Goal: Task Accomplishment & Management: Complete application form

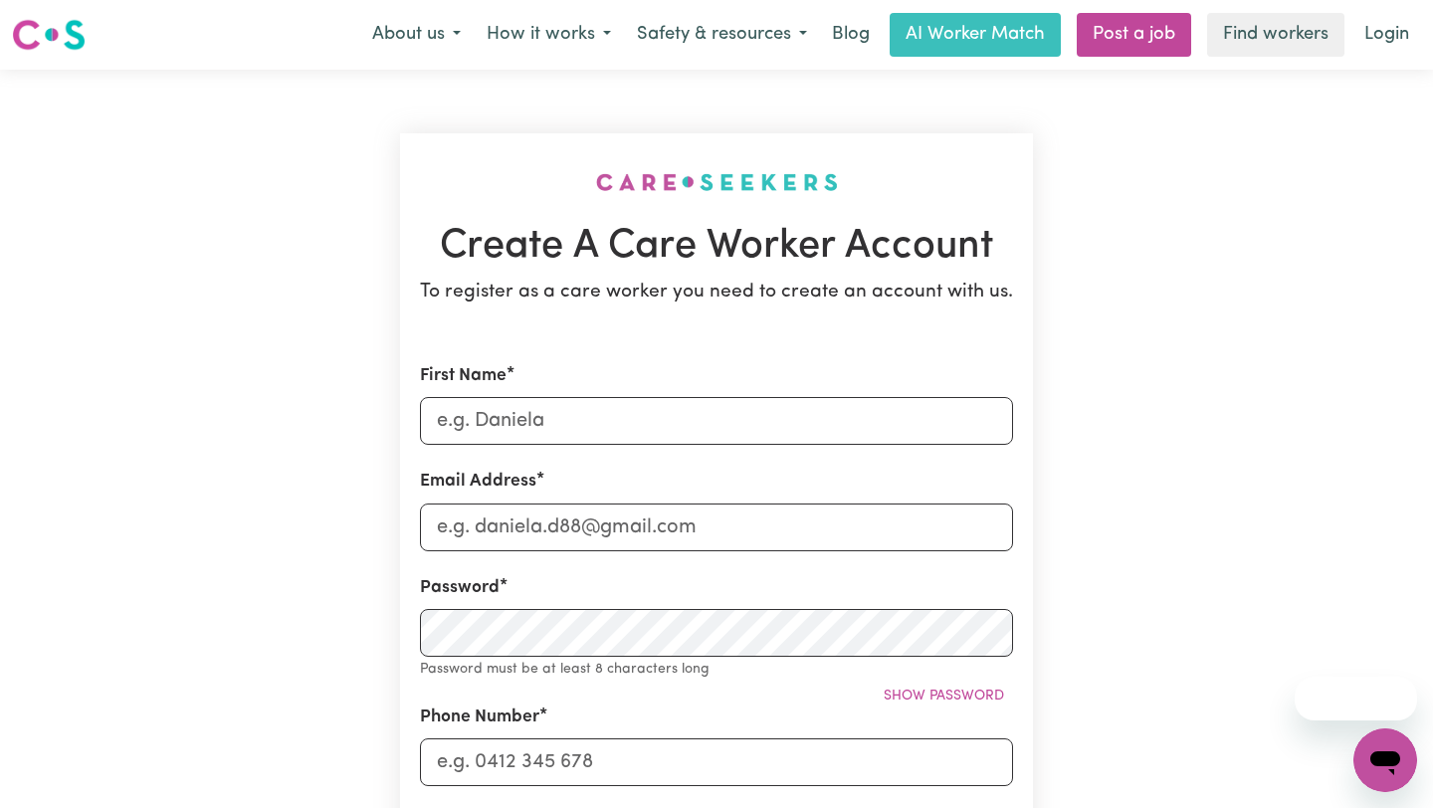
type input "Raju"
type input "[EMAIL_ADDRESS][DOMAIN_NAME]"
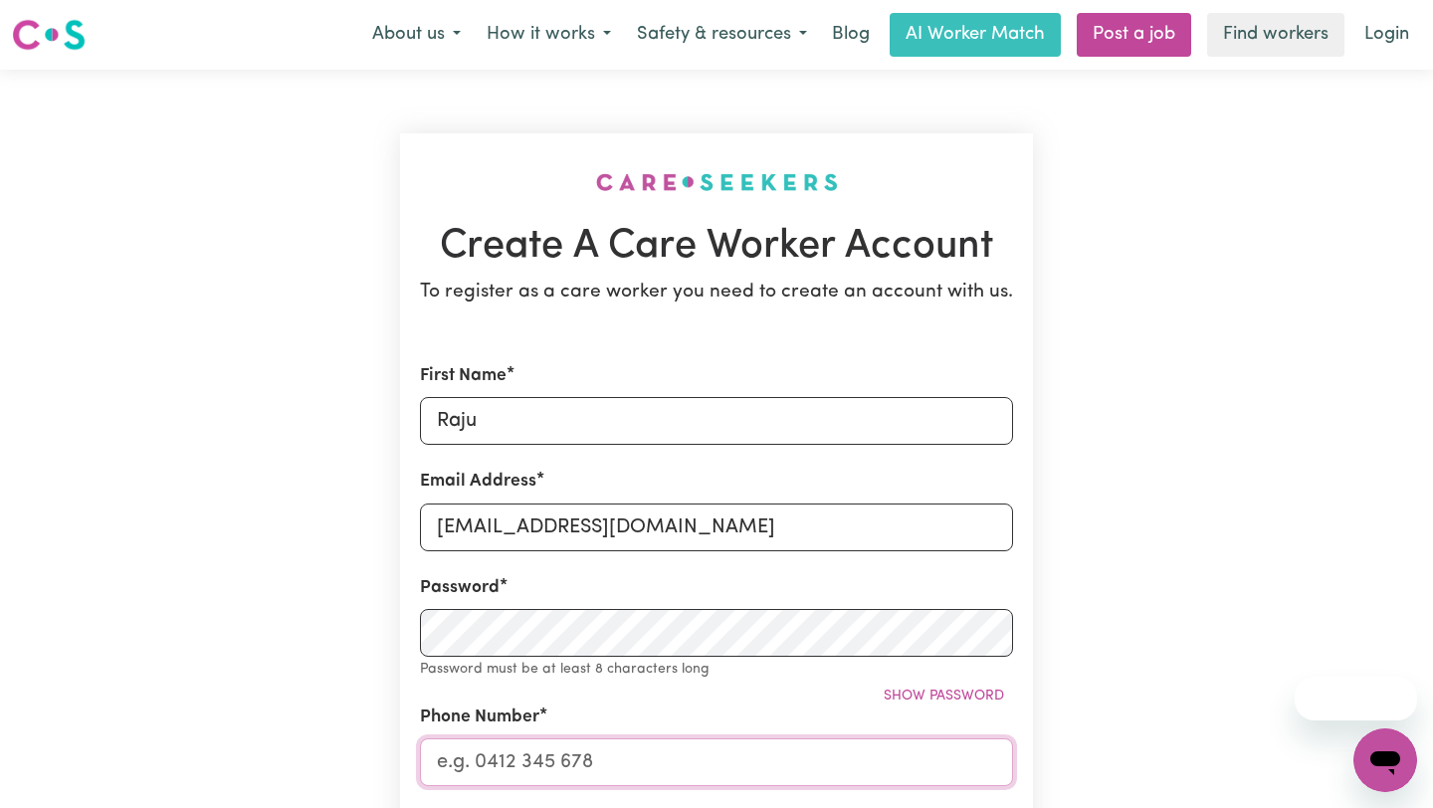
type input "0450863635"
type input "[STREET_ADDRESS][PERSON_NAME]"
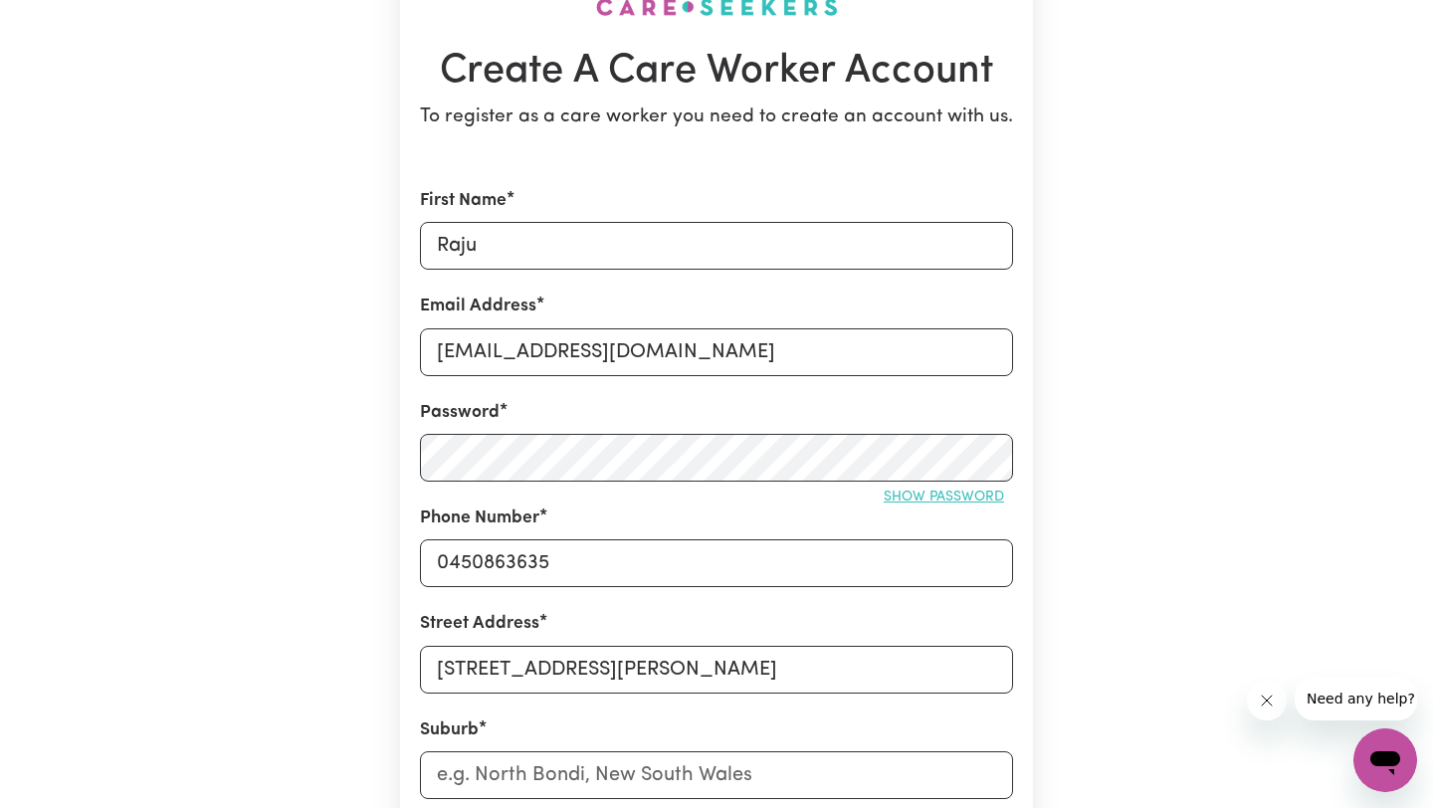
click at [901, 498] on span "Show password" at bounding box center [944, 497] width 120 height 15
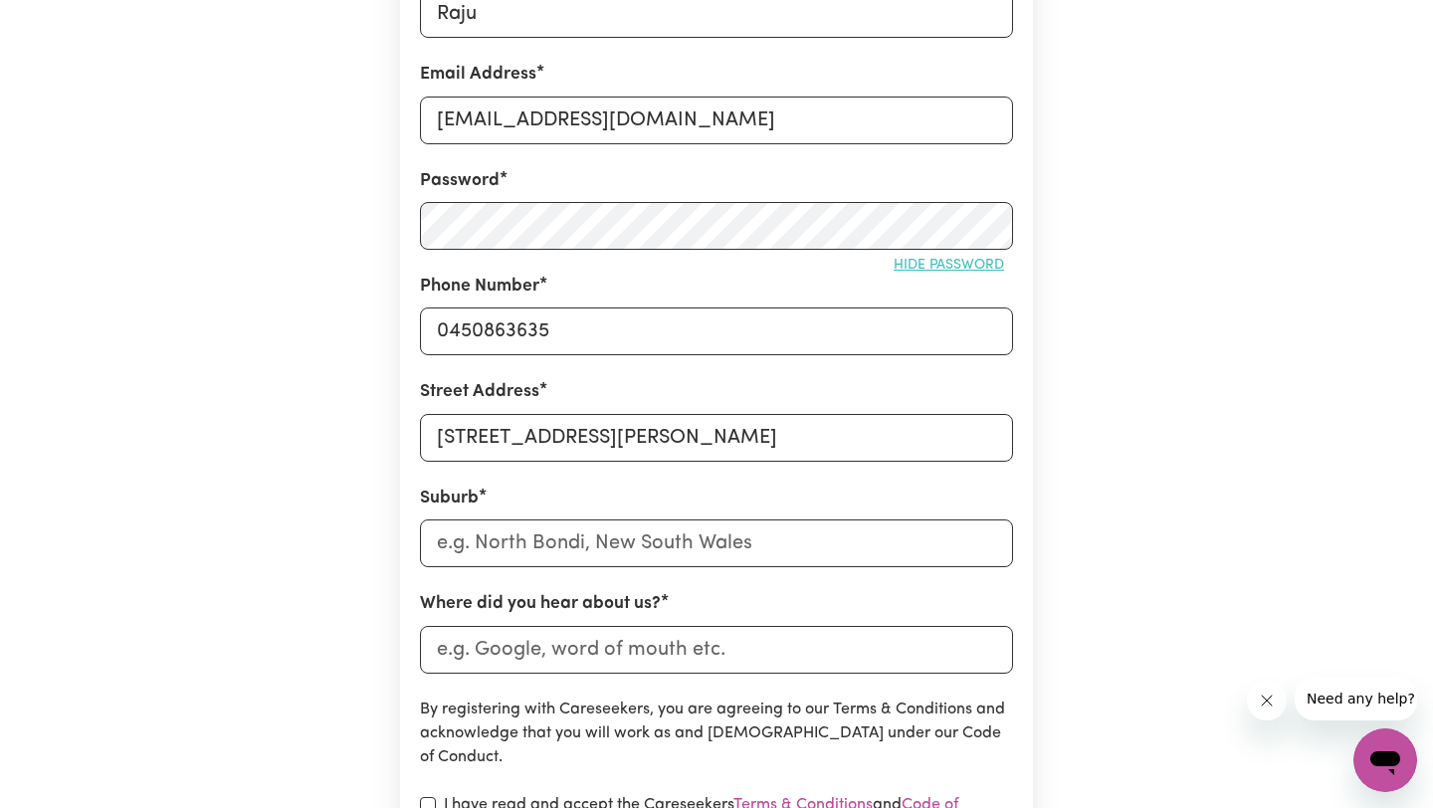
scroll to position [466, 0]
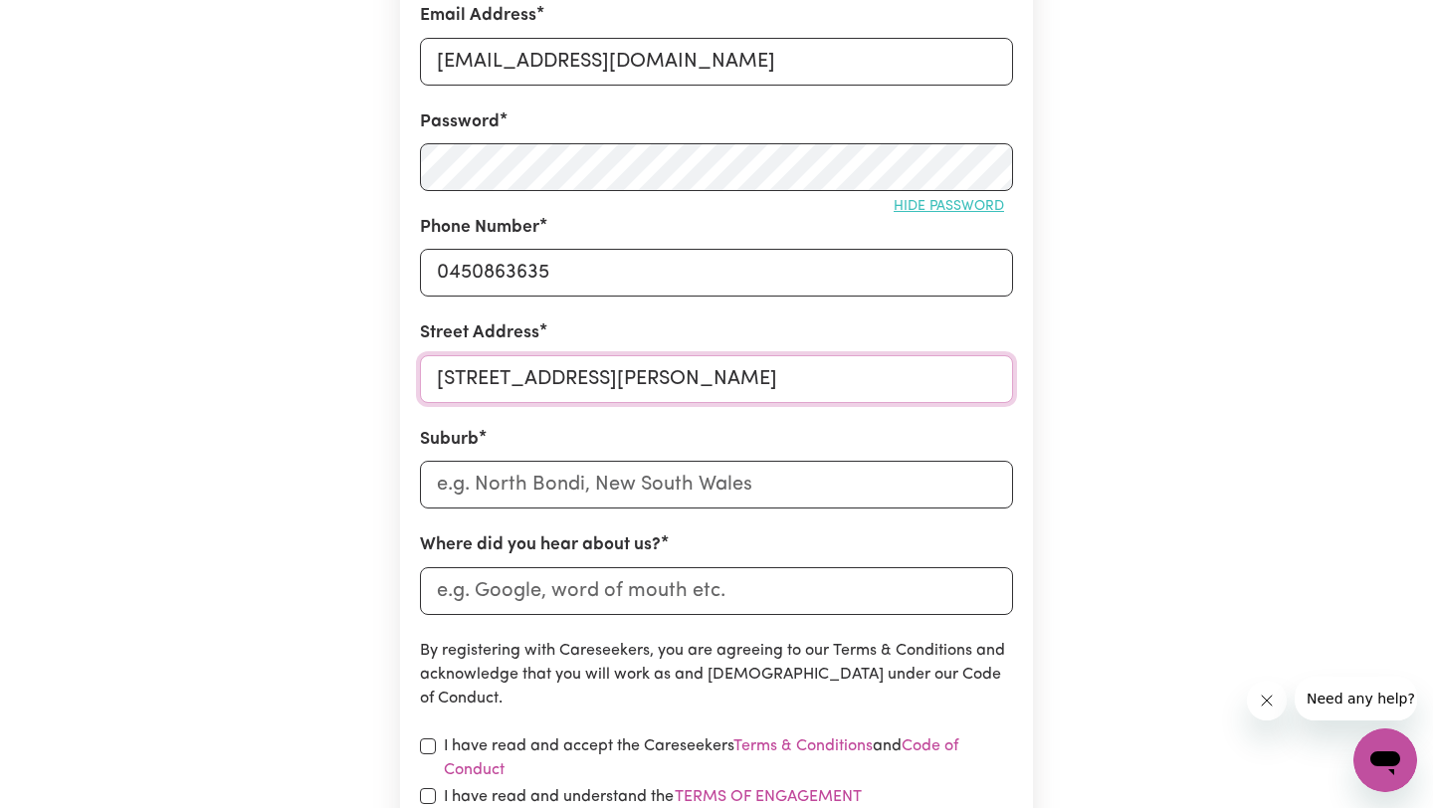
drag, startPoint x: 605, startPoint y: 384, endPoint x: 427, endPoint y: 375, distance: 178.3
click at [427, 375] on input "[STREET_ADDRESS][PERSON_NAME]" at bounding box center [716, 379] width 593 height 48
type input "[STREET_ADDRESS]"
click at [550, 495] on input "text" at bounding box center [716, 485] width 593 height 48
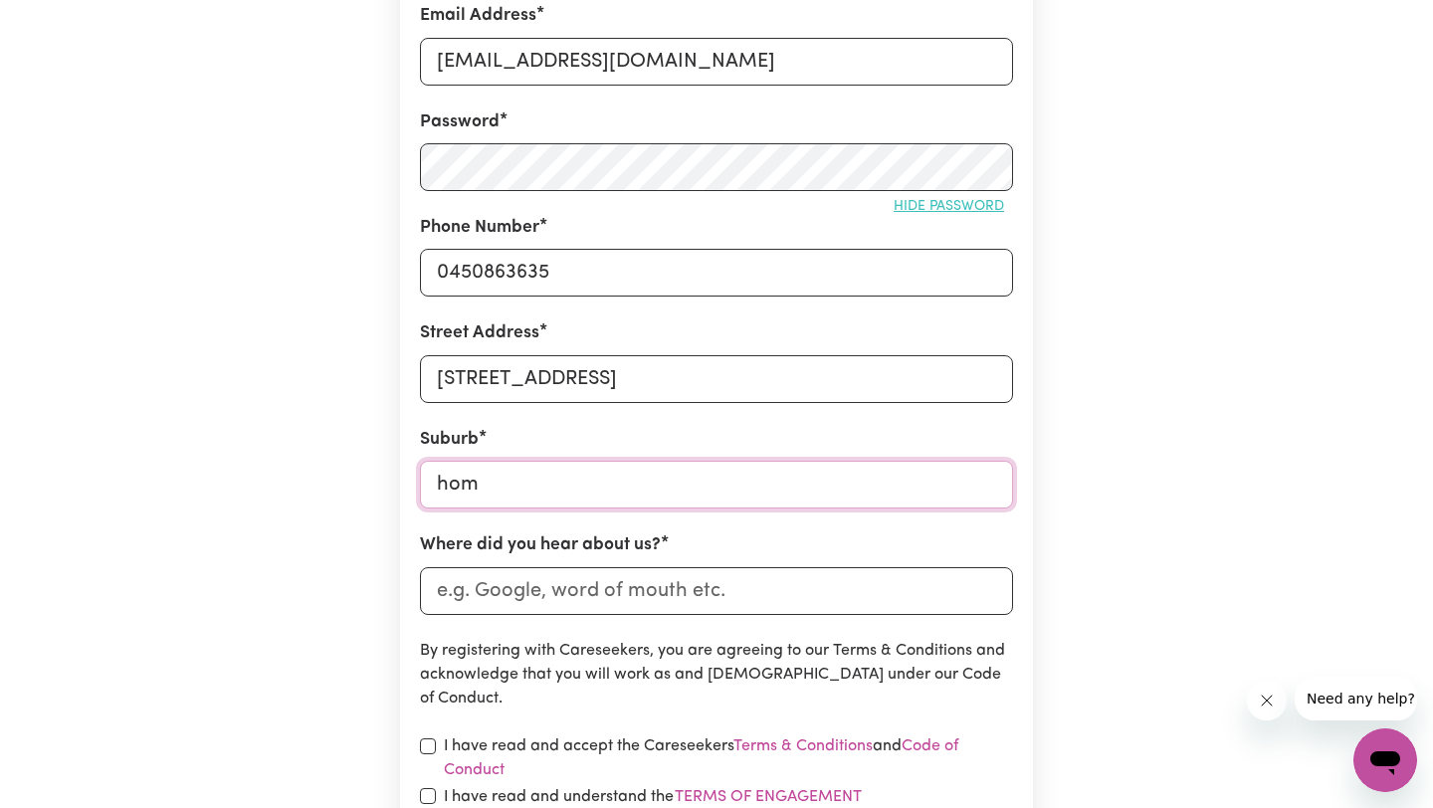
type input "home"
type input "home HILL, [GEOGRAPHIC_DATA], 4806"
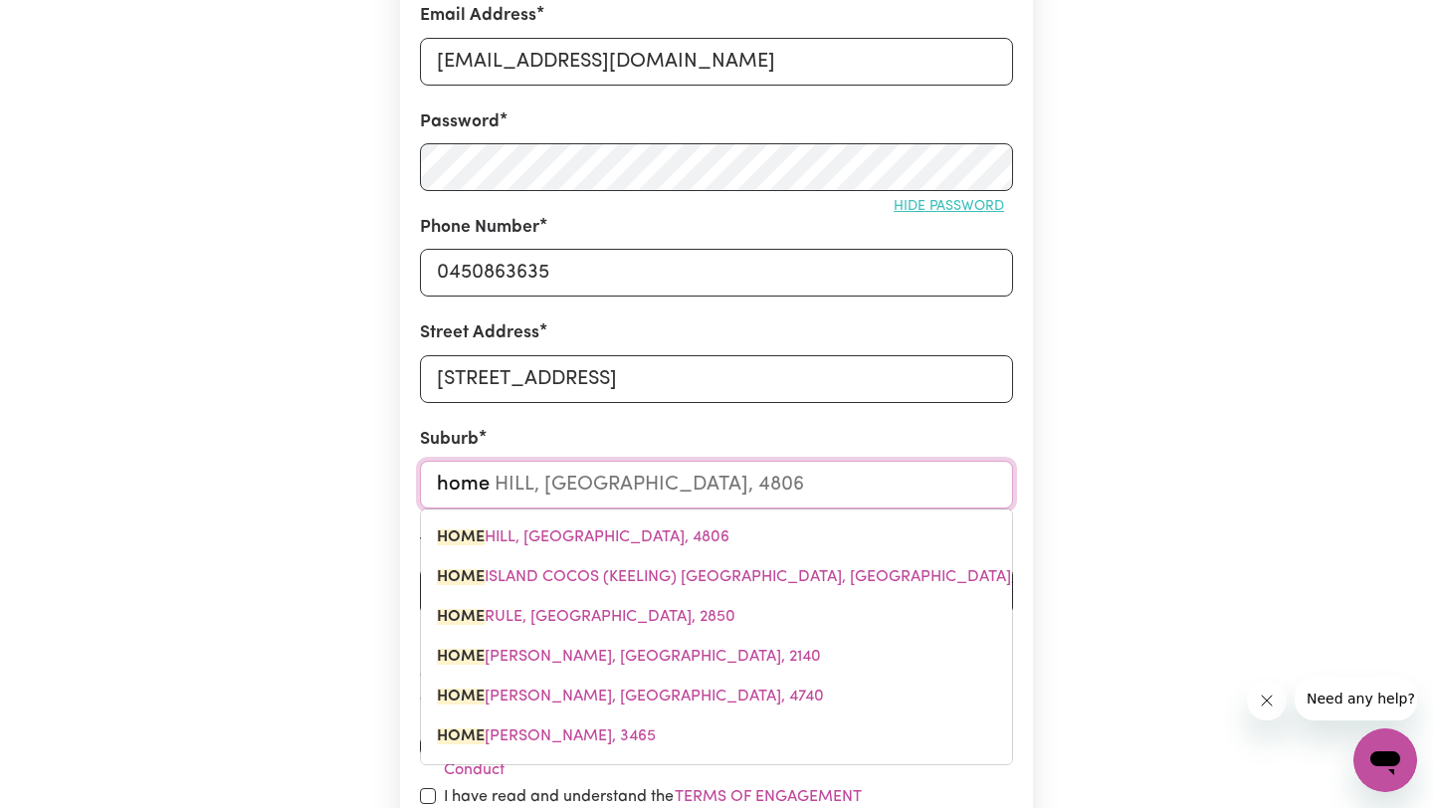
type input "homeb"
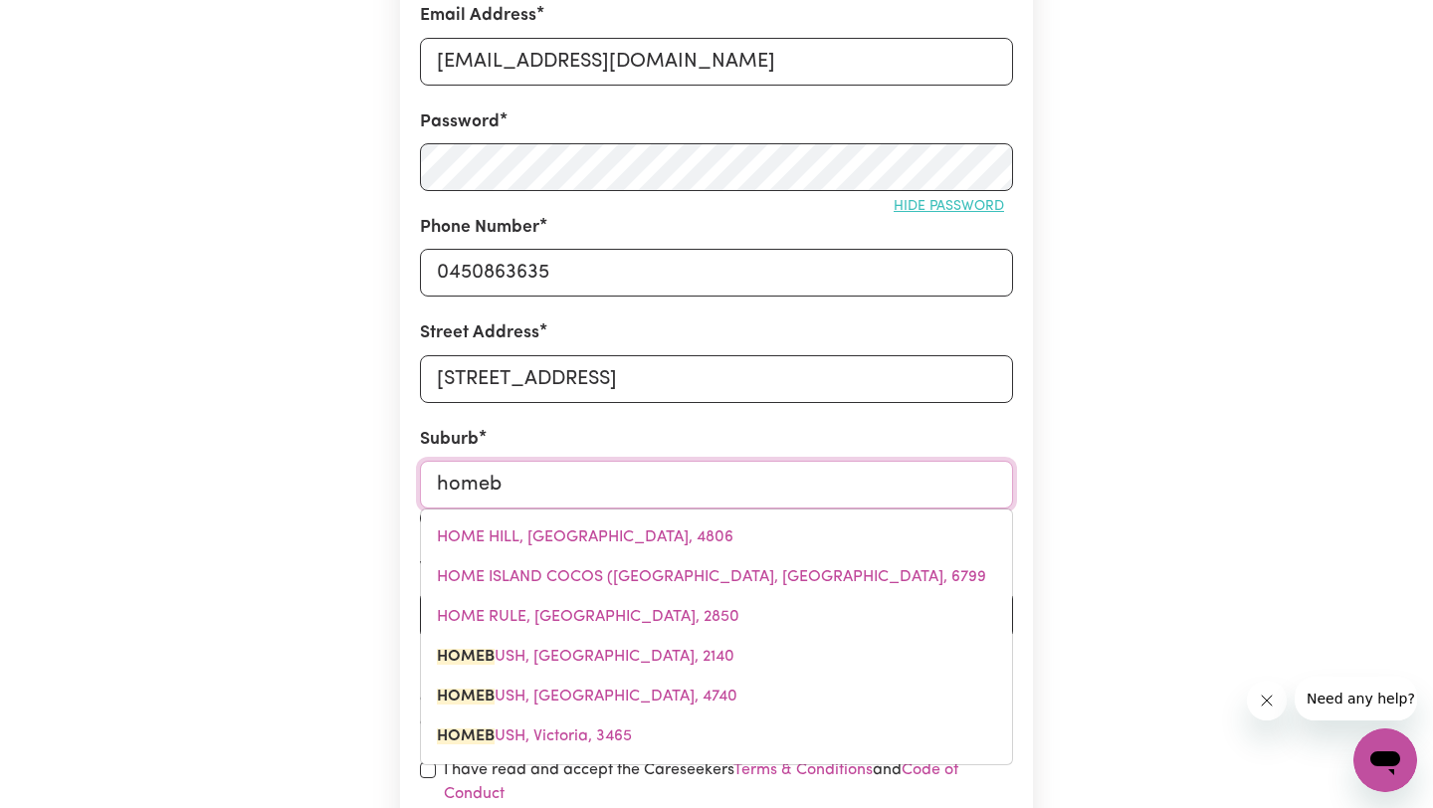
type input "homebUSH, [GEOGRAPHIC_DATA], 2140"
type input "homebu"
type input "homebuSH, [GEOGRAPHIC_DATA], 2140"
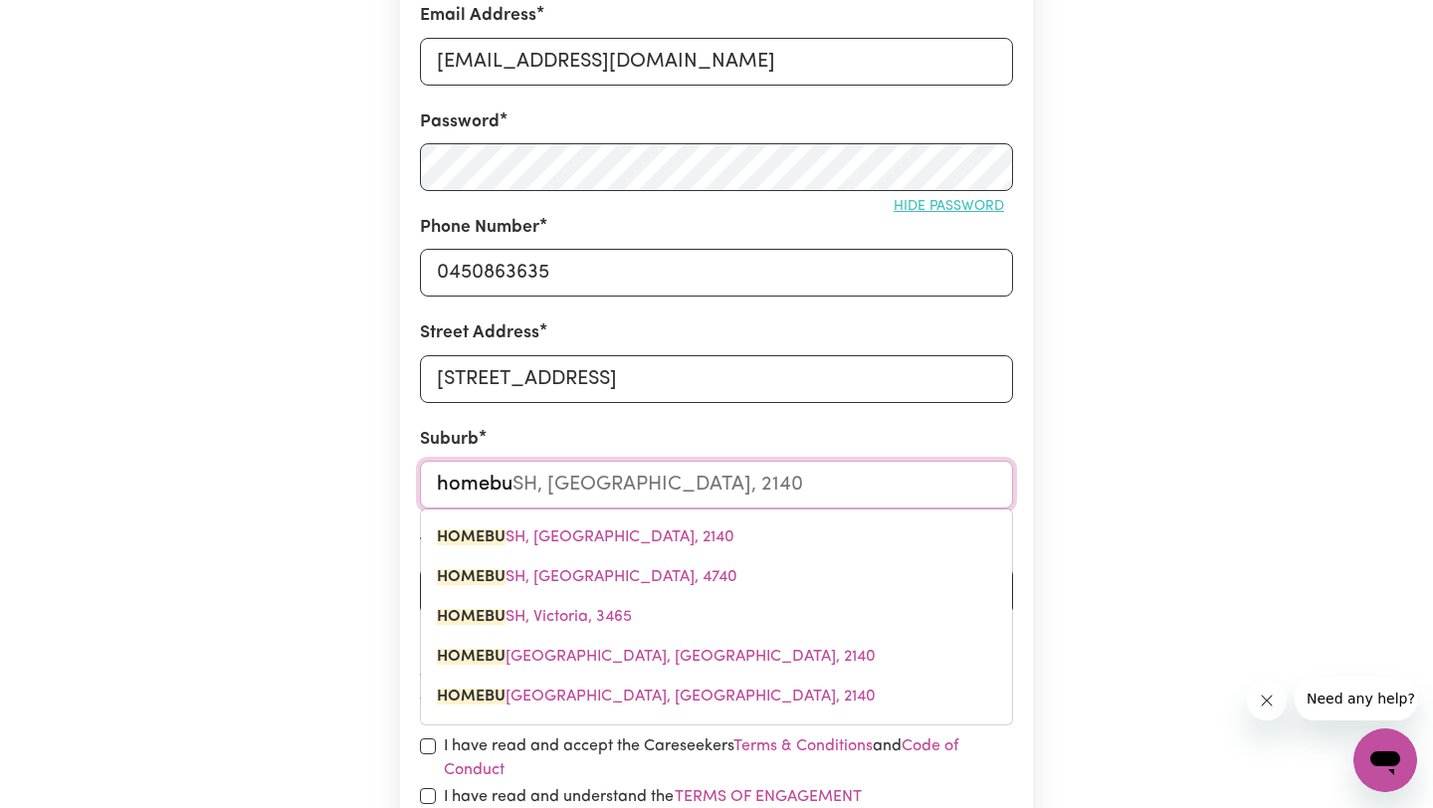
type input "homebus"
type input "homebusH, [GEOGRAPHIC_DATA], 2140"
type input "homebush"
type input "homebush, [GEOGRAPHIC_DATA], 2140"
type input "homebush"
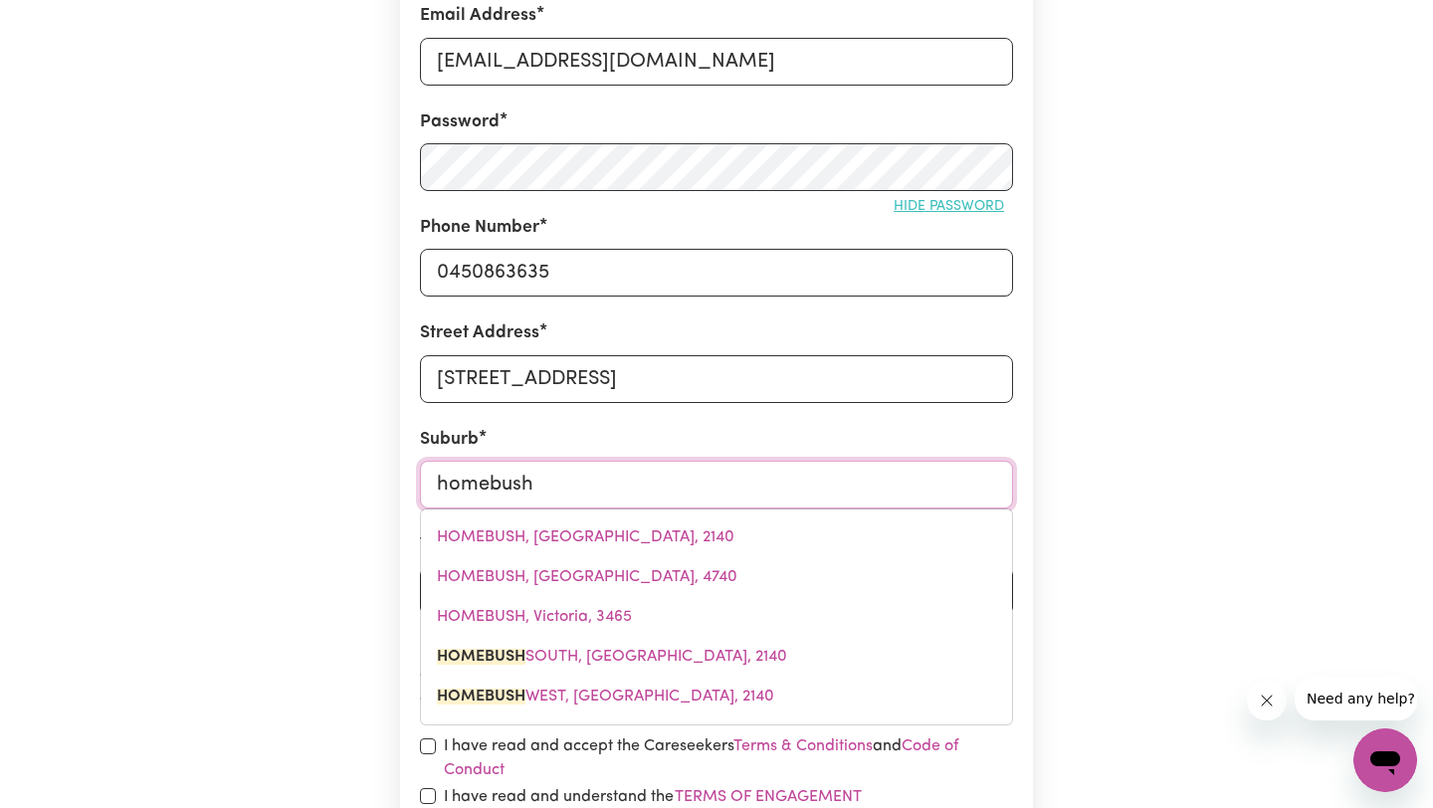
type input "[GEOGRAPHIC_DATA], [GEOGRAPHIC_DATA], 2140"
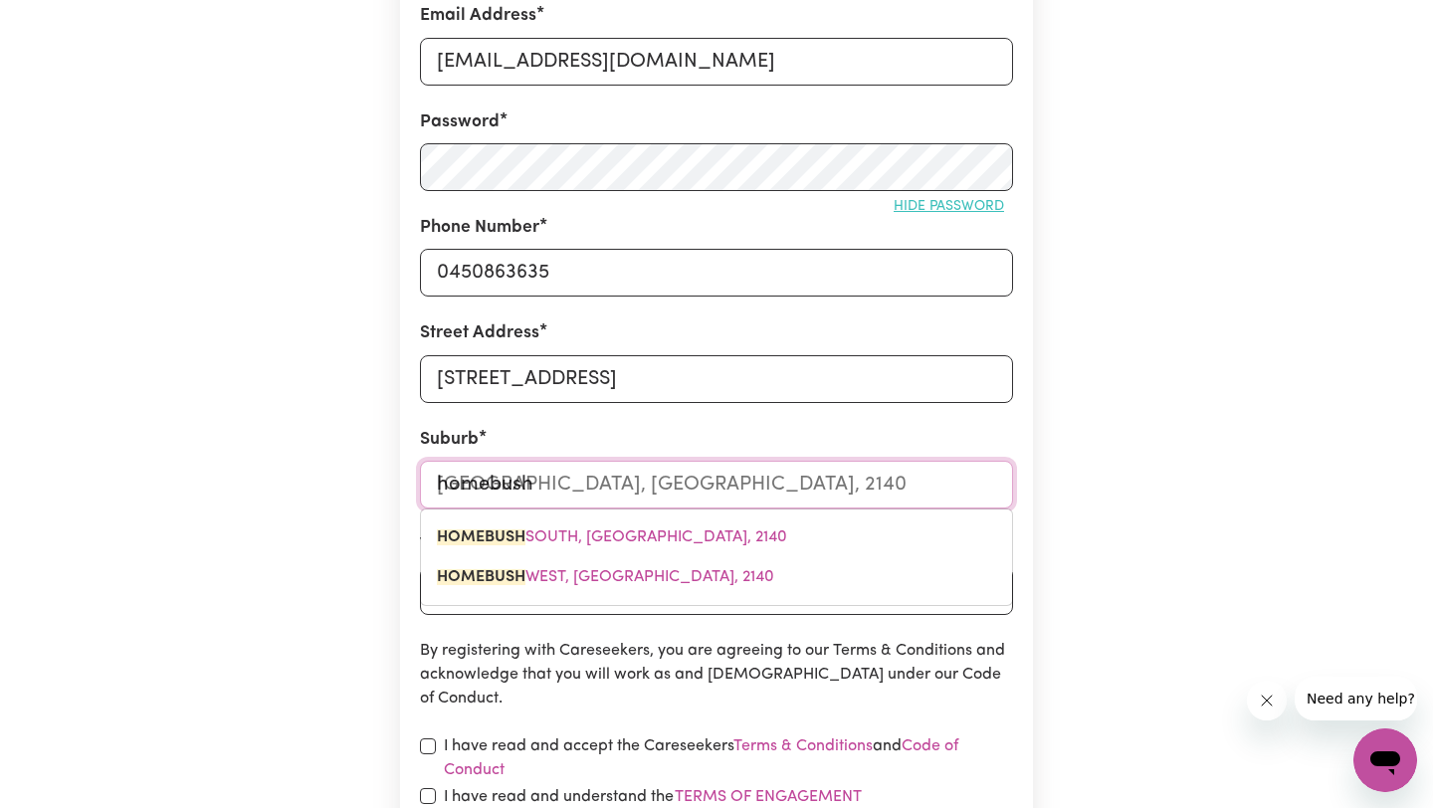
type input "homebush w"
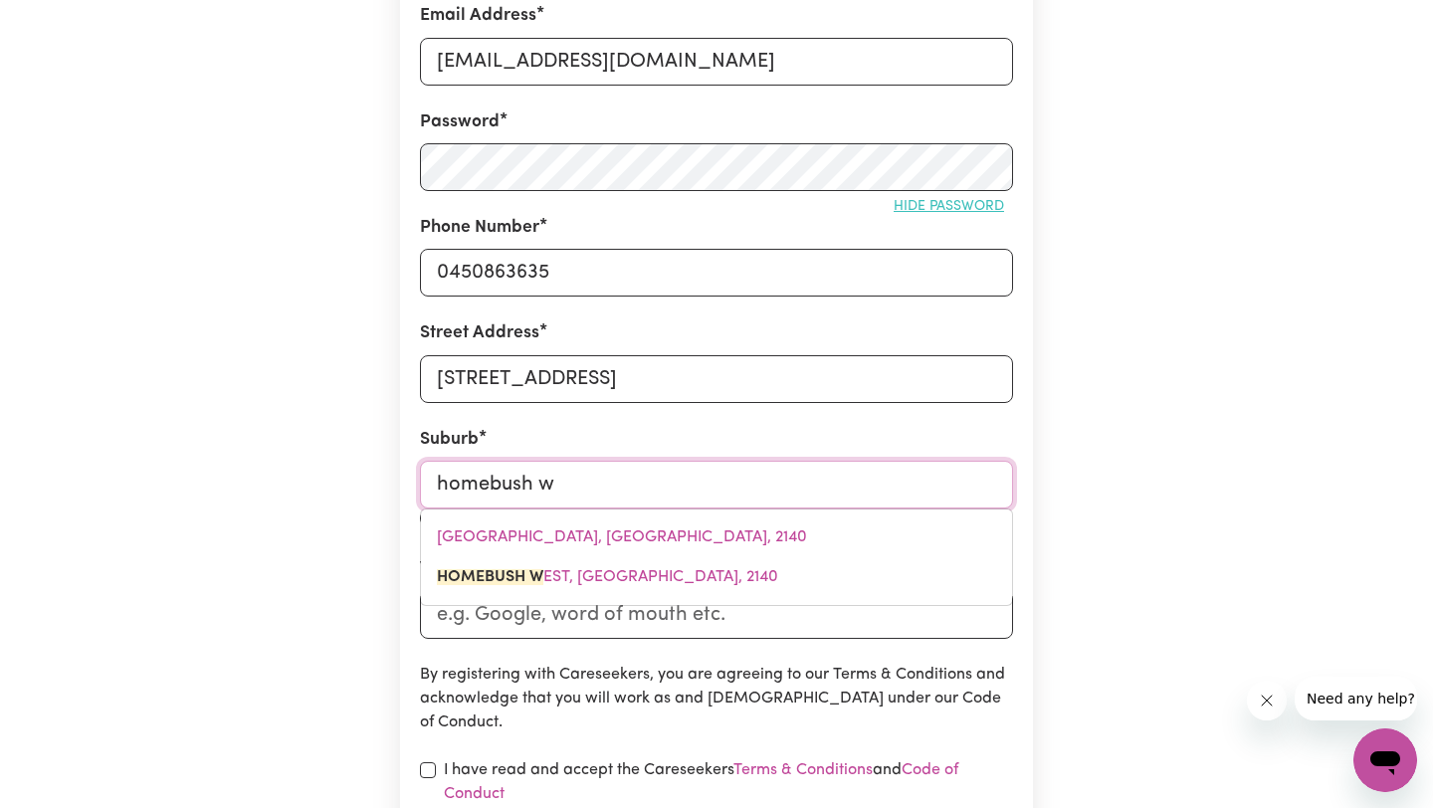
type input "homebush we"
type input "homebush weST, [GEOGRAPHIC_DATA], 2140"
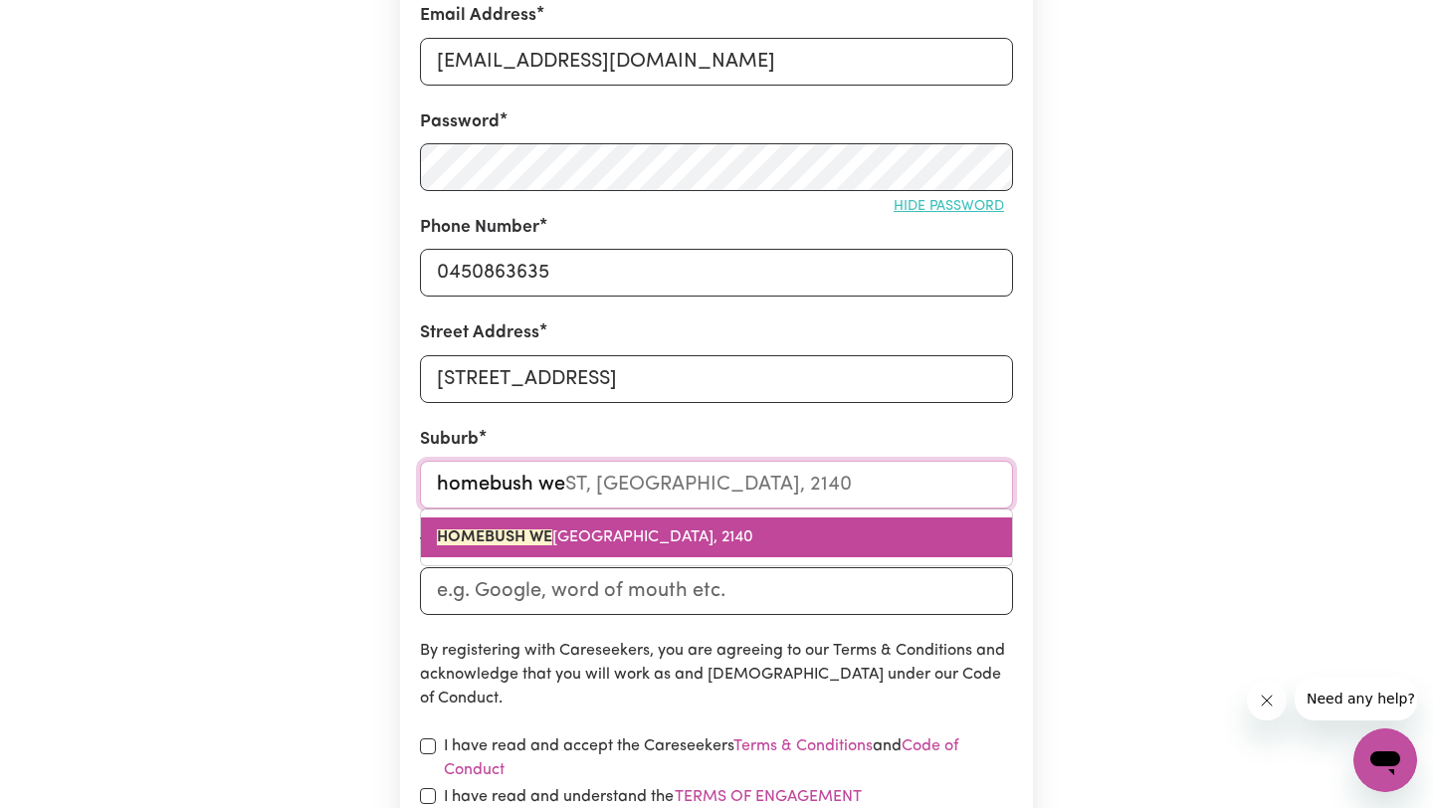
click at [540, 545] on link "HOMEBUSH WE [GEOGRAPHIC_DATA], 2140" at bounding box center [716, 537] width 591 height 40
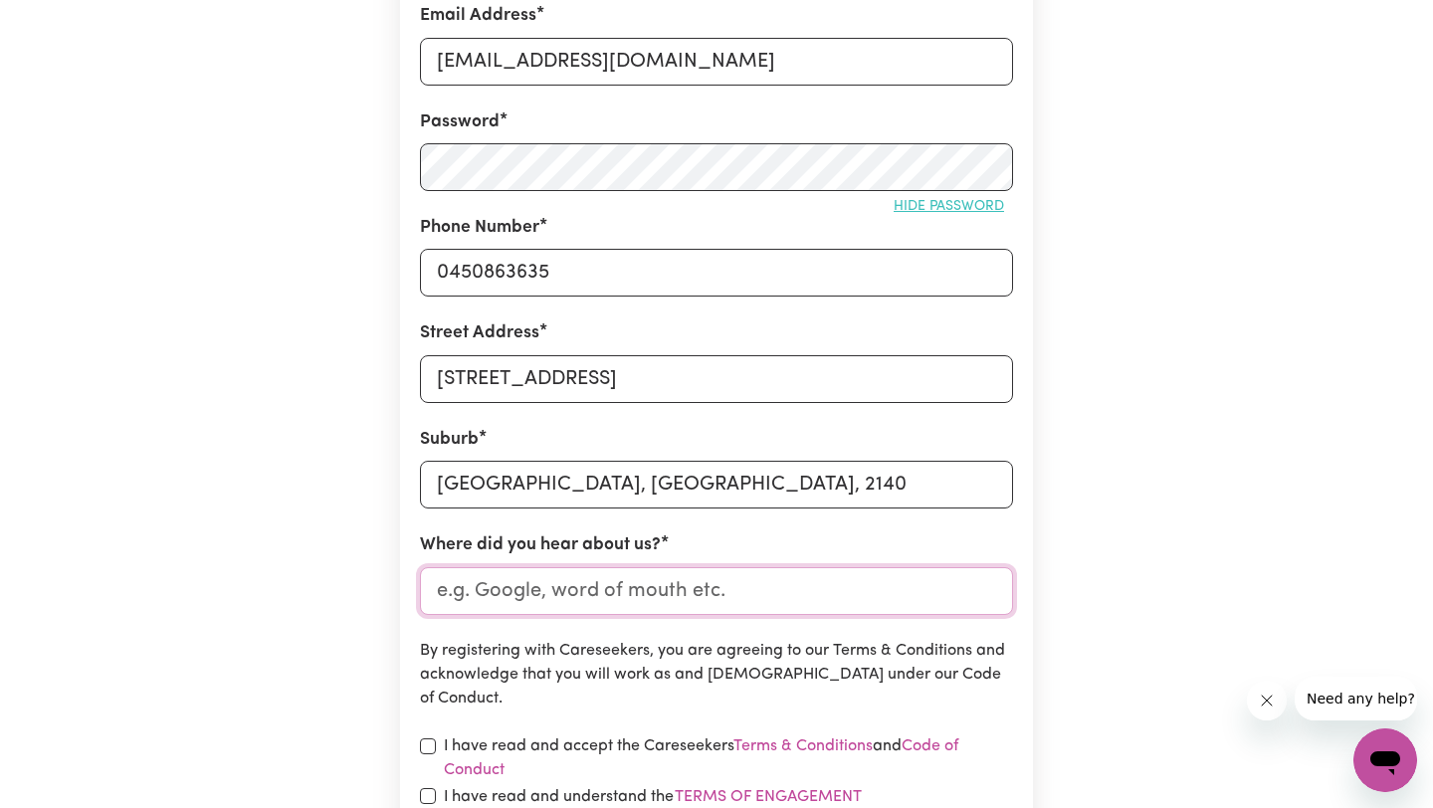
click at [534, 598] on input "Where did you hear about us?" at bounding box center [716, 591] width 593 height 48
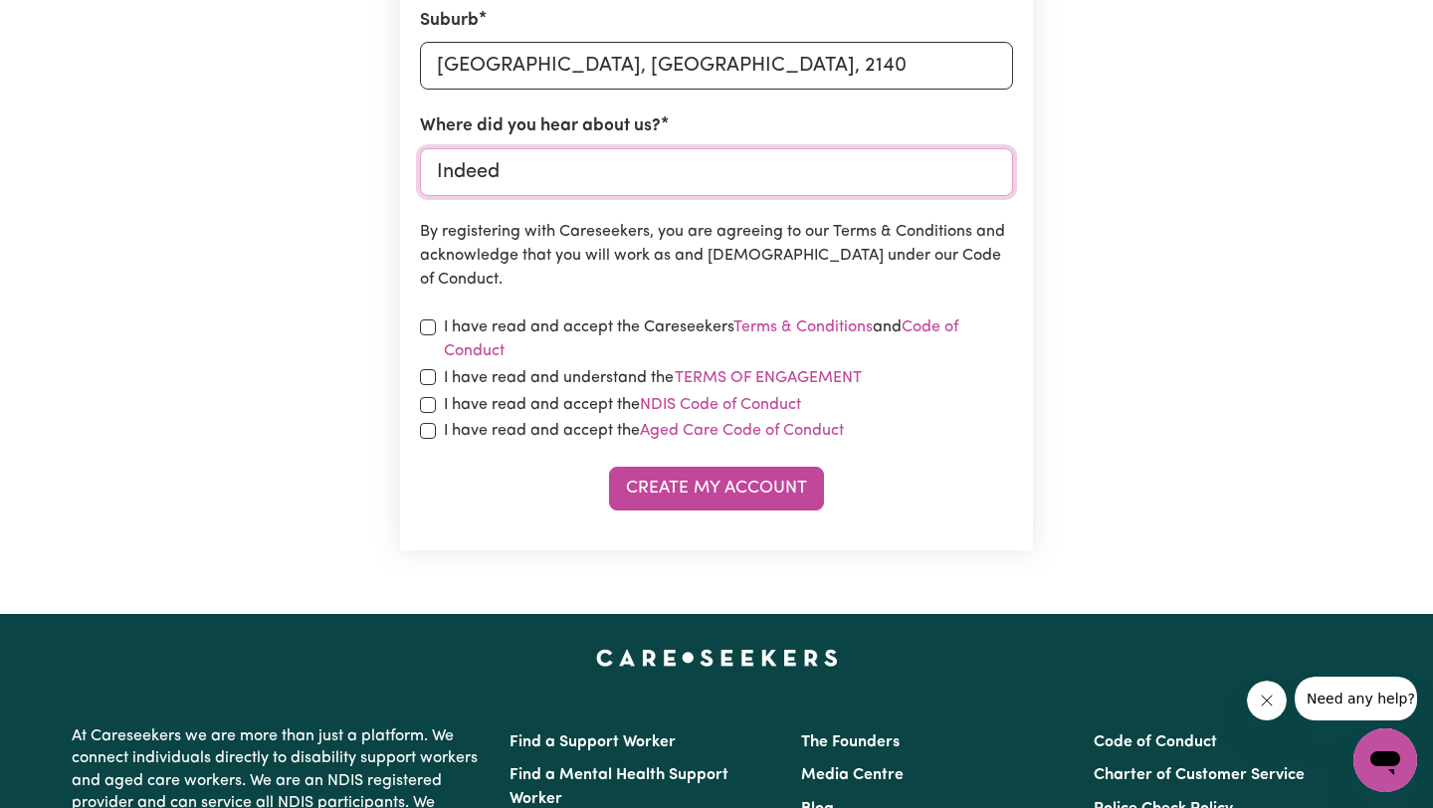
scroll to position [887, 0]
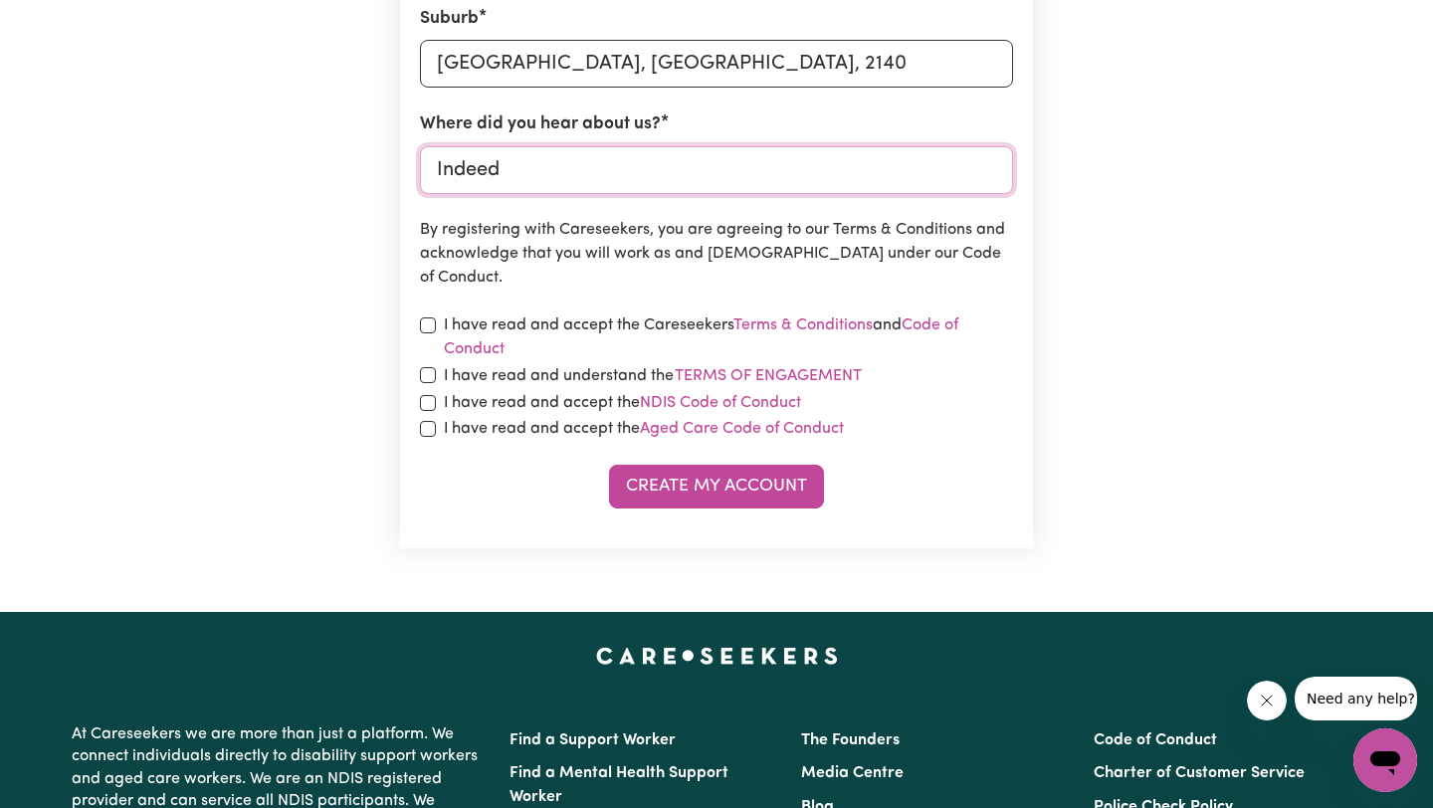
type input "Indeed"
click at [423, 329] on input "checkbox" at bounding box center [428, 325] width 16 height 16
checkbox input "true"
click at [424, 376] on input "checkbox" at bounding box center [428, 375] width 16 height 16
checkbox input "true"
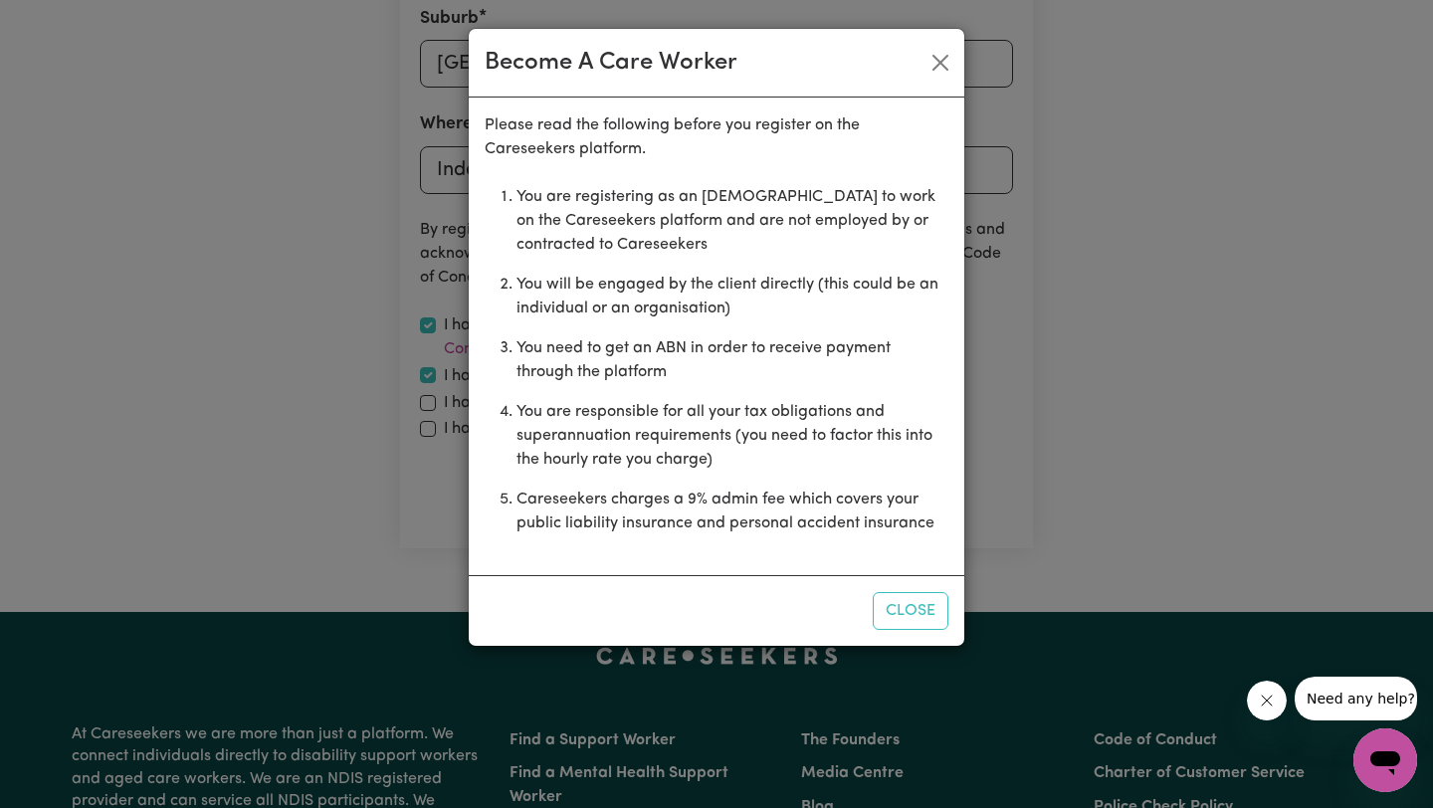
click at [426, 403] on div "Become A Care Worker Please read the following before you register on the Cares…" at bounding box center [716, 404] width 1433 height 808
click at [931, 622] on button "Close" at bounding box center [911, 611] width 76 height 38
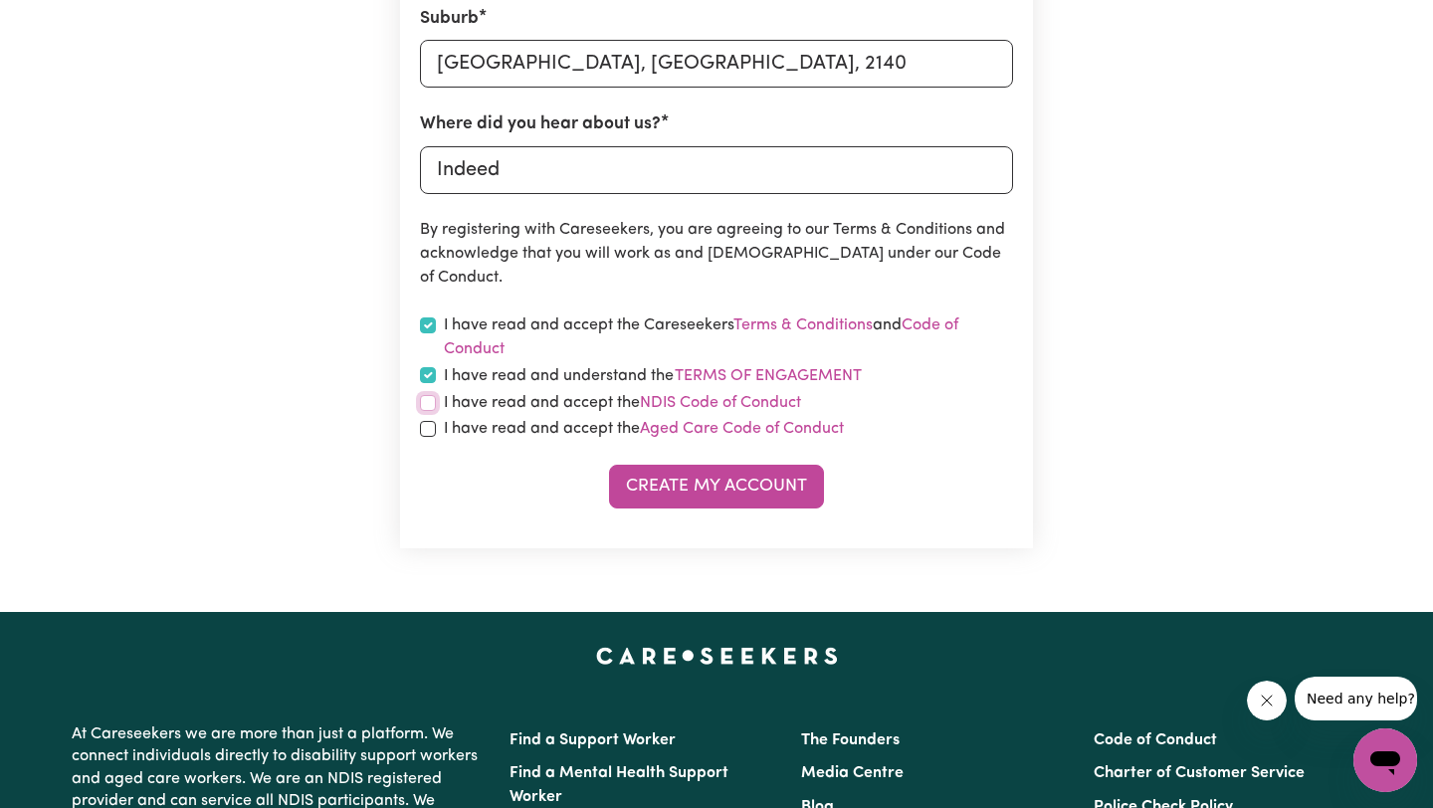
click at [431, 408] on input "checkbox" at bounding box center [428, 403] width 16 height 16
checkbox input "true"
click at [429, 422] on input "checkbox" at bounding box center [428, 429] width 16 height 16
checkbox input "true"
click at [671, 490] on button "Create My Account" at bounding box center [716, 487] width 215 height 44
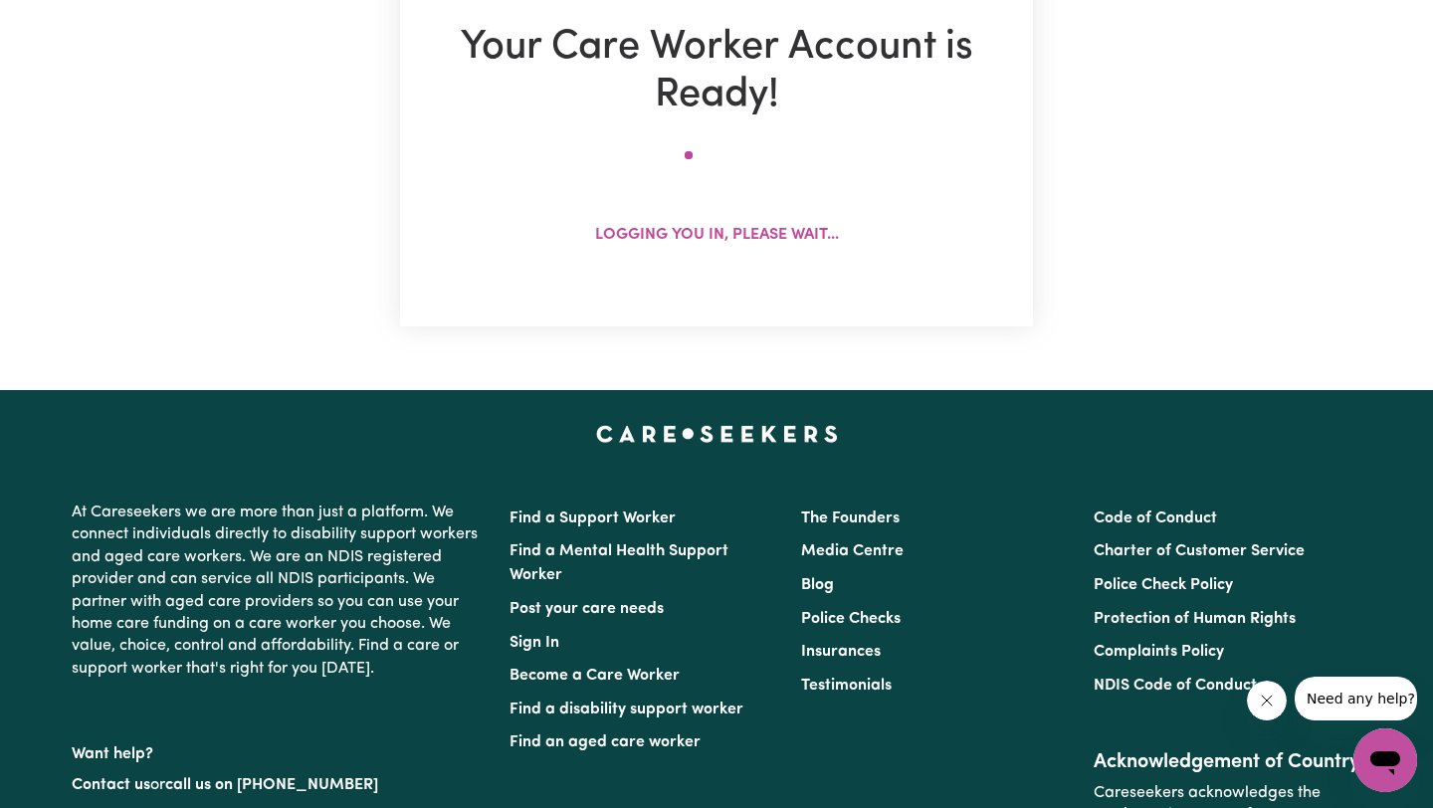
scroll to position [0, 0]
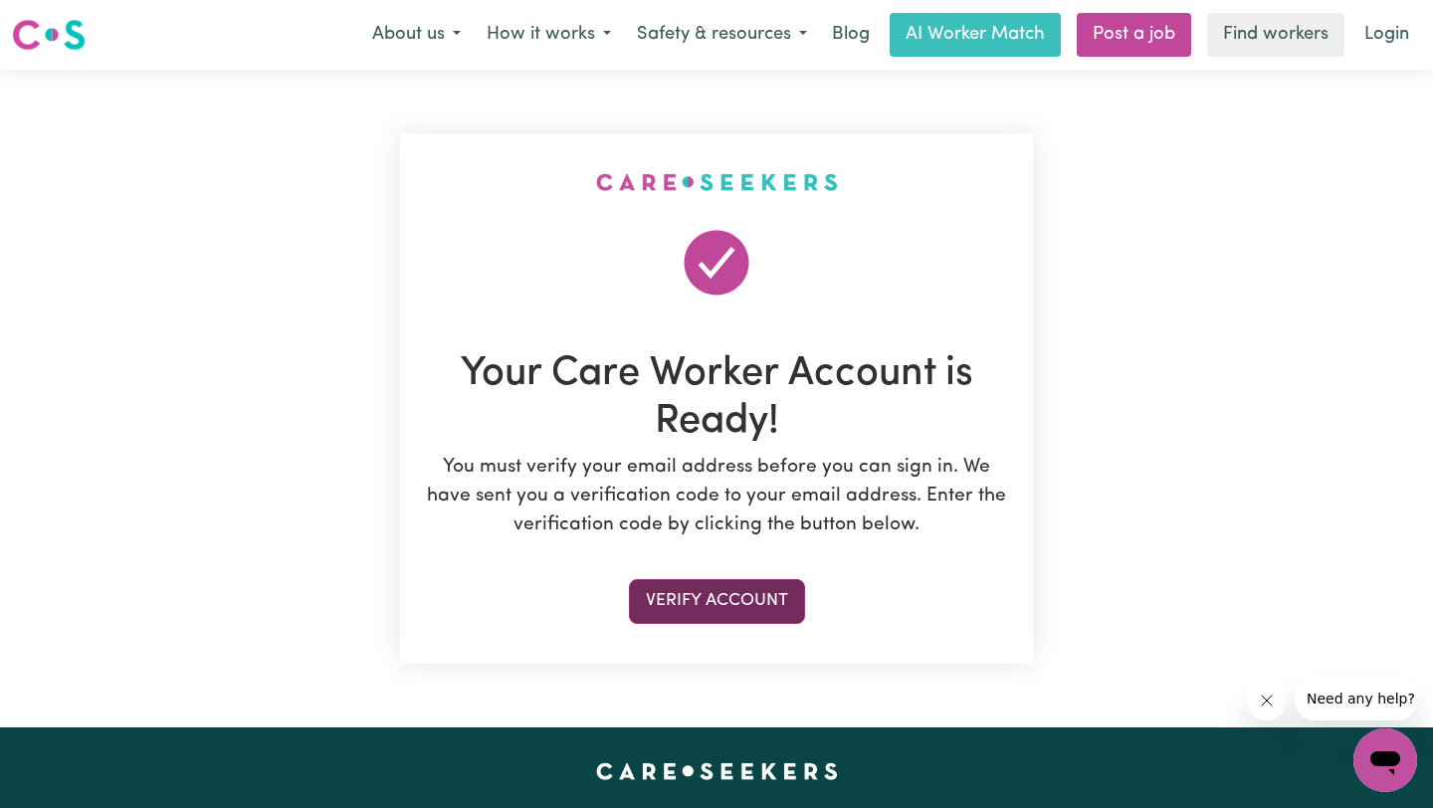
click at [714, 612] on button "Verify Account" at bounding box center [717, 601] width 176 height 44
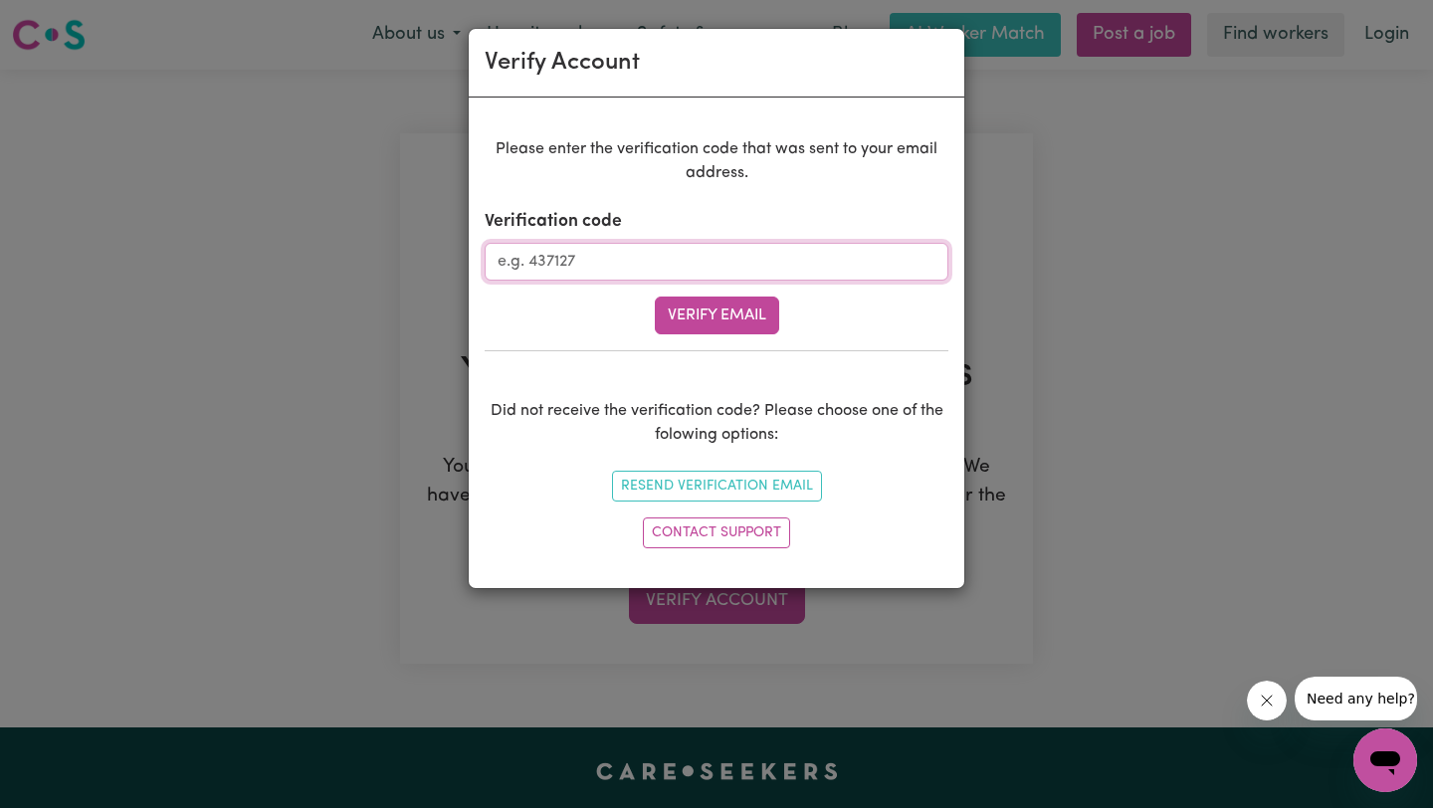
click at [658, 260] on input "Verification code" at bounding box center [717, 262] width 464 height 38
click at [655, 296] on button "Verify Email" at bounding box center [717, 315] width 124 height 38
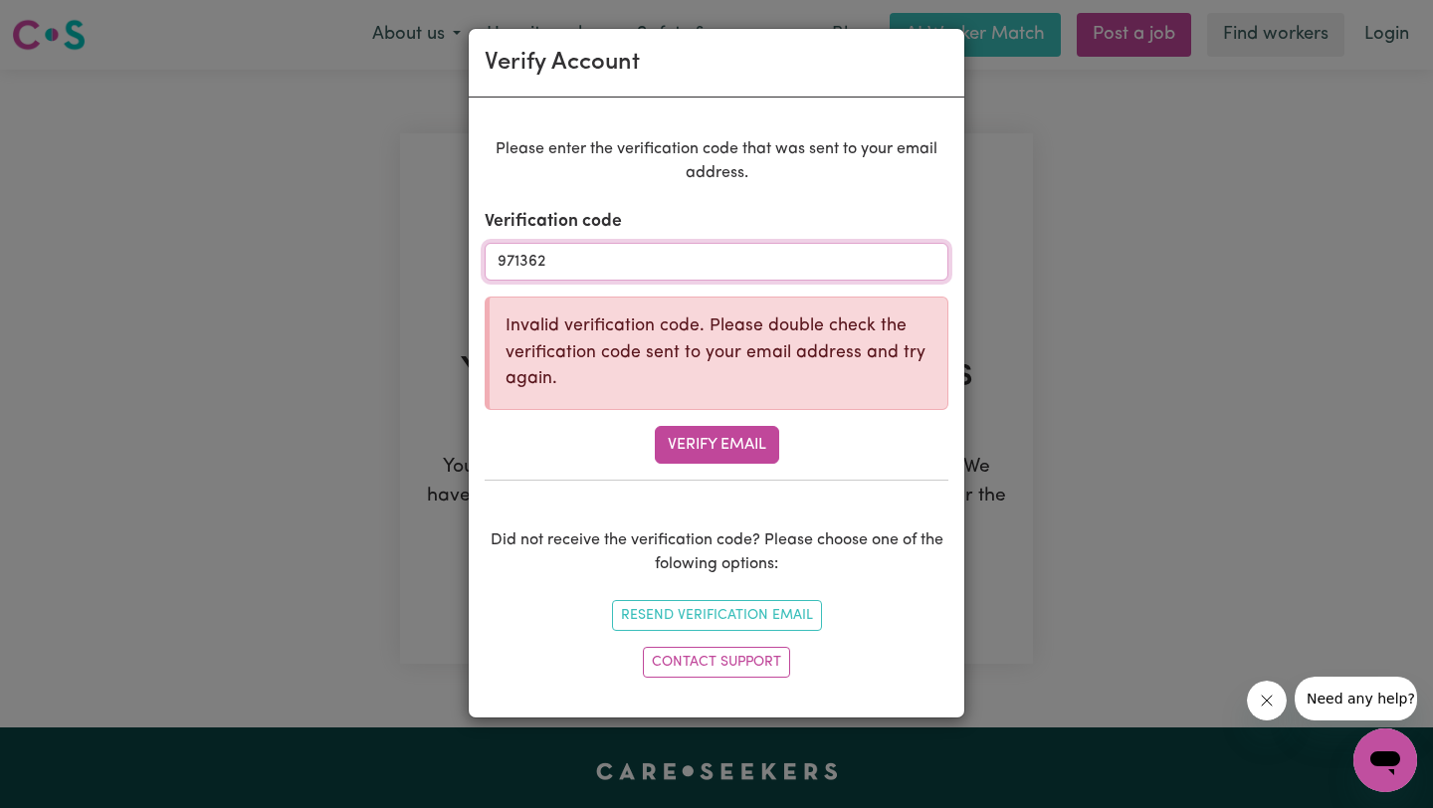
click at [658, 260] on input "971362" at bounding box center [717, 262] width 464 height 38
type input "971362"
click at [677, 458] on button "Verify Email" at bounding box center [717, 445] width 124 height 38
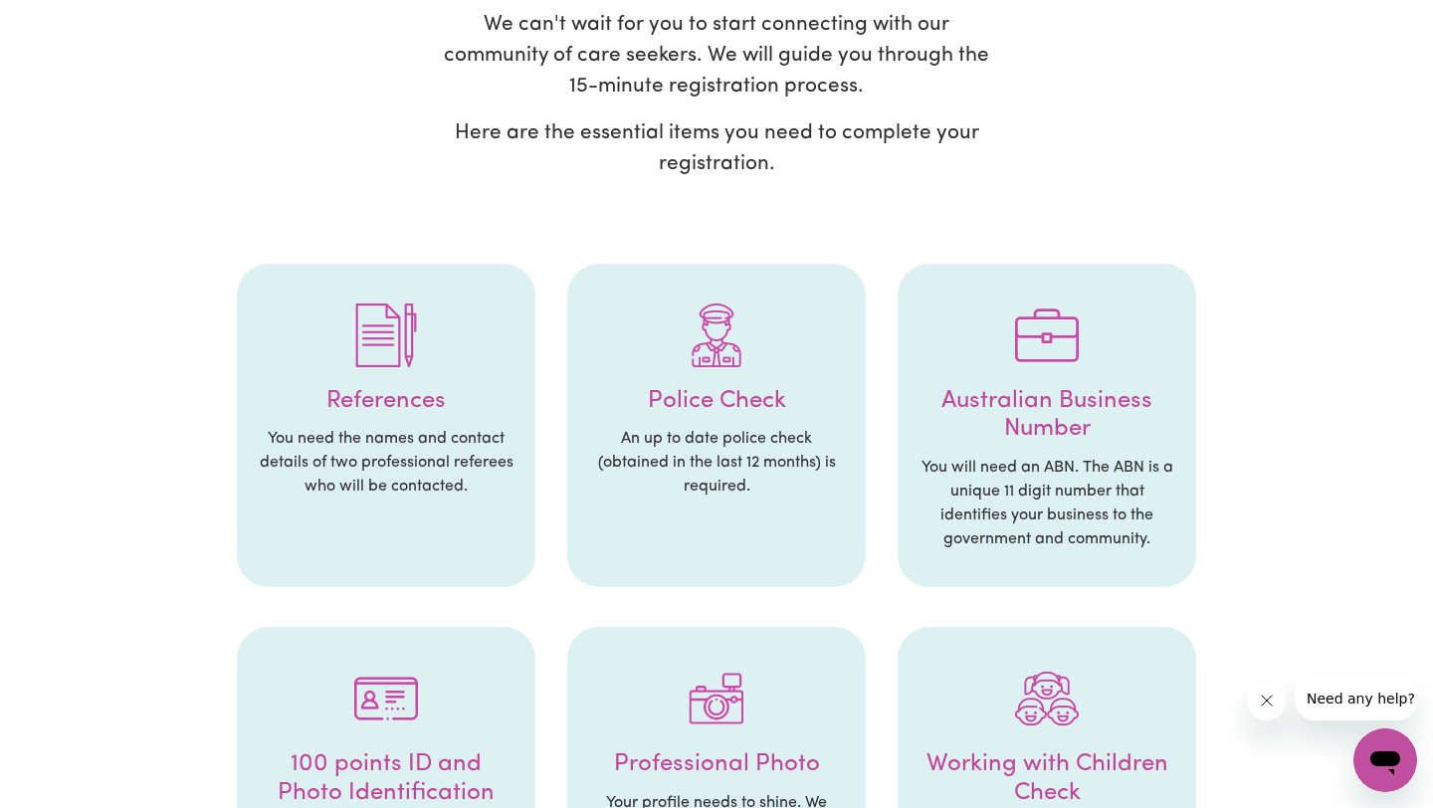
scroll to position [238, 0]
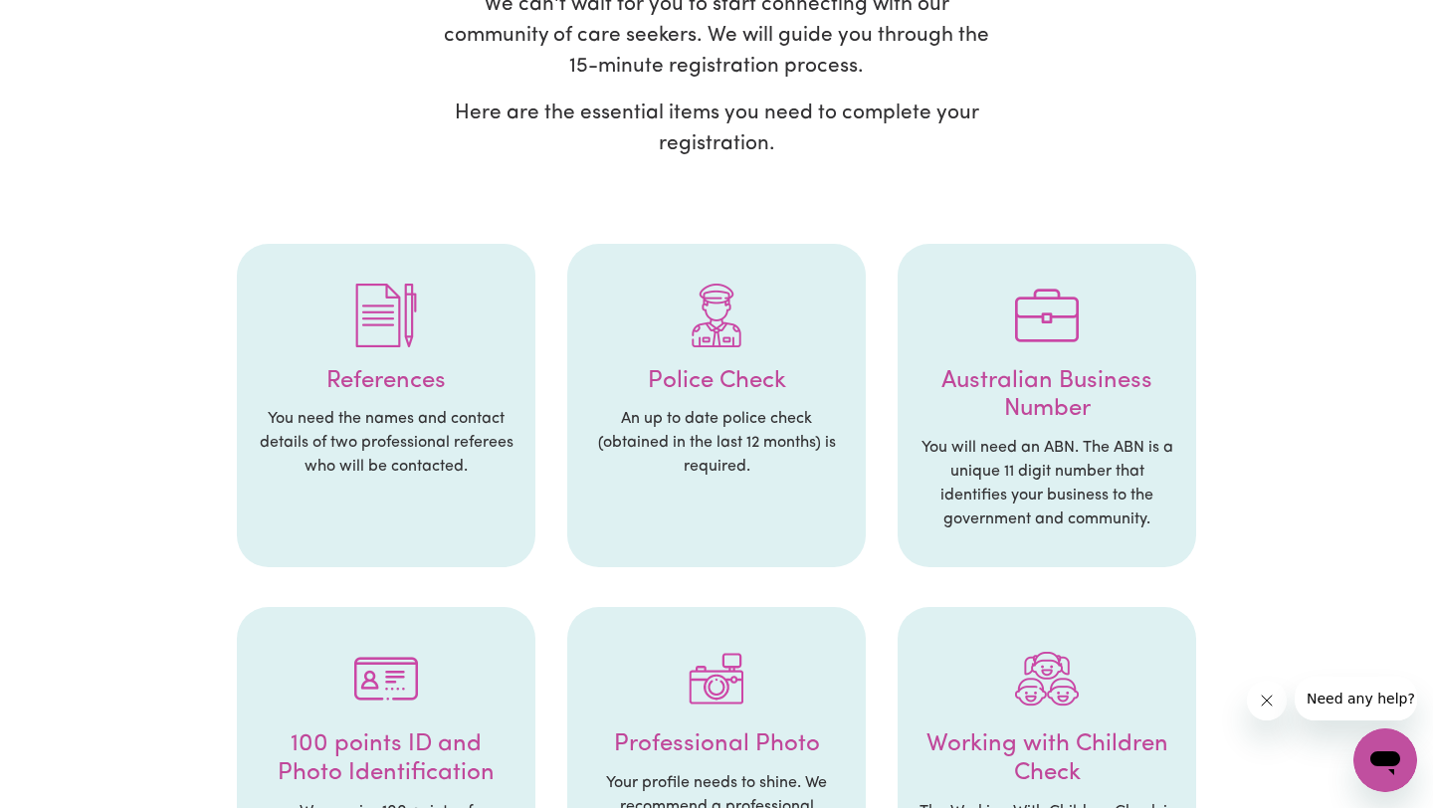
click at [429, 464] on p "You need the names and contact details of two professional referees who will be…" at bounding box center [386, 443] width 259 height 72
click at [389, 384] on h4 "References" at bounding box center [386, 381] width 259 height 29
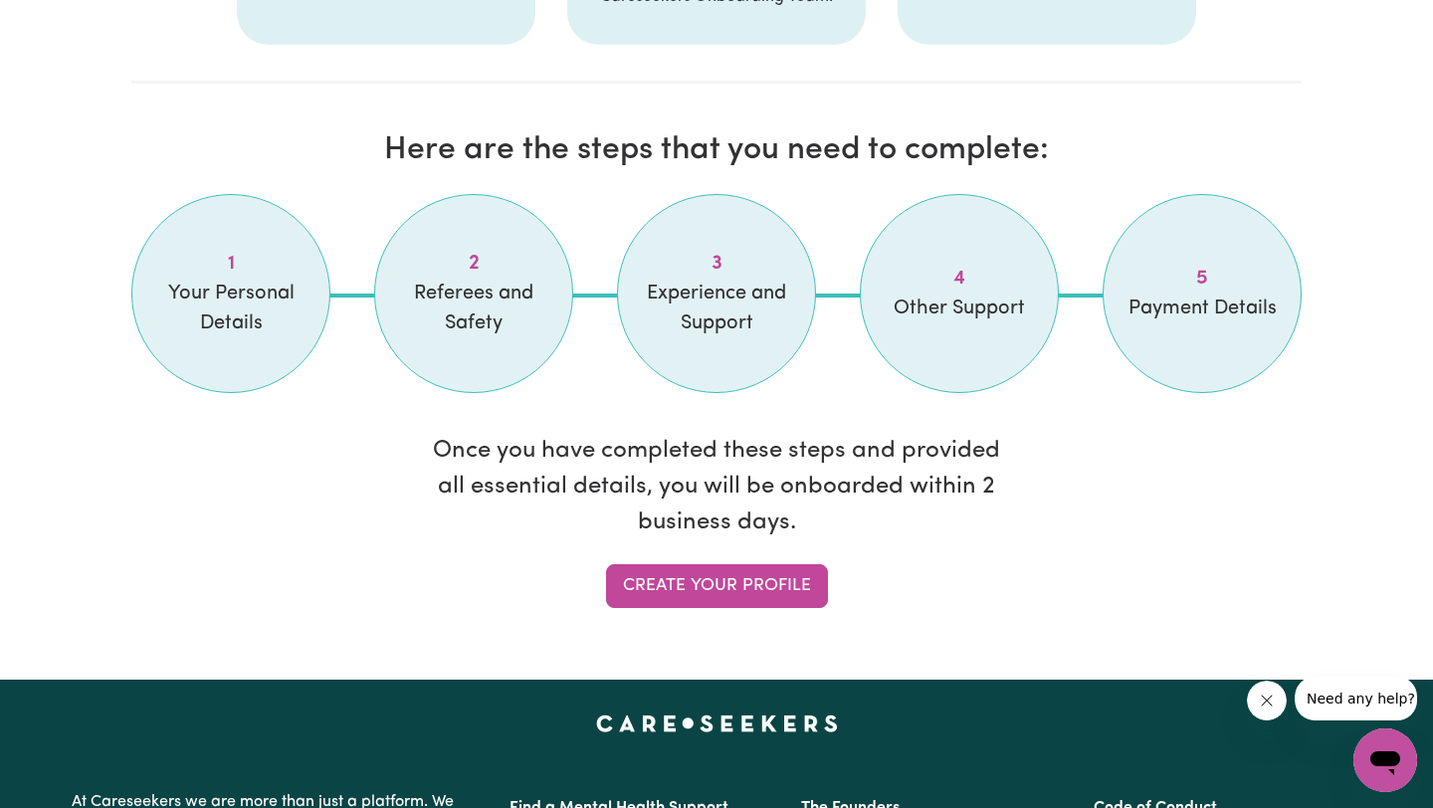
scroll to position [1584, 0]
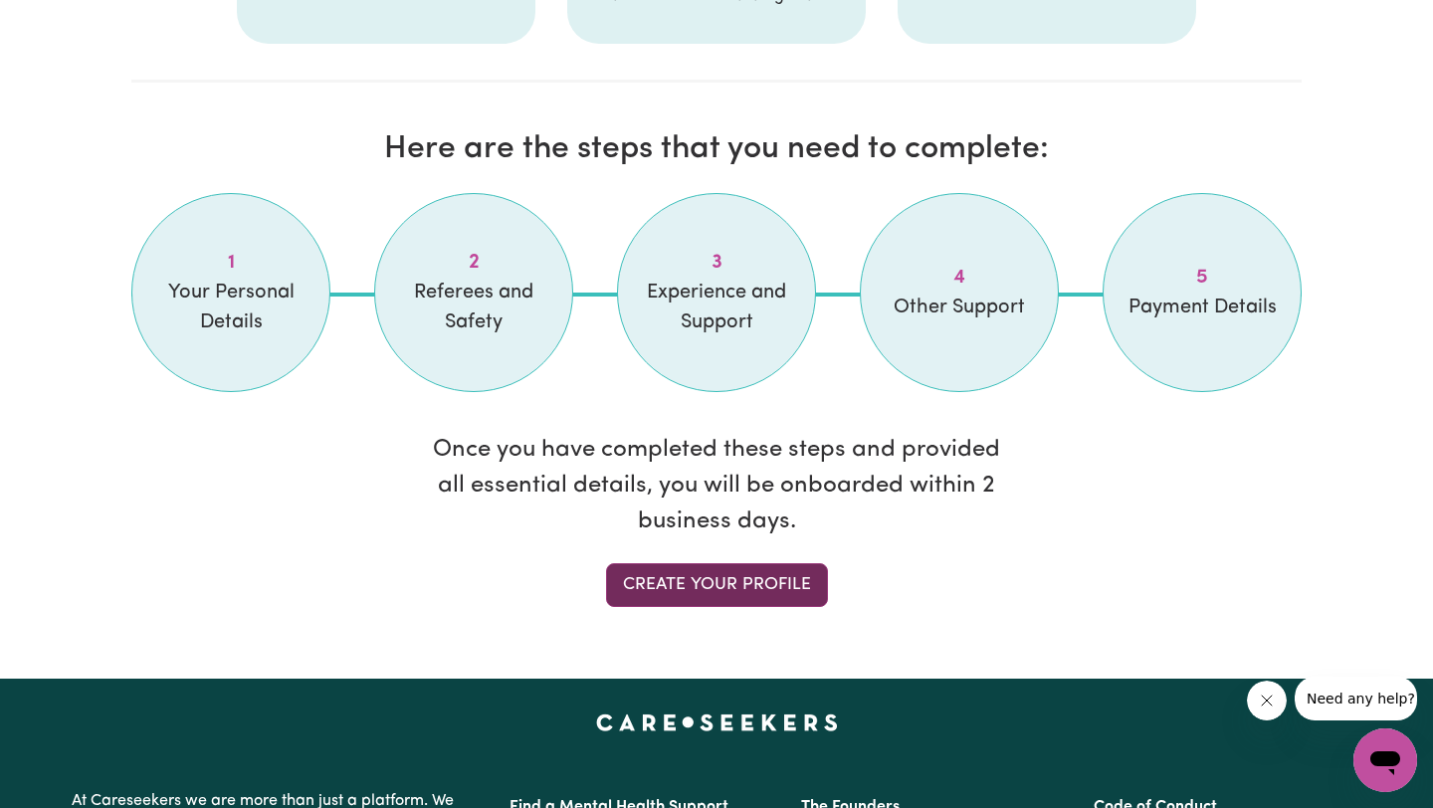
click at [712, 589] on link "Create your profile" at bounding box center [717, 585] width 222 height 44
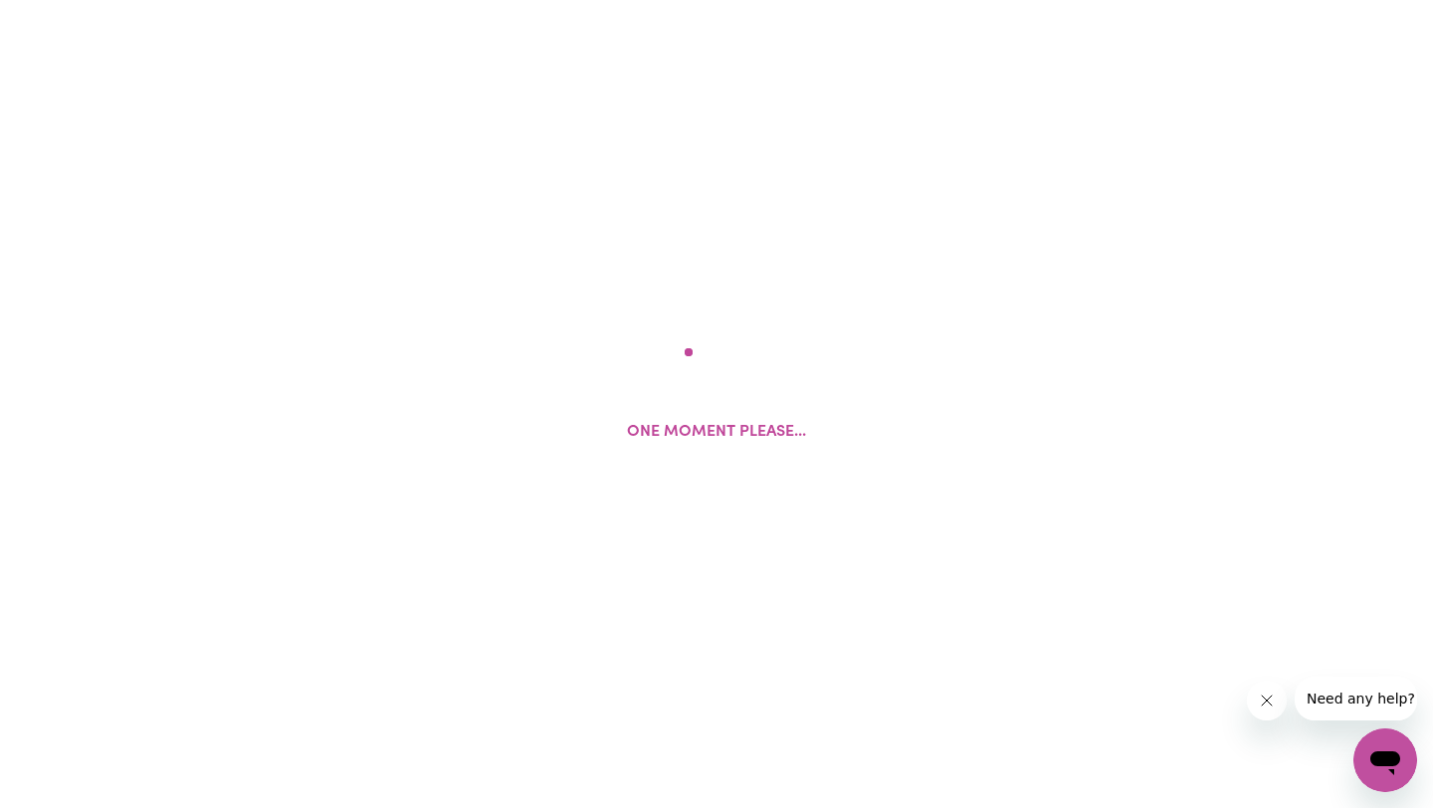
select select "Studying a healthcare related degree or qualification"
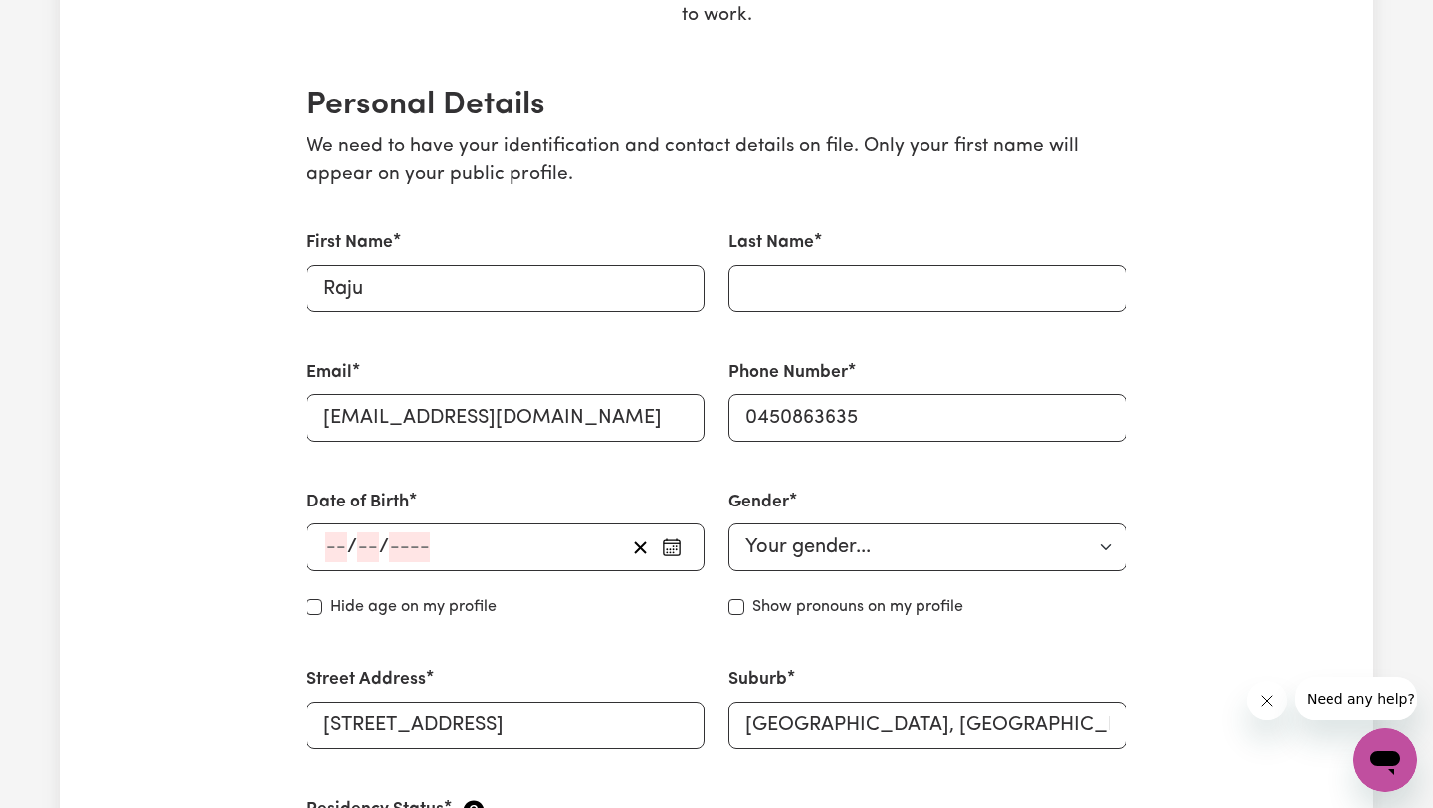
scroll to position [527, 0]
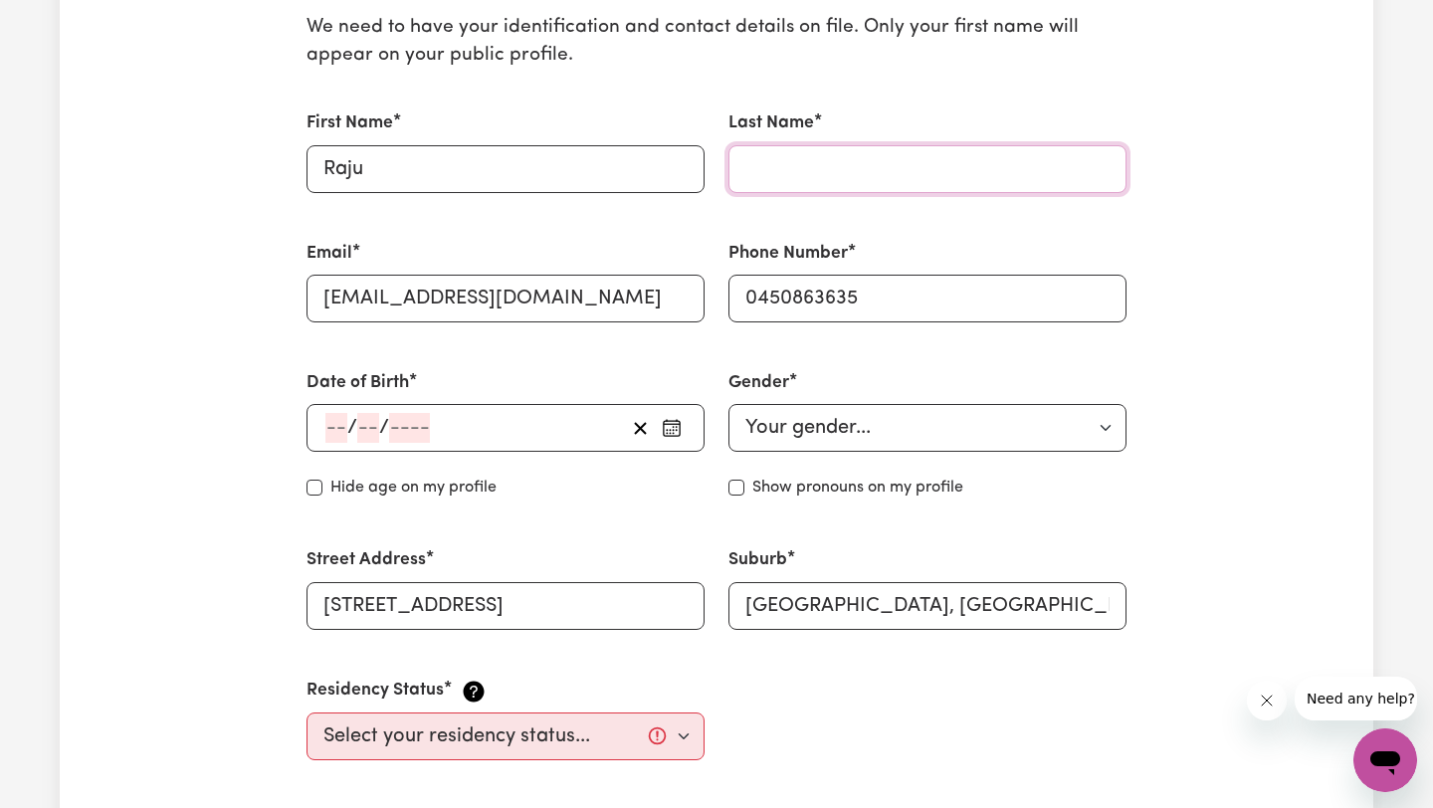
click at [797, 172] on input "Last Name" at bounding box center [927, 169] width 398 height 48
type input "[PERSON_NAME]"
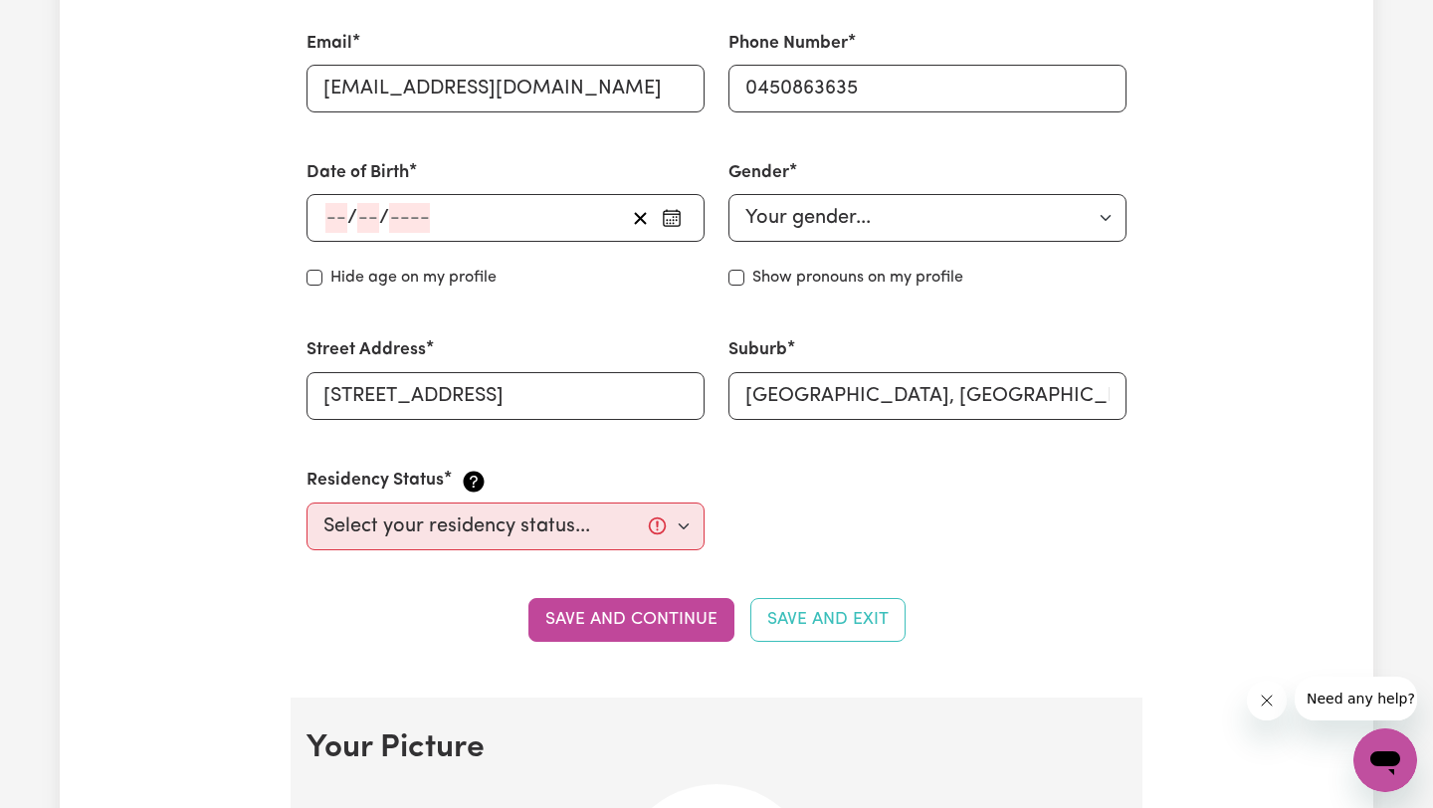
scroll to position [790, 0]
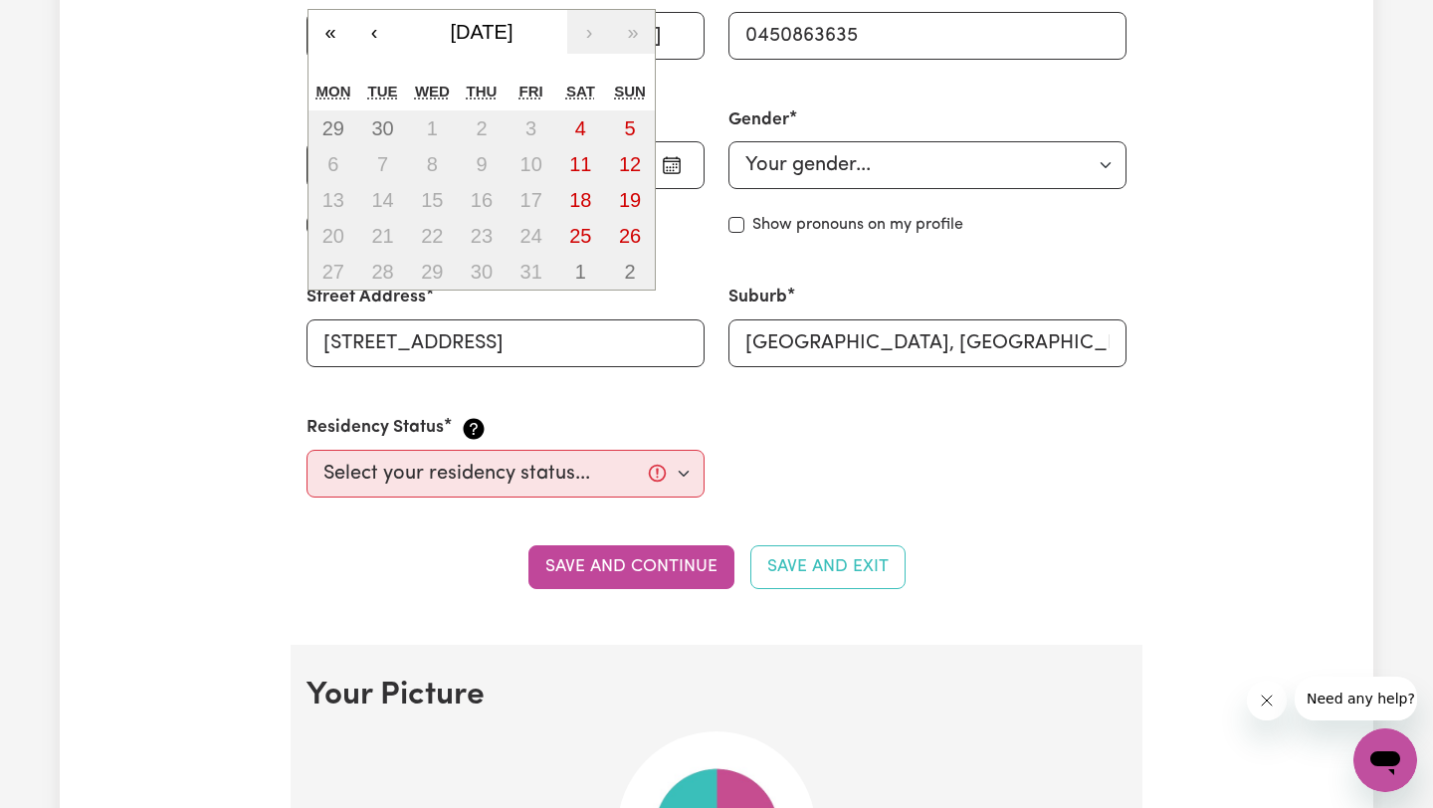
click at [340, 171] on div "/ / « ‹ [DATE] › » Mon Tue Wed Thu Fri Sat Sun 29 30 1 2 3 4 5 6 7 8 9 10 11 12…" at bounding box center [505, 165] width 398 height 48
type input "13"
click at [532, 43] on button "[DATE]" at bounding box center [481, 32] width 171 height 44
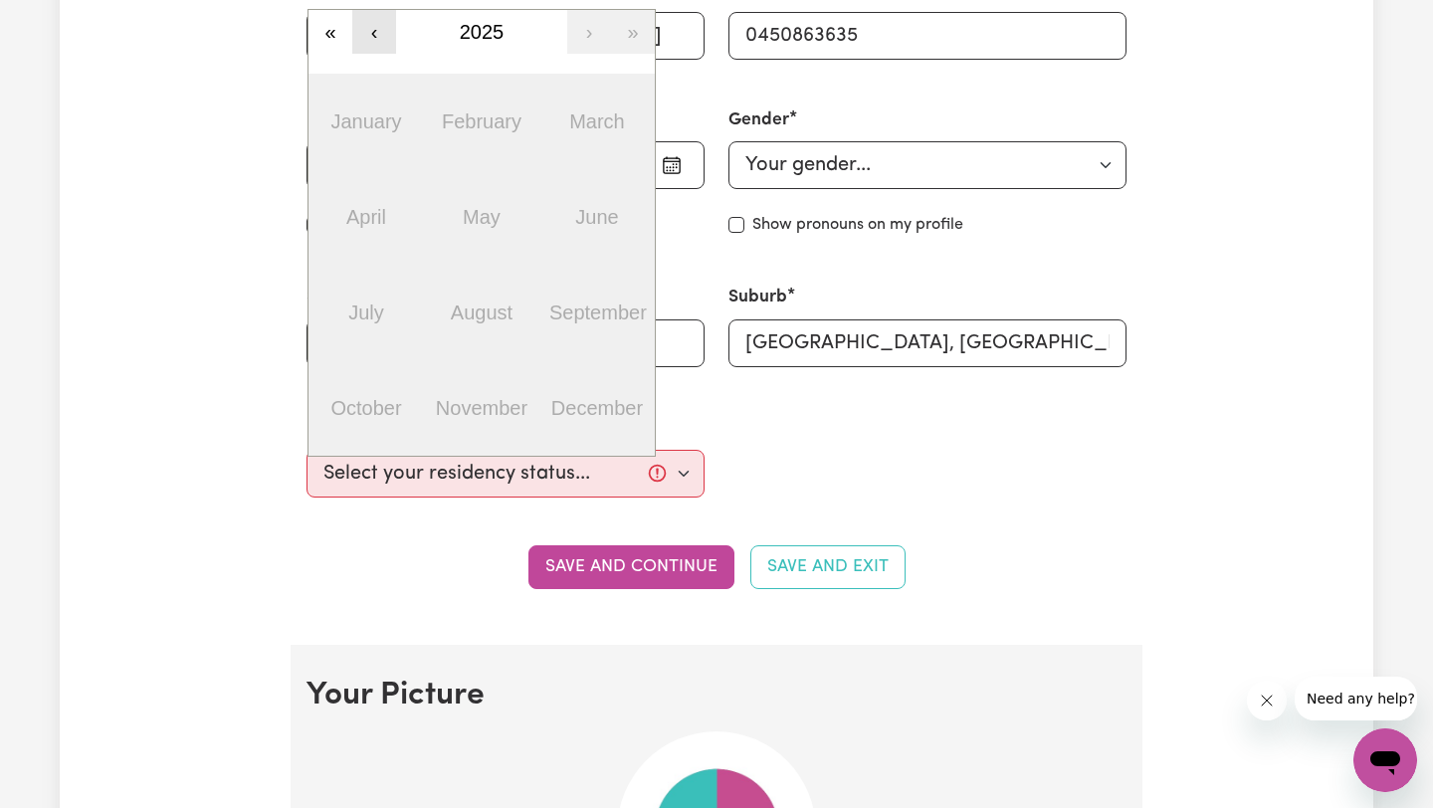
click at [393, 50] on button "‹" at bounding box center [374, 32] width 44 height 44
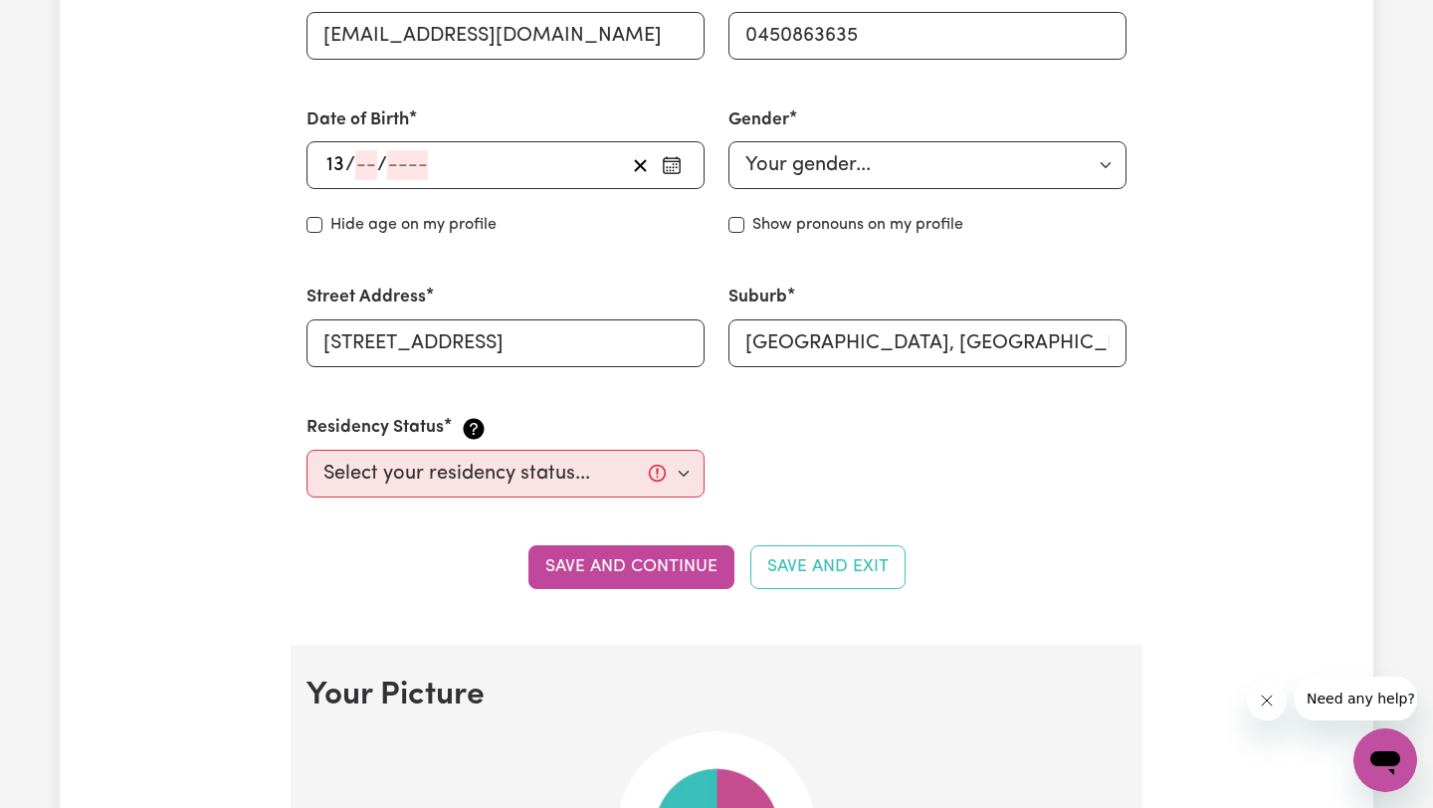
click at [452, 162] on div "13 / /" at bounding box center [473, 165] width 301 height 30
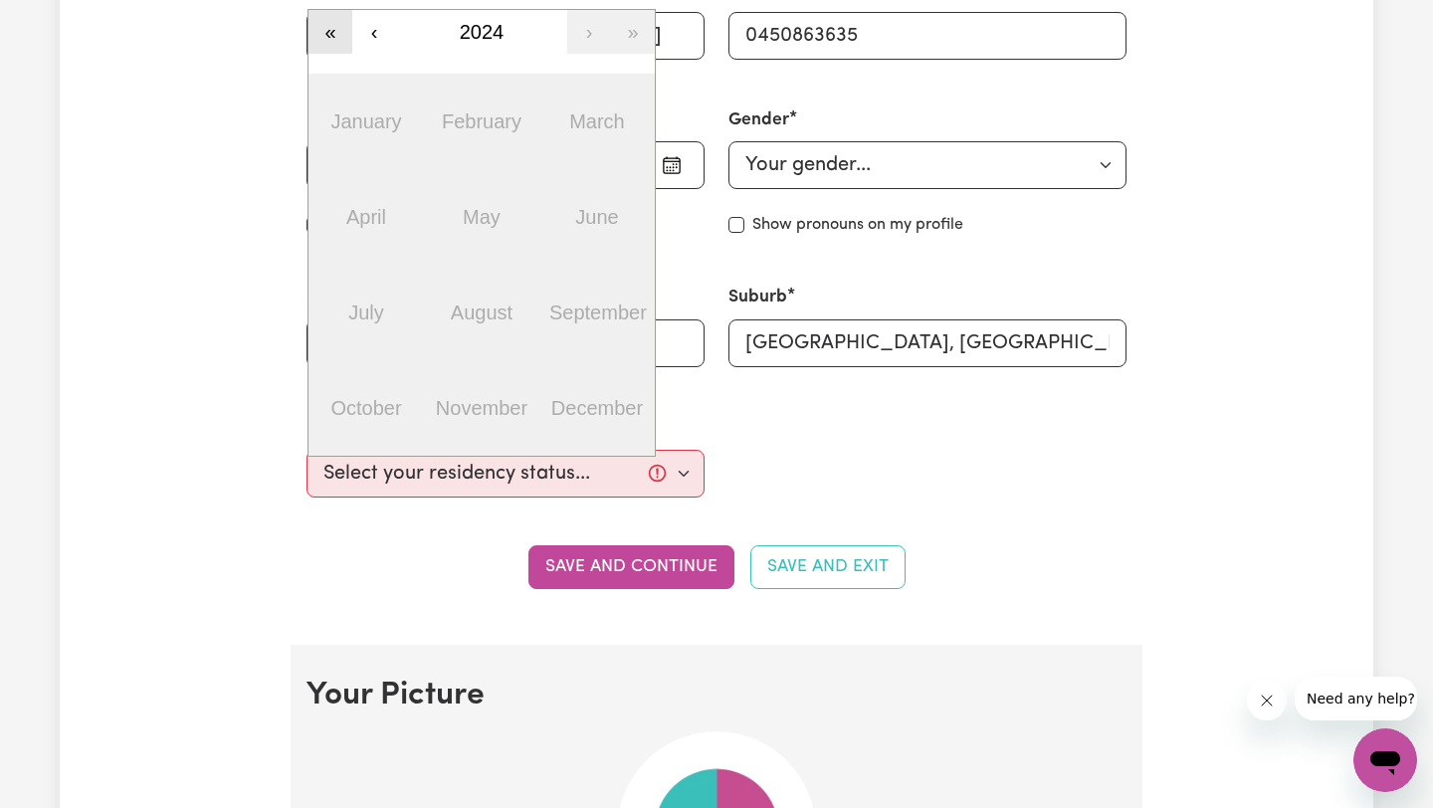
click at [335, 32] on button "«" at bounding box center [330, 32] width 44 height 44
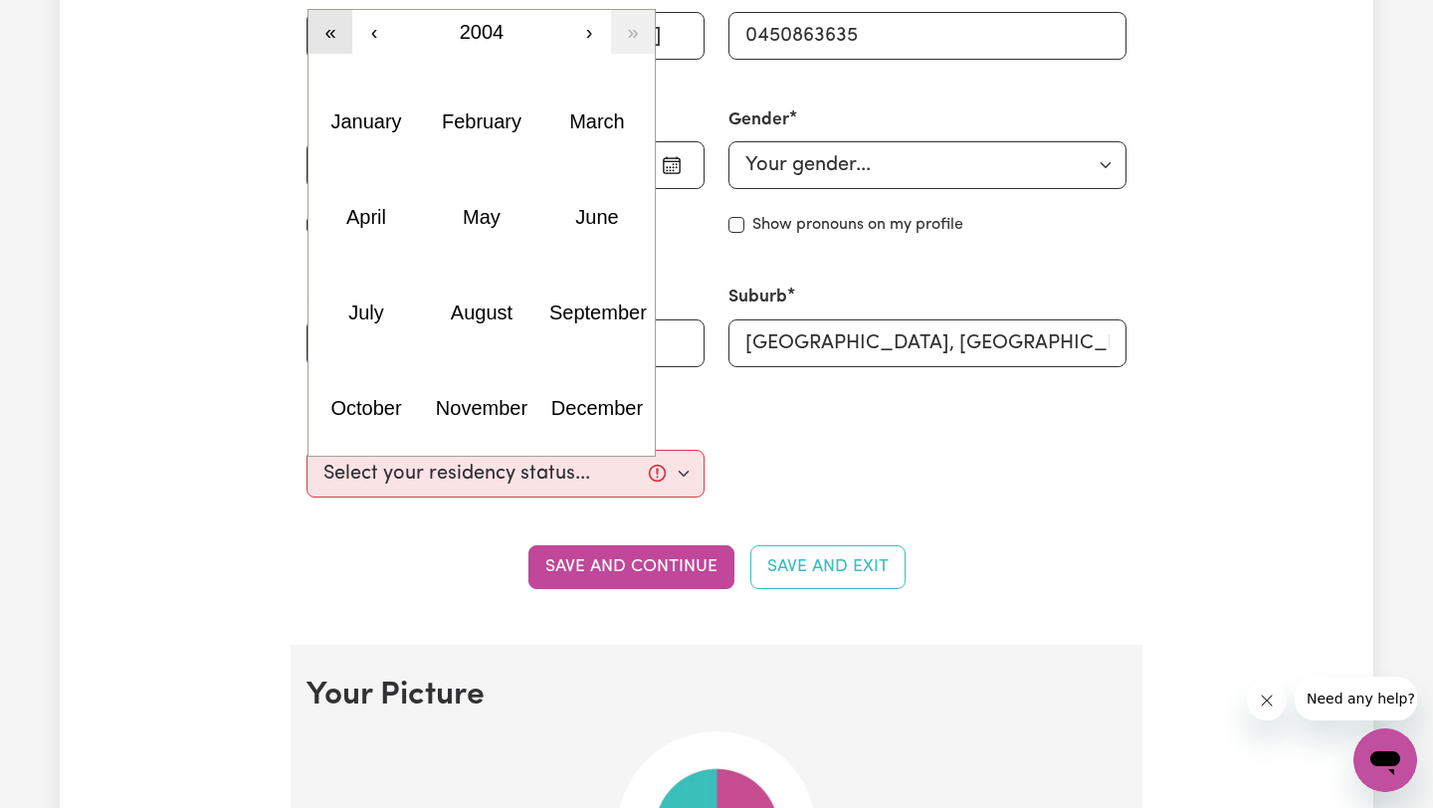
click at [335, 34] on button "«" at bounding box center [330, 32] width 44 height 44
click at [578, 37] on button "›" at bounding box center [589, 32] width 44 height 44
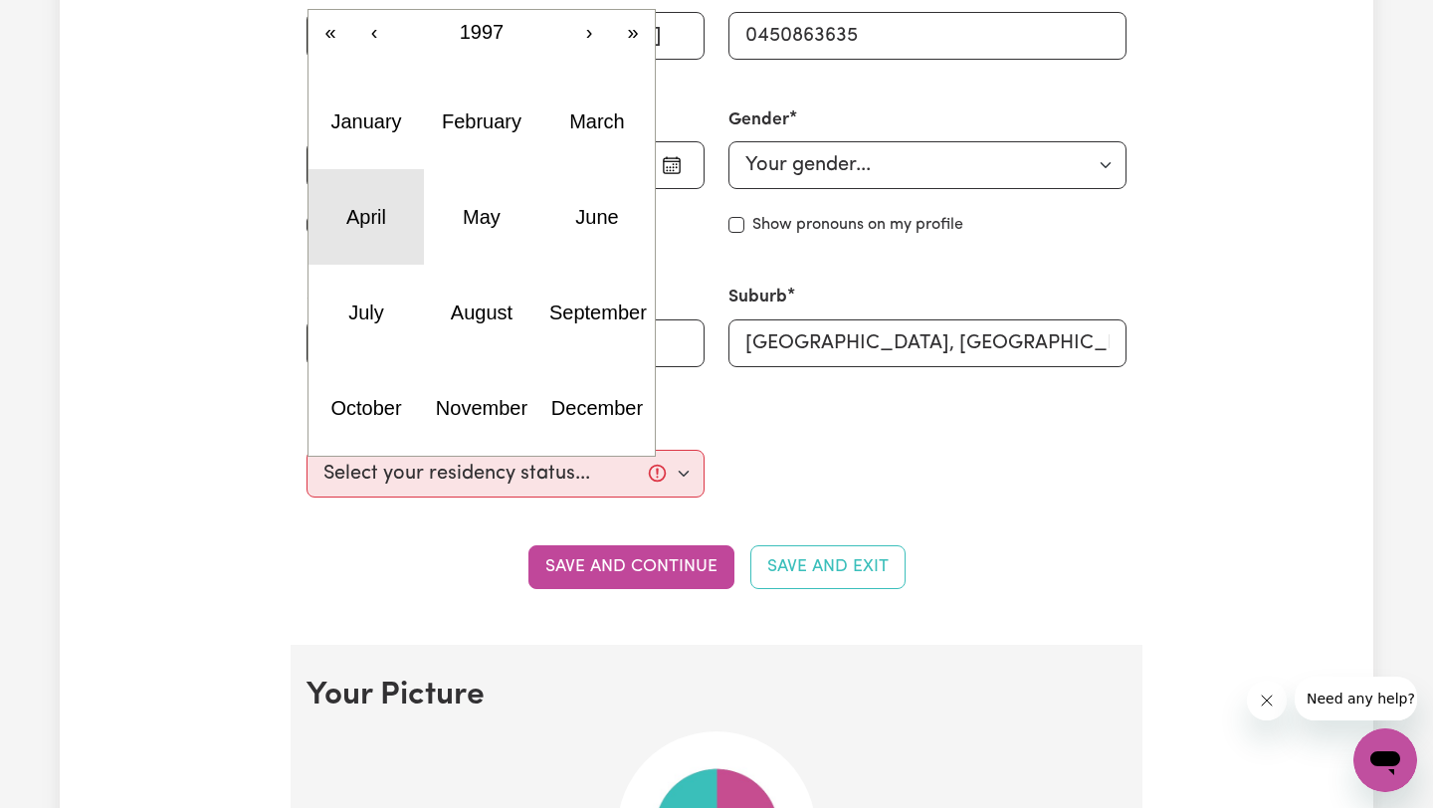
click at [398, 226] on button "April" at bounding box center [365, 217] width 115 height 96
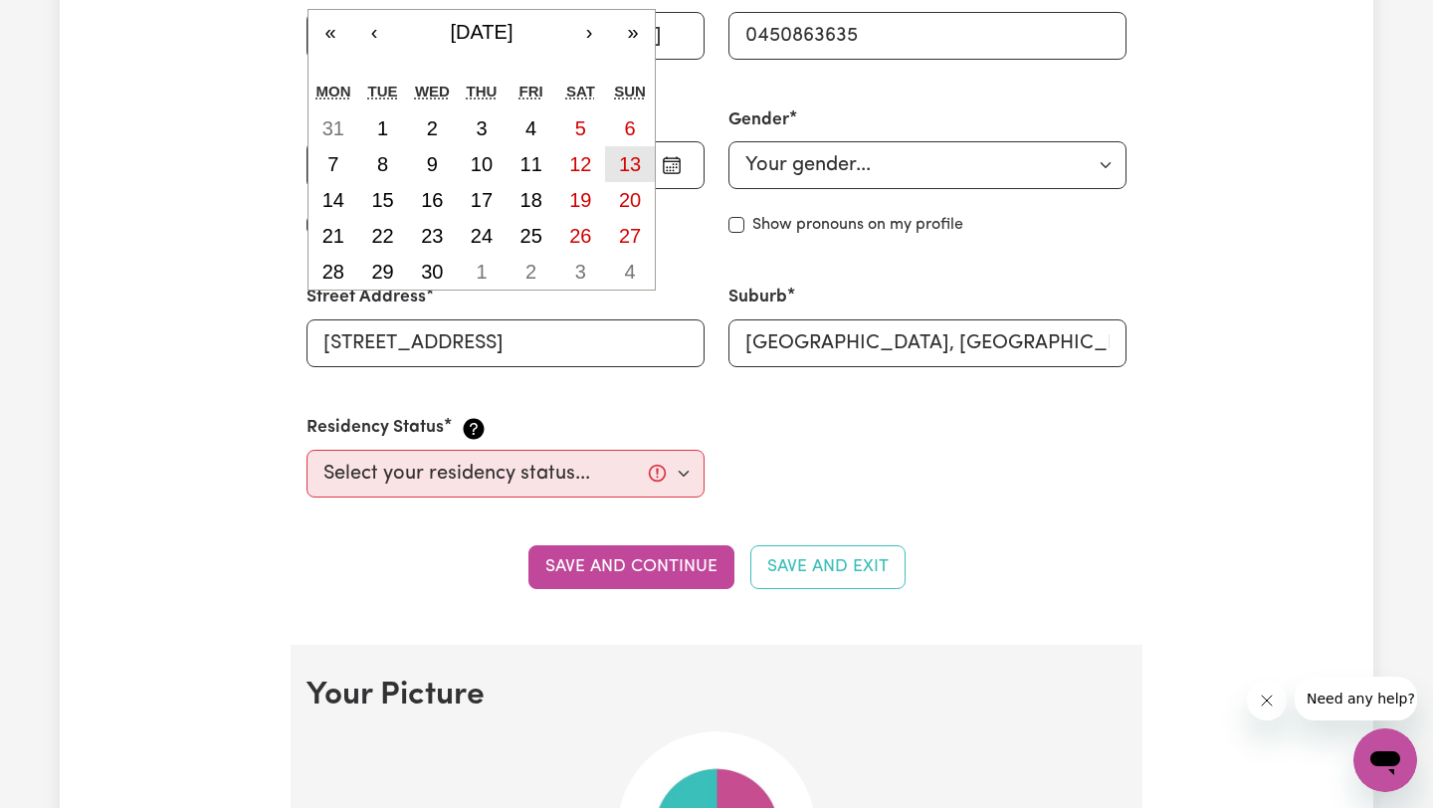
click at [622, 157] on abbr "13" at bounding box center [630, 164] width 22 height 22
type input "[DATE]"
type input "13"
type input "4"
type input "1997"
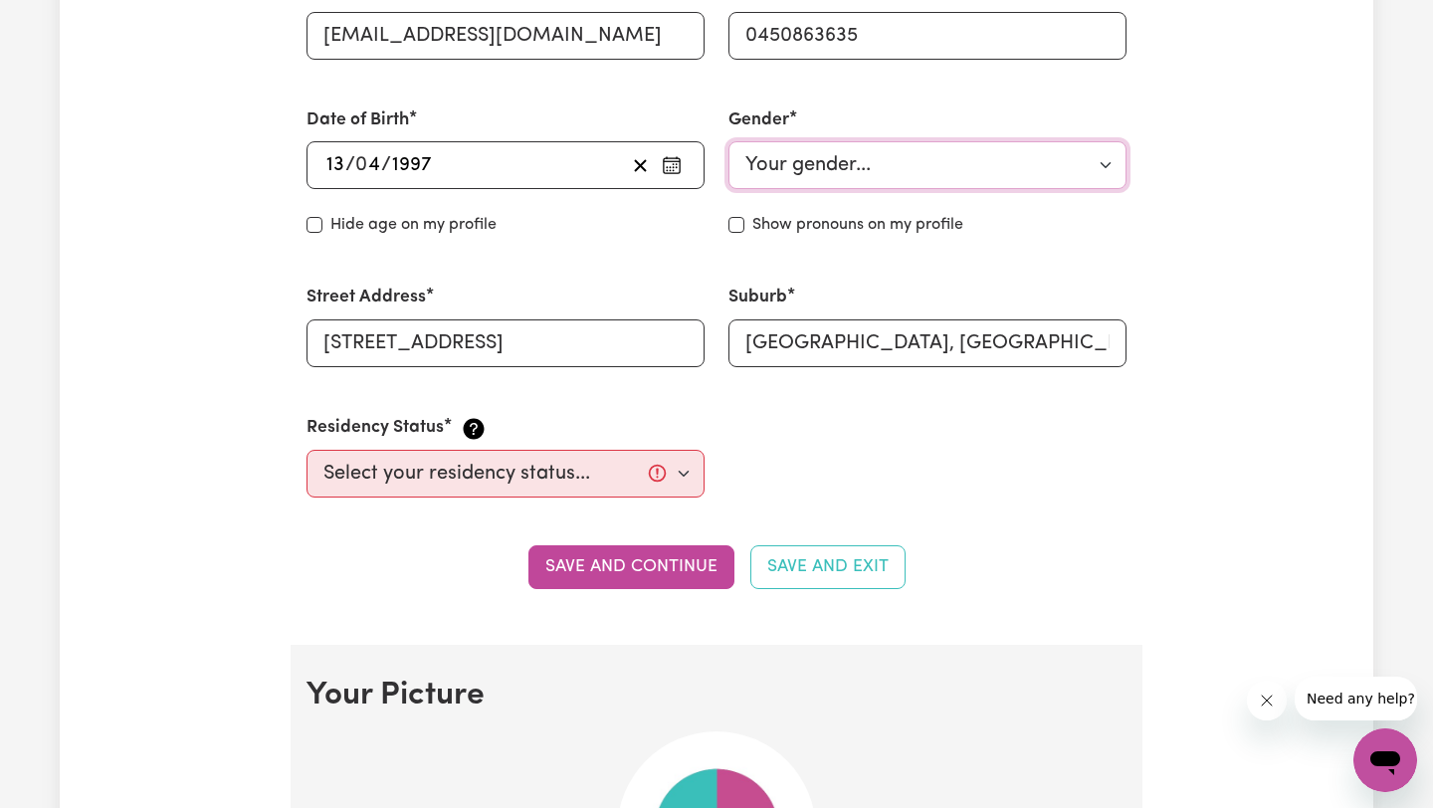
click at [804, 174] on select "Your gender... [DEMOGRAPHIC_DATA] [DEMOGRAPHIC_DATA] [DEMOGRAPHIC_DATA] Other P…" at bounding box center [927, 165] width 398 height 48
select select "[DEMOGRAPHIC_DATA]"
click at [728, 141] on select "Your gender... [DEMOGRAPHIC_DATA] [DEMOGRAPHIC_DATA] [DEMOGRAPHIC_DATA] Other P…" at bounding box center [927, 165] width 398 height 48
click at [736, 226] on input "Show pronouns on my profile" at bounding box center [736, 225] width 16 height 16
checkbox input "true"
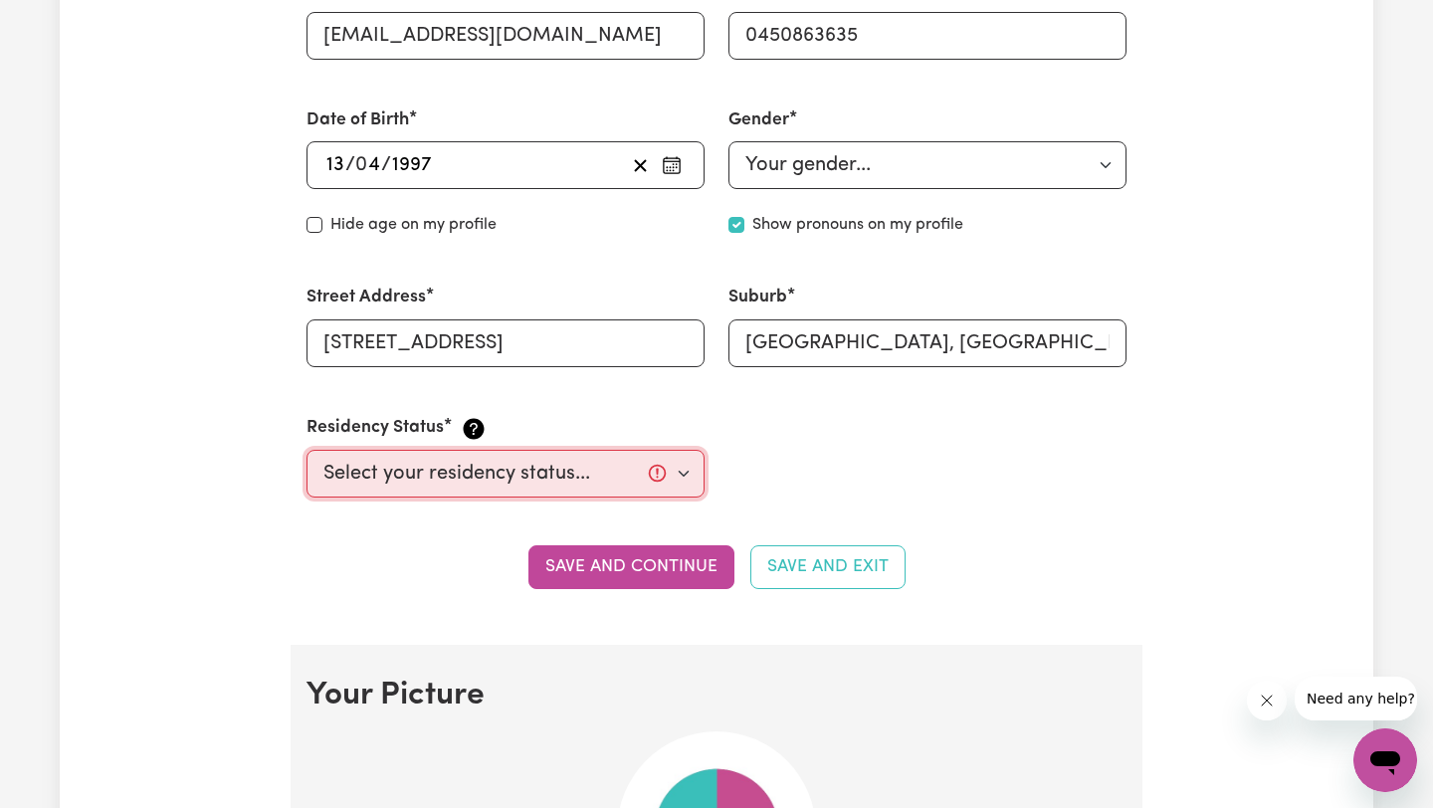
click at [465, 477] on select "Select your residency status... [DEMOGRAPHIC_DATA] citizen Australian PR [DEMOG…" at bounding box center [505, 474] width 398 height 48
click at [306, 450] on select "Select your residency status... [DEMOGRAPHIC_DATA] citizen Australian PR [DEMOG…" at bounding box center [505, 474] width 398 height 48
click at [479, 480] on select "Select your residency status... [DEMOGRAPHIC_DATA] citizen Australian PR [DEMOG…" at bounding box center [505, 474] width 398 height 48
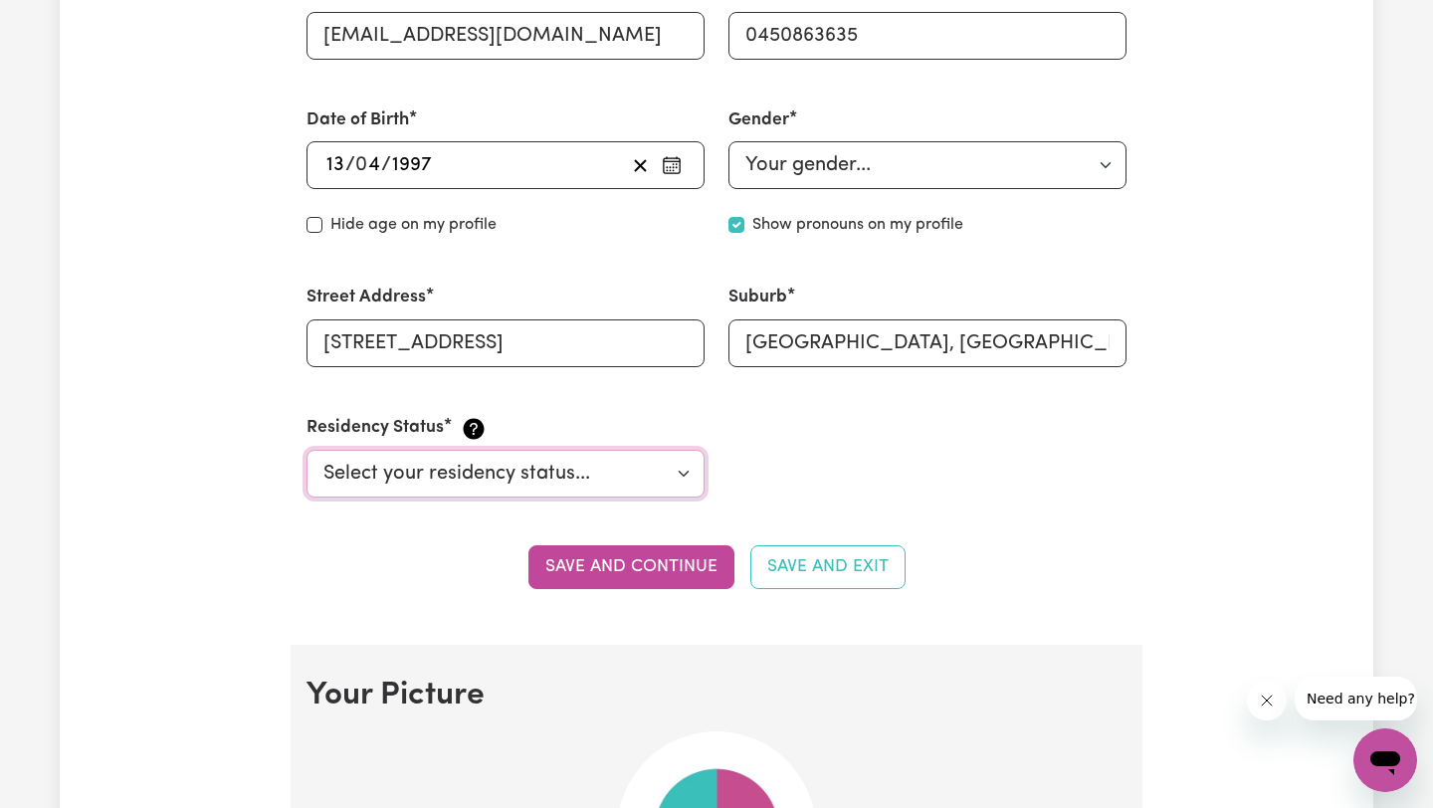
select select "Australian PR"
click at [306, 450] on select "Select your residency status... [DEMOGRAPHIC_DATA] citizen Australian PR [DEMOG…" at bounding box center [505, 474] width 398 height 48
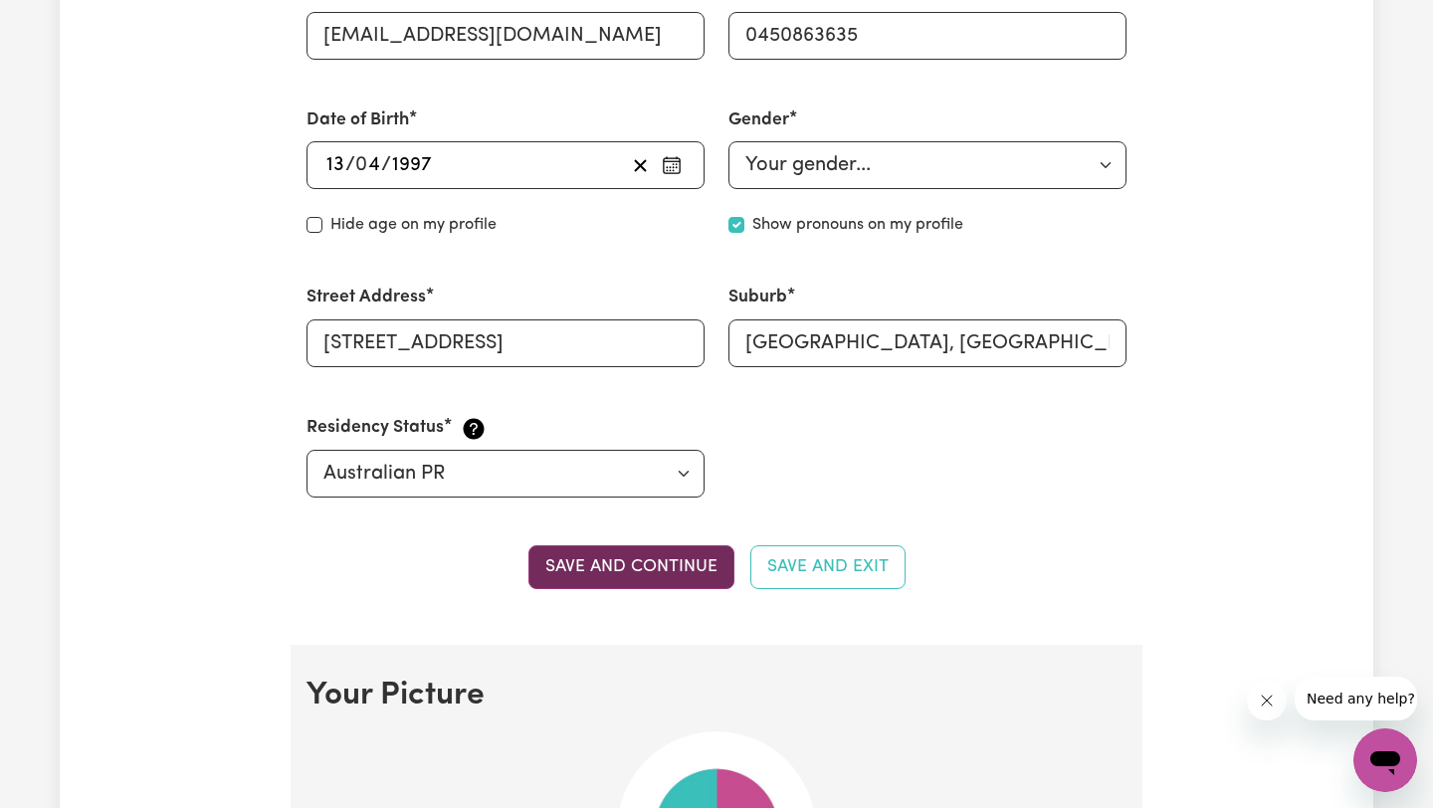
click at [670, 585] on button "Save and continue" at bounding box center [631, 567] width 206 height 44
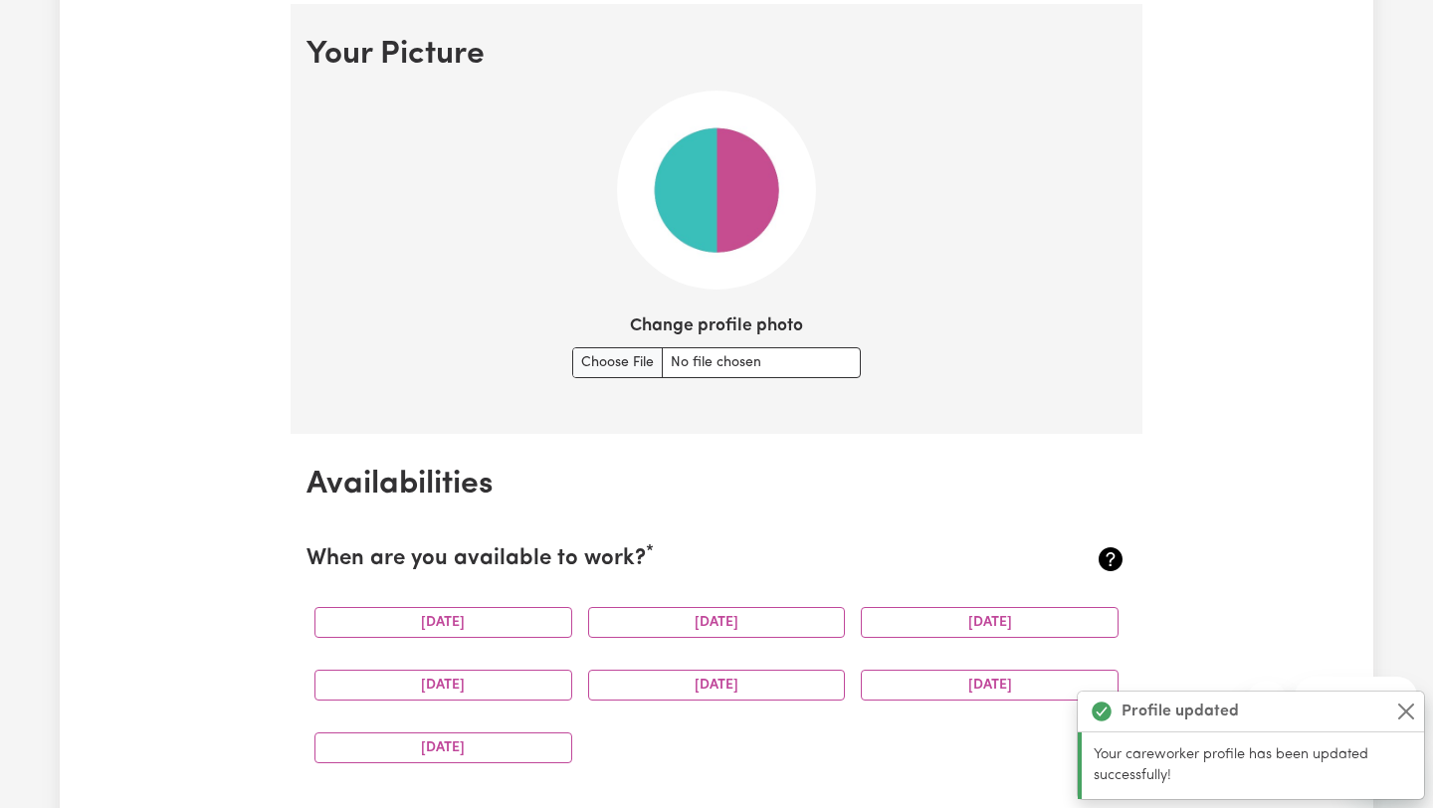
scroll to position [1439, 0]
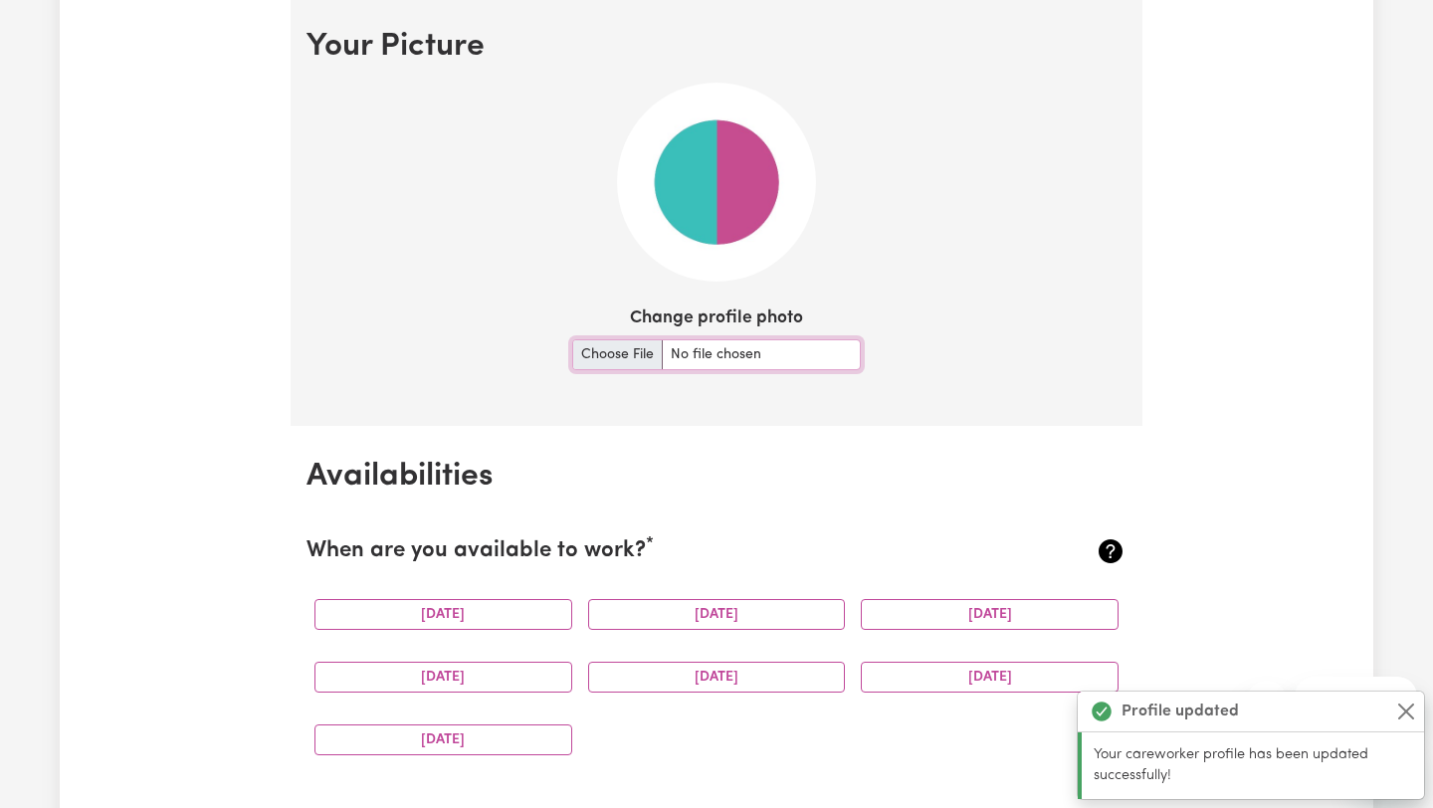
click at [630, 356] on input "Change profile photo" at bounding box center [716, 354] width 289 height 31
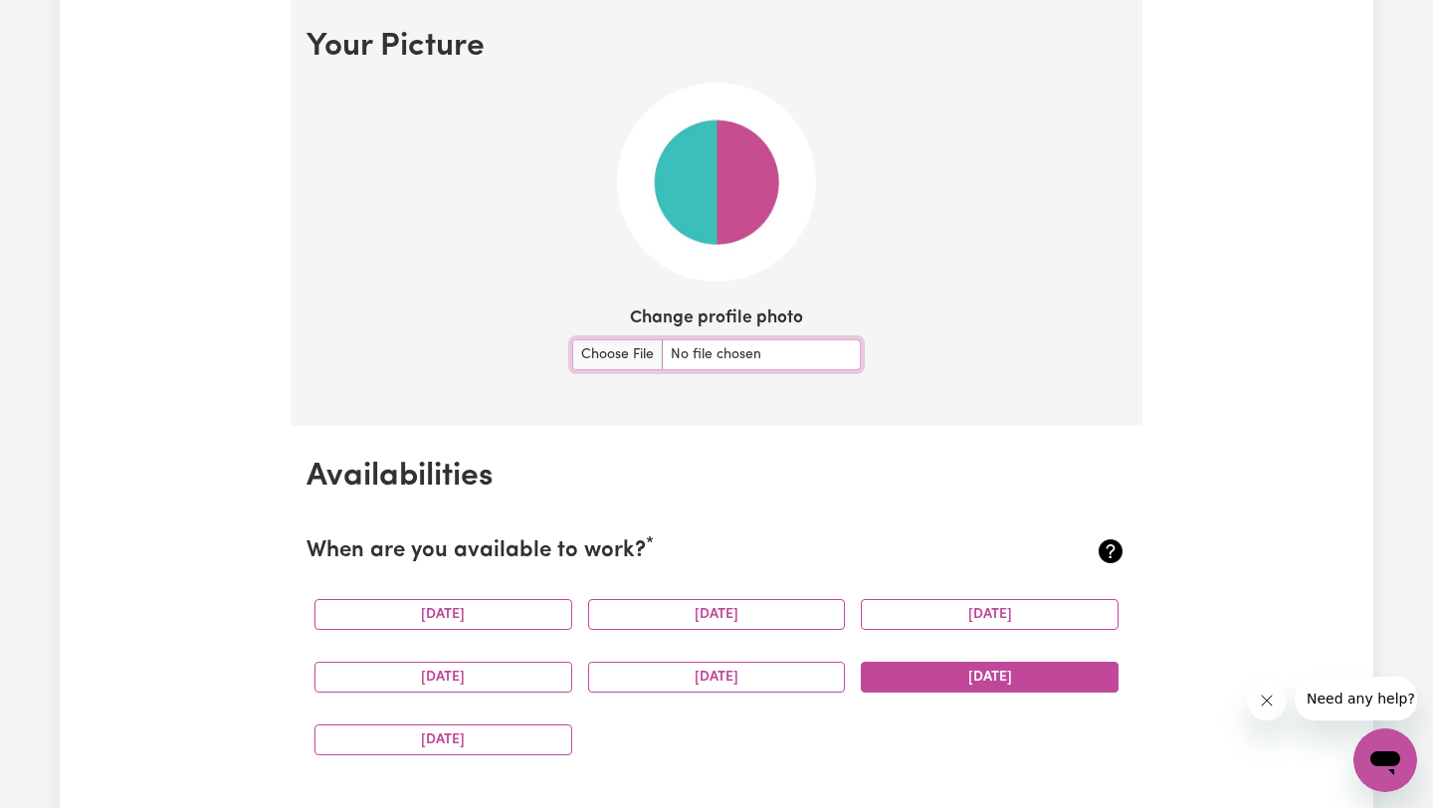
type input "C:\fakepath\B56E7336-7B30-4082-940B-A3BEFE9C427D.jpeg"
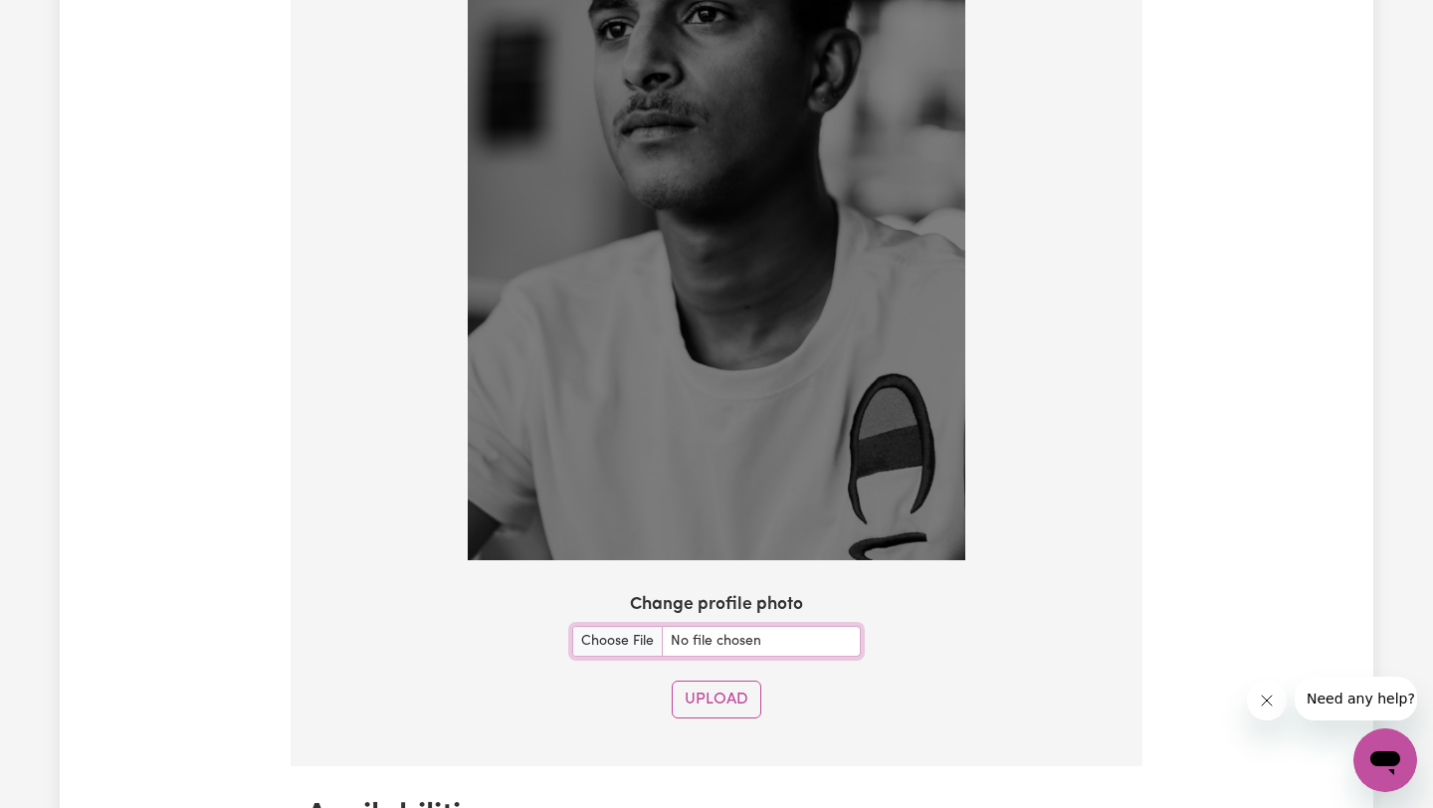
scroll to position [1903, 0]
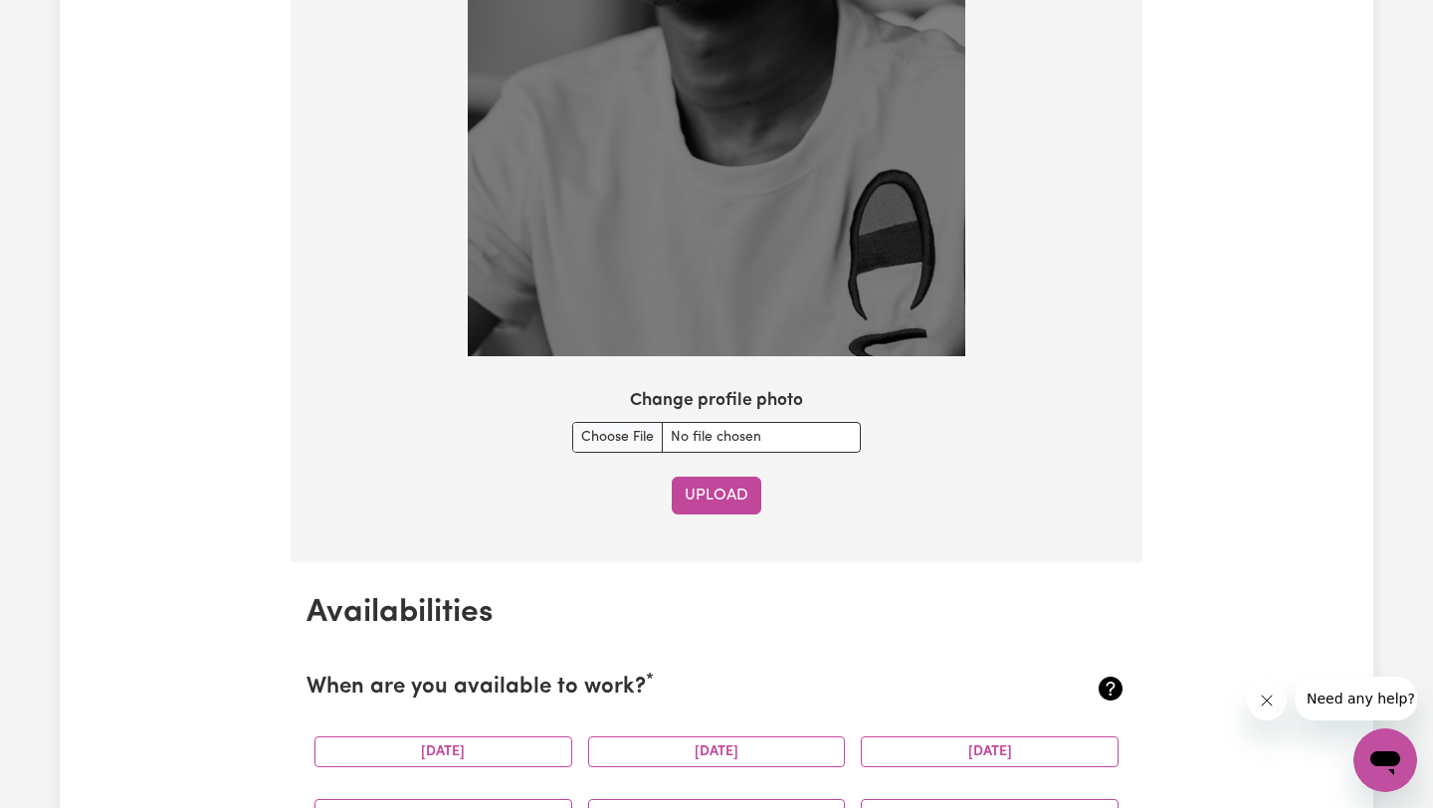
click at [726, 507] on button "Upload" at bounding box center [717, 496] width 90 height 38
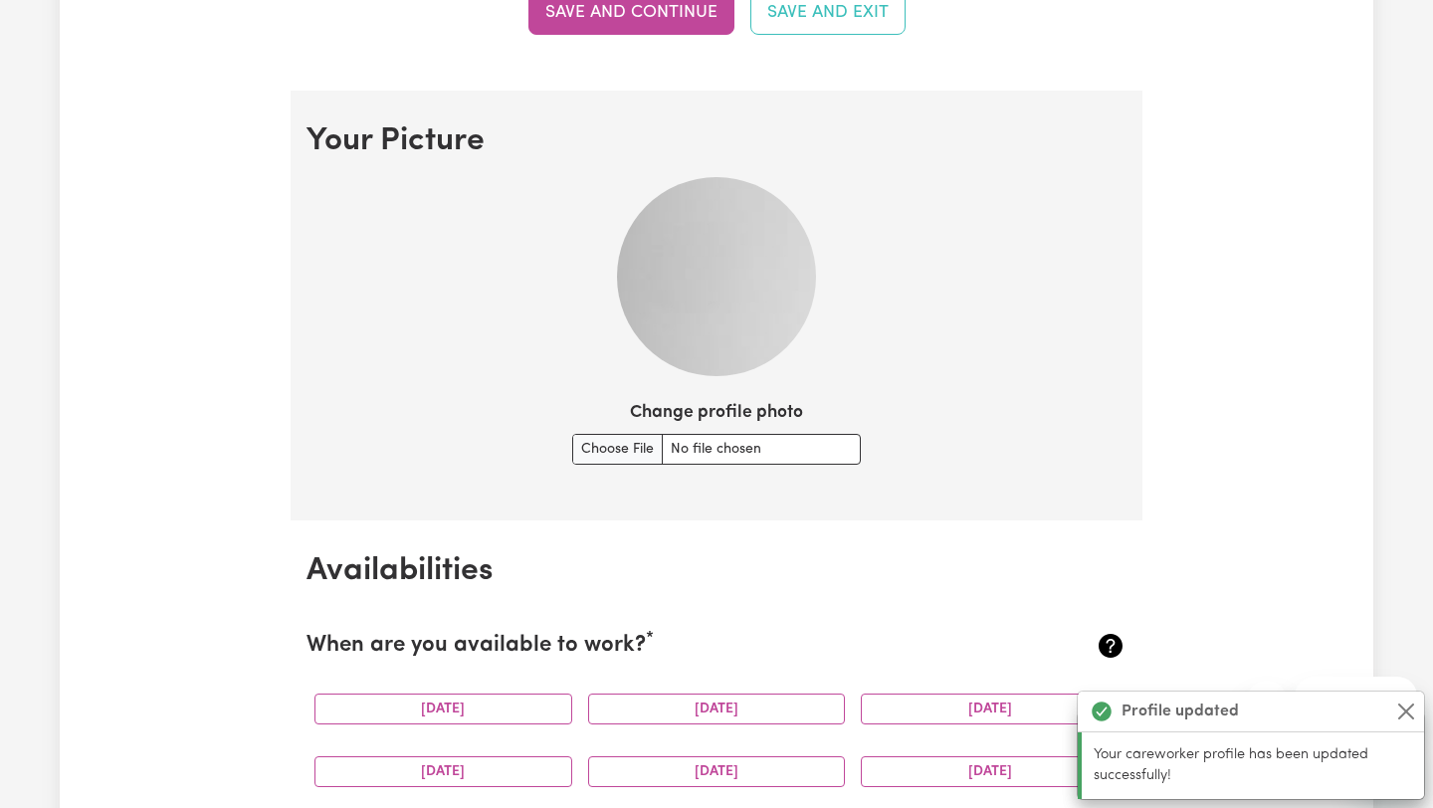
scroll to position [1264, 0]
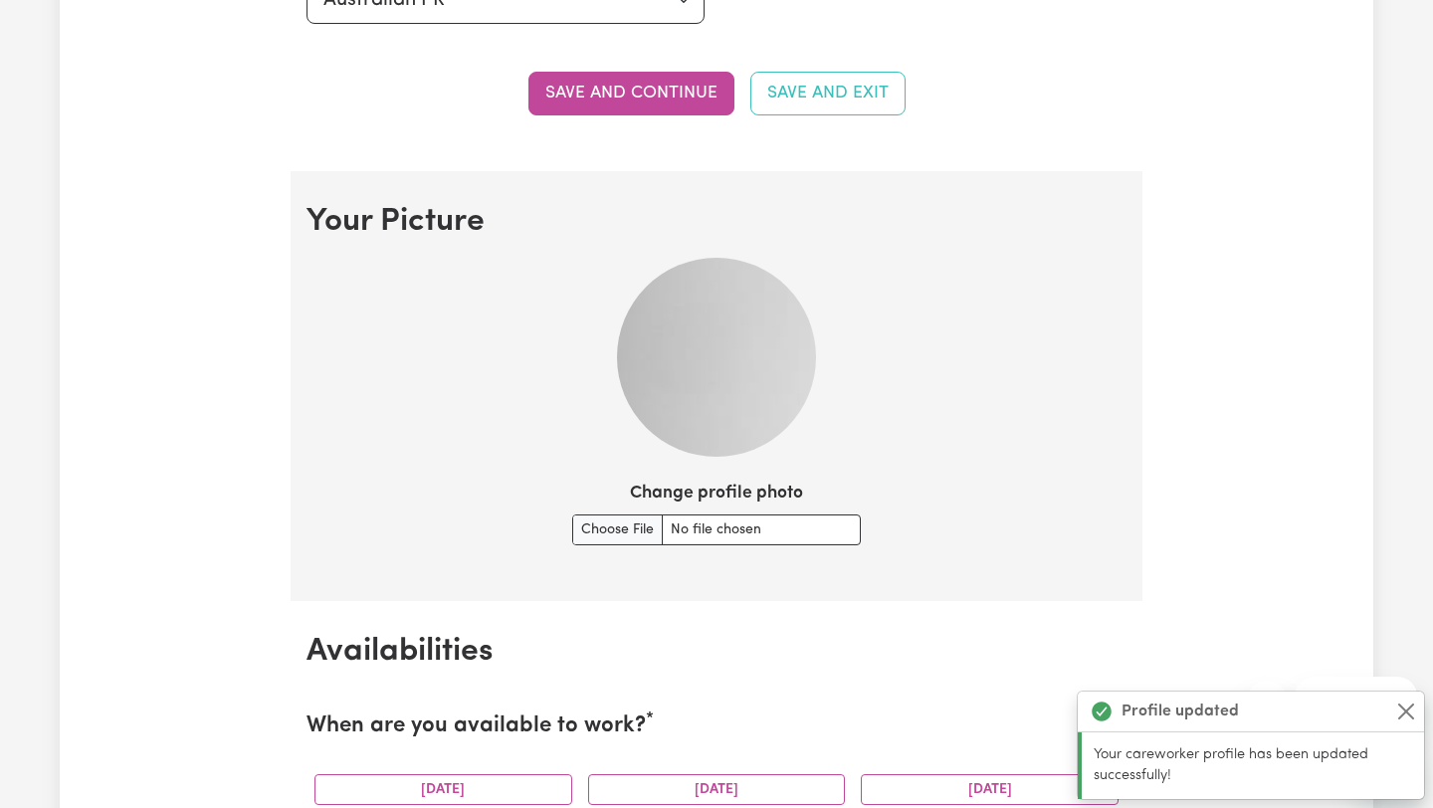
click at [707, 396] on img at bounding box center [716, 357] width 199 height 199
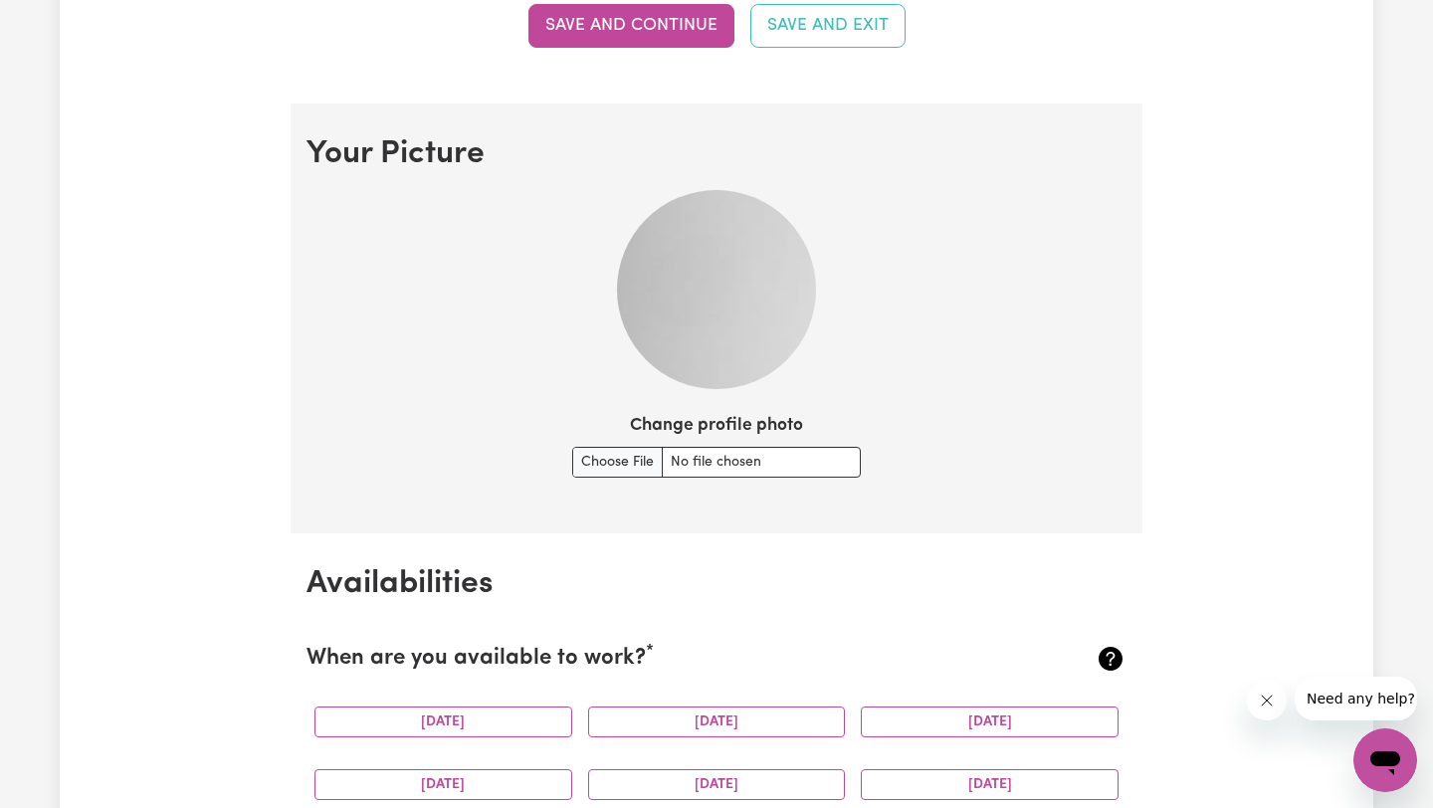
scroll to position [1332, 0]
click at [662, 474] on input "Change profile photo" at bounding box center [716, 461] width 289 height 31
type input "C:\fakepath\B56E7336-7B30-4082-940B-A3BEFE9C427D.jpeg"
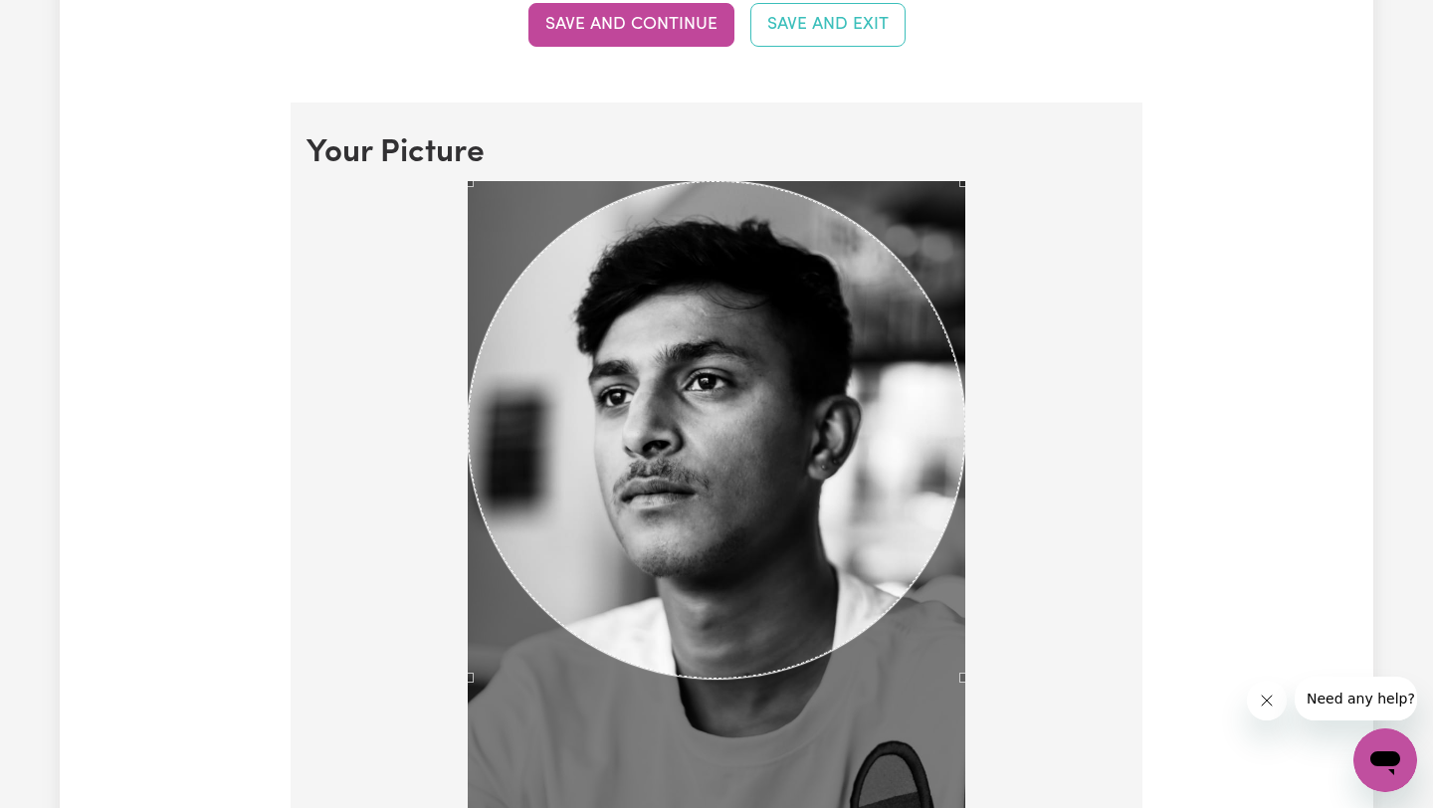
click at [977, 807] on div at bounding box center [716, 558] width 820 height 754
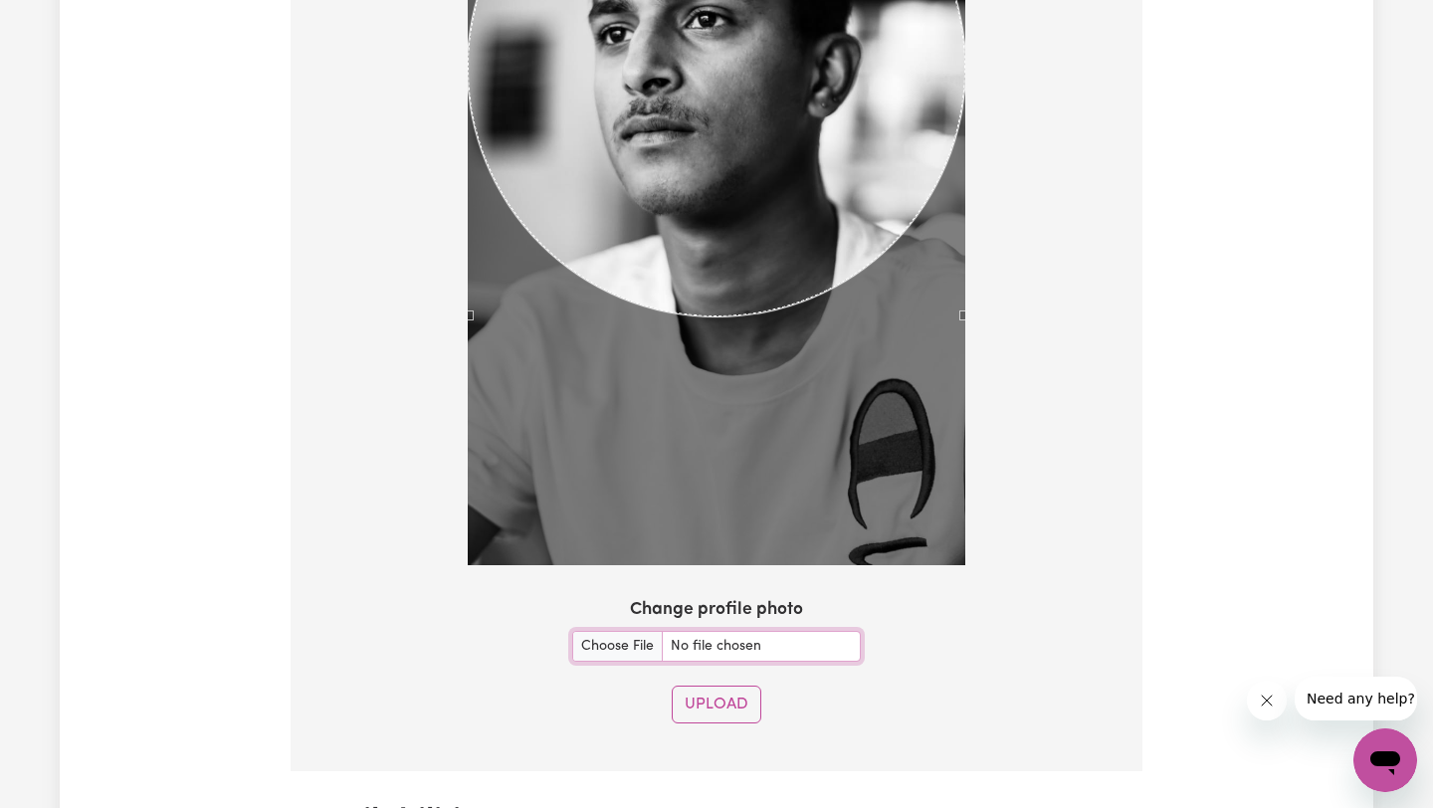
scroll to position [1707, 0]
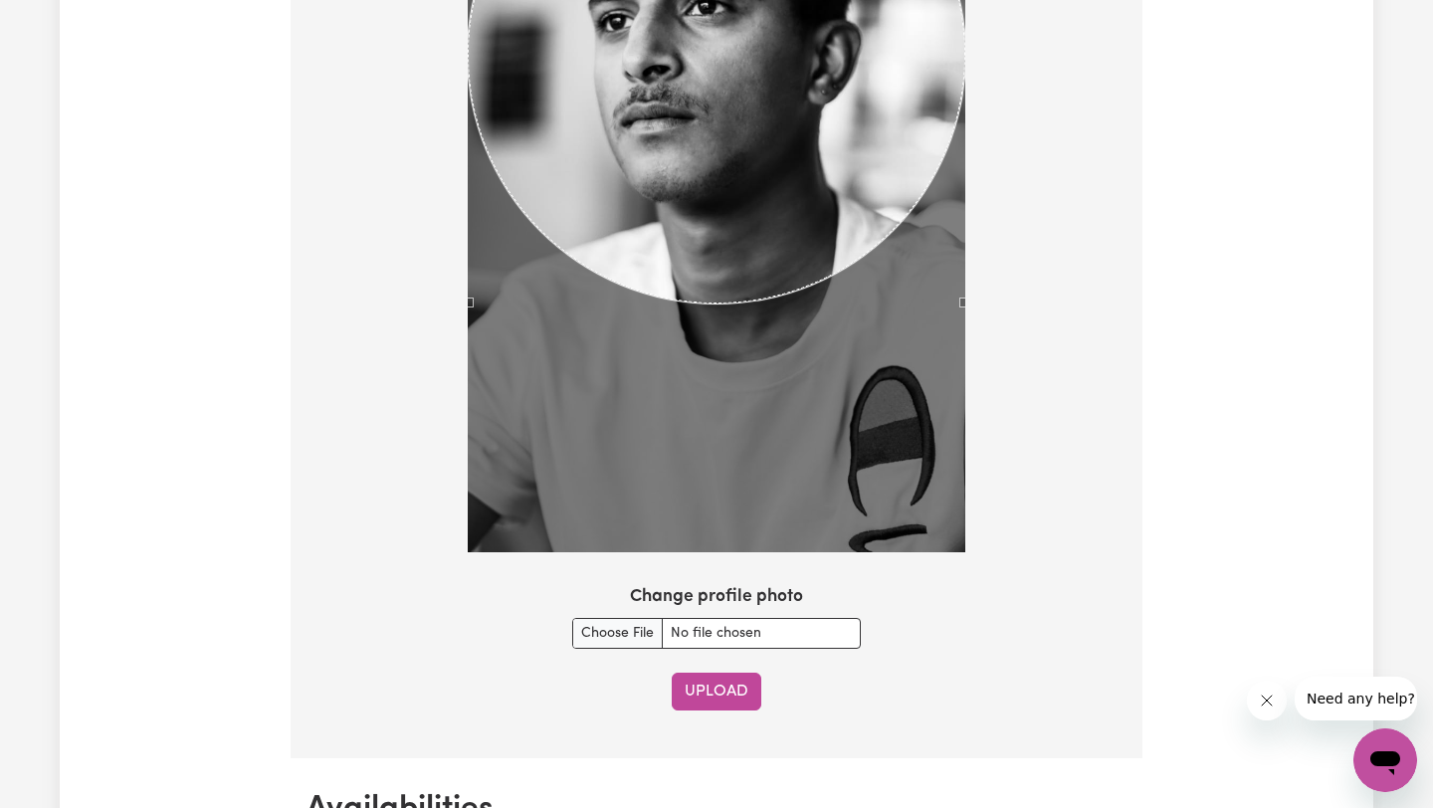
click at [701, 699] on button "Upload" at bounding box center [717, 692] width 90 height 38
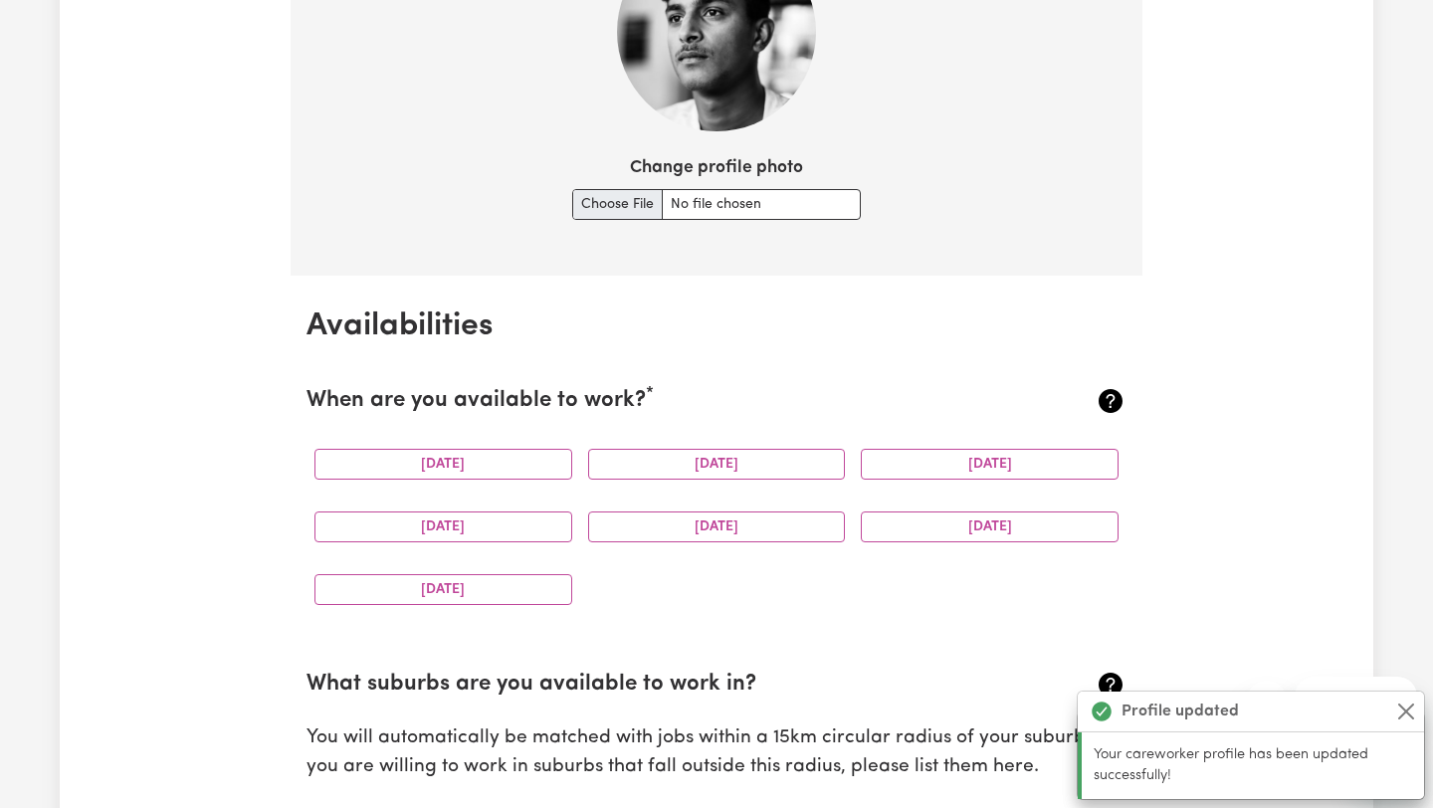
scroll to position [1591, 0]
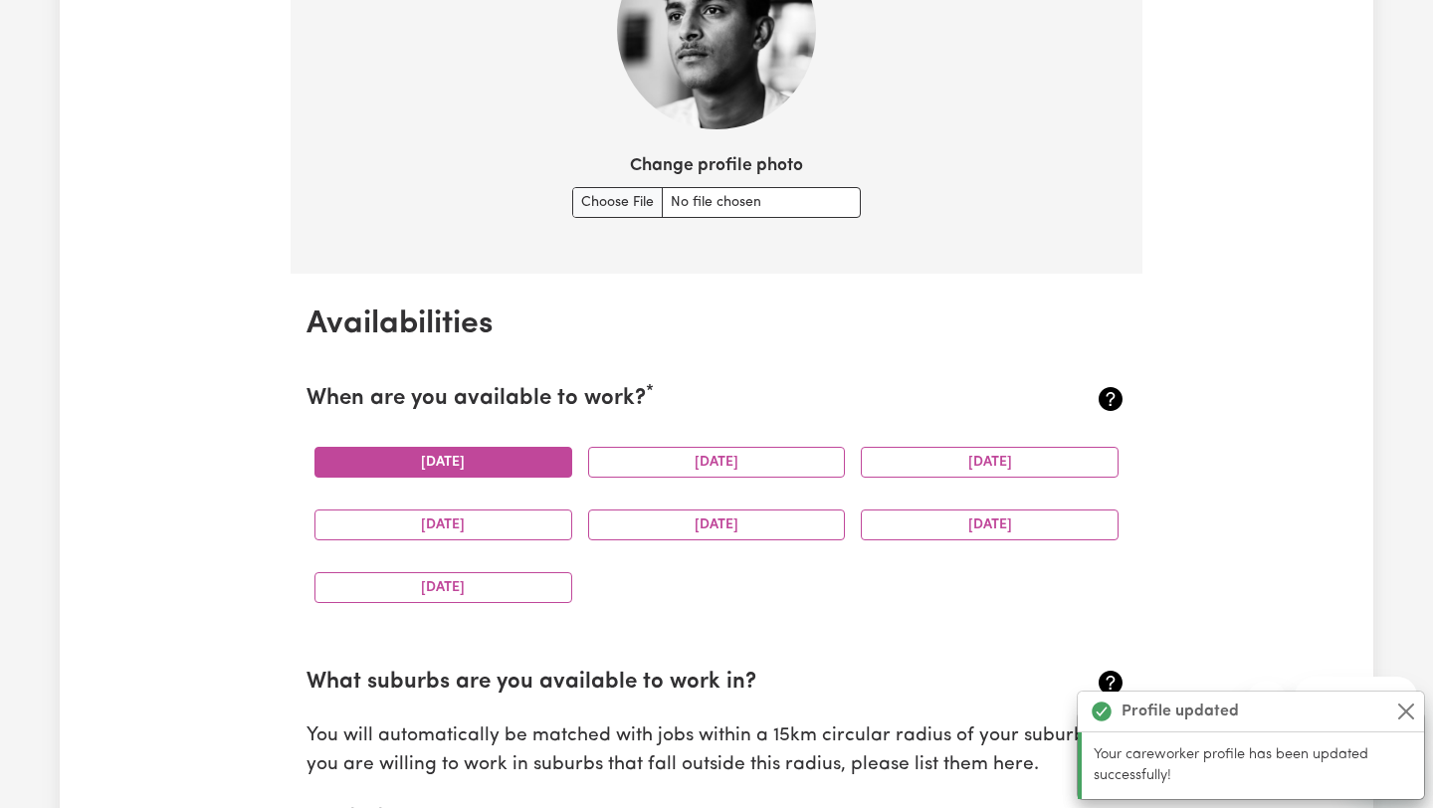
click at [473, 457] on button "[DATE]" at bounding box center [443, 462] width 258 height 31
click at [663, 470] on button "[DATE]" at bounding box center [717, 462] width 258 height 31
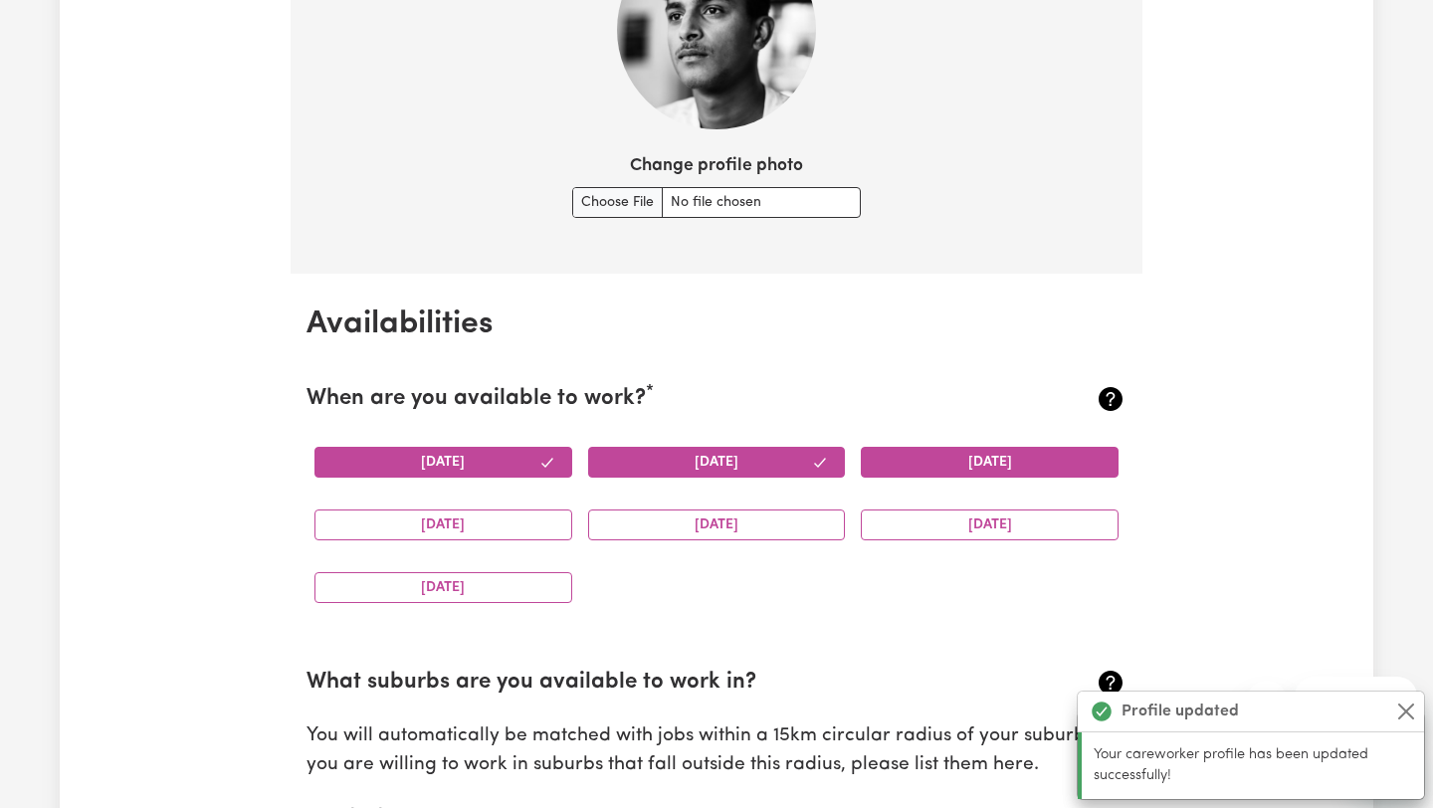
click at [938, 454] on button "[DATE]" at bounding box center [990, 462] width 258 height 31
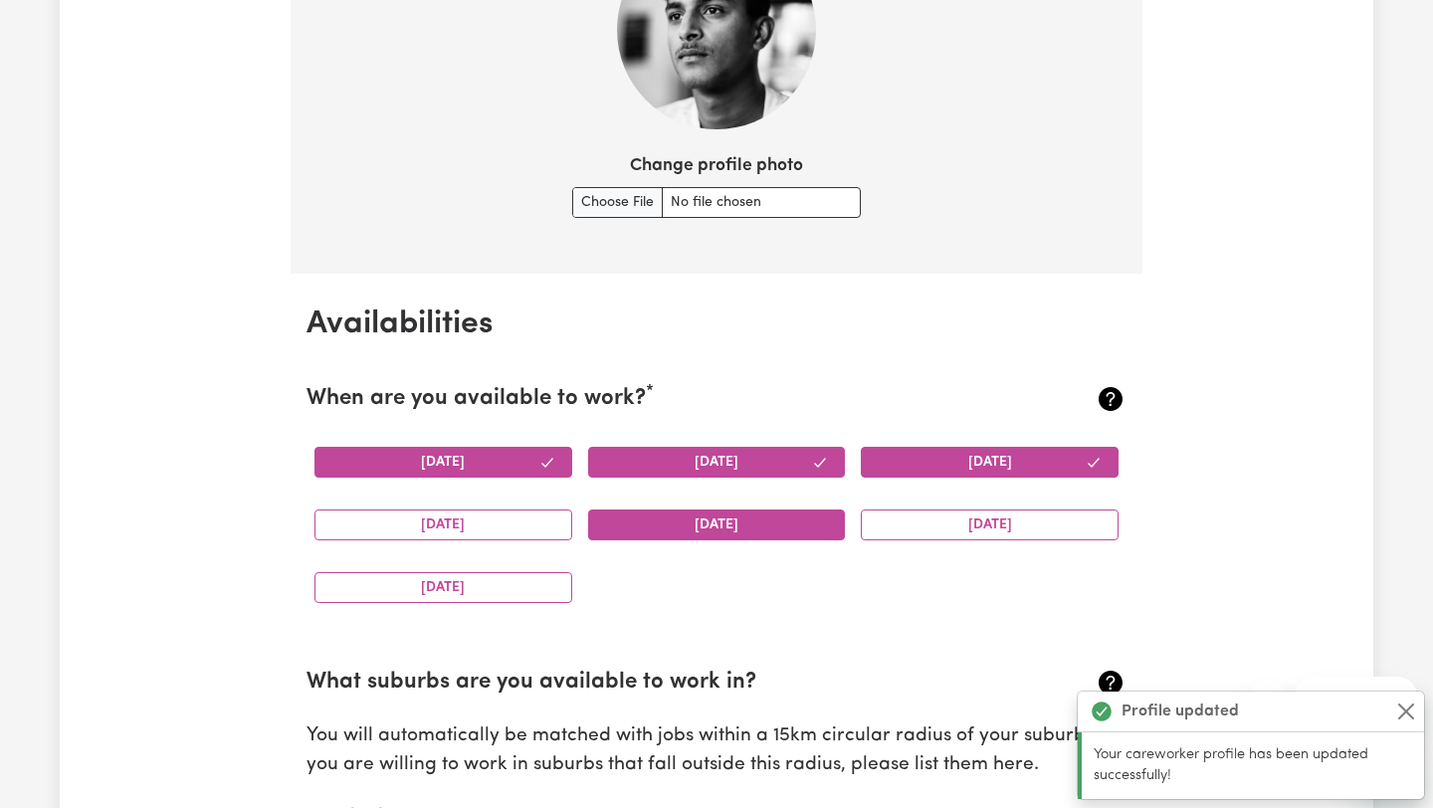
click at [830, 520] on button "[DATE]" at bounding box center [717, 524] width 258 height 31
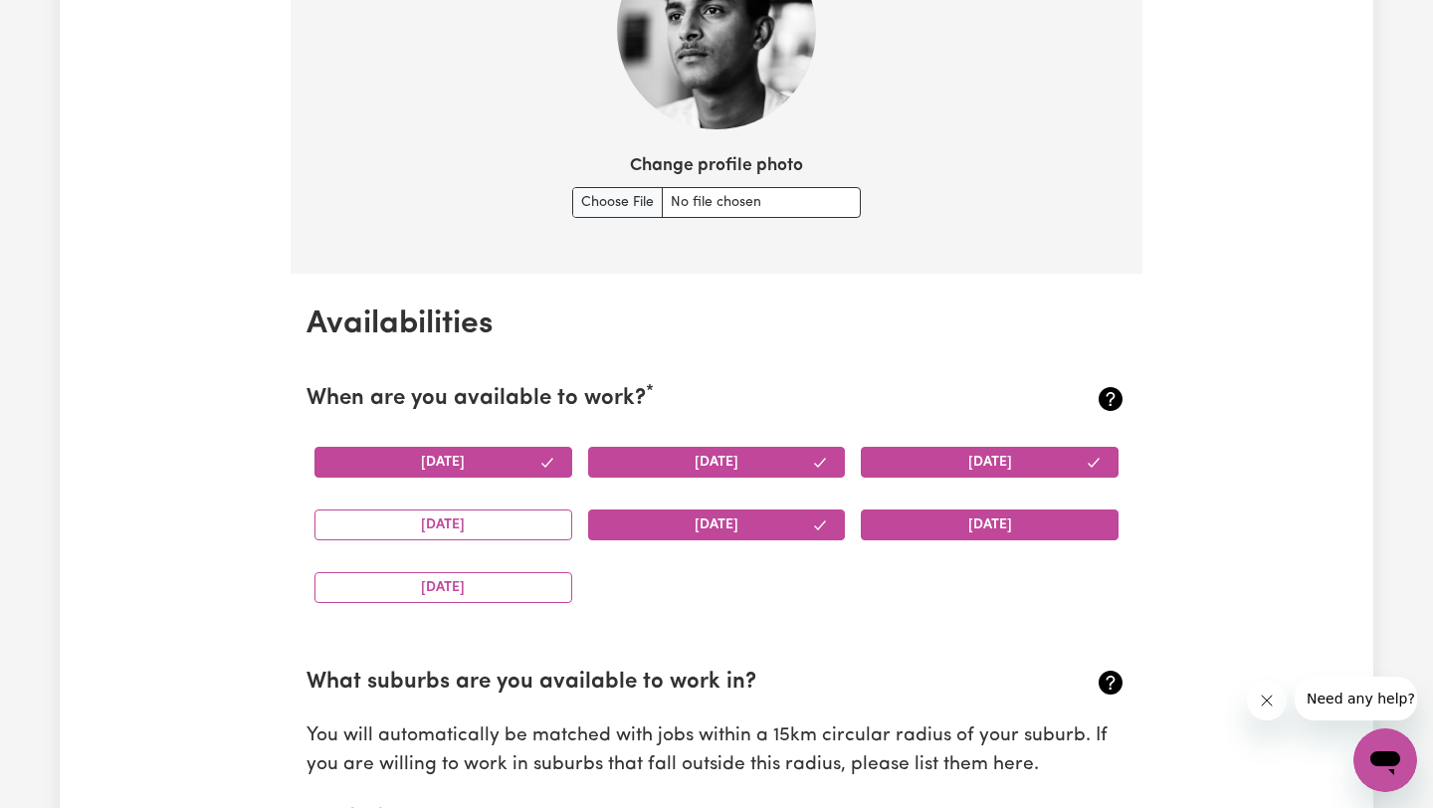
click at [912, 525] on button "[DATE]" at bounding box center [990, 524] width 258 height 31
click at [505, 518] on button "[DATE]" at bounding box center [443, 524] width 258 height 31
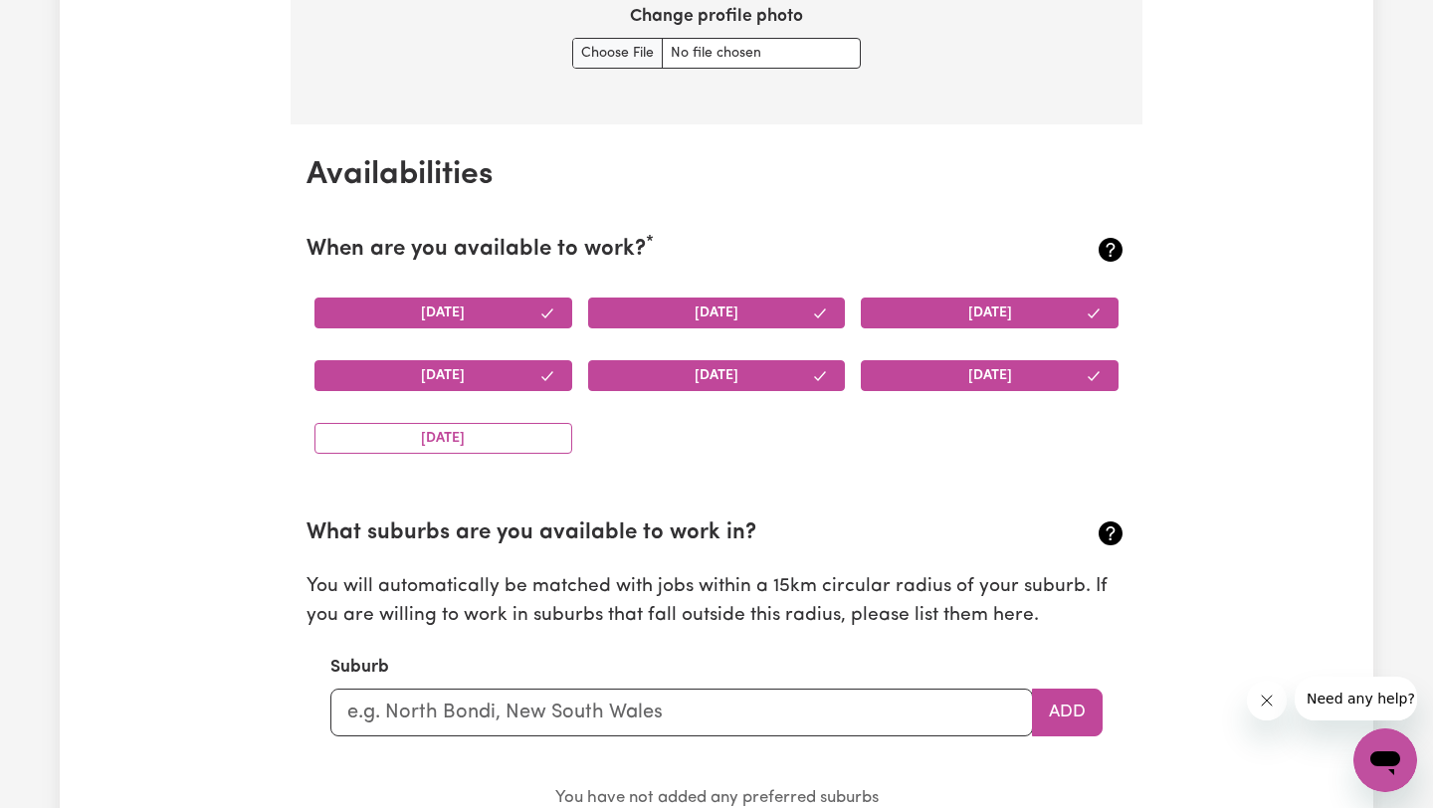
scroll to position [2024, 0]
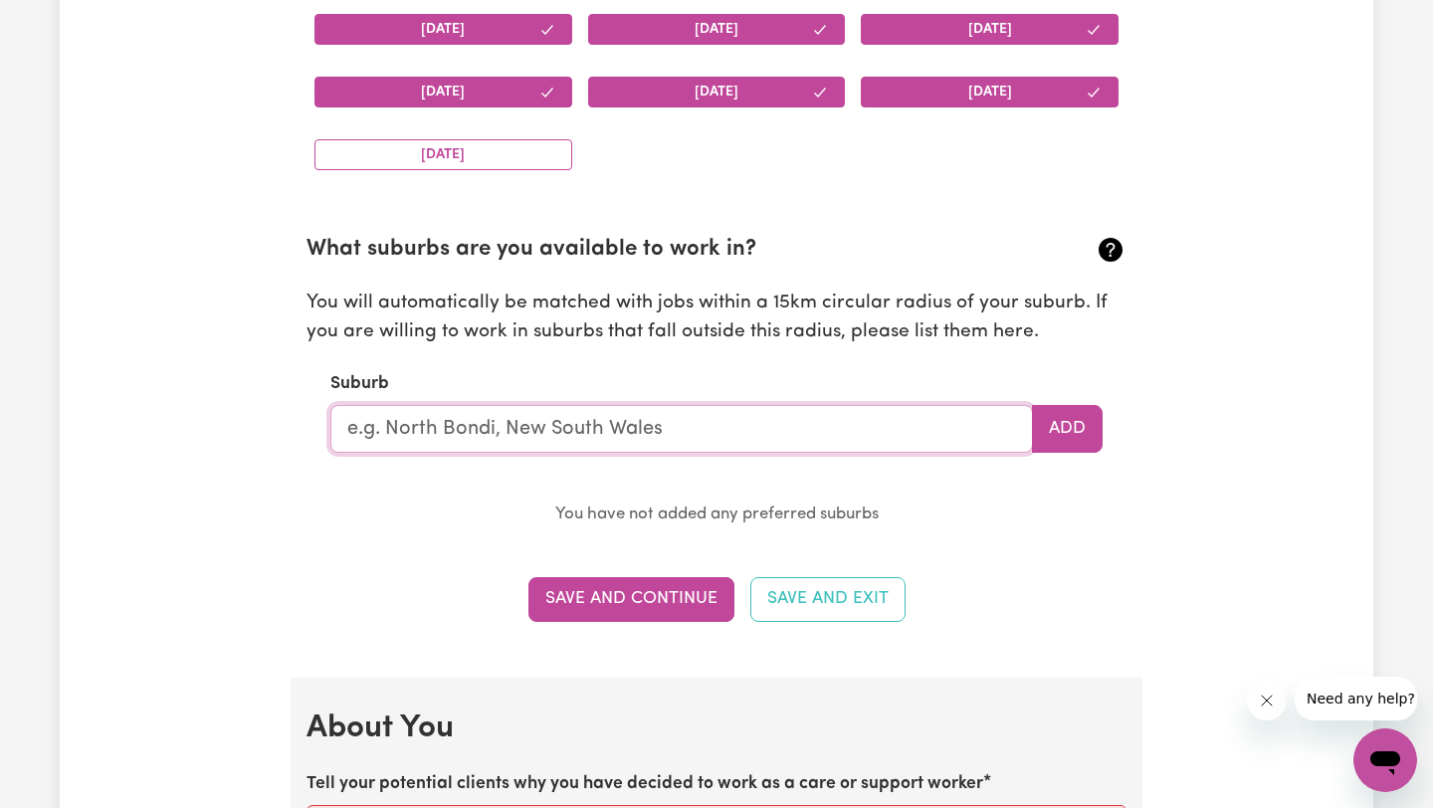
click at [618, 449] on input "text" at bounding box center [681, 429] width 702 height 48
type input "Home"
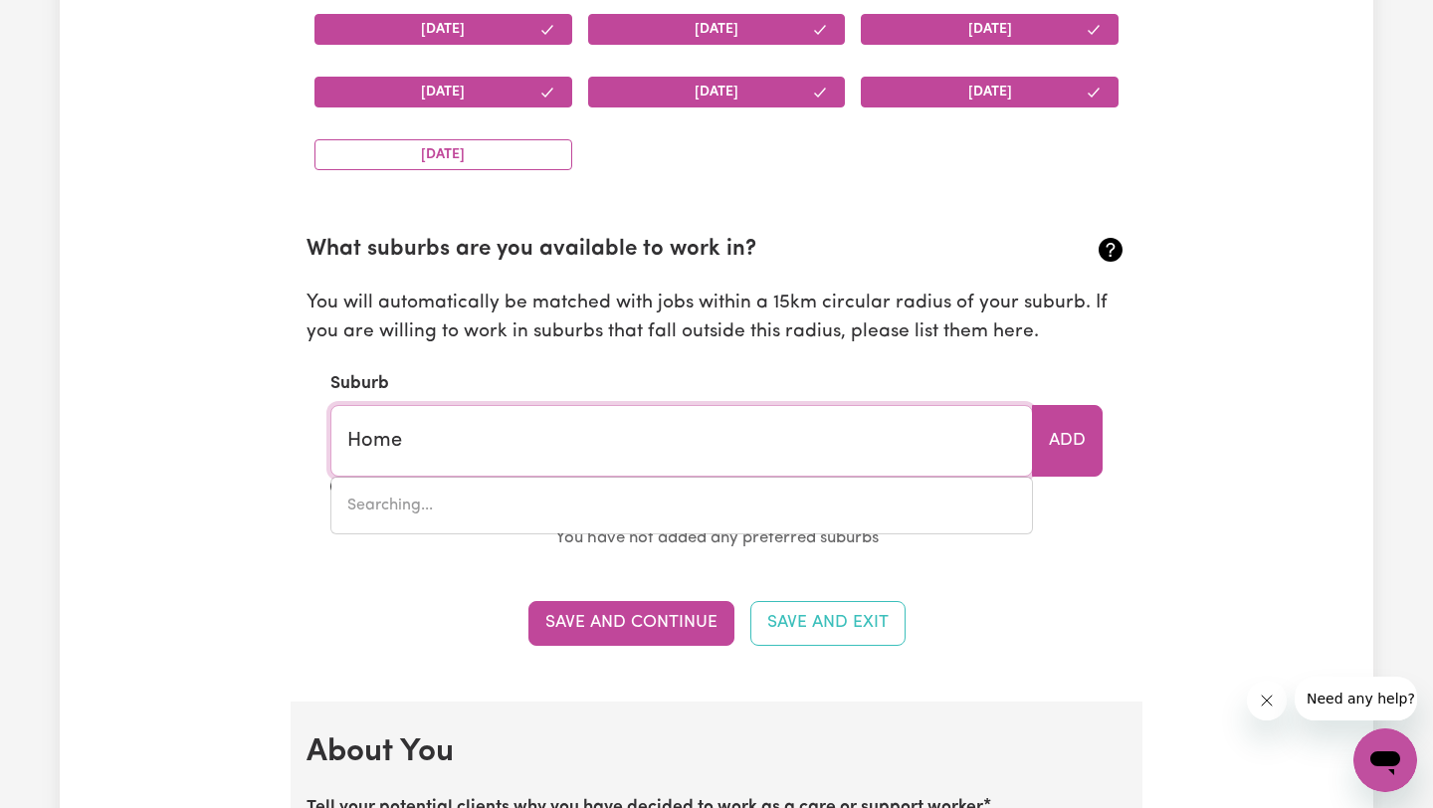
type input "[GEOGRAPHIC_DATA], [GEOGRAPHIC_DATA], 4806"
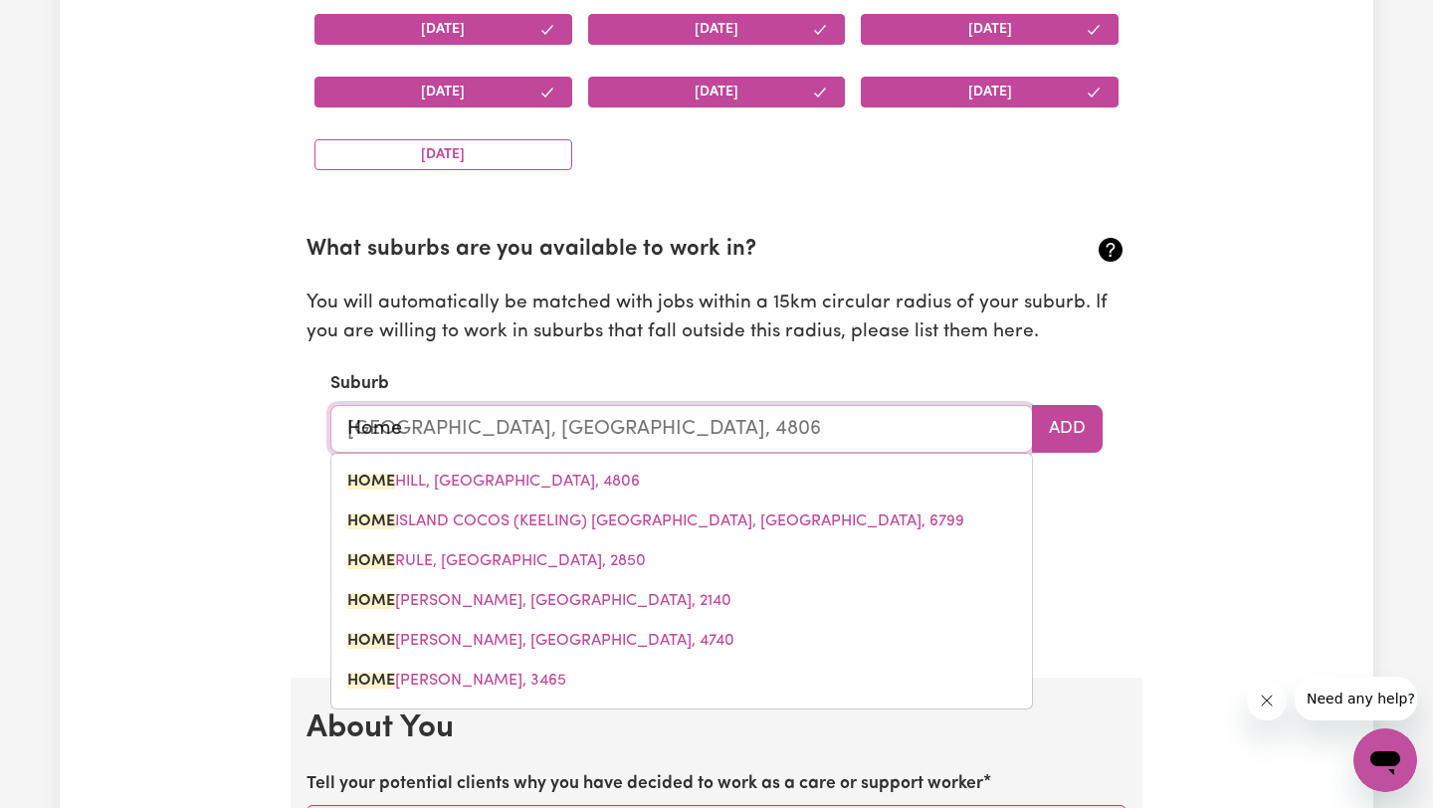
type input "Homeb"
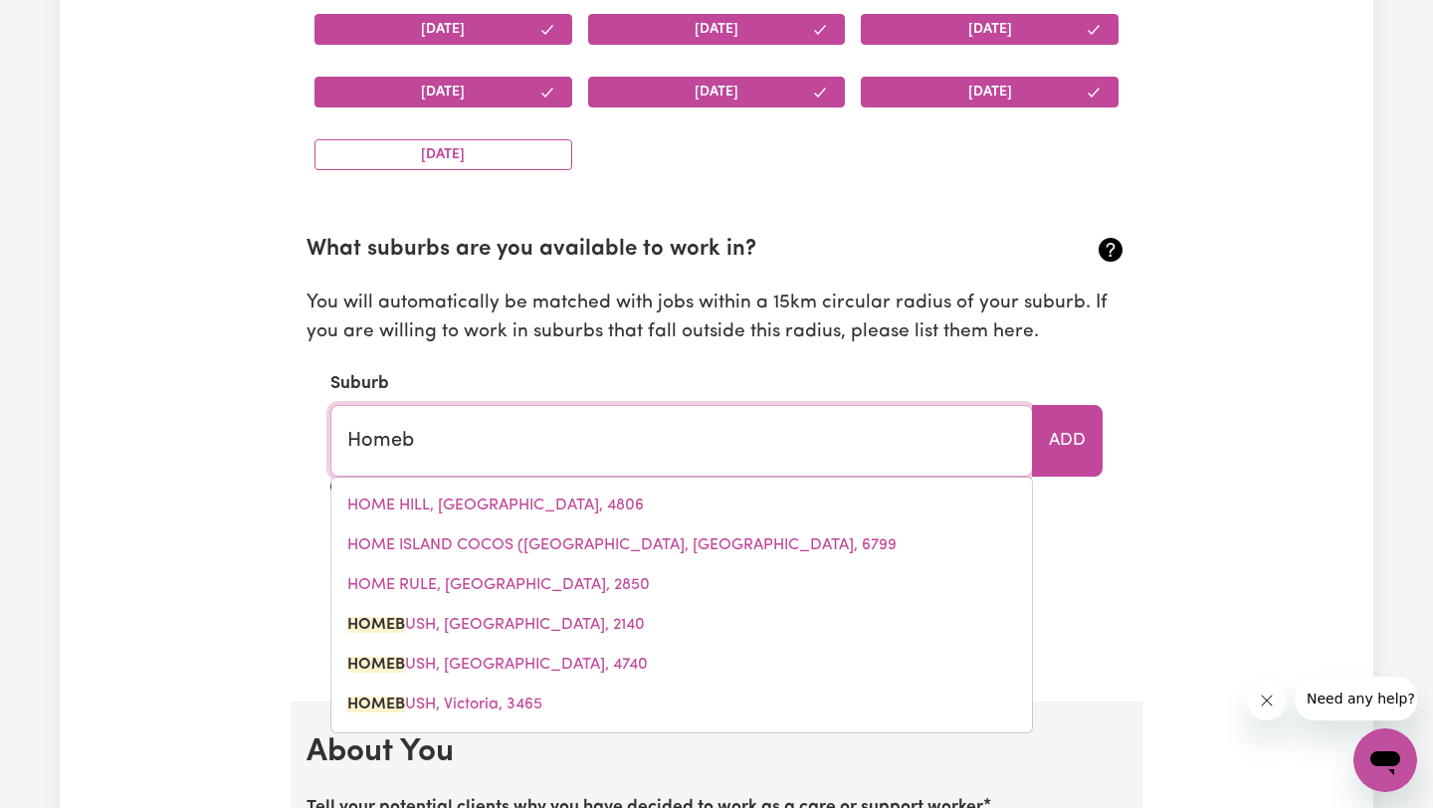
type input "HomebUSH, [GEOGRAPHIC_DATA], 2140"
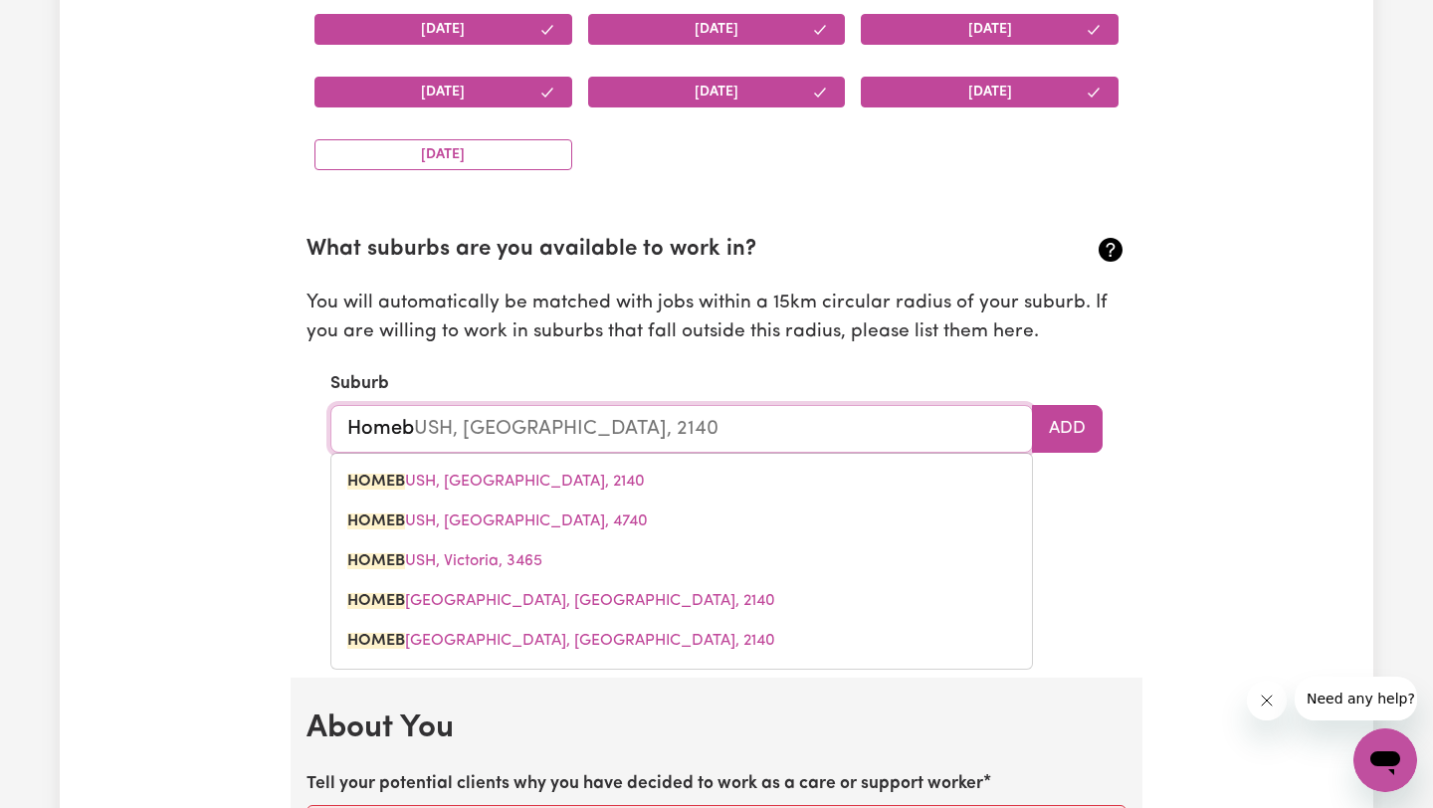
type input "Homebu"
type input "HomebuSH, [GEOGRAPHIC_DATA], 2140"
type input "Homebus"
type input "HomebusH, [GEOGRAPHIC_DATA], 2140"
type input "Homebush"
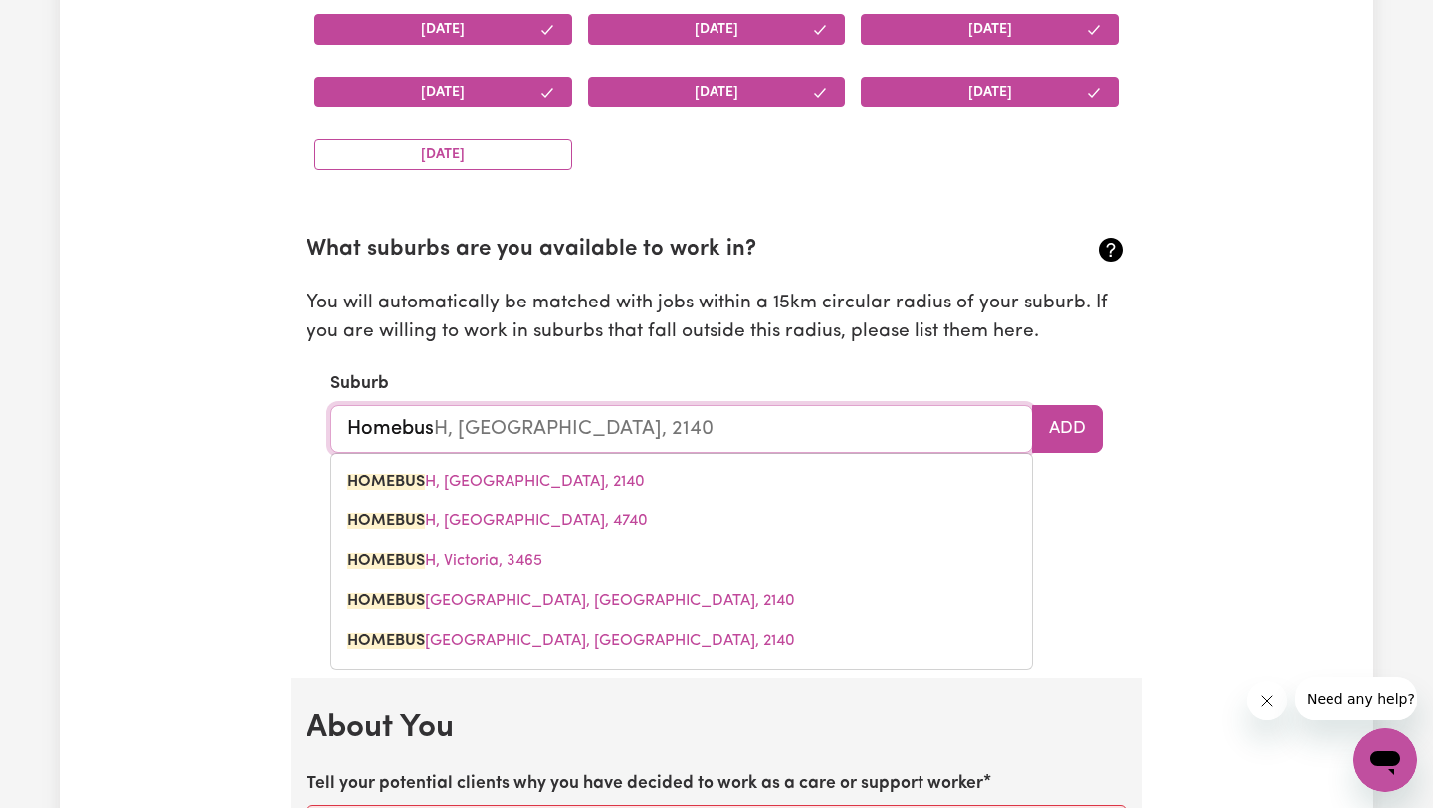
type input "Homebush, [GEOGRAPHIC_DATA], 2140"
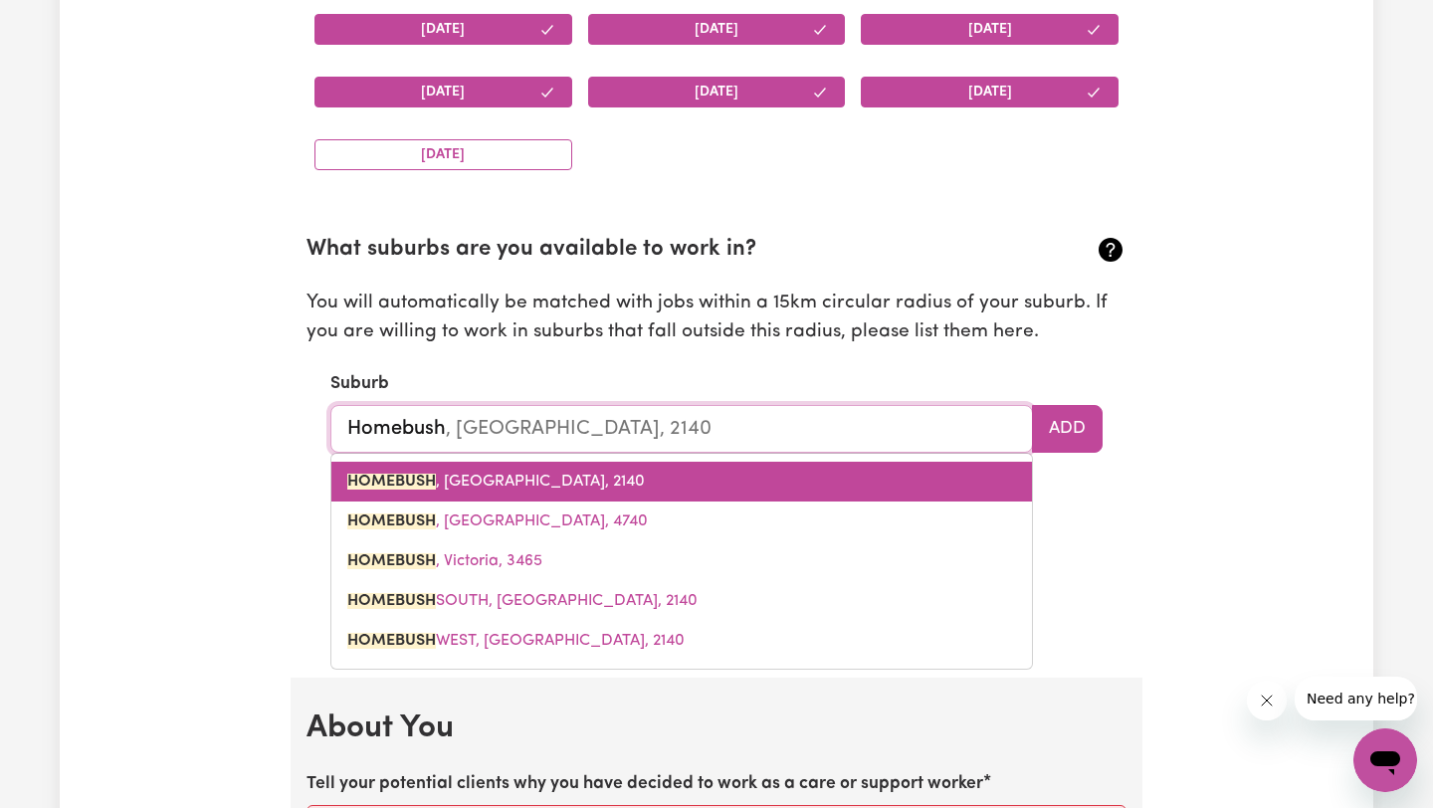
type input "homebush"
type input "homebush, [GEOGRAPHIC_DATA], 2140"
click at [739, 488] on link "HOMEBUSH , [GEOGRAPHIC_DATA], 2140" at bounding box center [681, 482] width 700 height 40
type input "HOMEBUSH, [GEOGRAPHIC_DATA], 2140"
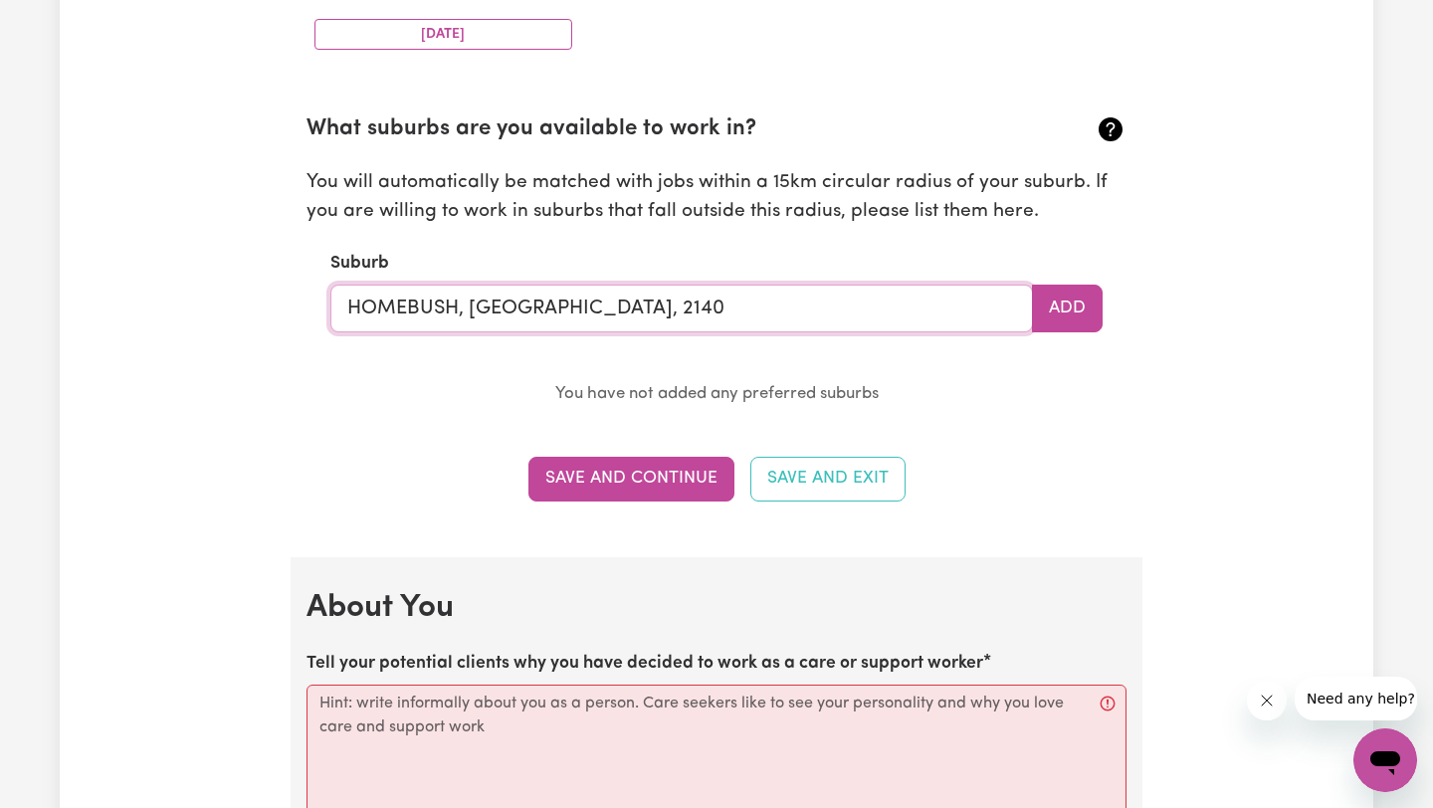
scroll to position [2163, 0]
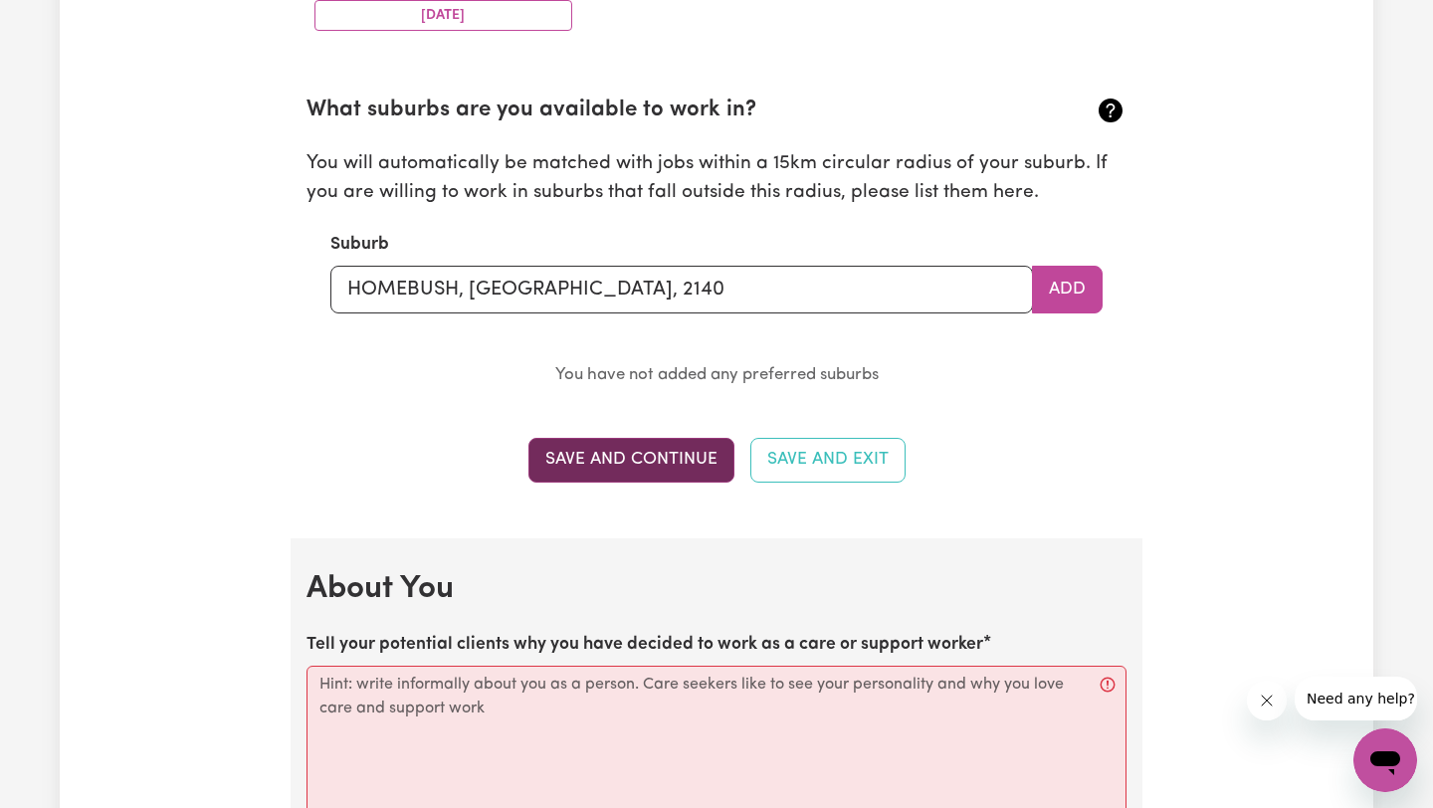
click at [669, 461] on button "Save and Continue" at bounding box center [631, 460] width 206 height 44
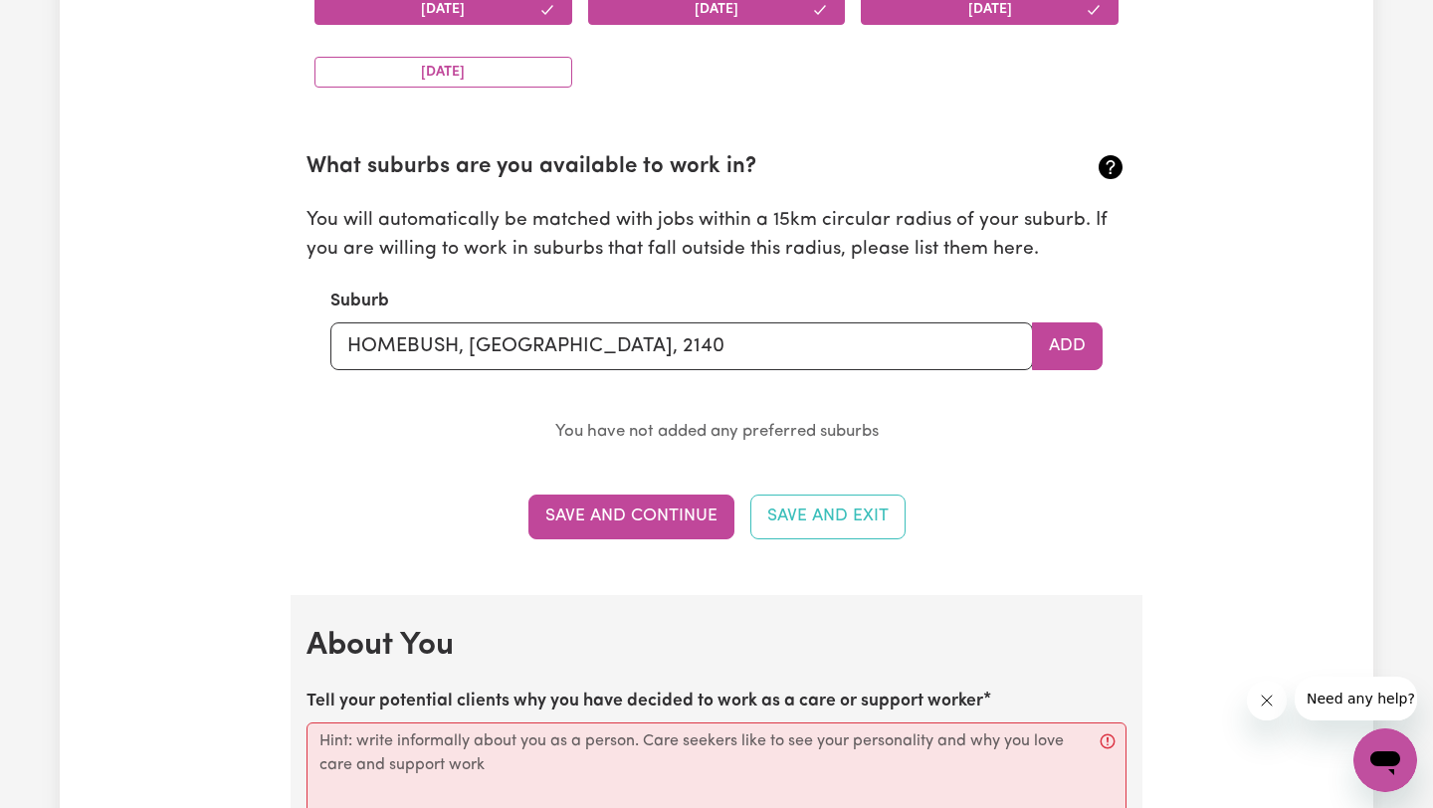
scroll to position [2373, 0]
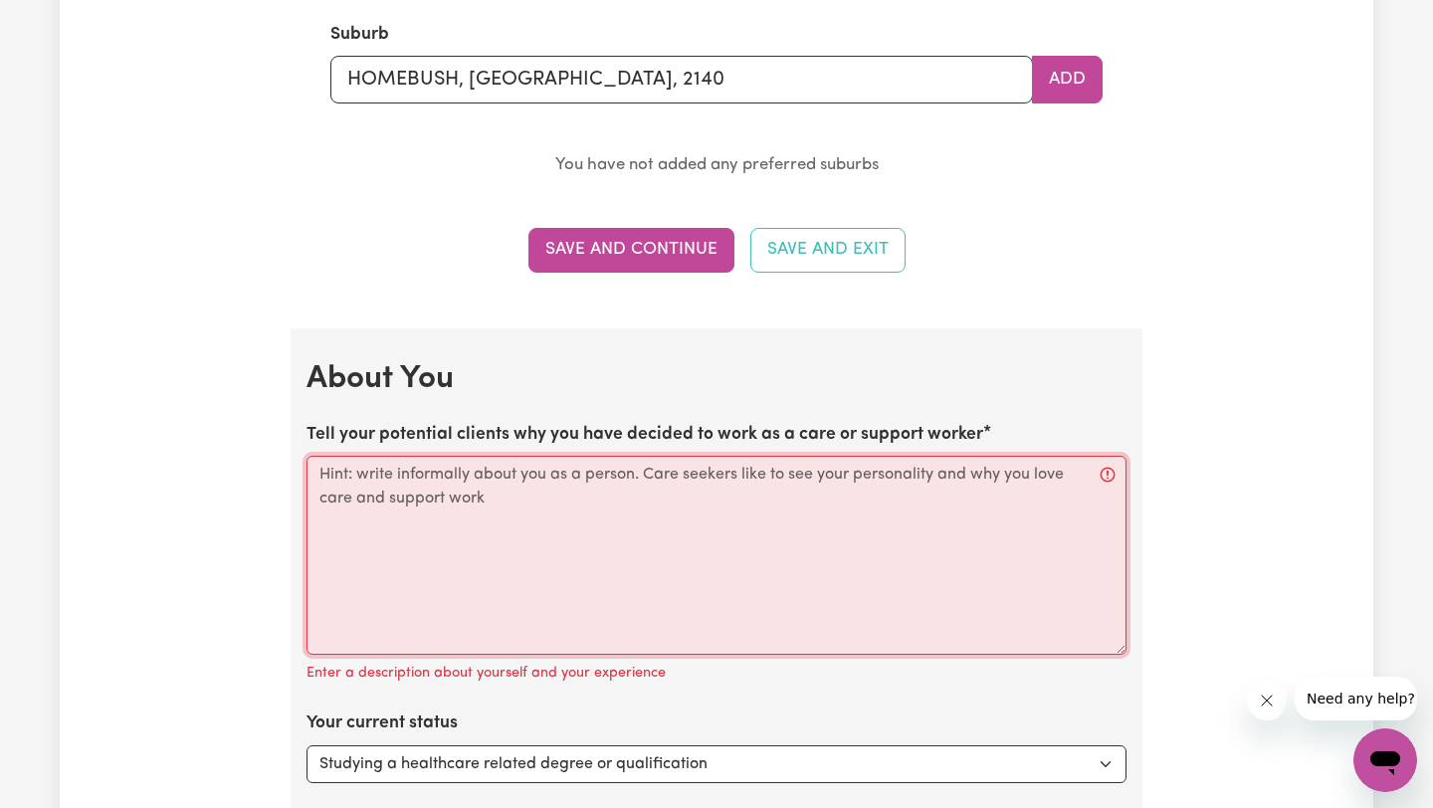
click at [570, 520] on textarea "Tell your potential clients why you have decided to work as a care or support w…" at bounding box center [716, 555] width 820 height 199
paste textarea "am a caring and dependable professional with a Certificate III in Individual Su…"
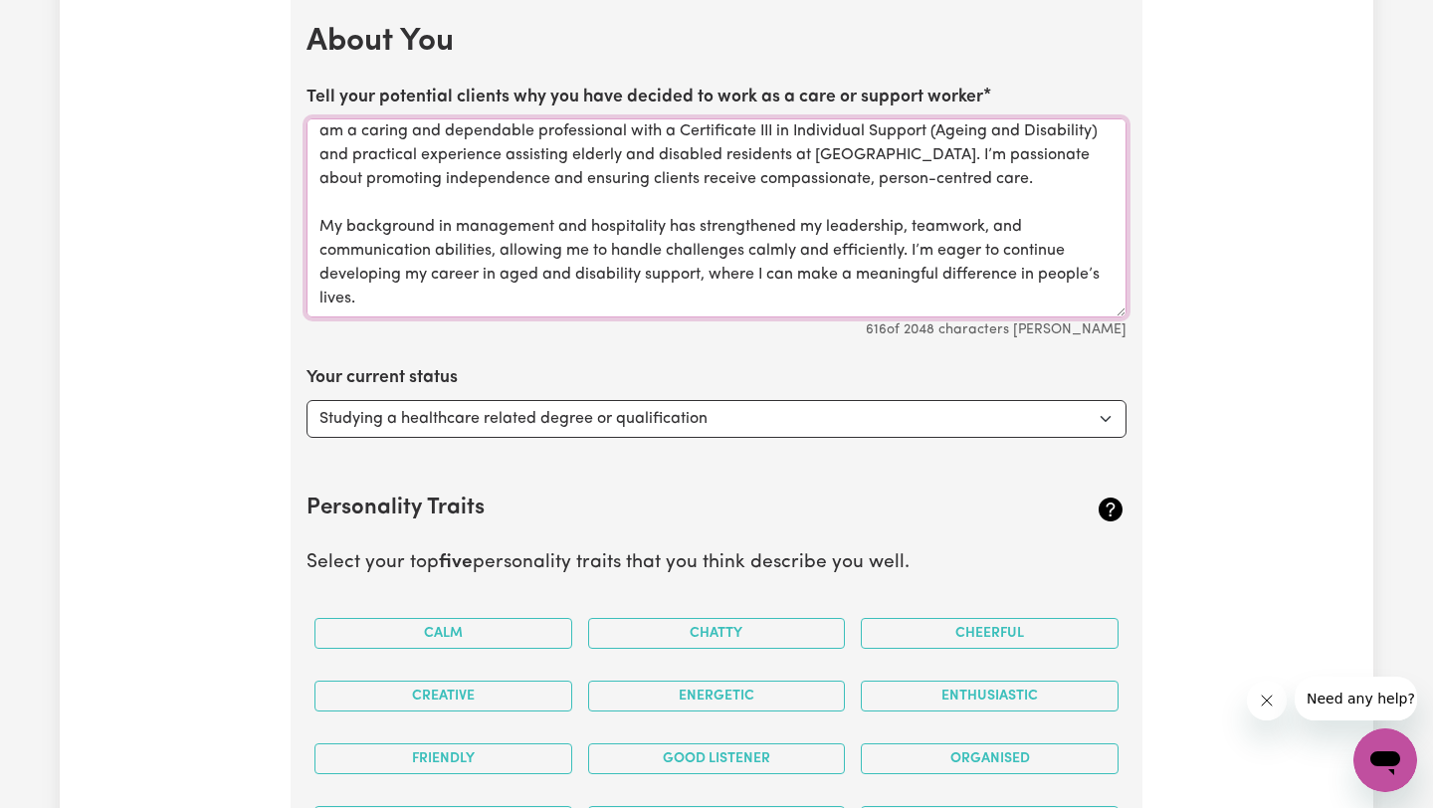
scroll to position [2747, 0]
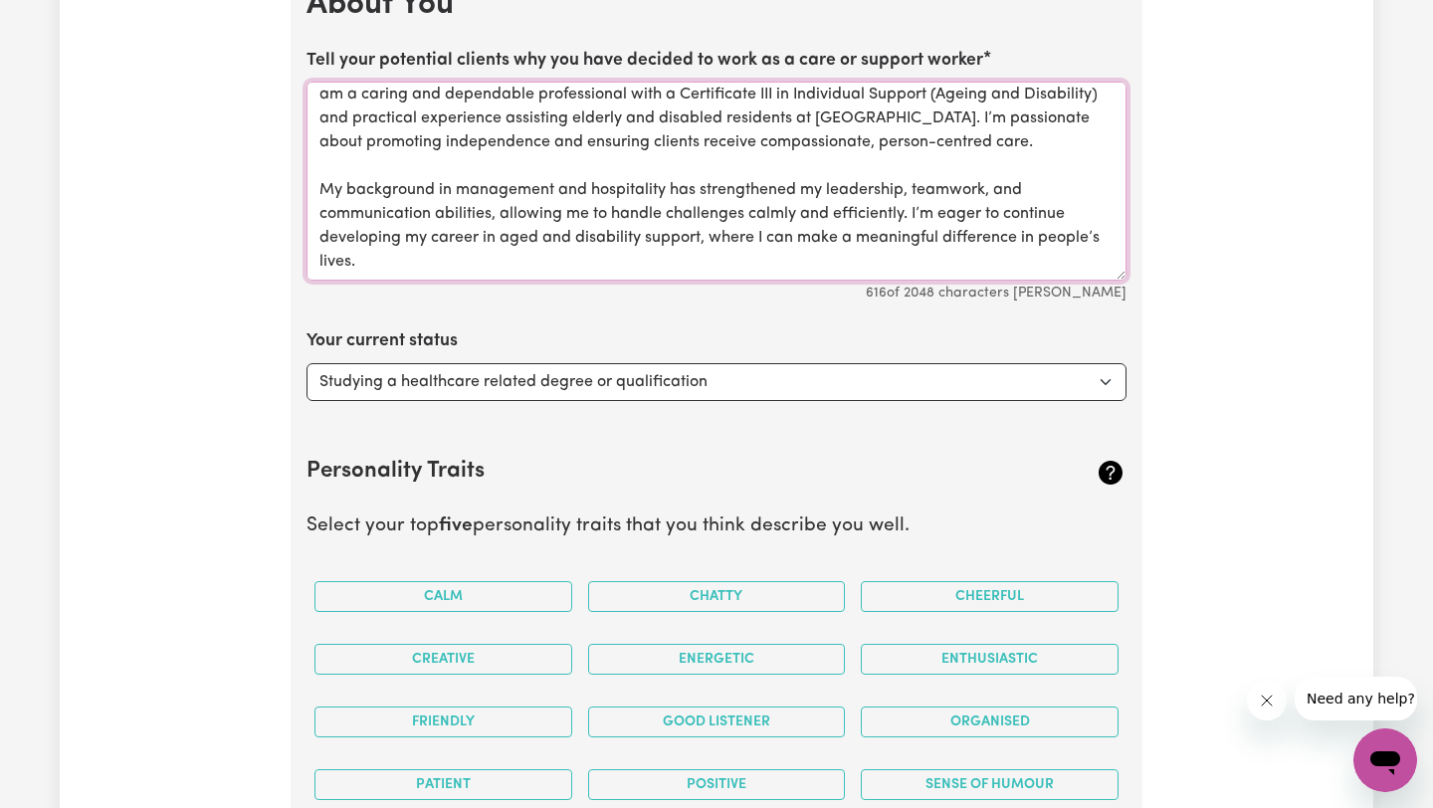
type textarea "am a caring and dependable professional with a Certificate III in Individual Su…"
click at [636, 386] on select "Select... Studying a healthcare related degree or qualification Studying a non-…" at bounding box center [716, 382] width 820 height 38
click at [306, 363] on select "Select... Studying a healthcare related degree or qualification Studying a non-…" at bounding box center [716, 382] width 820 height 38
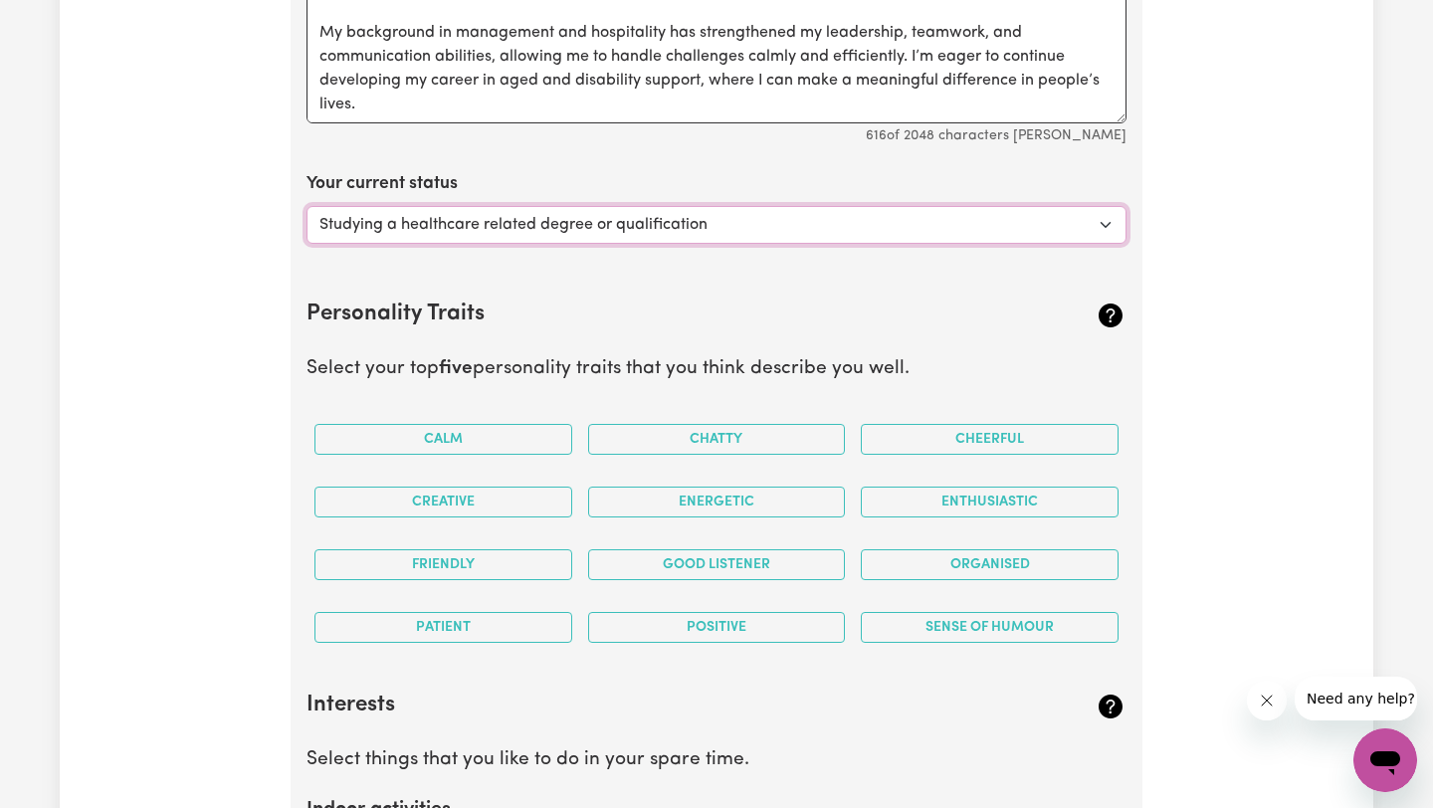
scroll to position [2922, 0]
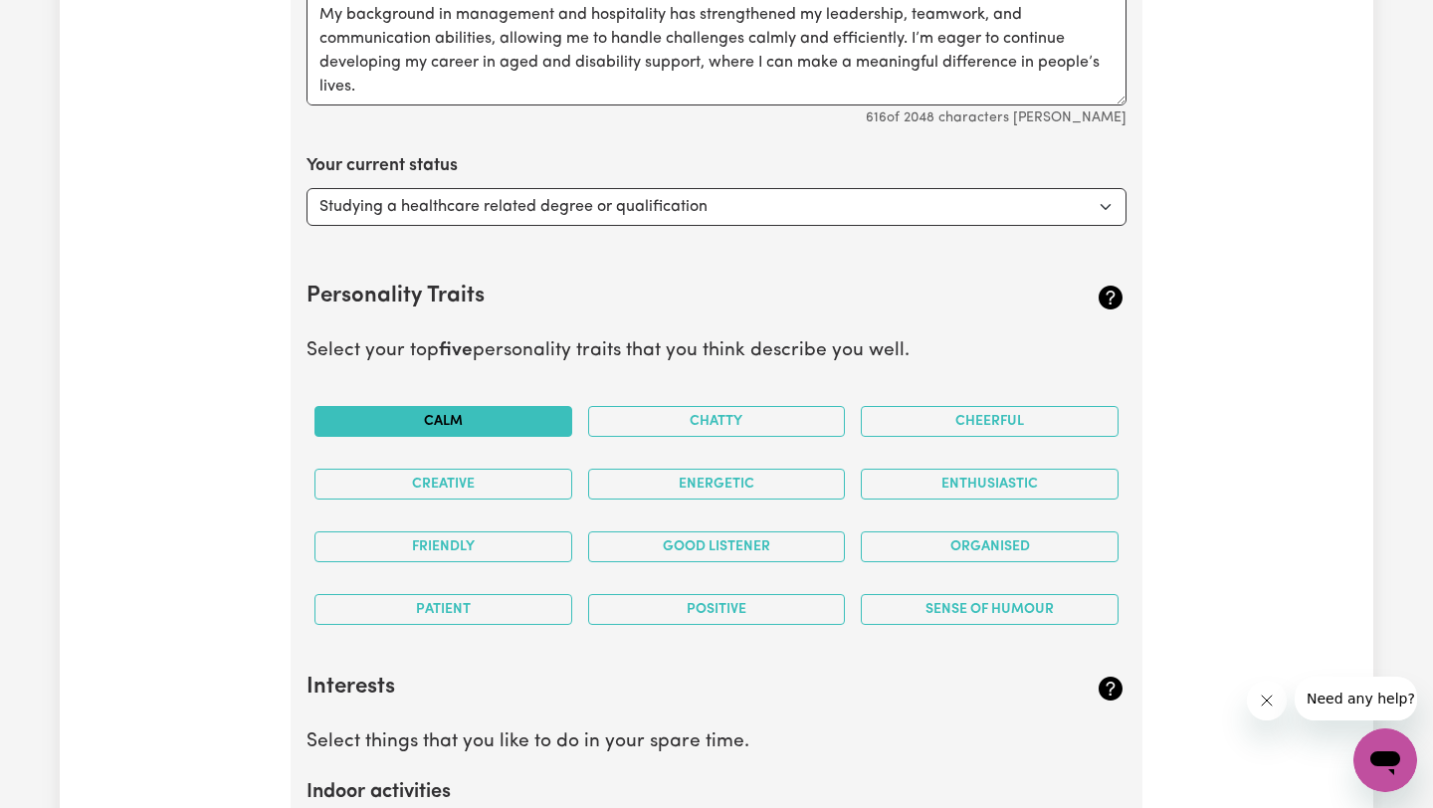
click at [520, 415] on button "Calm" at bounding box center [443, 421] width 258 height 31
click at [702, 431] on button "Chatty" at bounding box center [717, 421] width 258 height 31
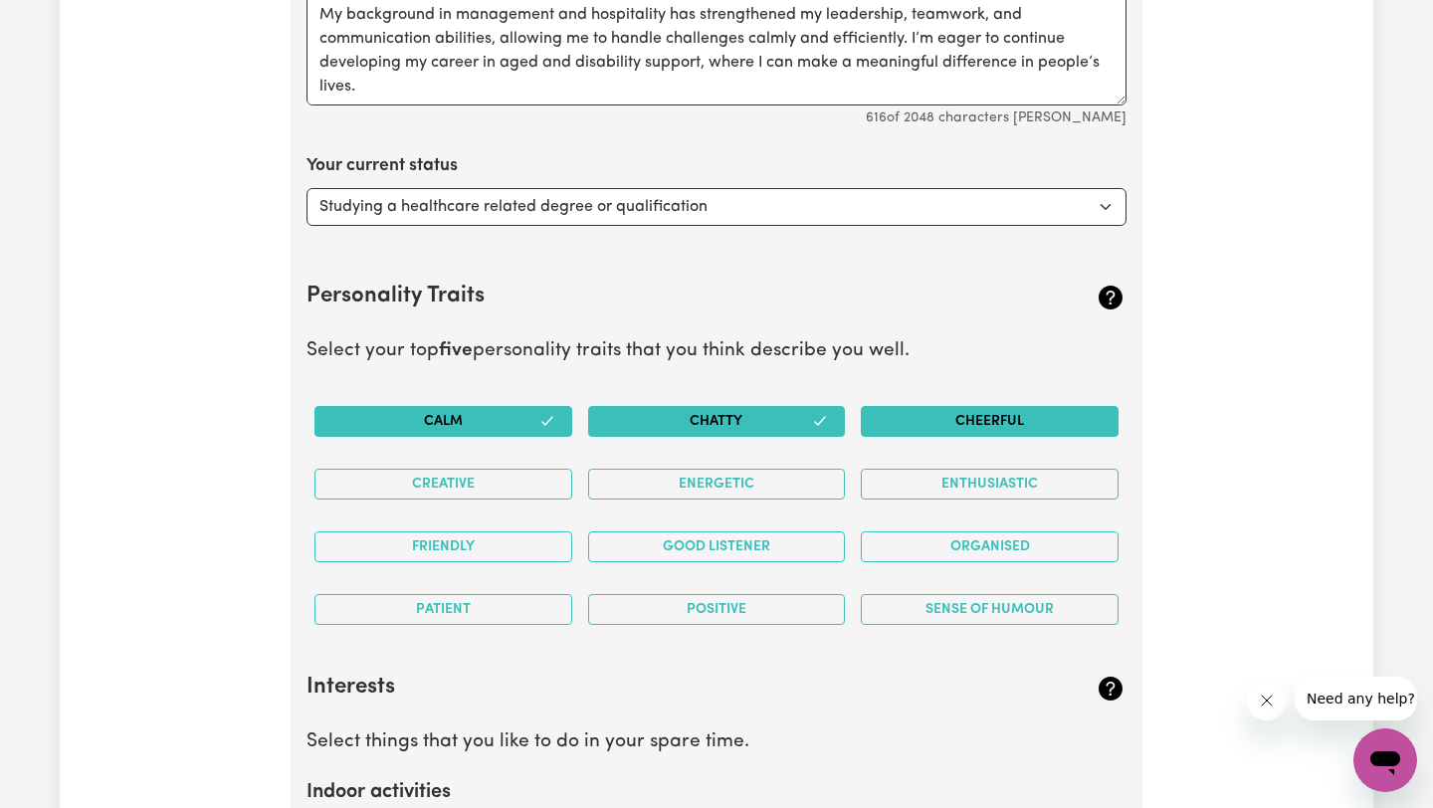
click at [878, 421] on button "Cheerful" at bounding box center [990, 421] width 258 height 31
click at [536, 494] on button "Creative" at bounding box center [443, 484] width 258 height 31
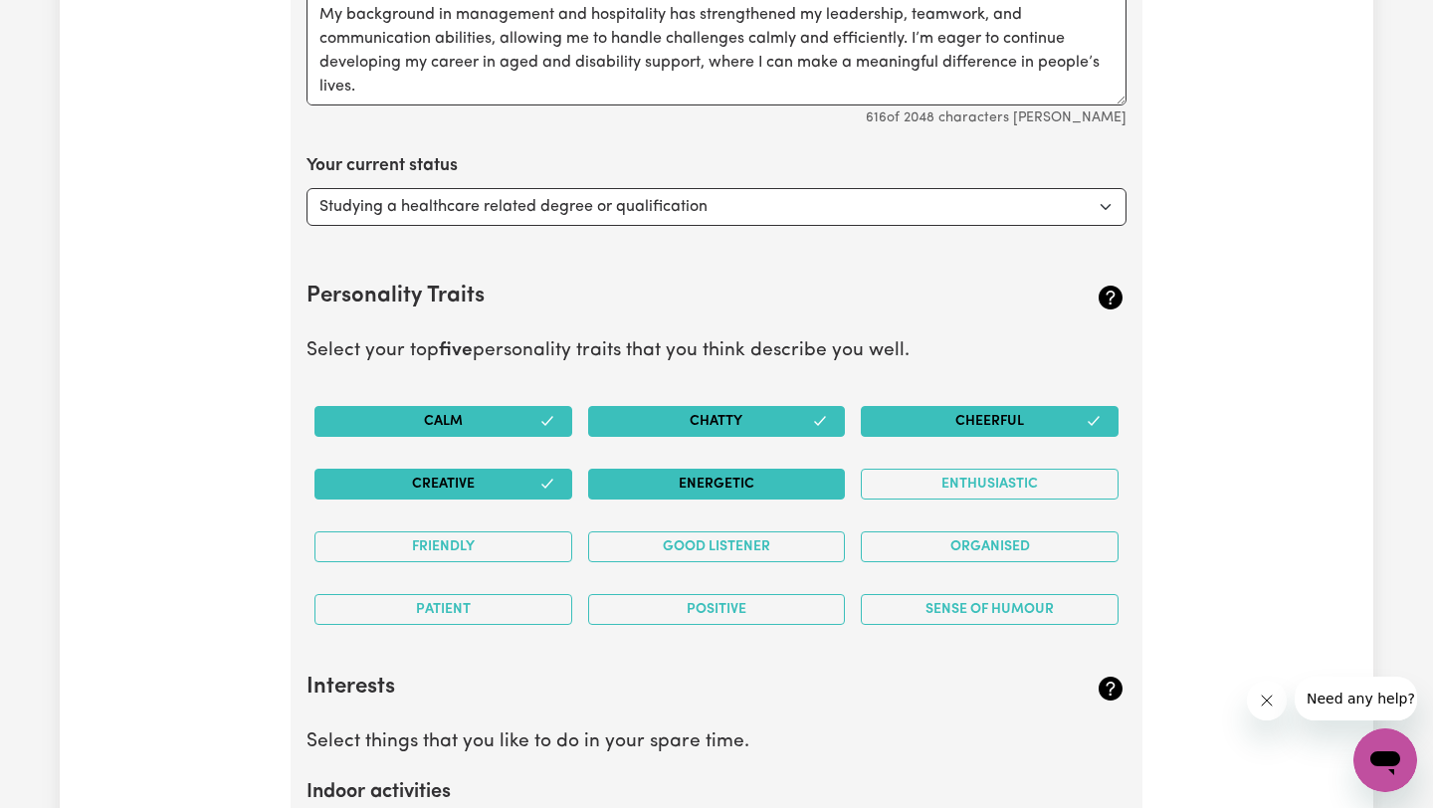
click at [659, 488] on button "Energetic" at bounding box center [717, 484] width 258 height 31
click at [963, 488] on button "Enthusiastic" at bounding box center [990, 484] width 258 height 31
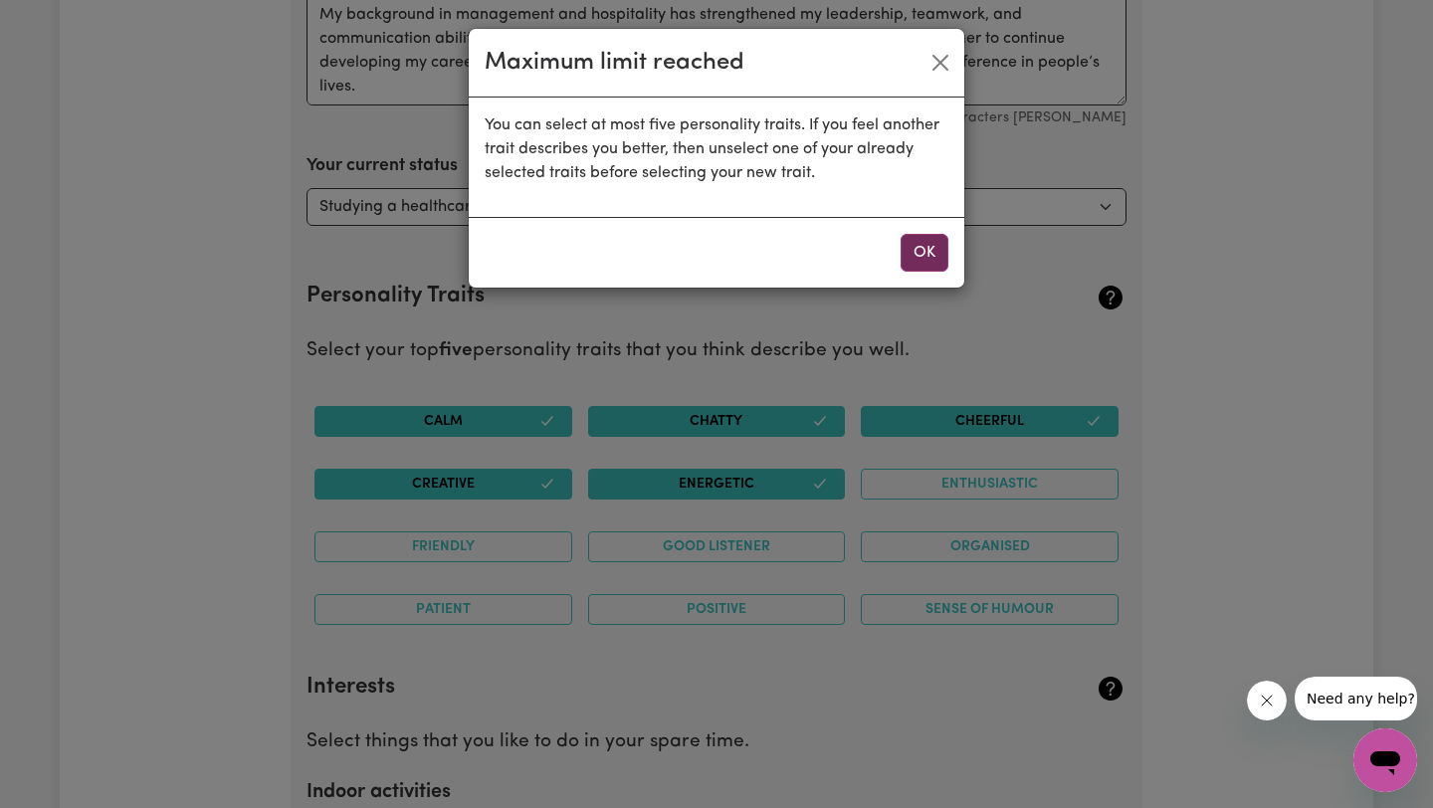
click at [909, 248] on button "OK" at bounding box center [924, 253] width 48 height 38
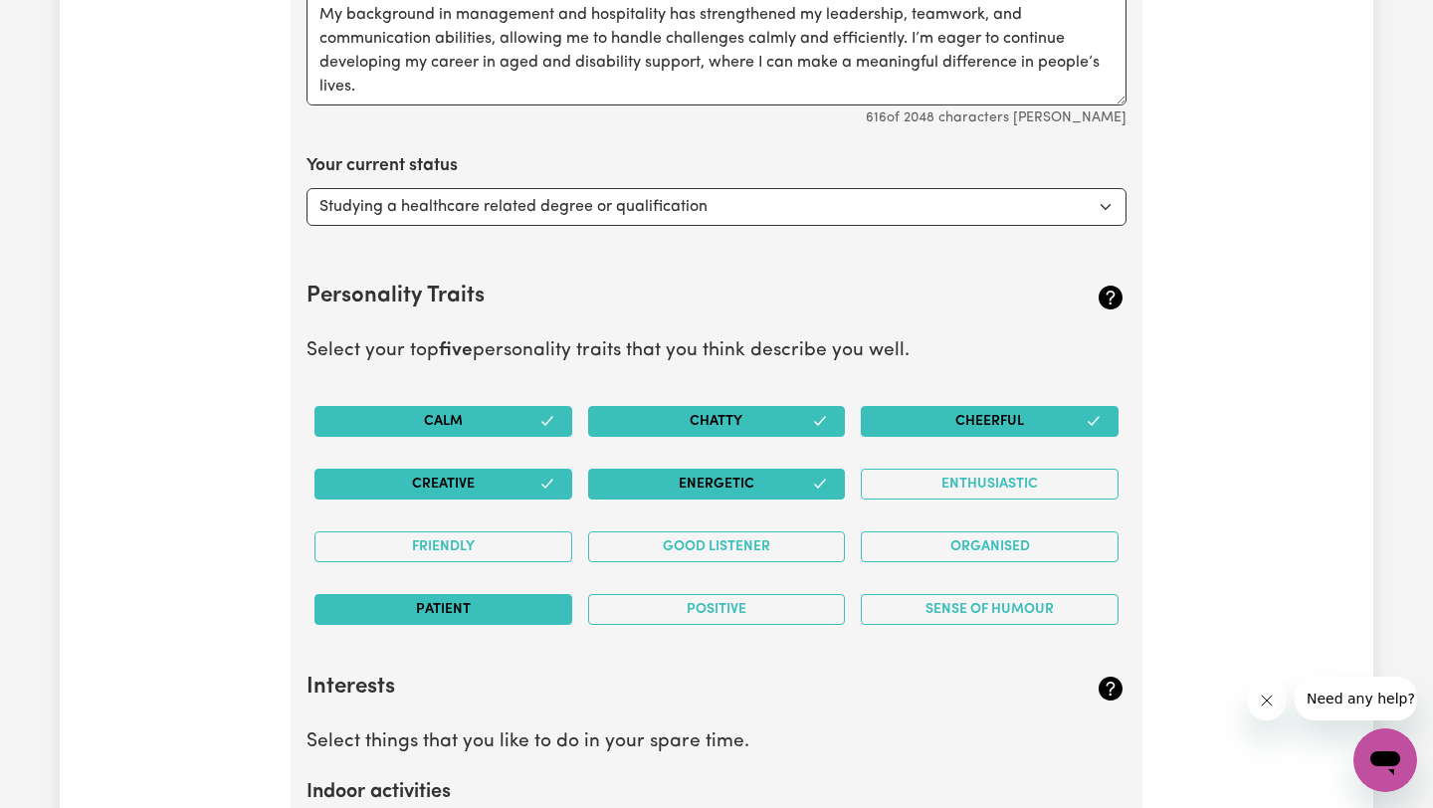
click at [489, 610] on button "Patient" at bounding box center [443, 609] width 258 height 31
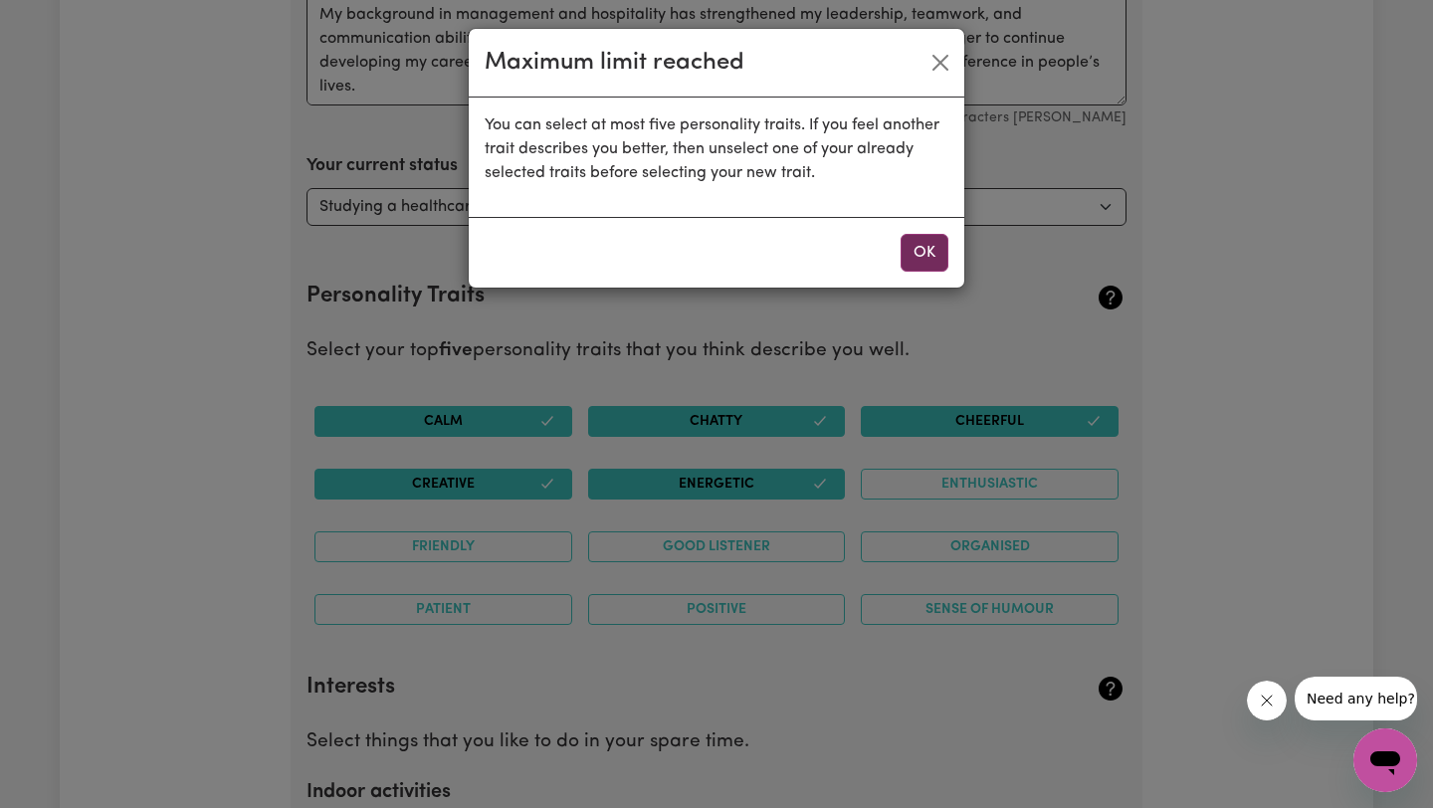
click at [915, 249] on button "OK" at bounding box center [924, 253] width 48 height 38
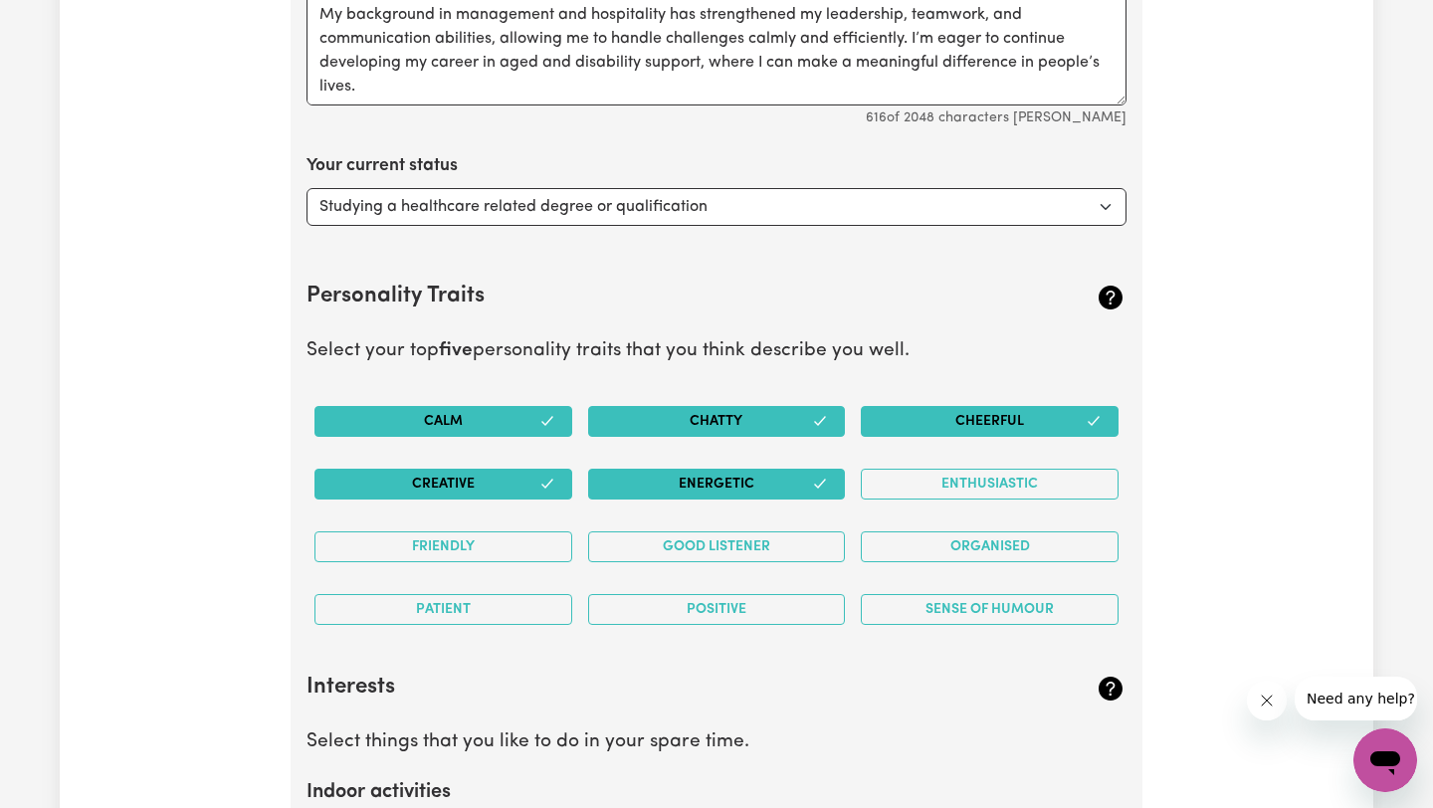
click at [688, 424] on button "Chatty" at bounding box center [717, 421] width 258 height 31
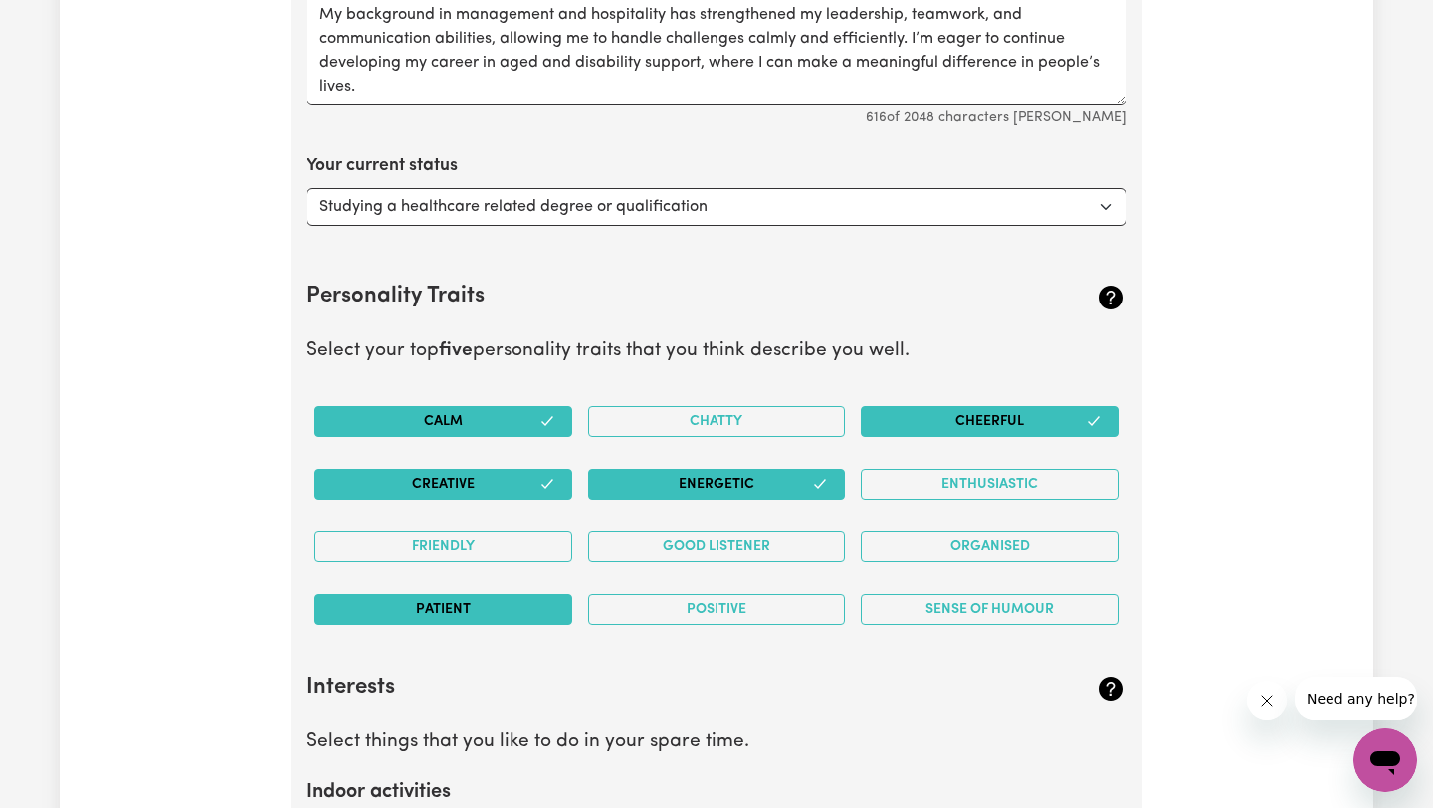
click at [489, 617] on button "Patient" at bounding box center [443, 609] width 258 height 31
click at [771, 602] on button "Positive" at bounding box center [717, 609] width 258 height 31
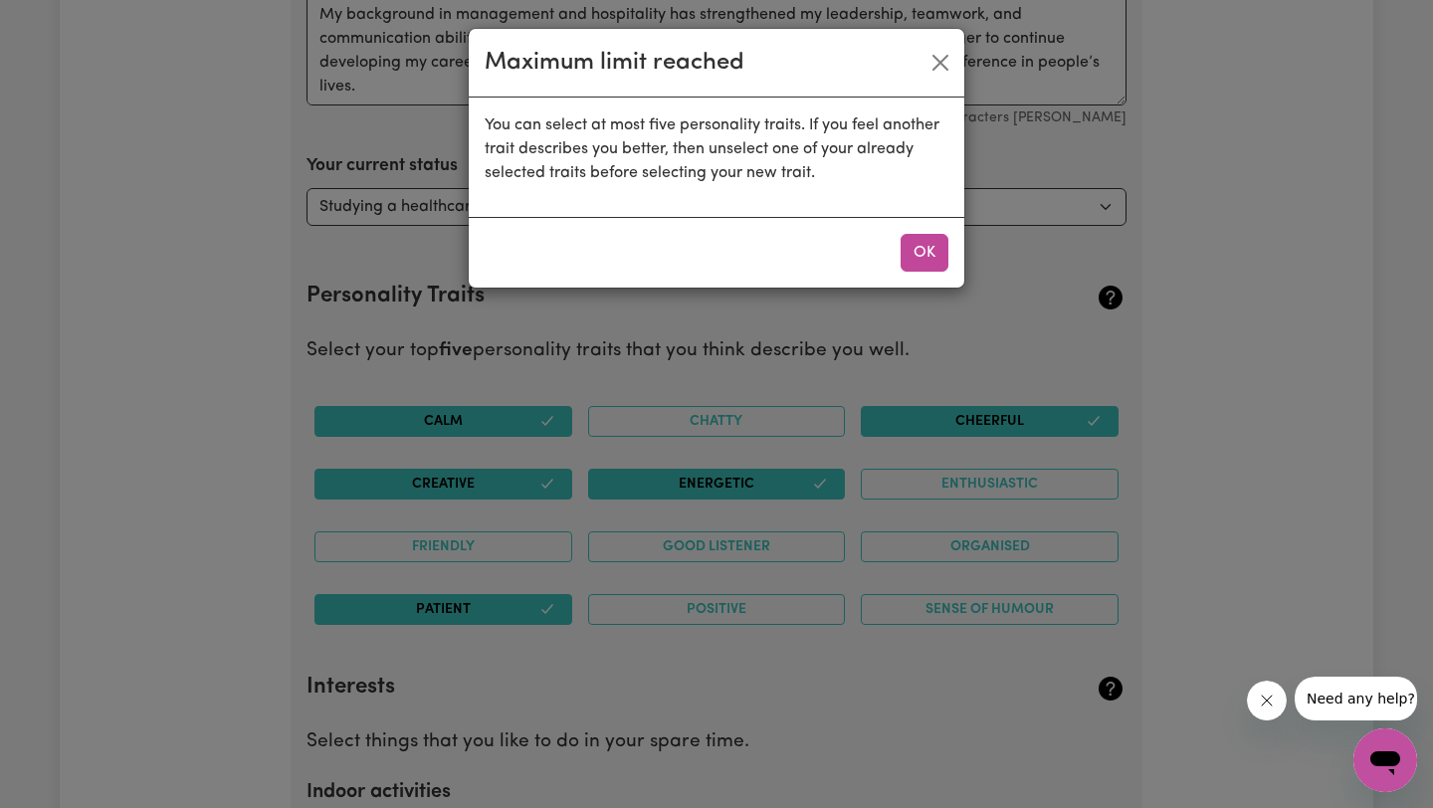
click at [931, 277] on div "OK" at bounding box center [716, 252] width 495 height 71
click at [931, 264] on button "OK" at bounding box center [924, 253] width 48 height 38
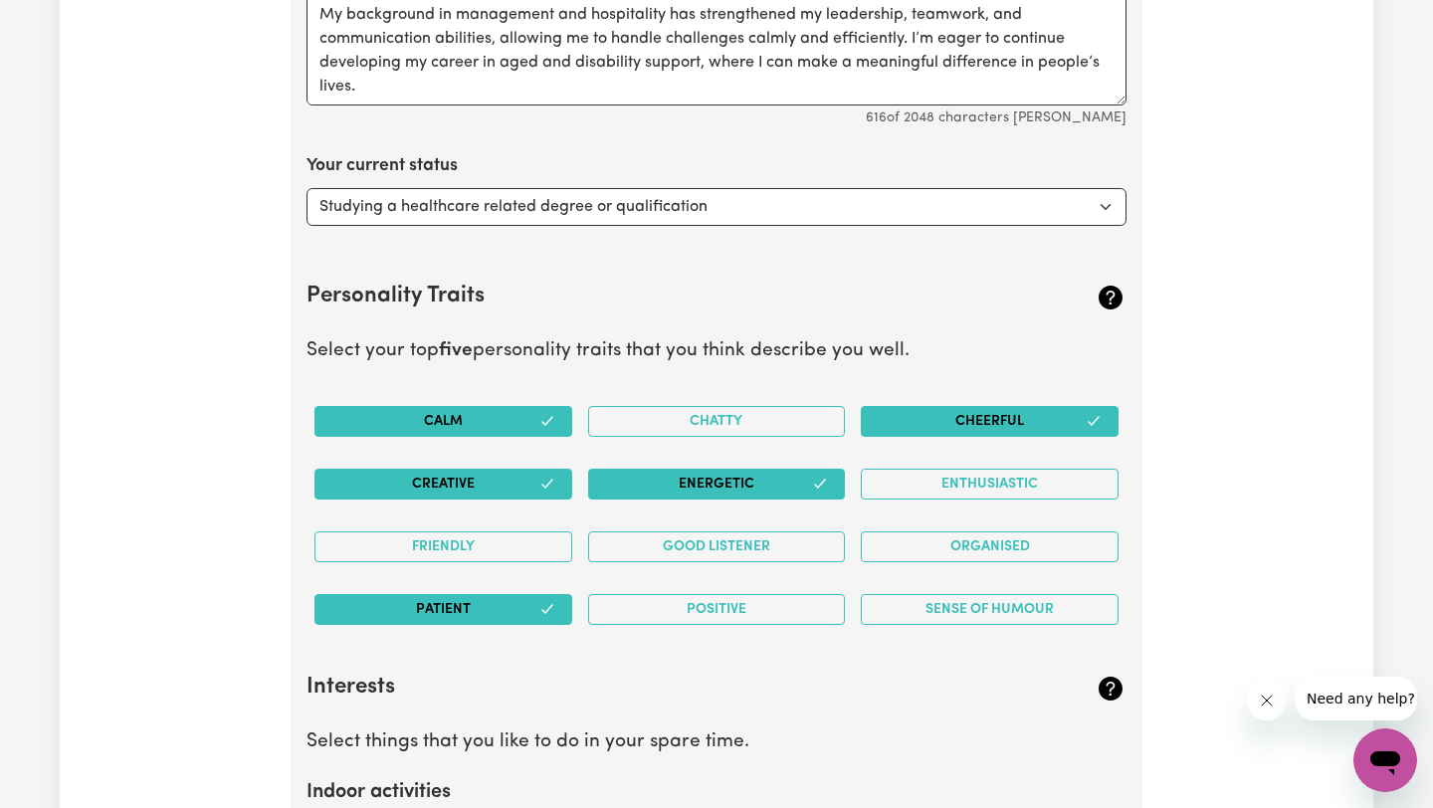
click at [660, 480] on button "Energetic" at bounding box center [717, 484] width 258 height 31
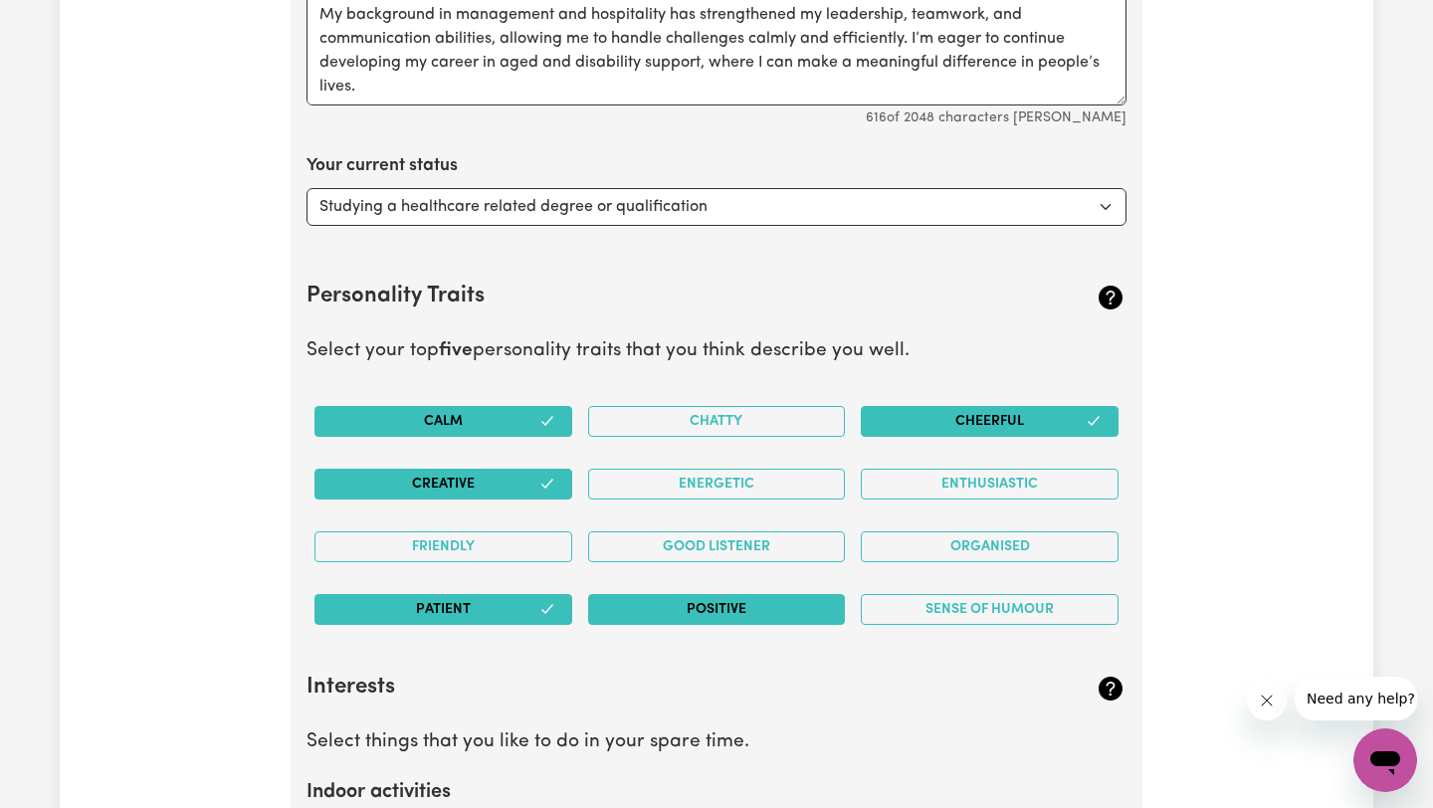
click at [707, 611] on button "Positive" at bounding box center [717, 609] width 258 height 31
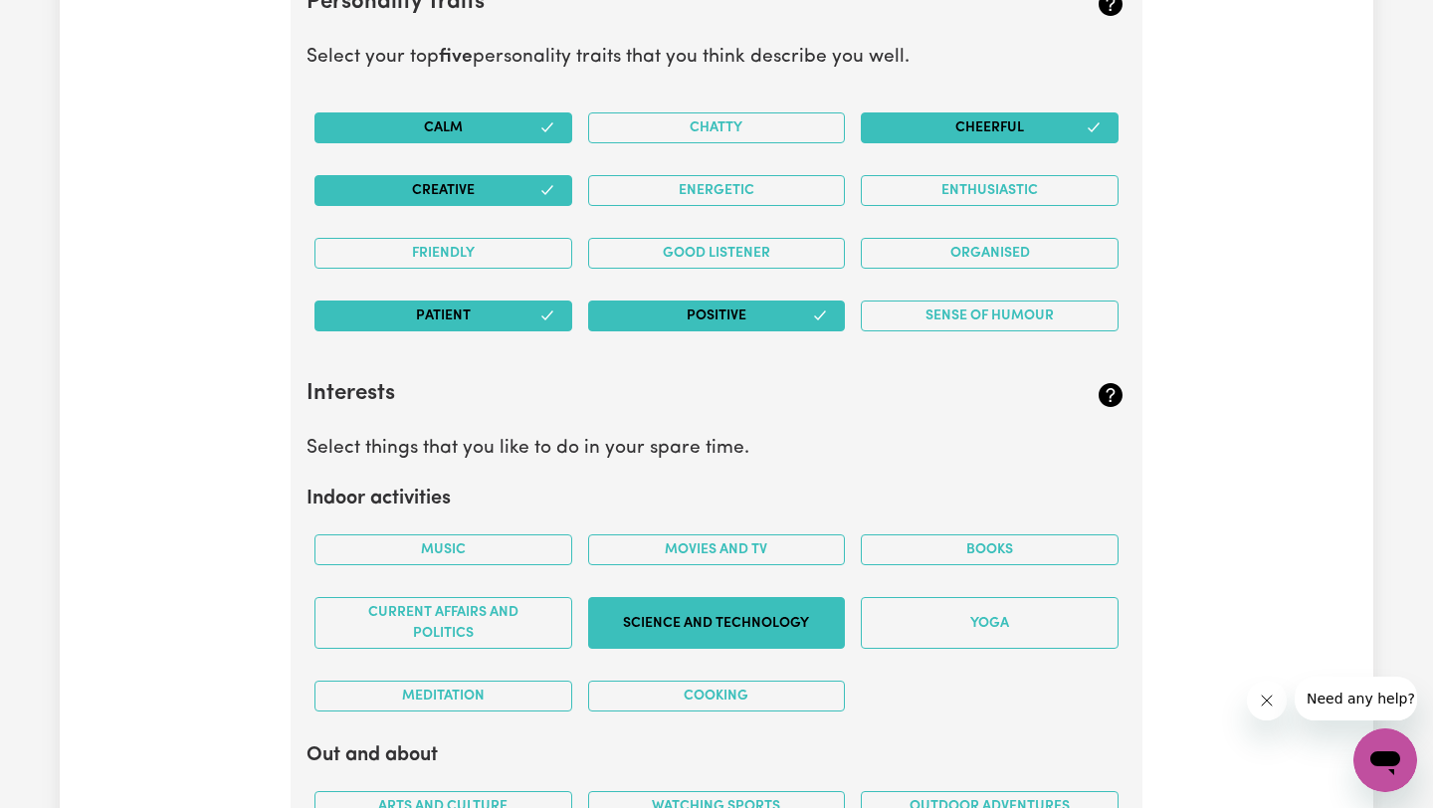
scroll to position [3271, 0]
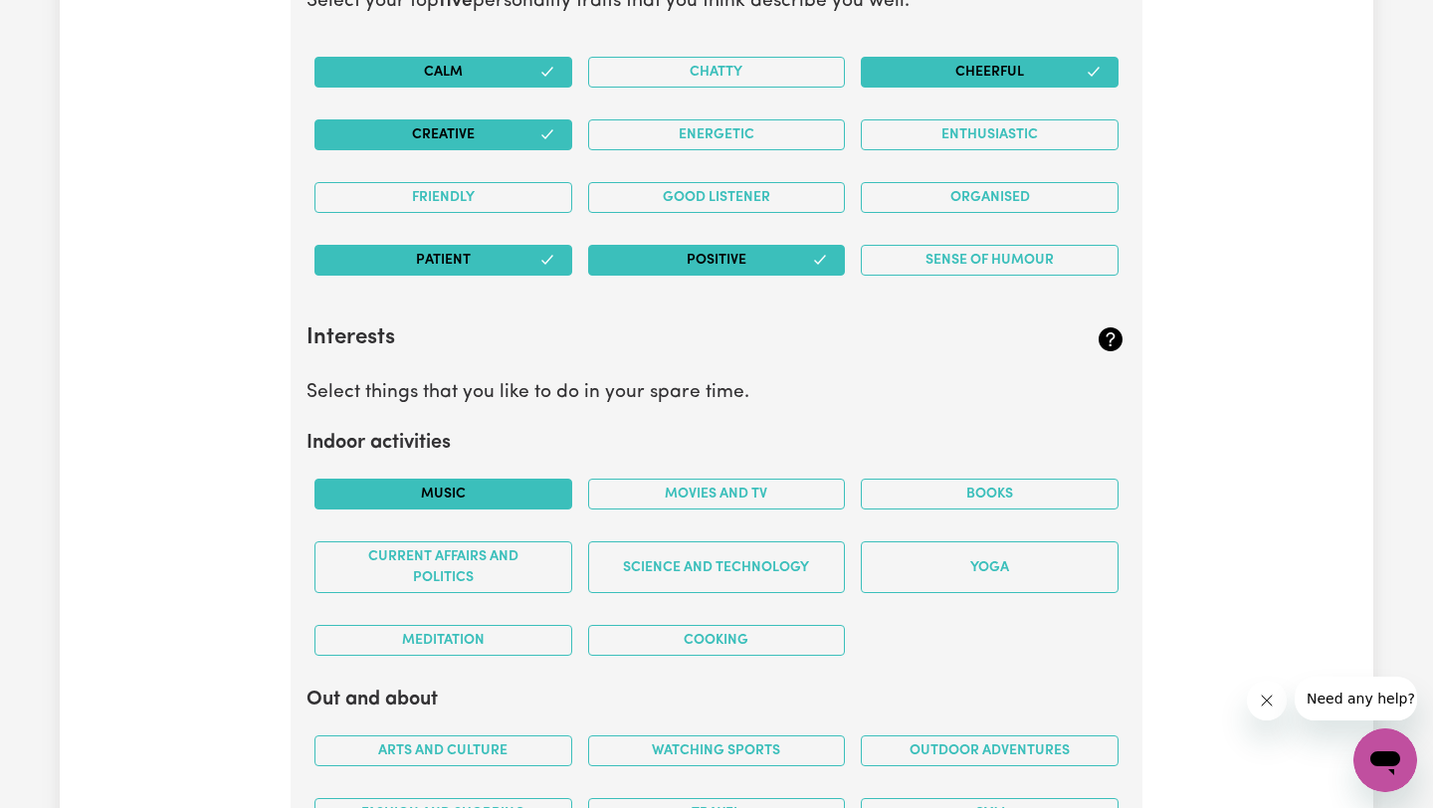
click at [466, 507] on button "Music" at bounding box center [443, 494] width 258 height 31
click at [526, 583] on button "Current Affairs and Politics" at bounding box center [443, 567] width 258 height 52
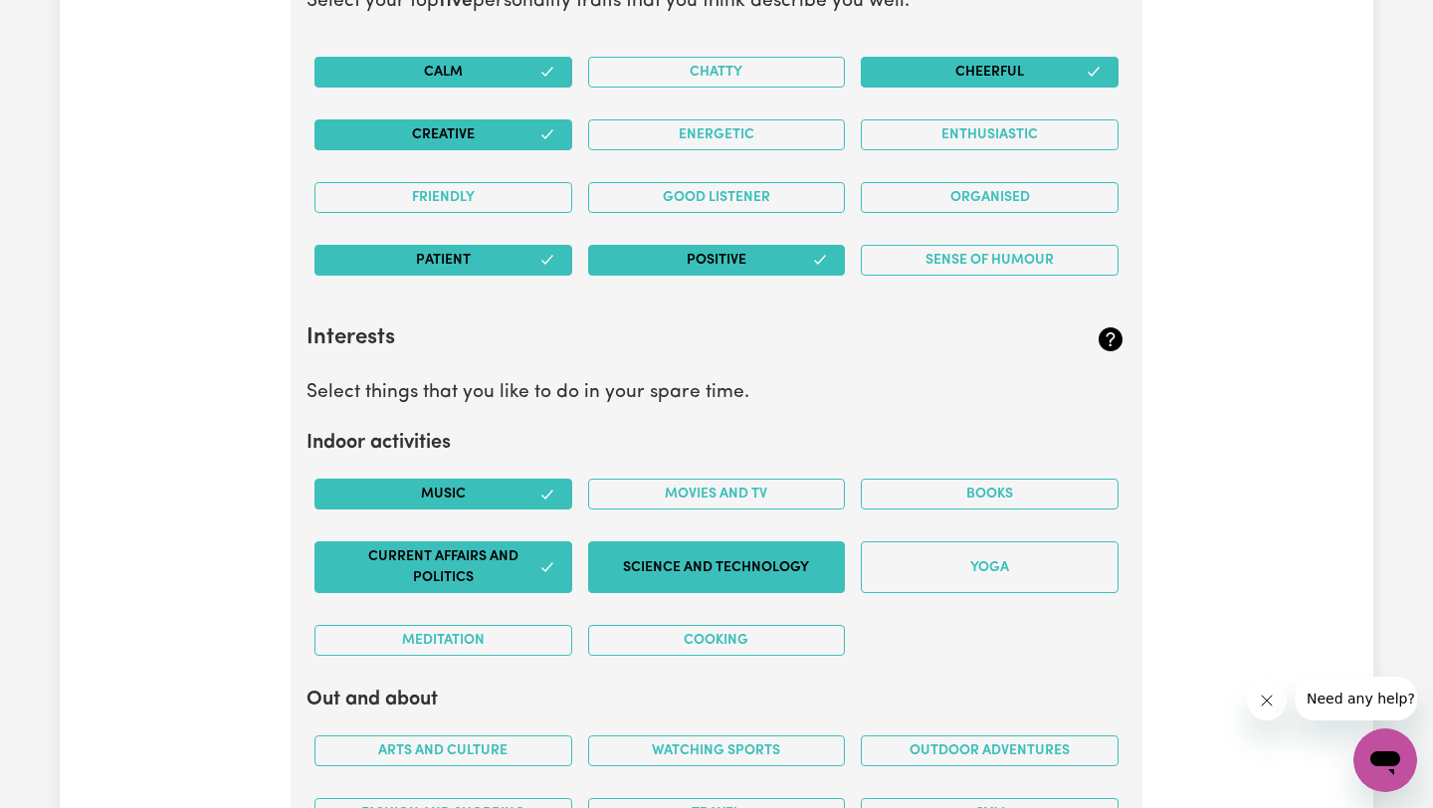
click at [797, 569] on button "Science and Technology" at bounding box center [717, 567] width 258 height 52
click at [772, 493] on button "Movies and TV" at bounding box center [717, 494] width 258 height 31
click at [778, 658] on div "Cooking" at bounding box center [717, 640] width 274 height 63
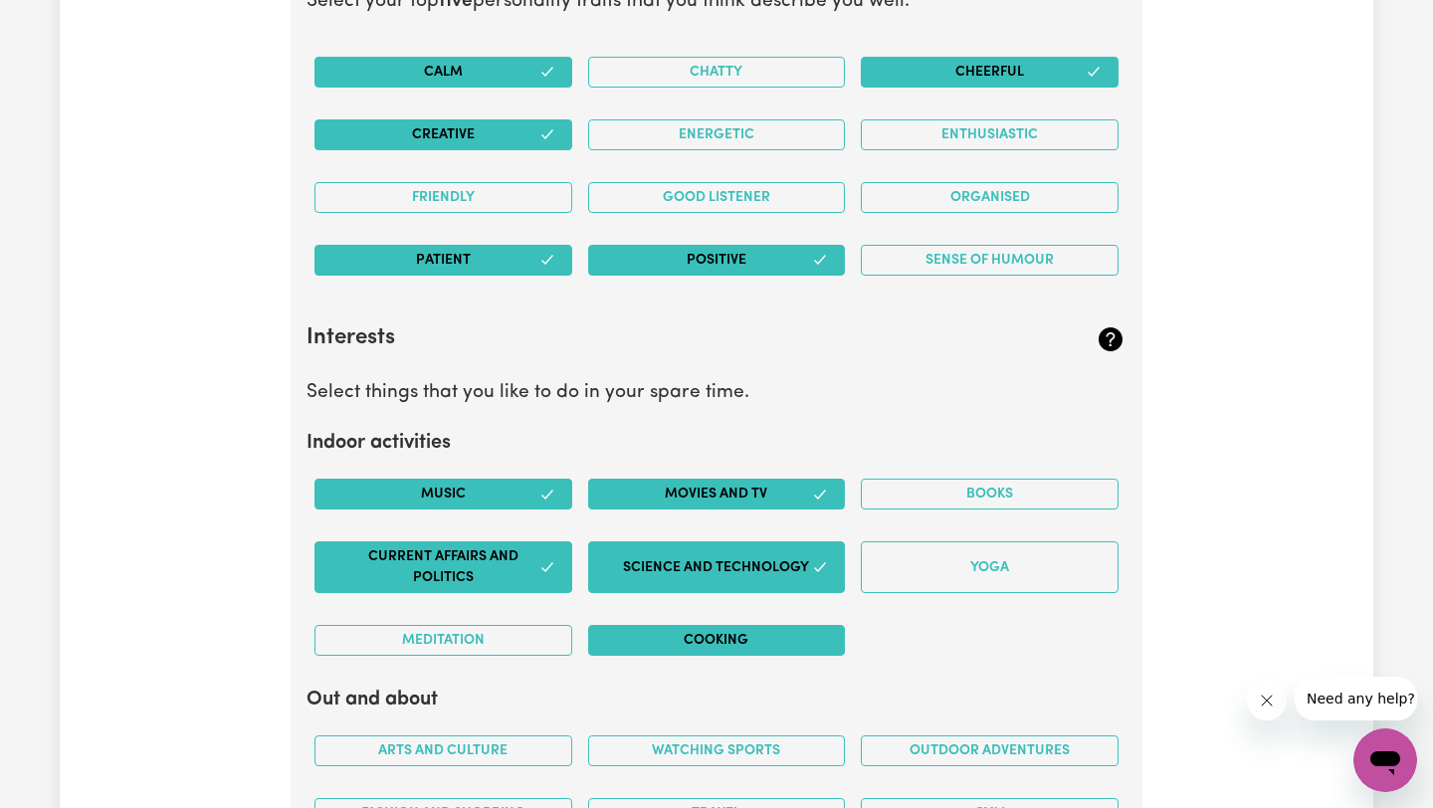
click at [780, 651] on button "Cooking" at bounding box center [717, 640] width 258 height 31
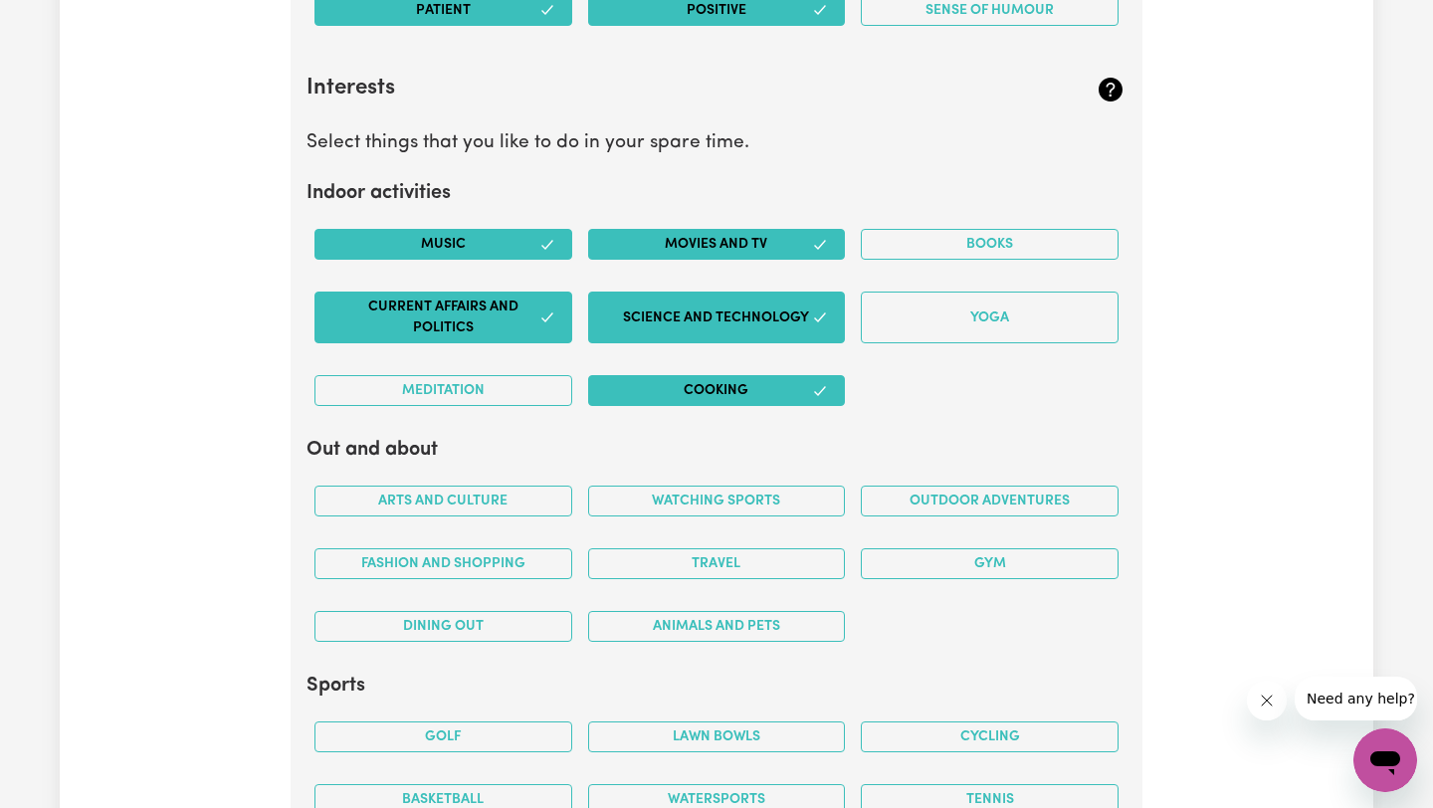
scroll to position [3606, 0]
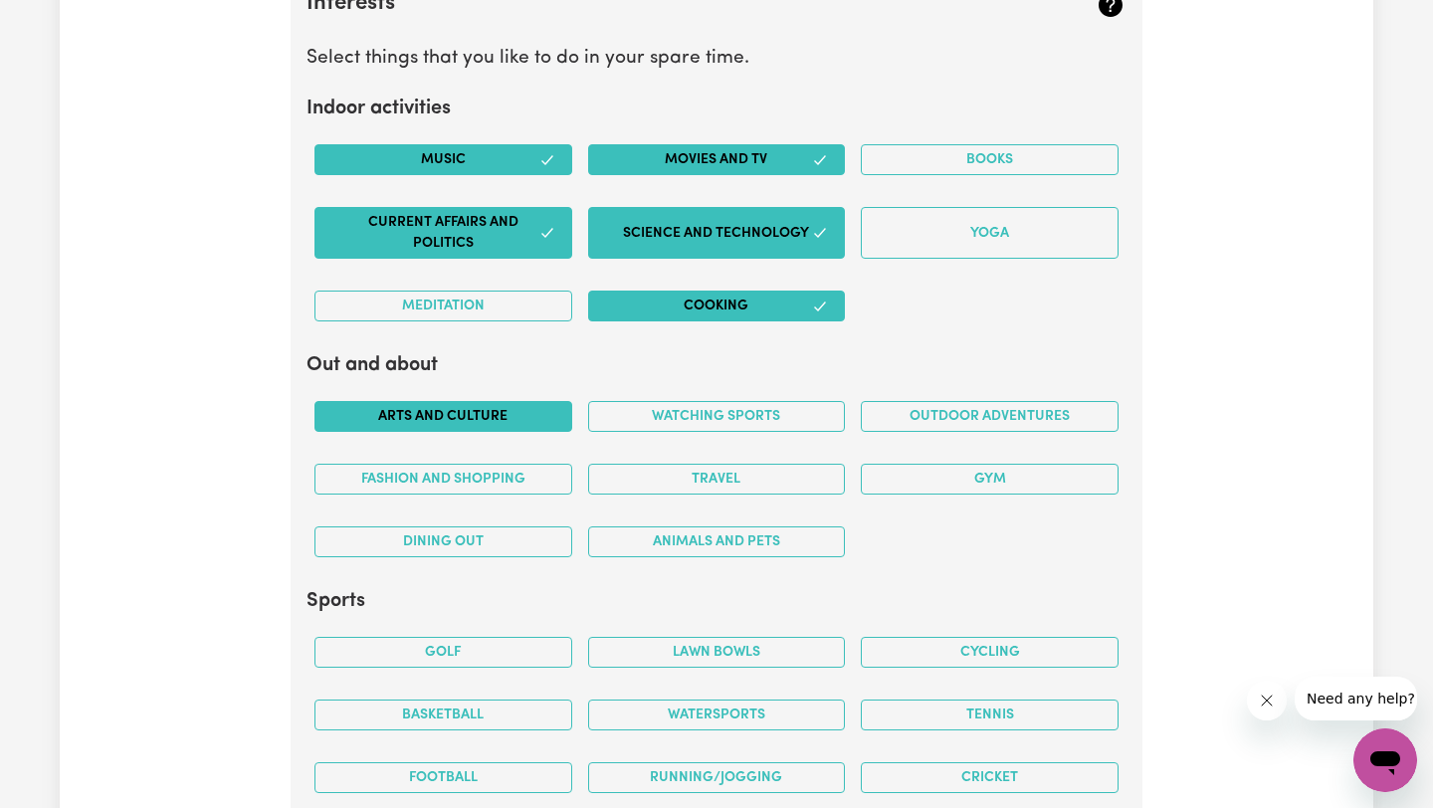
click at [499, 423] on button "Arts and Culture" at bounding box center [443, 416] width 258 height 31
click at [745, 427] on button "Watching sports" at bounding box center [717, 416] width 258 height 31
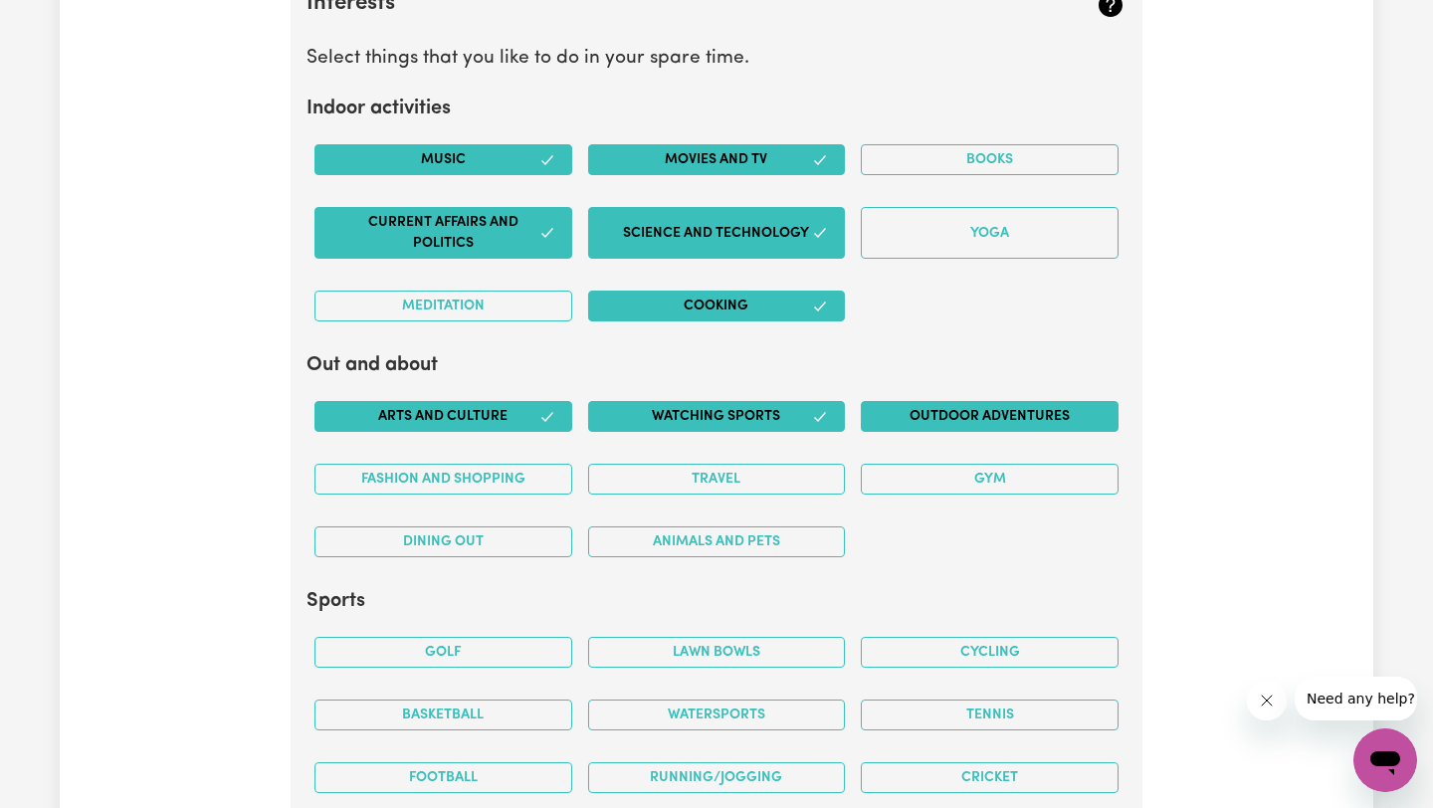
click at [930, 427] on button "Outdoor adventures" at bounding box center [990, 416] width 258 height 31
click at [666, 489] on button "Travel" at bounding box center [717, 479] width 258 height 31
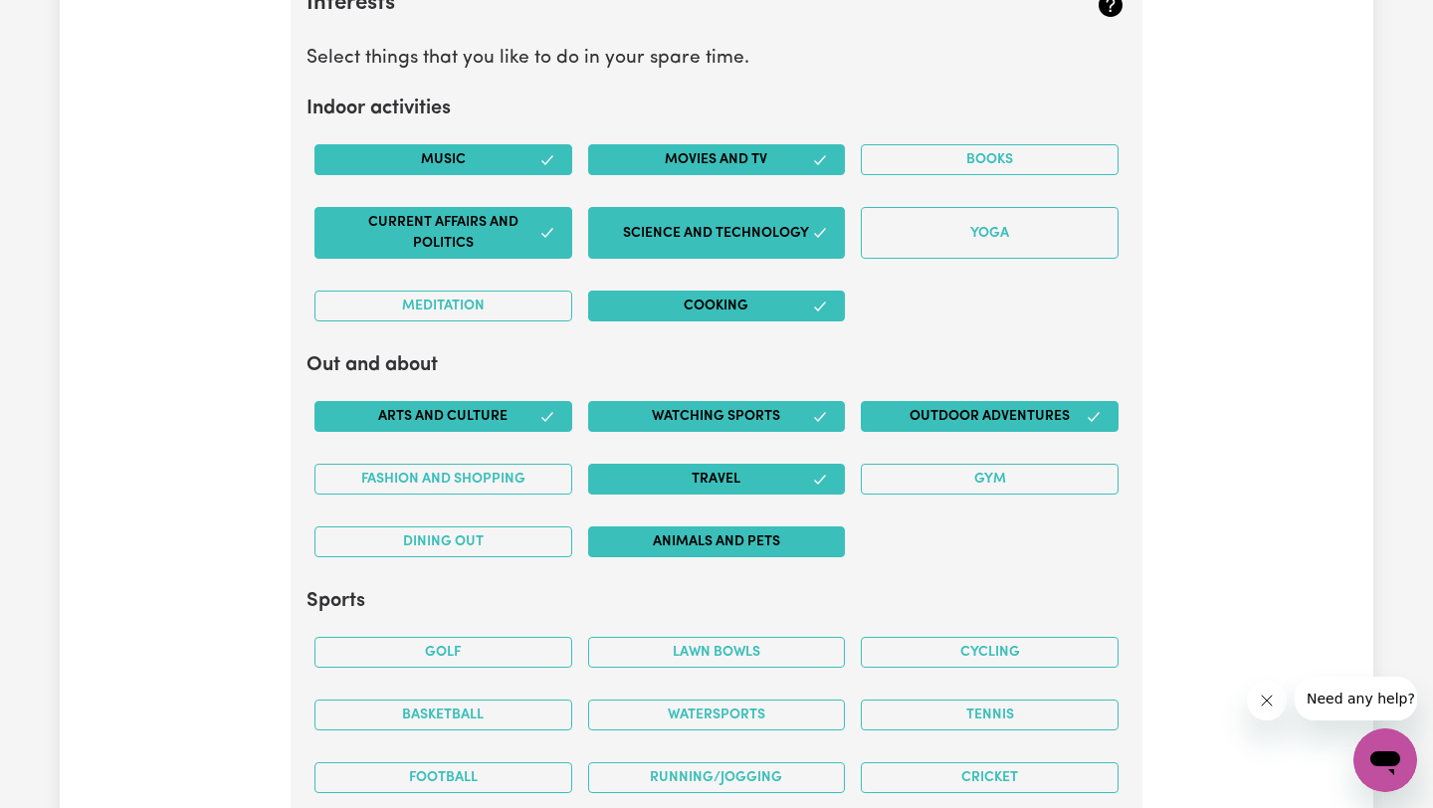
click at [665, 547] on button "Animals and pets" at bounding box center [717, 541] width 258 height 31
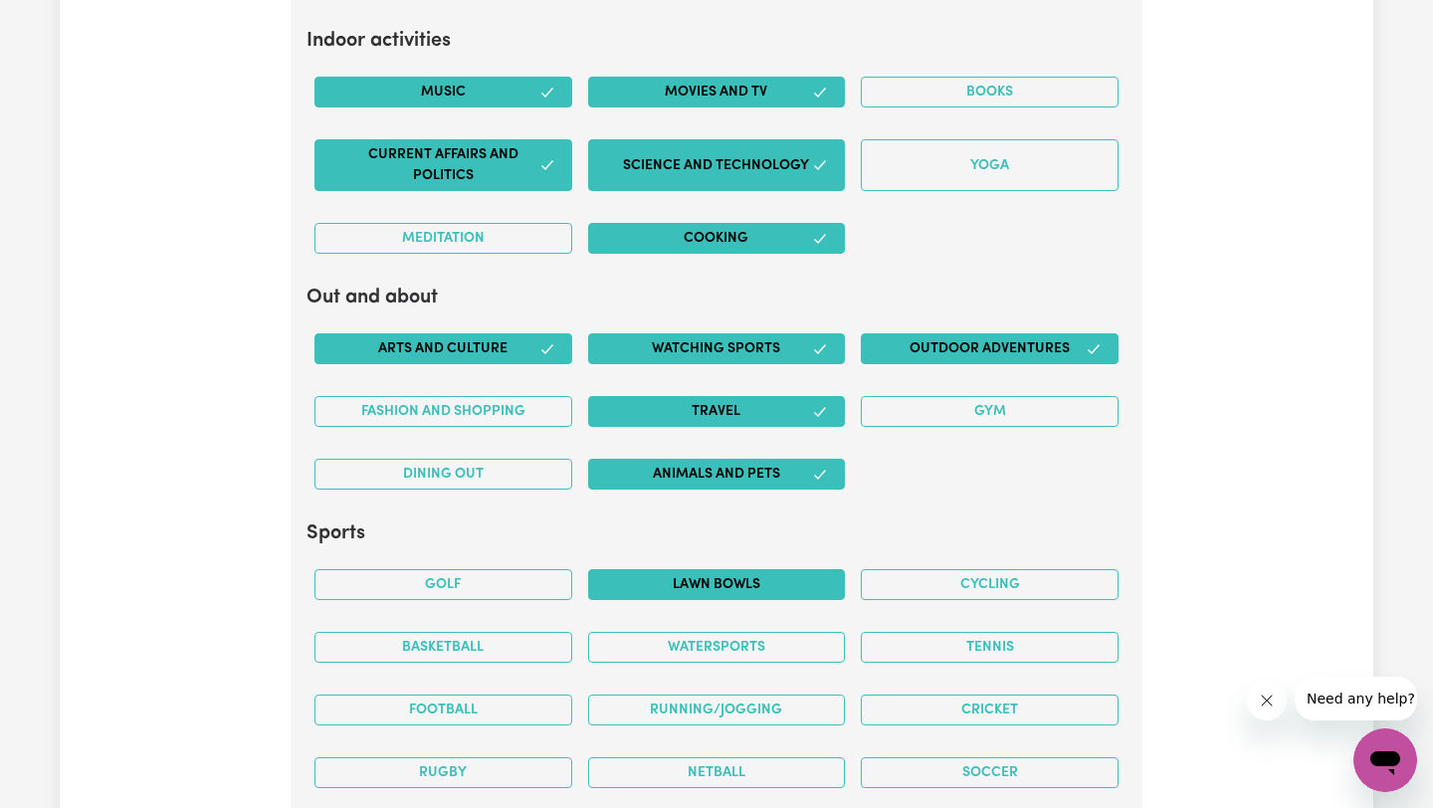
scroll to position [3785, 0]
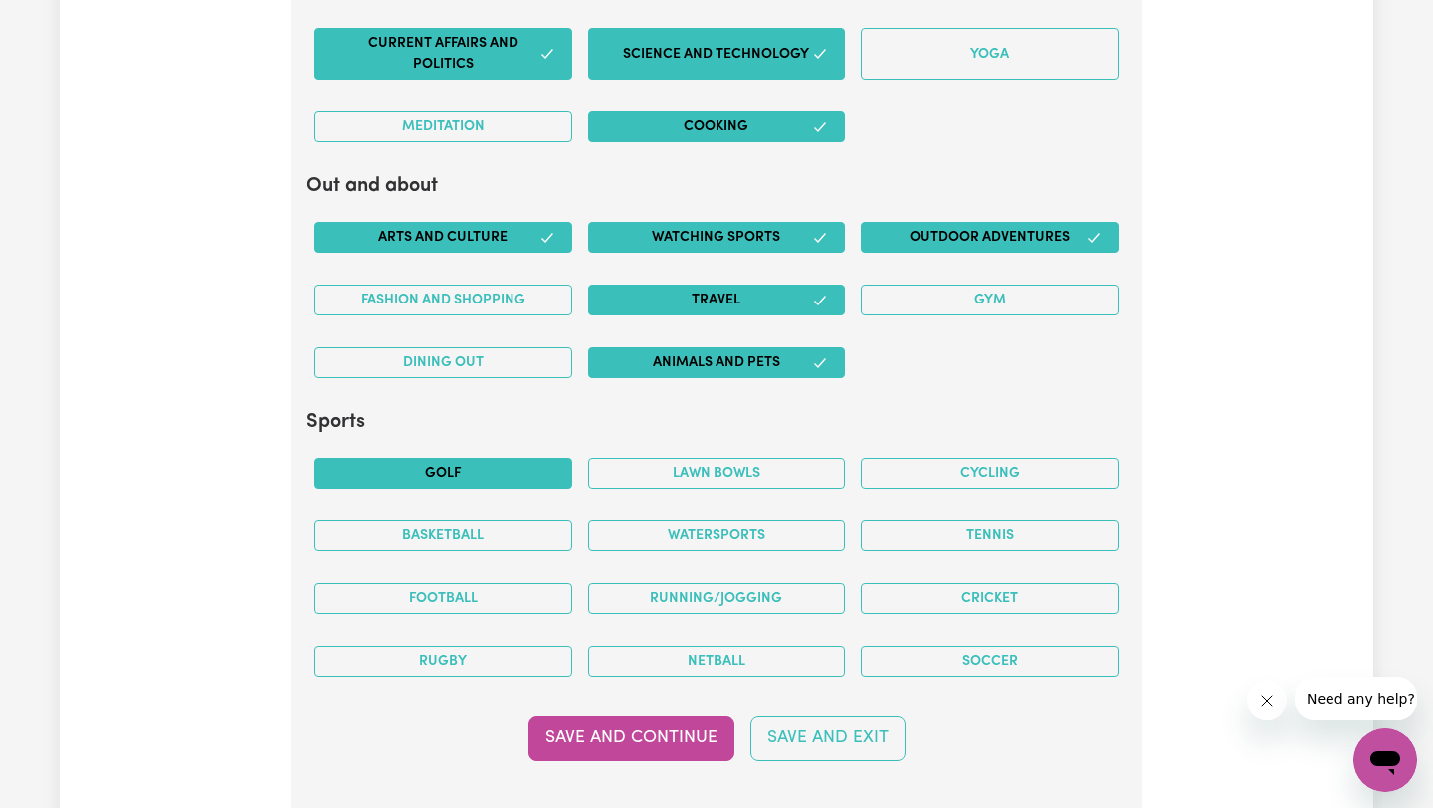
click at [490, 475] on button "Golf" at bounding box center [443, 473] width 258 height 31
click at [489, 487] on button "Golf" at bounding box center [443, 473] width 258 height 31
click at [470, 553] on div "Basketball" at bounding box center [443, 535] width 274 height 63
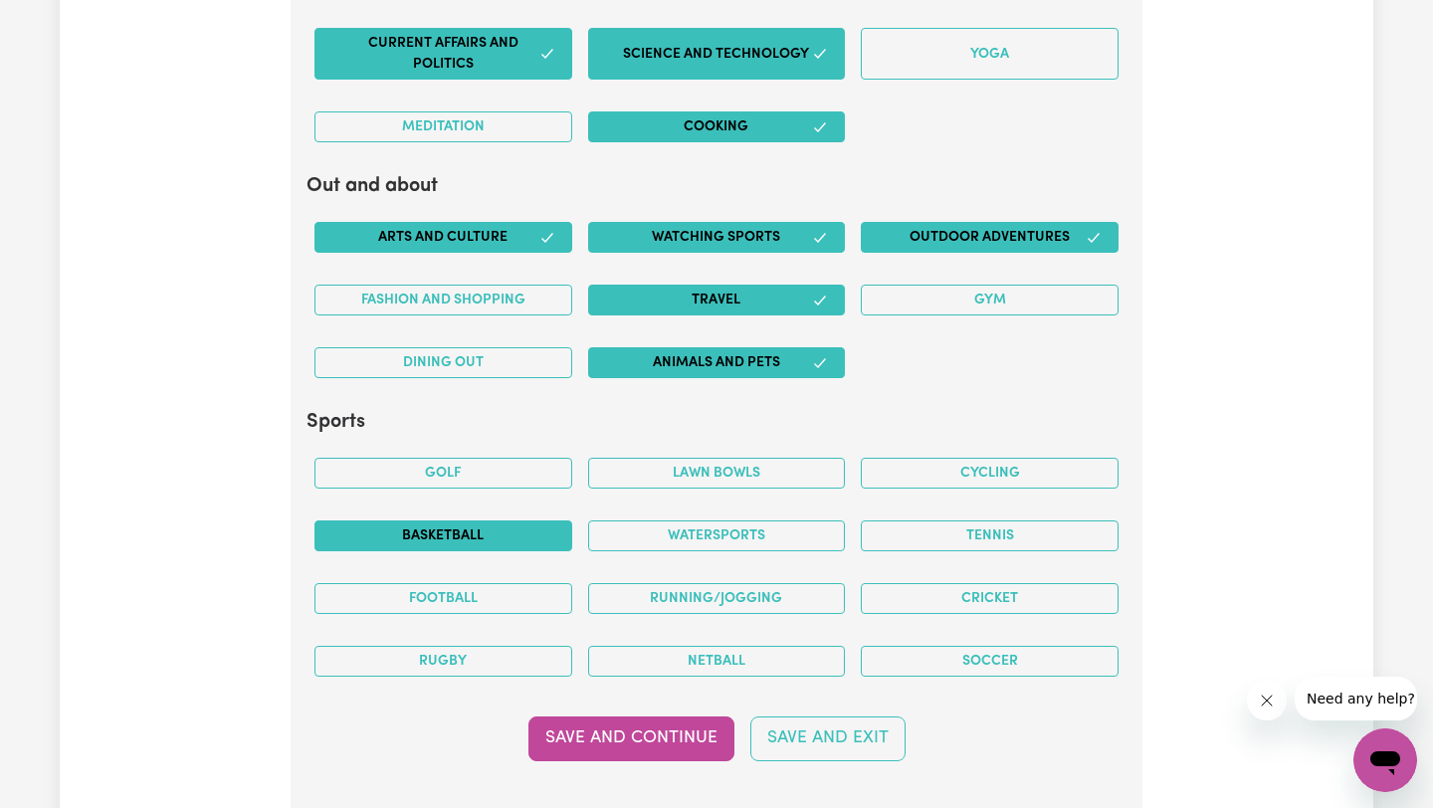
click at [473, 536] on button "Basketball" at bounding box center [443, 535] width 258 height 31
click at [473, 598] on button "Football" at bounding box center [443, 598] width 258 height 31
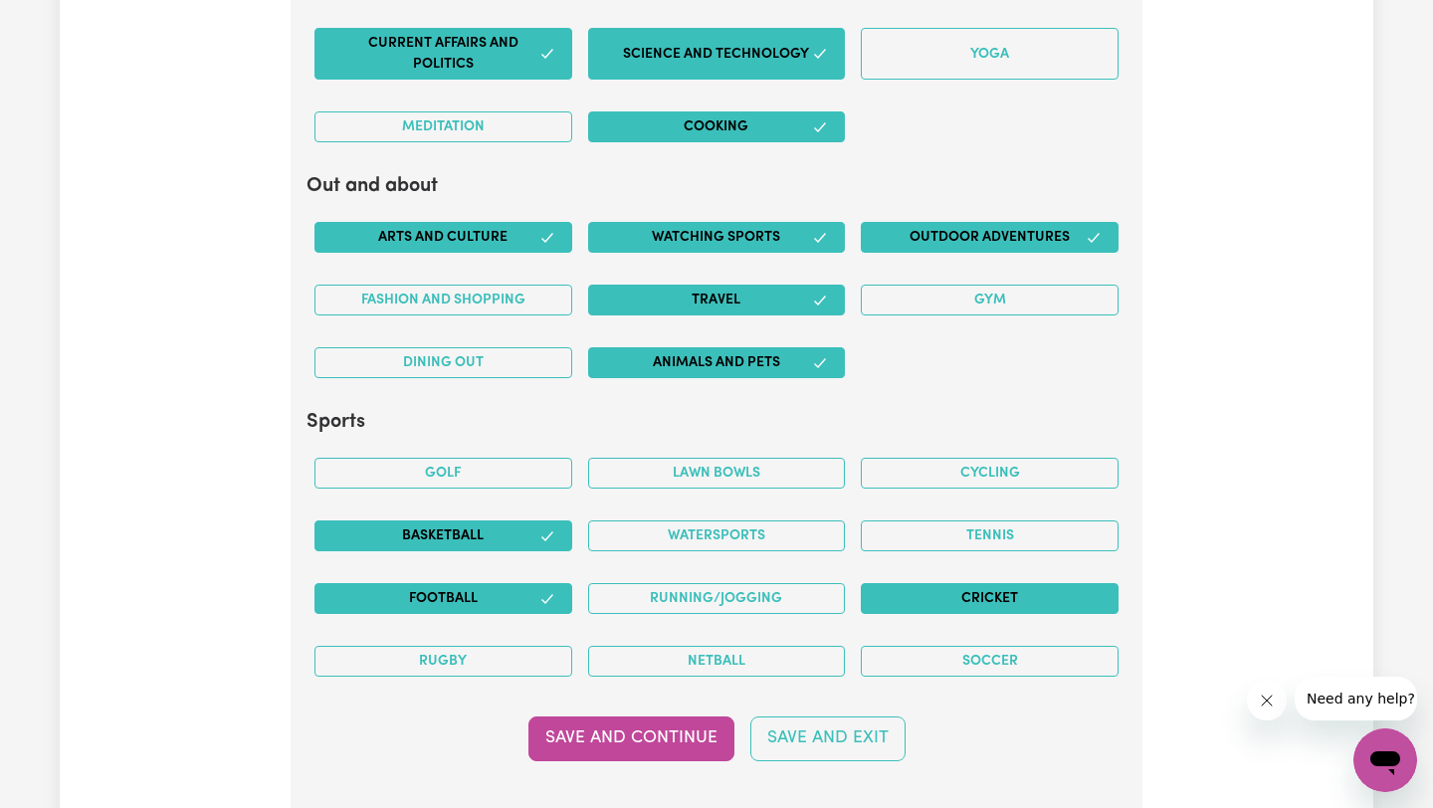
click at [1031, 597] on button "Cricket" at bounding box center [990, 598] width 258 height 31
click at [991, 657] on button "Soccer" at bounding box center [990, 661] width 258 height 31
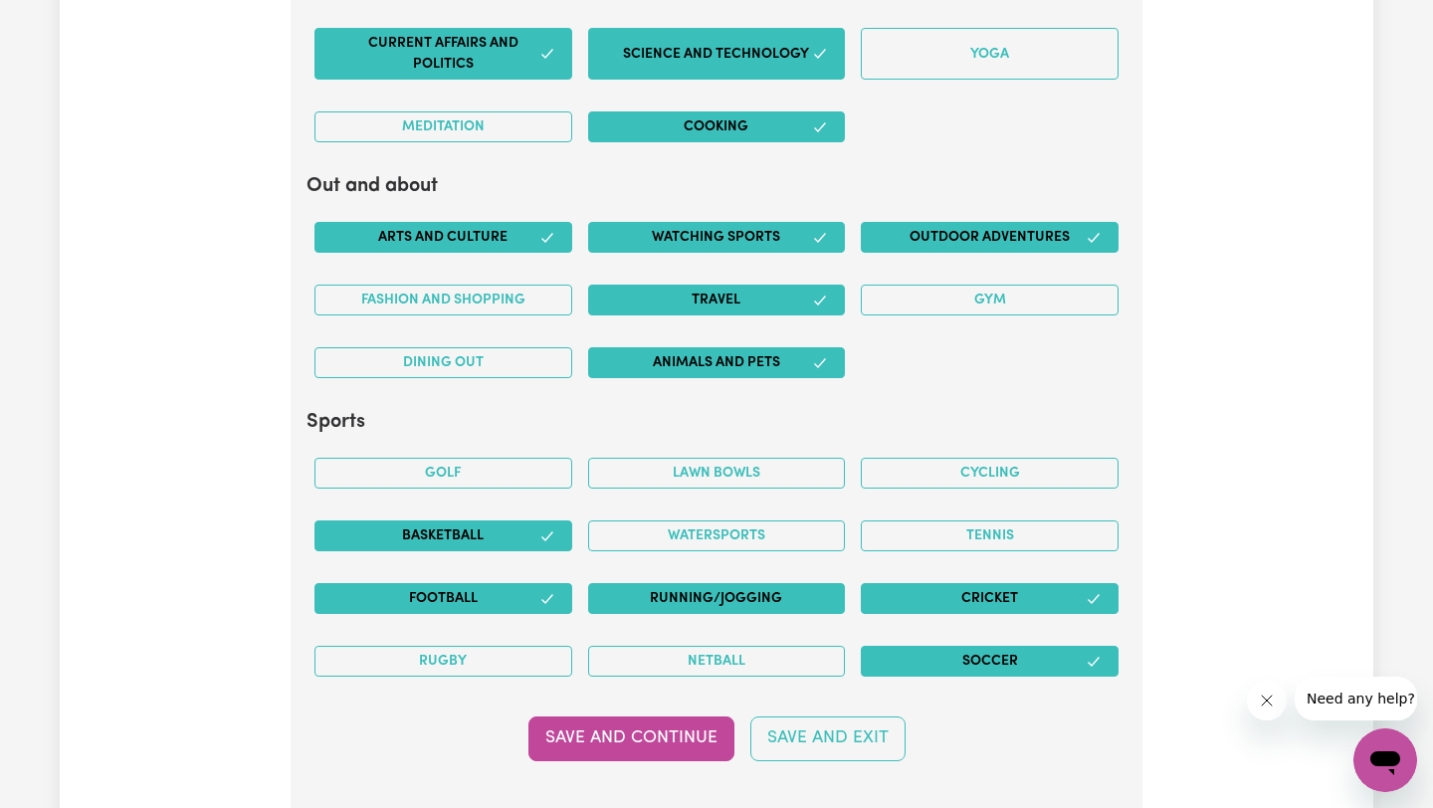
click at [767, 605] on button "Running/Jogging" at bounding box center [717, 598] width 258 height 31
click at [664, 741] on button "Save and Continue" at bounding box center [631, 738] width 206 height 44
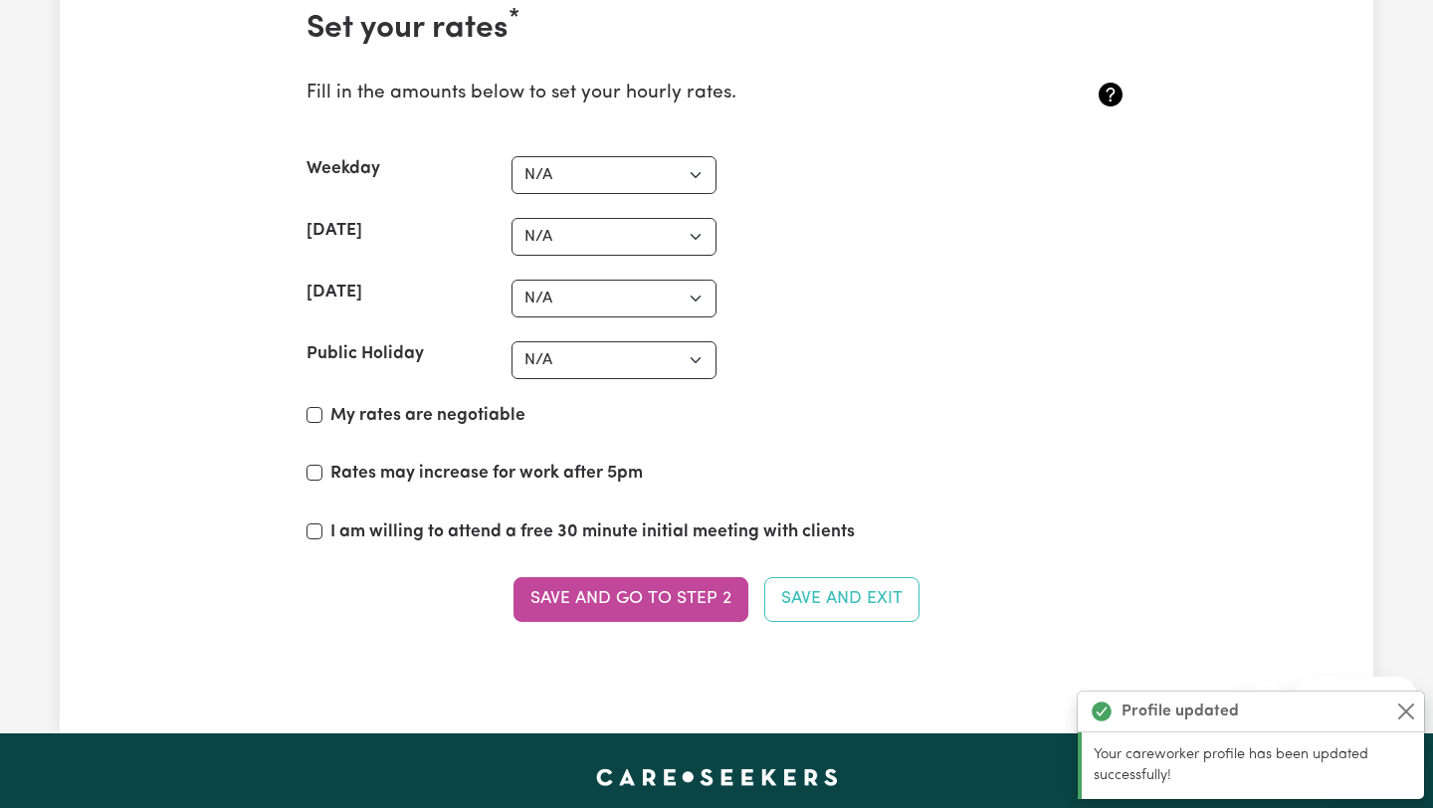
scroll to position [4610, 0]
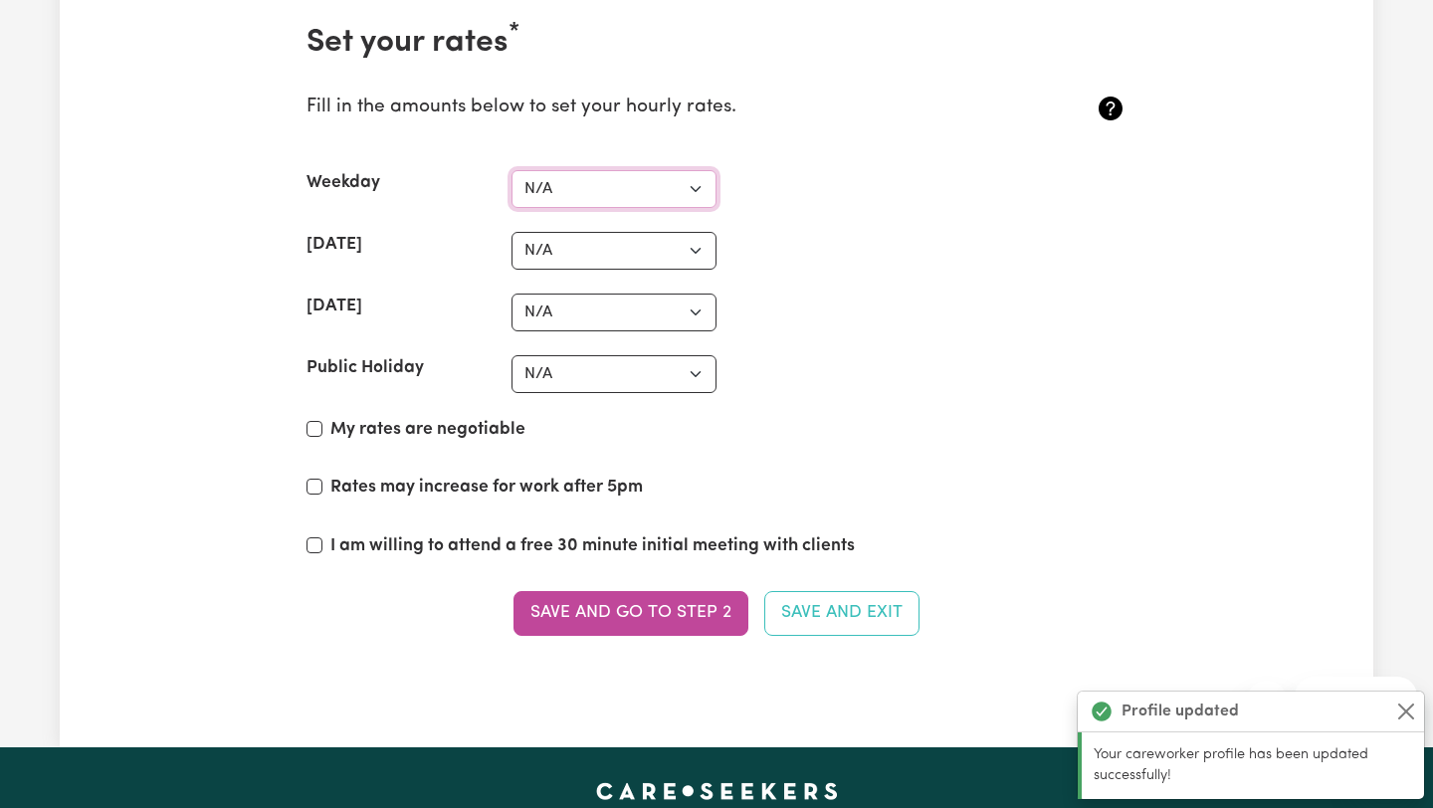
click at [586, 189] on select "N/A $37 $38 $39 $40 $41 $42 $43 $44 $45 $46 $47 $48 $49 $50 $51 $52 $53 $54 $55…" at bounding box center [613, 189] width 205 height 38
click at [403, 432] on label "My rates are negotiable" at bounding box center [427, 430] width 195 height 26
click at [322, 432] on input "My rates are negotiable" at bounding box center [314, 429] width 16 height 16
checkbox input "true"
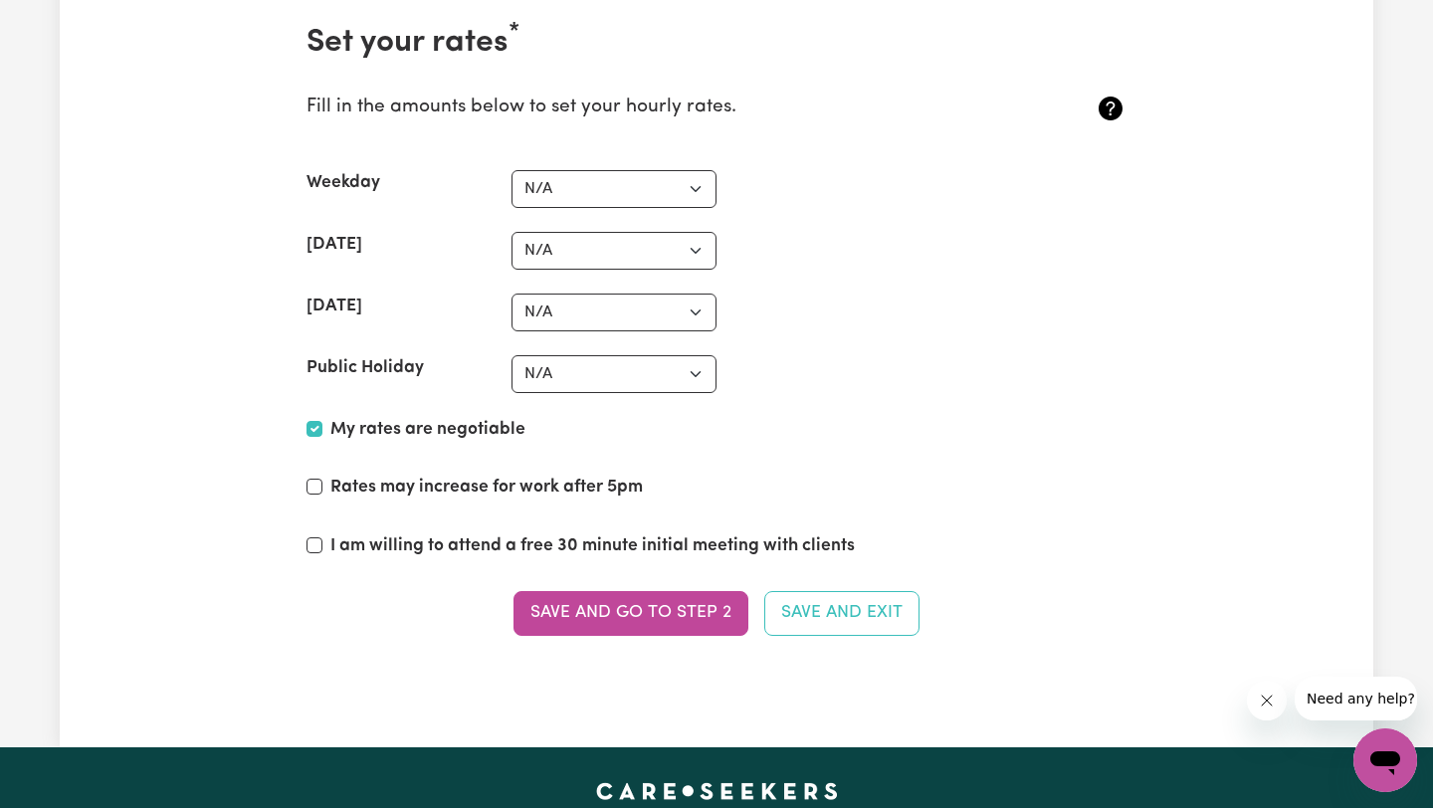
click at [411, 493] on label "Rates may increase for work after 5pm" at bounding box center [486, 488] width 312 height 26
click at [322, 493] on input "Rates may increase for work after 5pm" at bounding box center [314, 487] width 16 height 16
click at [359, 482] on label "Rates may increase for work after 5pm" at bounding box center [486, 488] width 312 height 26
click at [322, 482] on input "Rates may increase for work after 5pm" at bounding box center [314, 487] width 16 height 16
checkbox input "false"
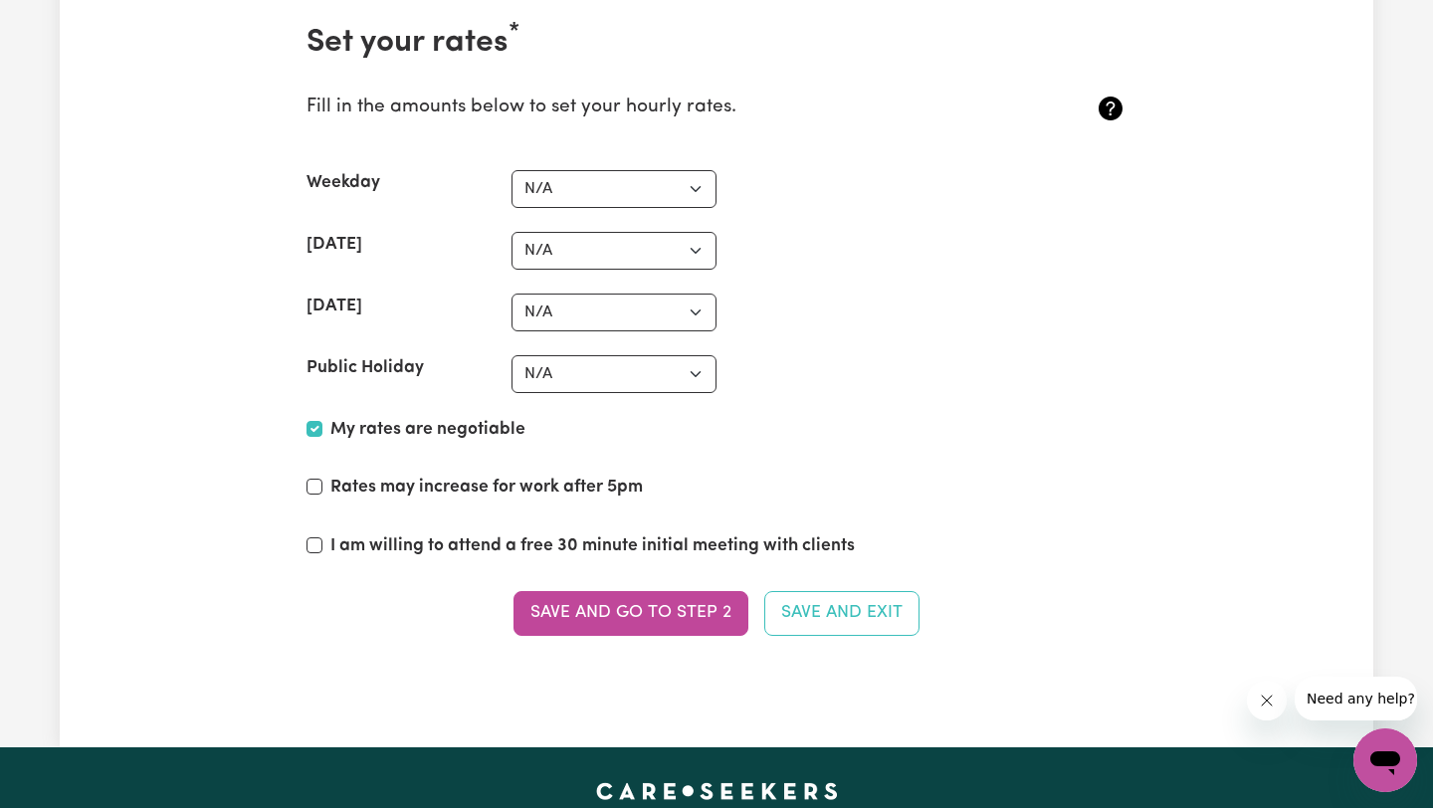
click at [487, 538] on label "I am willing to attend a free 30 minute initial meeting with clients" at bounding box center [592, 546] width 524 height 26
click at [322, 538] on input "I am willing to attend a free 30 minute initial meeting with clients" at bounding box center [314, 545] width 16 height 16
checkbox input "true"
click at [638, 619] on button "Save and go to Step 2" at bounding box center [630, 613] width 235 height 44
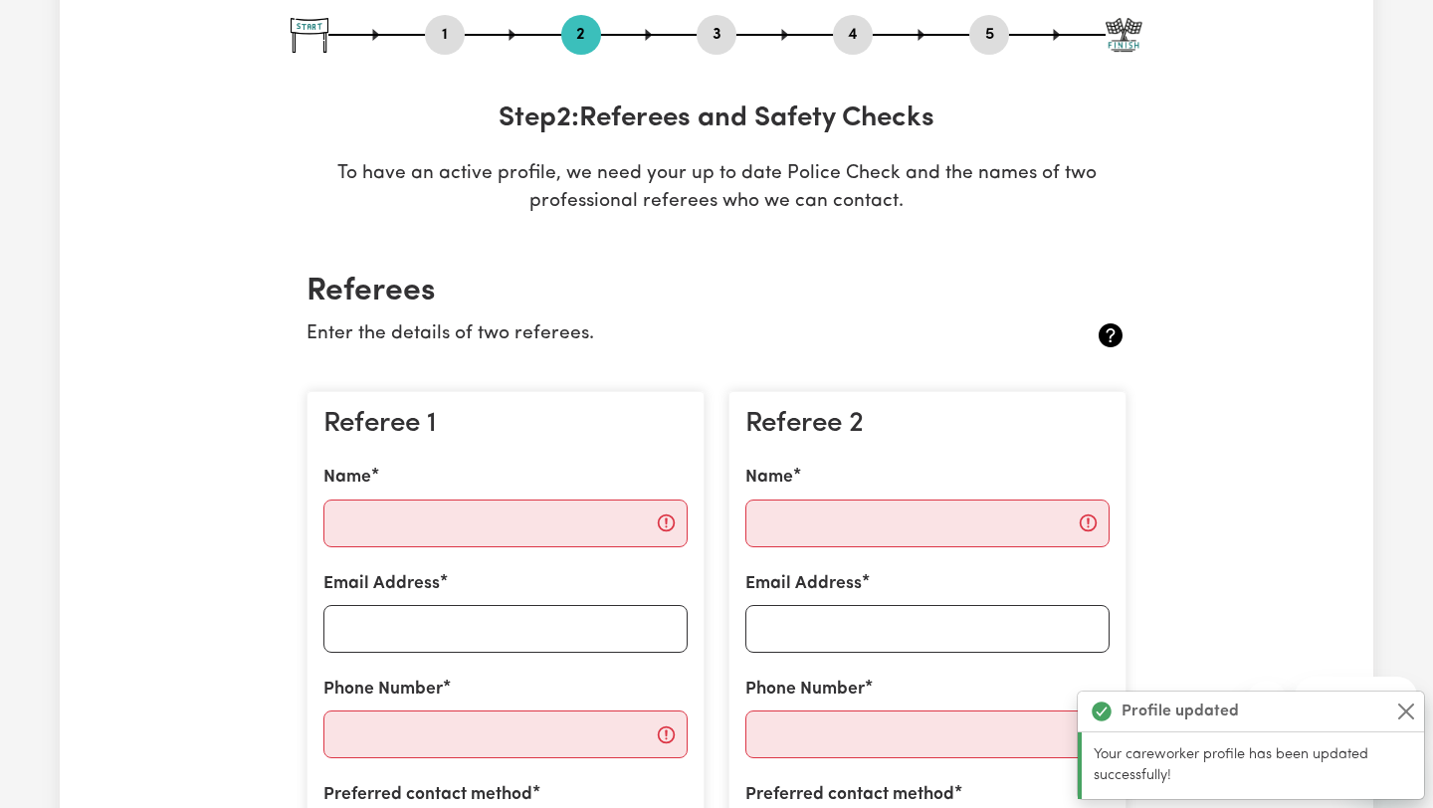
scroll to position [236, 0]
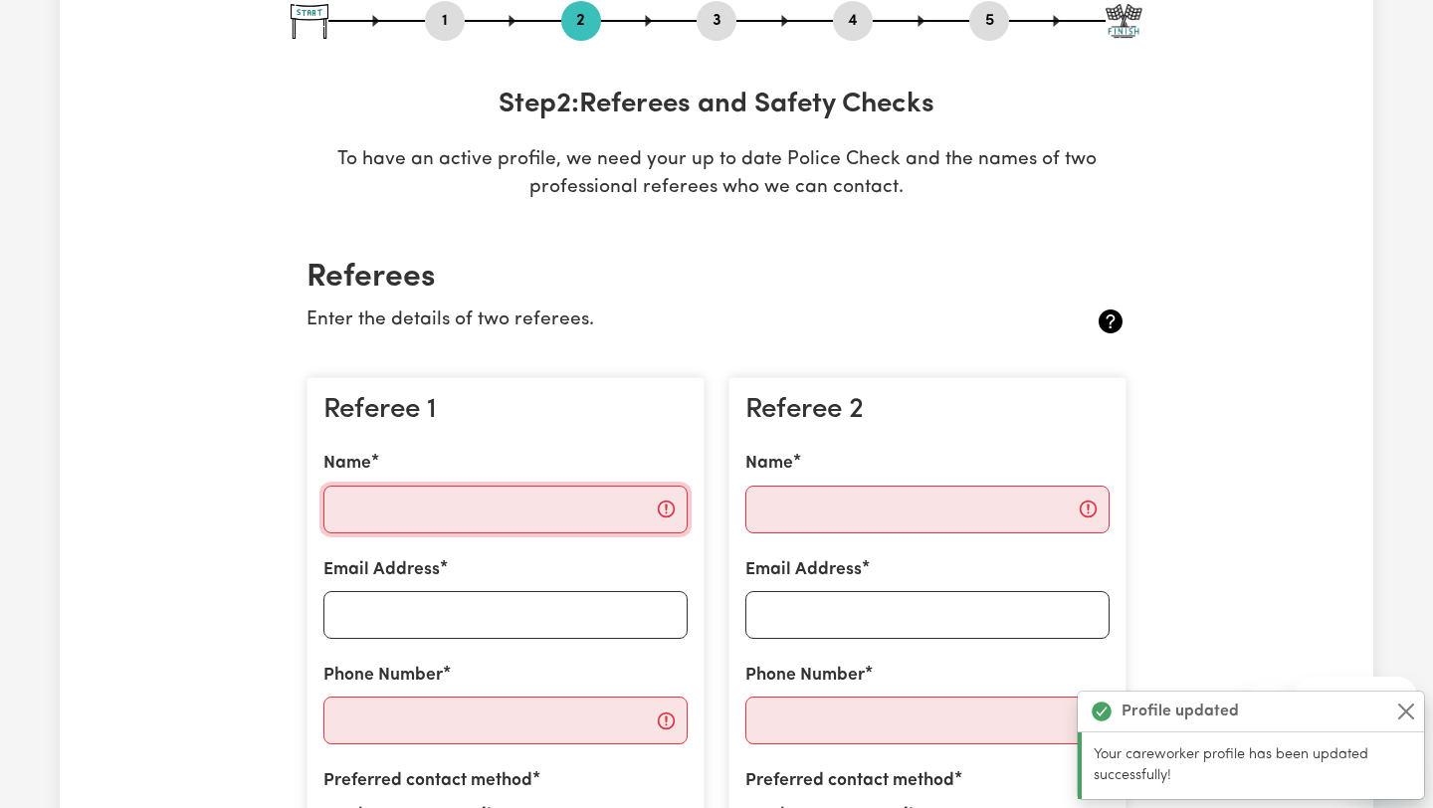
click at [537, 525] on input "Name" at bounding box center [505, 510] width 364 height 48
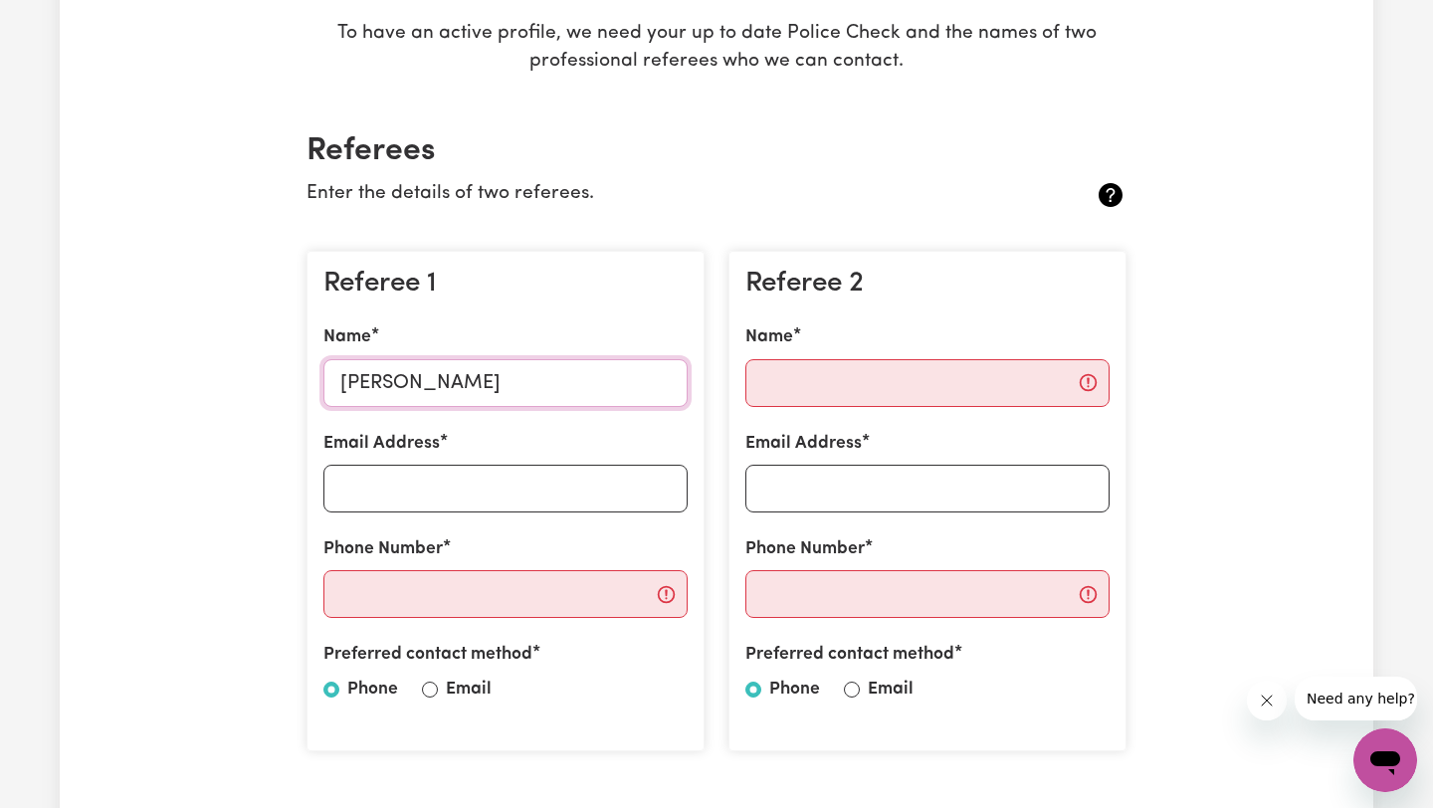
scroll to position [413, 0]
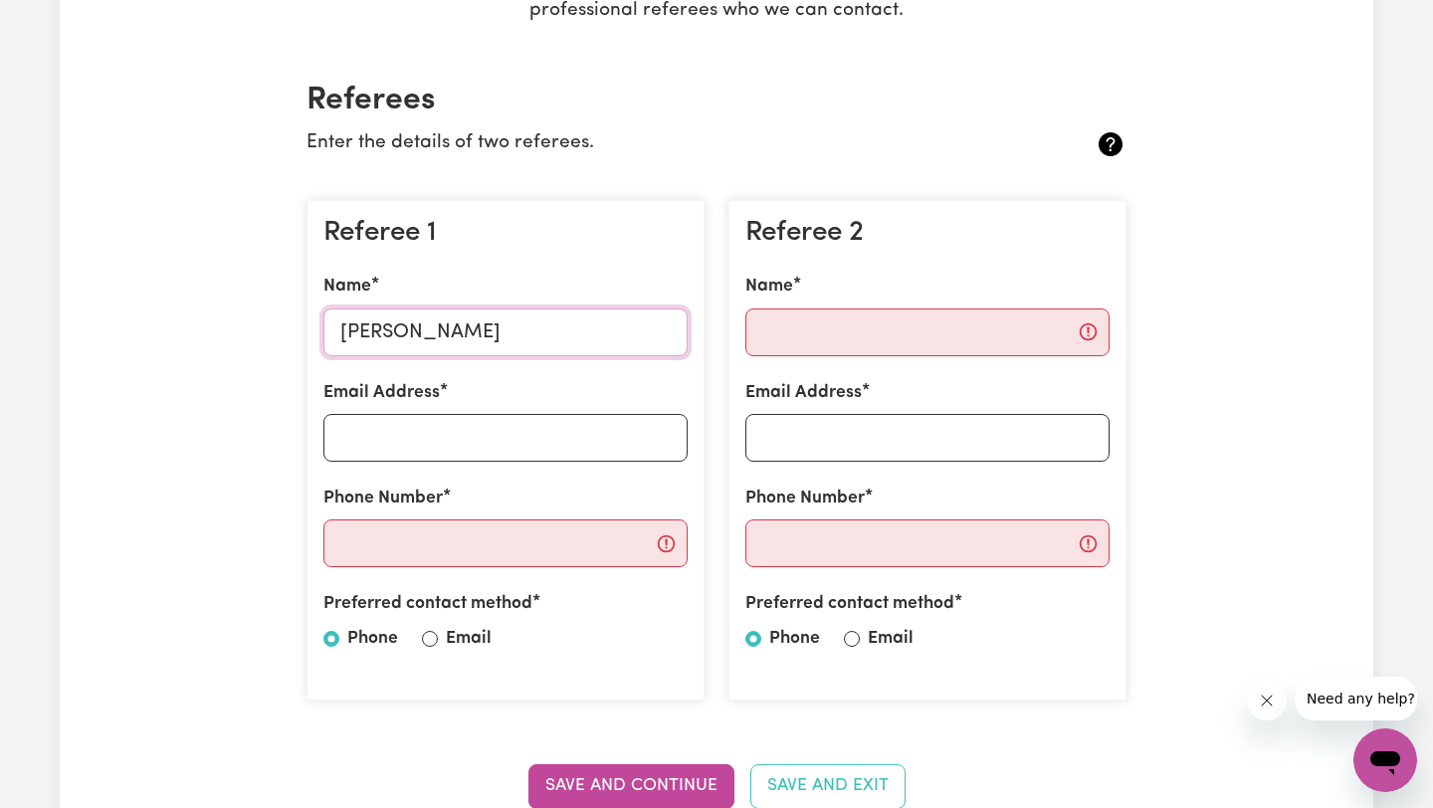
type input "[PERSON_NAME]"
click at [431, 443] on input "Email Address" at bounding box center [505, 438] width 364 height 48
type input "[EMAIL_ADDRESS][DOMAIN_NAME]"
click at [421, 541] on input "Phone Number" at bounding box center [505, 543] width 364 height 48
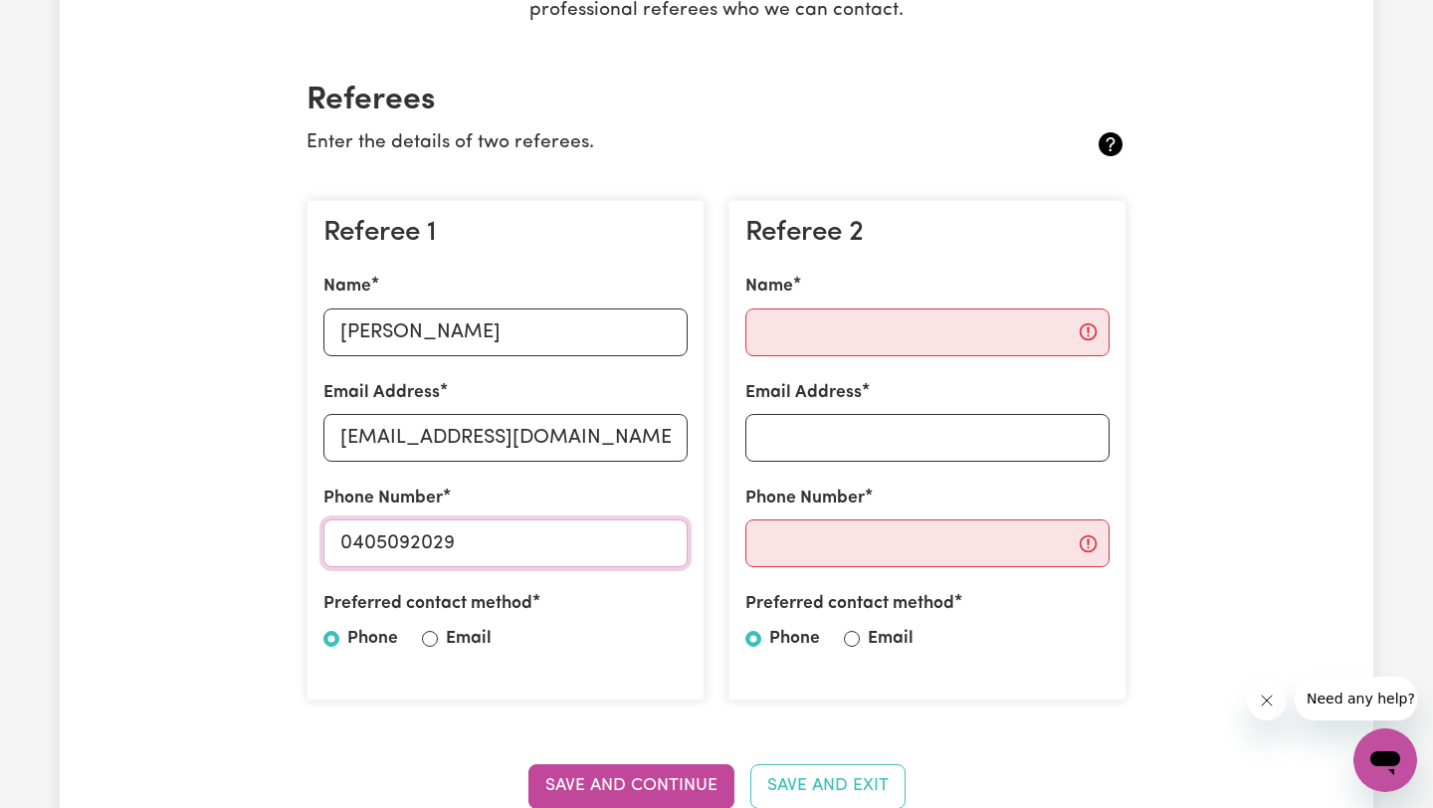
type input "0405092029"
click at [446, 633] on label "Email" at bounding box center [469, 639] width 46 height 26
click at [438, 633] on input "Email" at bounding box center [430, 639] width 16 height 16
radio input "true"
click at [851, 335] on input "Name" at bounding box center [927, 332] width 364 height 48
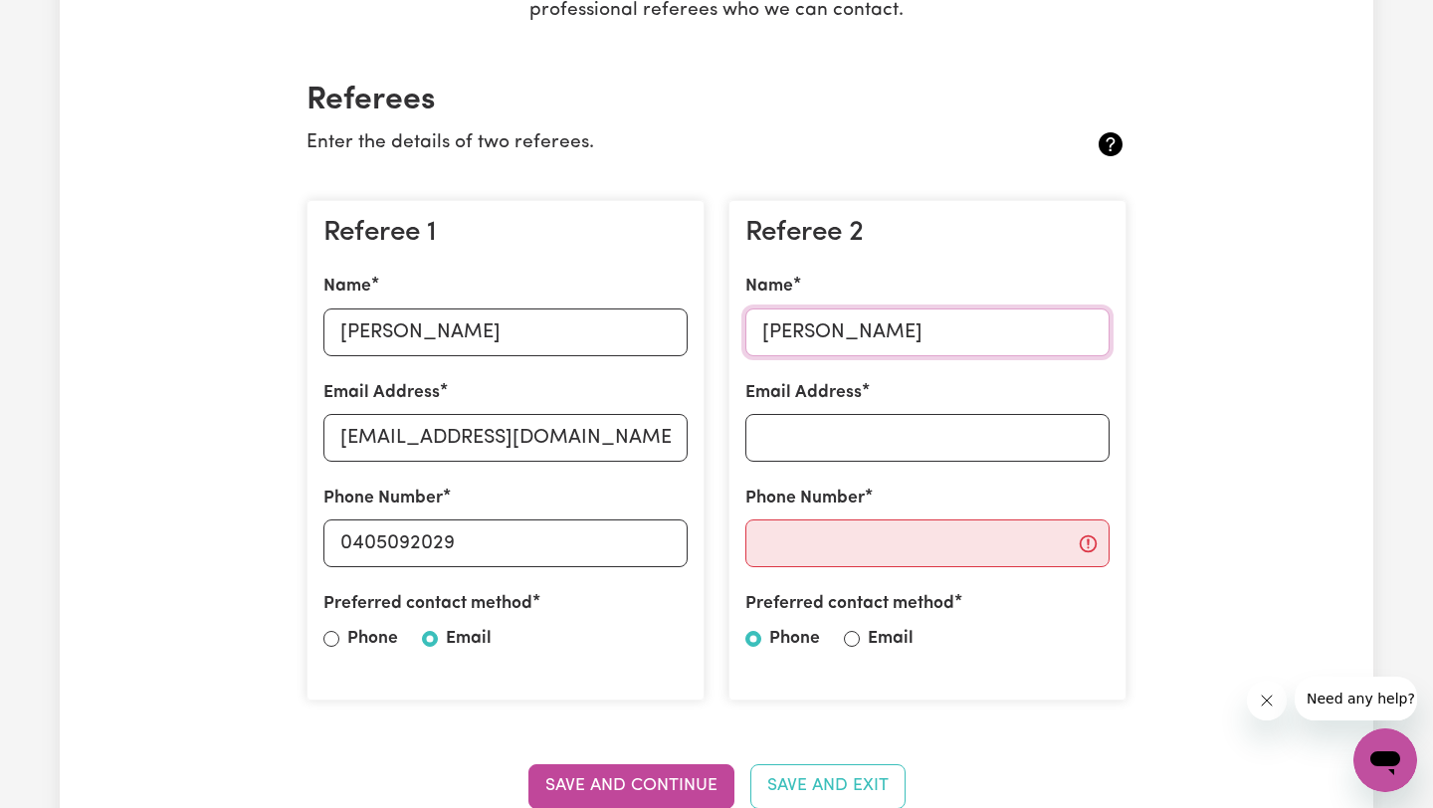
type input "[PERSON_NAME]"
click at [846, 447] on input "Email Address" at bounding box center [927, 438] width 364 height 48
type input "[EMAIL_ADDRESS][DOMAIN_NAME]"
click at [832, 529] on input "Phone Number" at bounding box center [927, 543] width 364 height 48
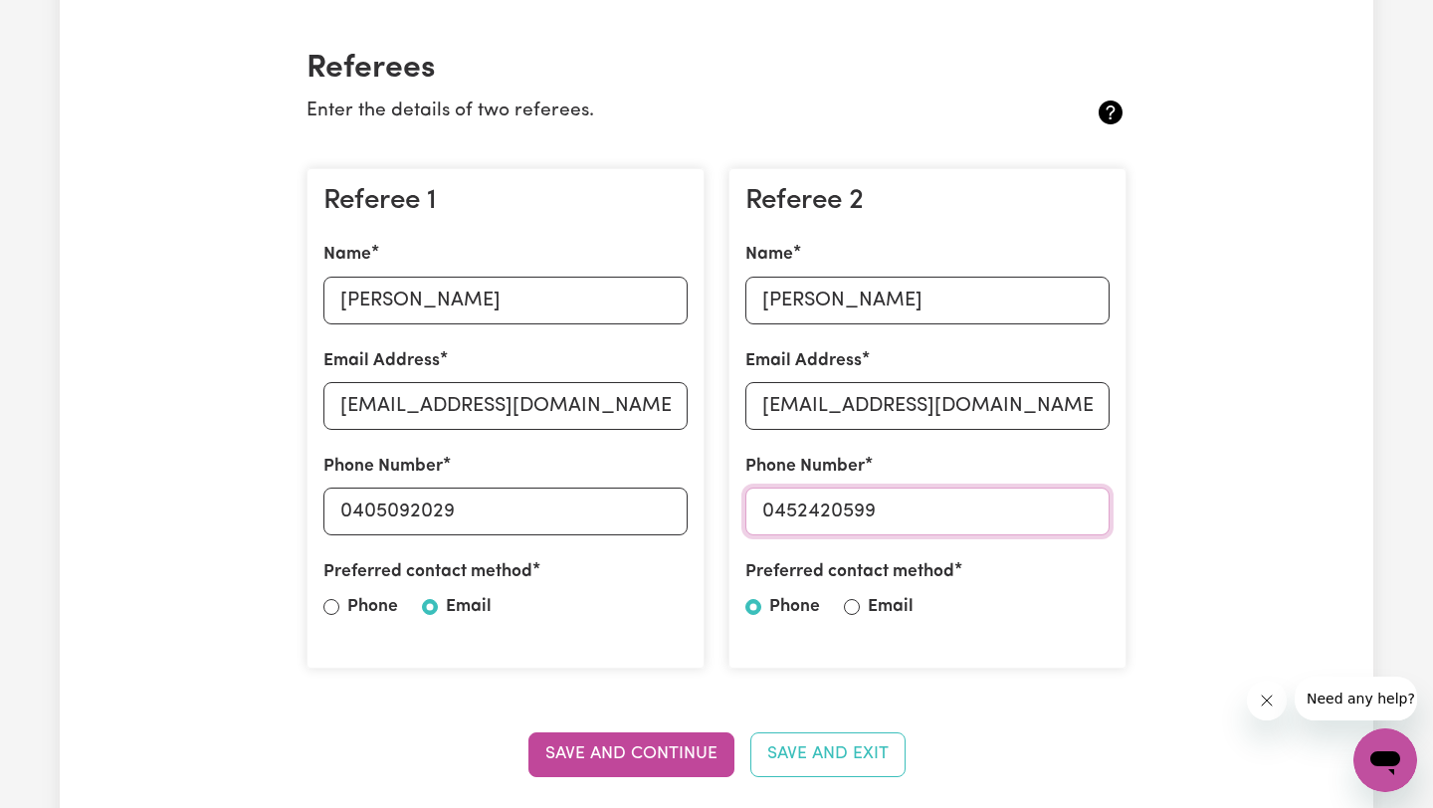
scroll to position [447, 0]
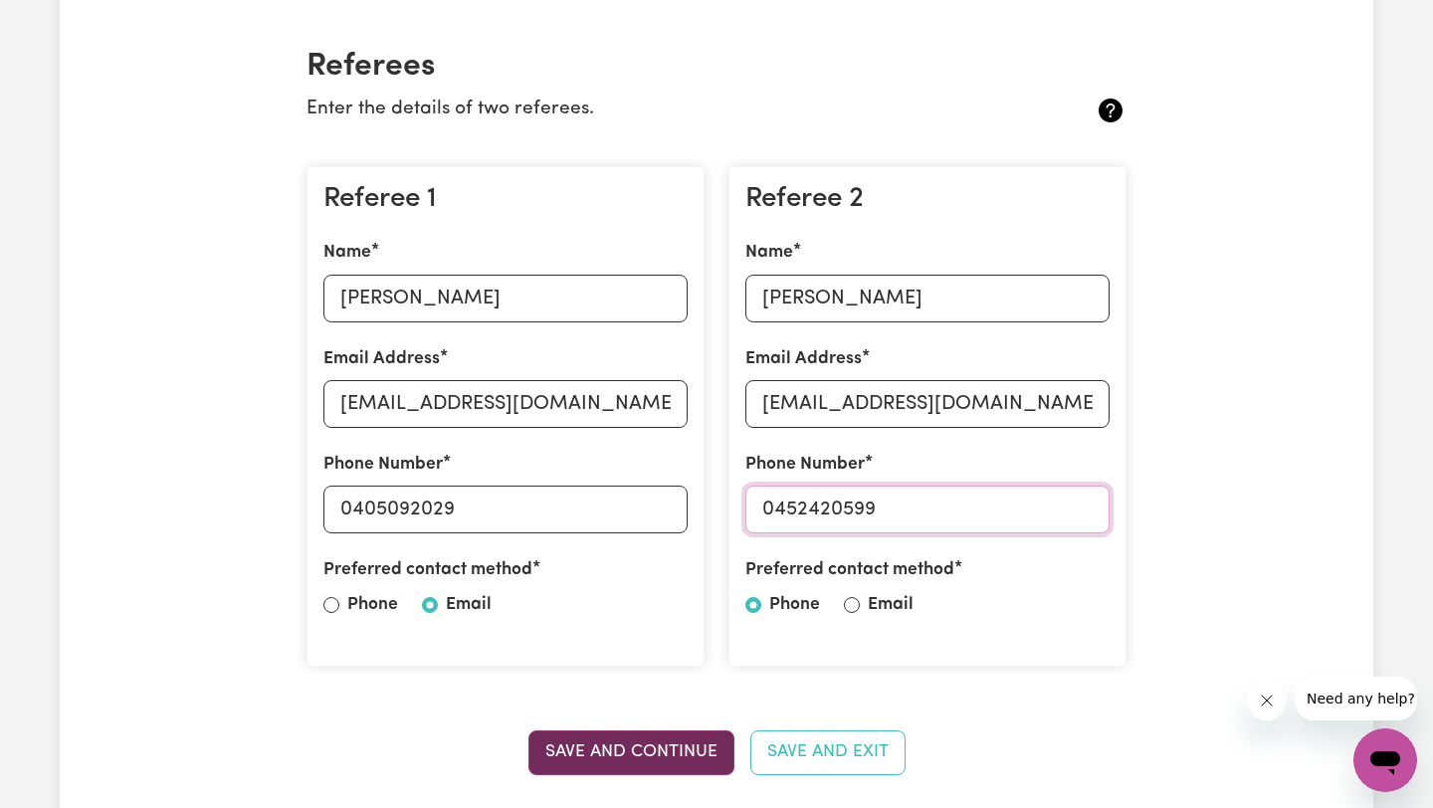
type input "0452420599"
click at [574, 745] on button "Save and Continue" at bounding box center [631, 752] width 206 height 44
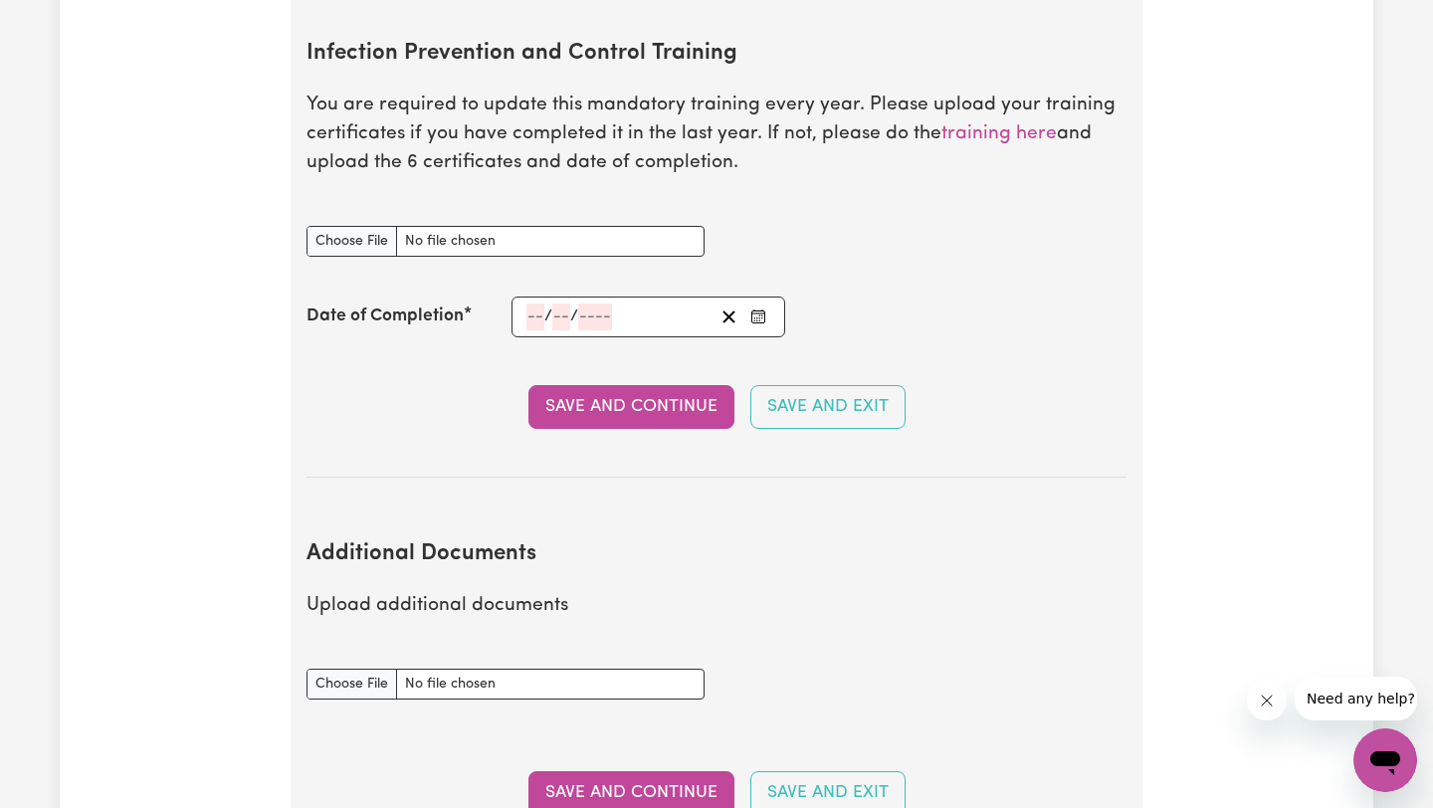
scroll to position [3200, 0]
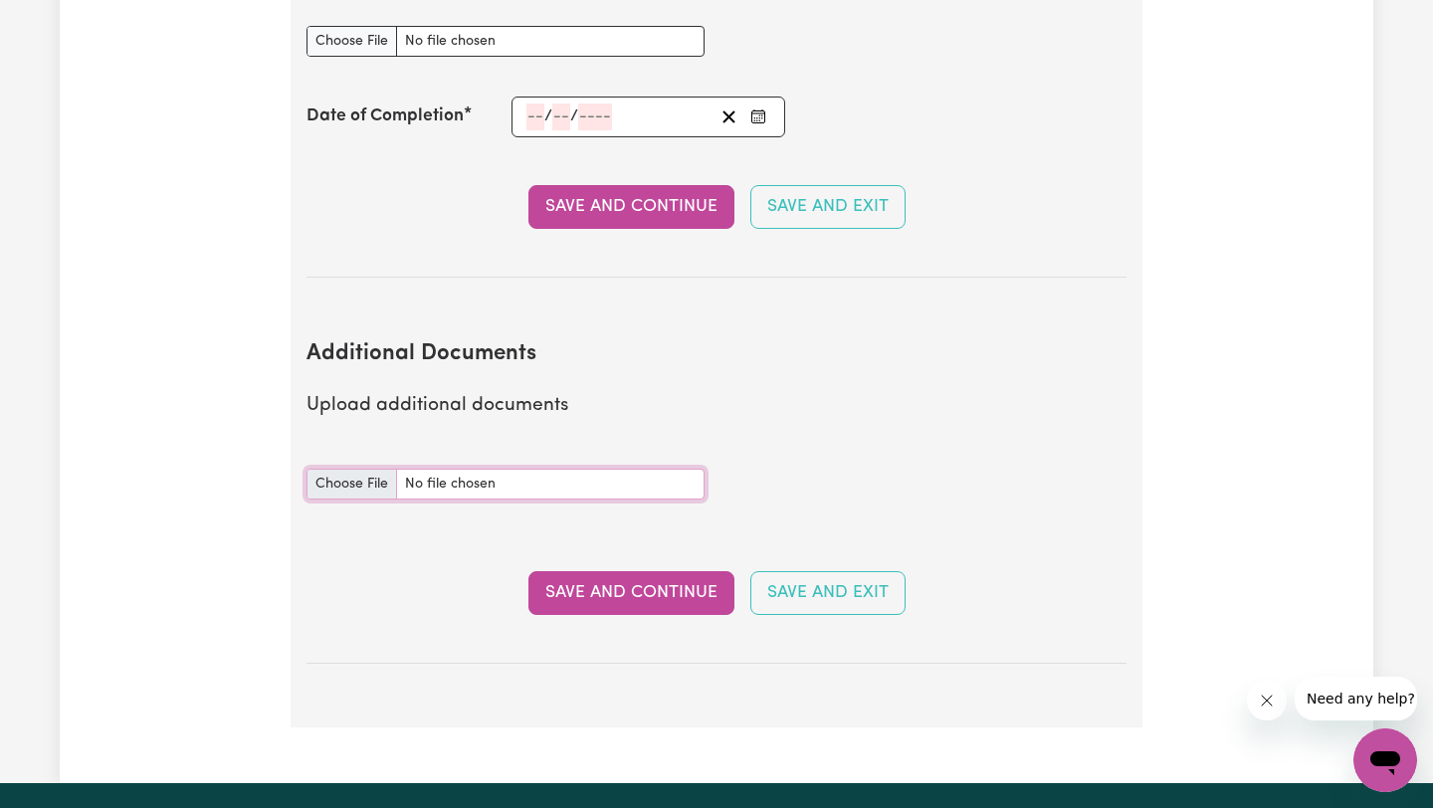
click at [372, 469] on input "Additional Documents document" at bounding box center [505, 484] width 398 height 31
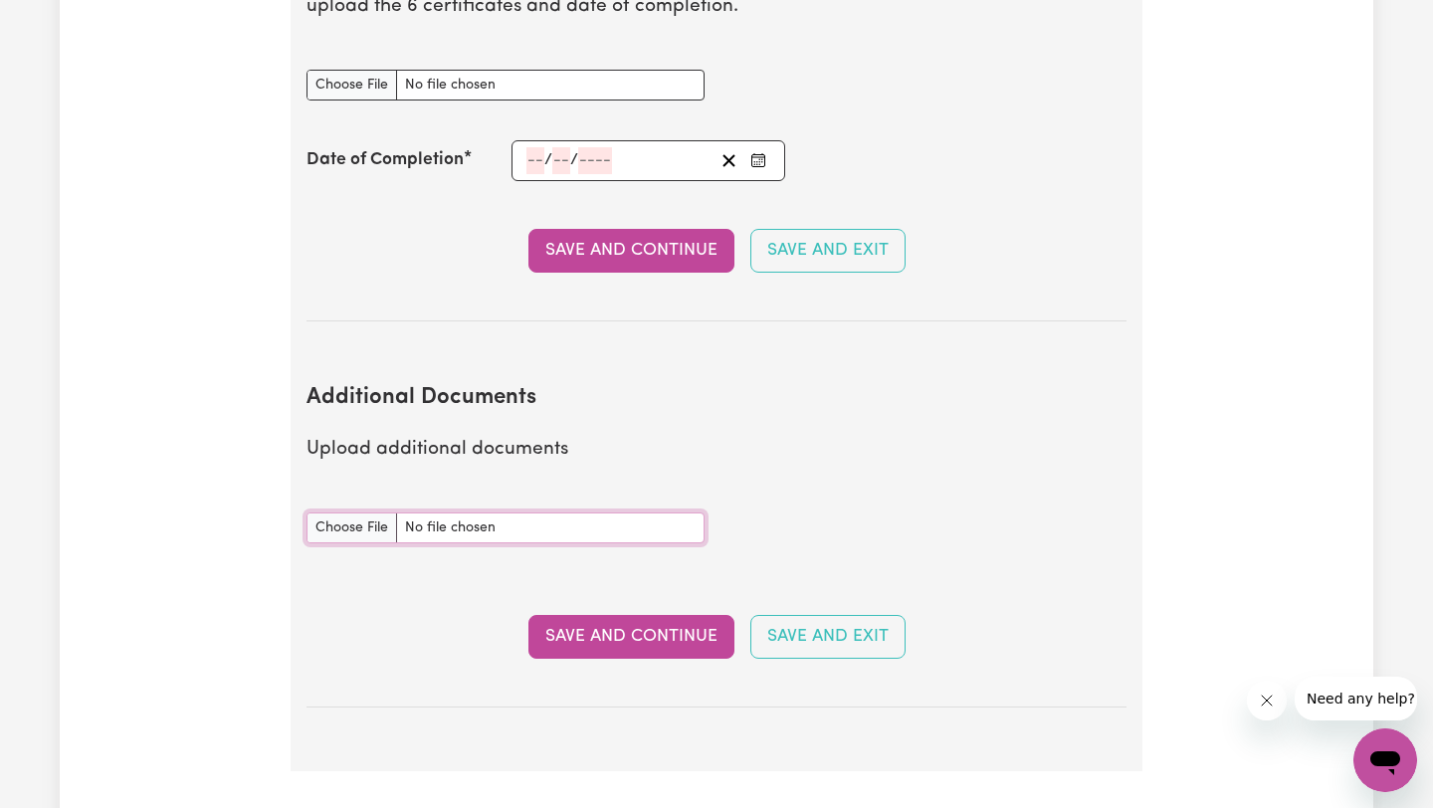
scroll to position [3135, 0]
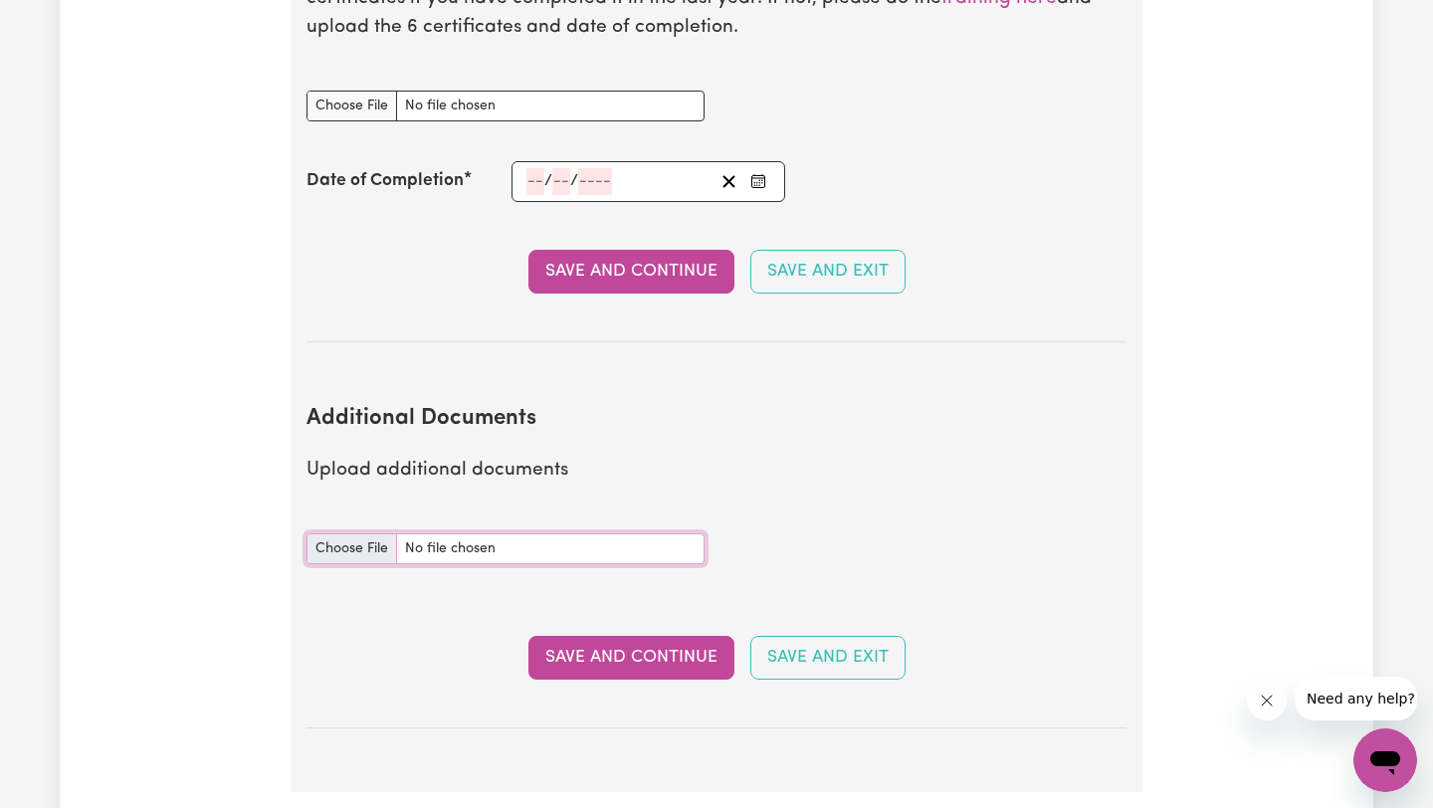
click at [489, 533] on input "Additional Documents document" at bounding box center [505, 548] width 398 height 31
type input "C:\fakepath\P_Cert III AD_Raju [PERSON_NAME].pdf"
click at [443, 553] on div "Additional Documents document" at bounding box center [506, 548] width 422 height 79
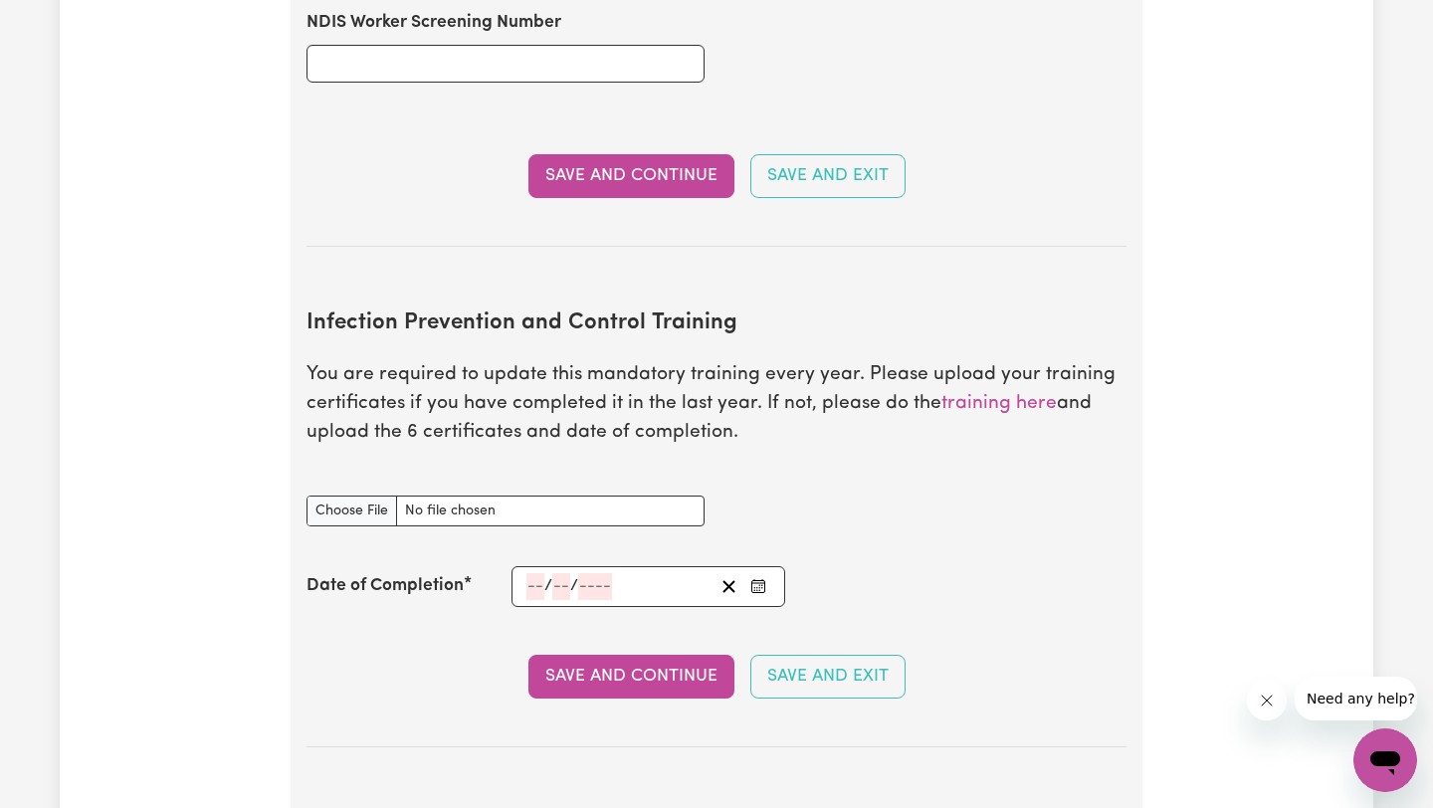
scroll to position [2750, 0]
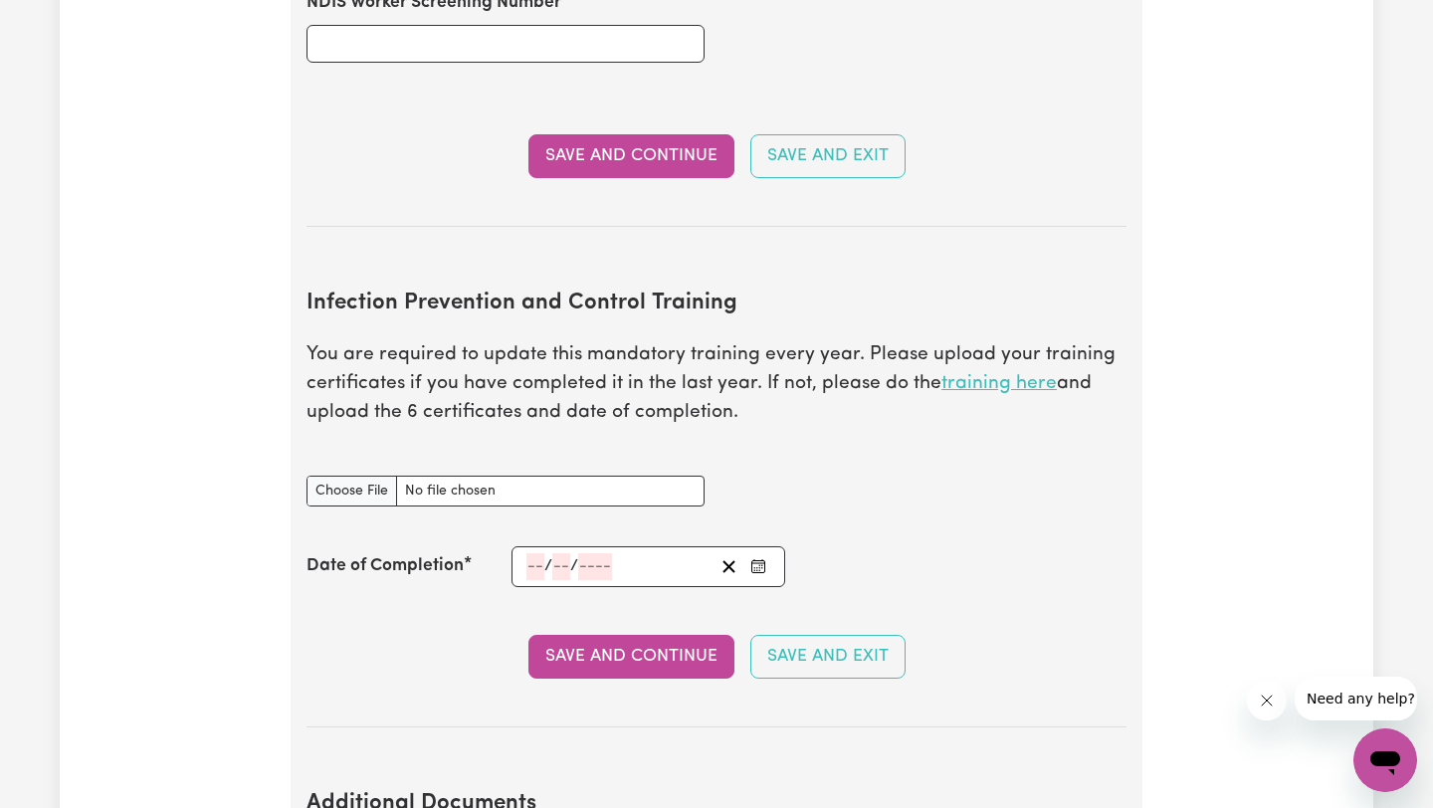
click at [988, 374] on link "training here" at bounding box center [998, 383] width 115 height 19
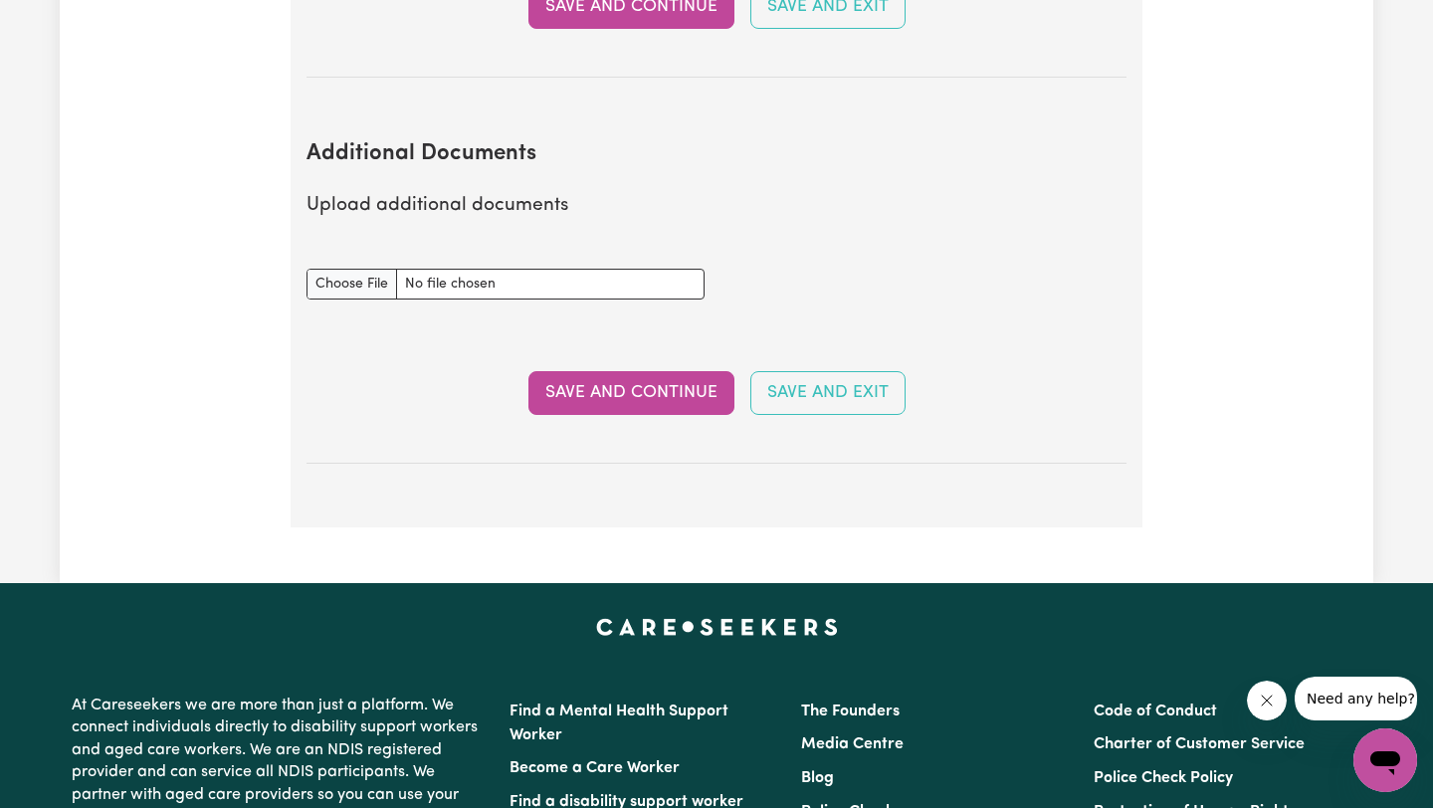
scroll to position [3388, 0]
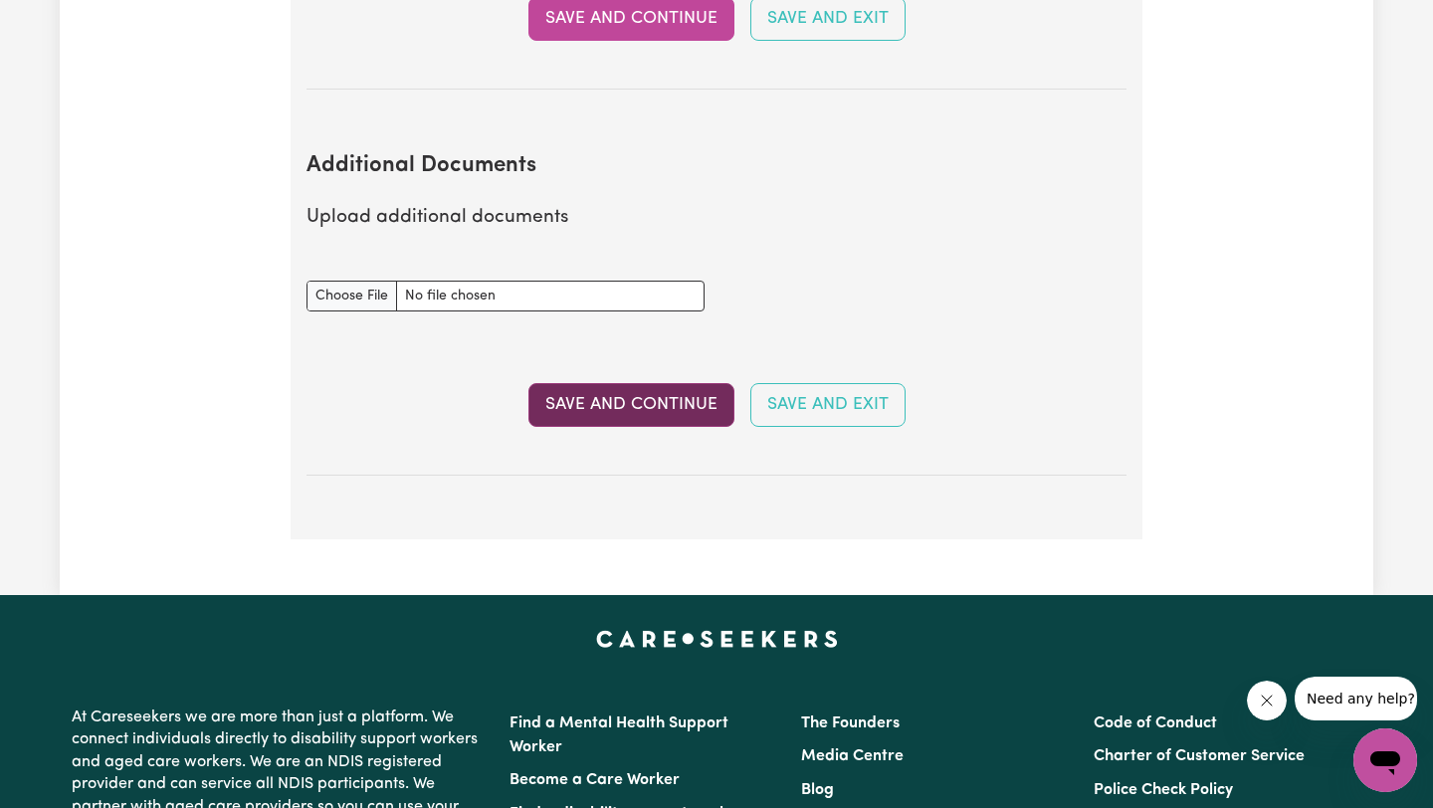
click at [658, 383] on button "Save and Continue" at bounding box center [631, 405] width 206 height 44
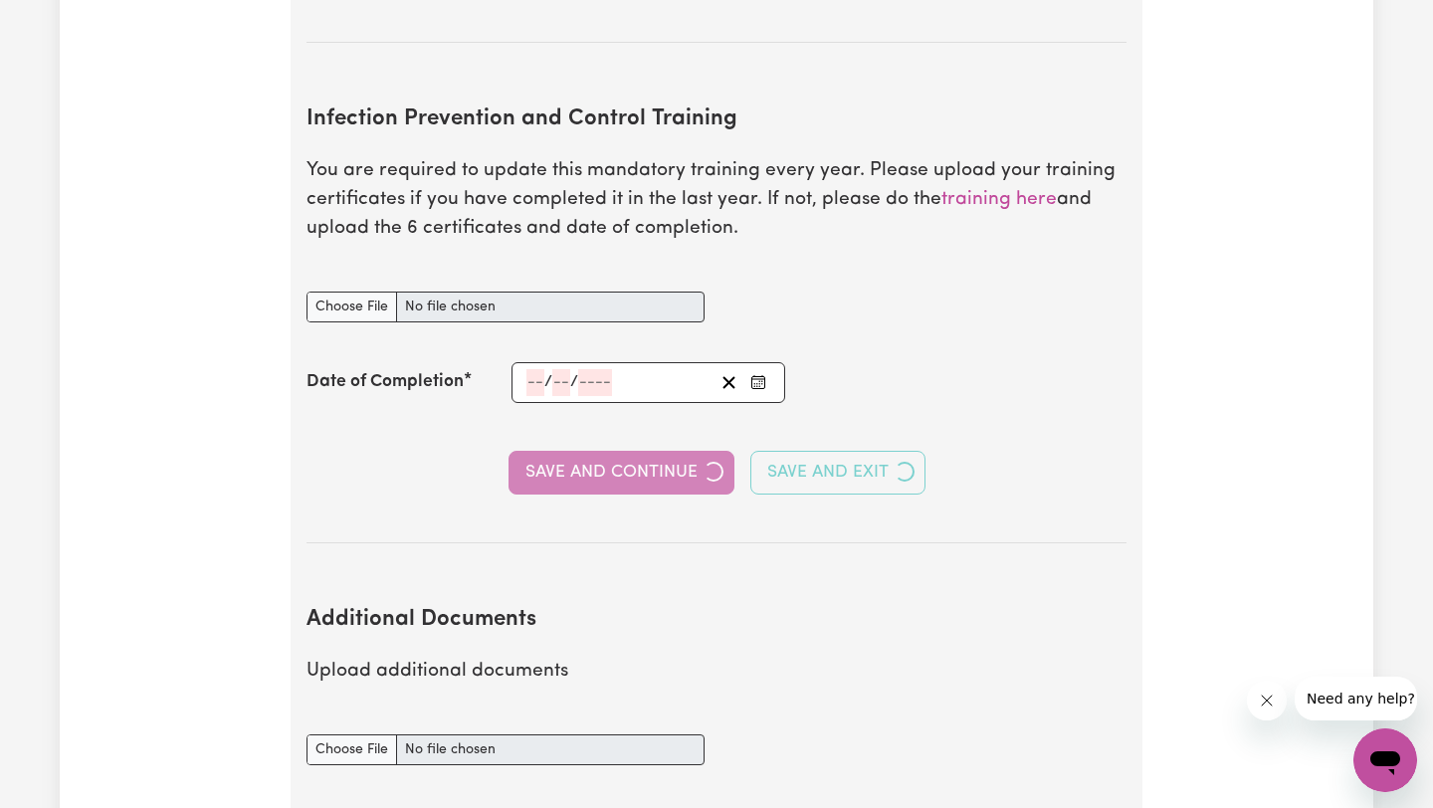
select select "Certificate III (Individual Support)"
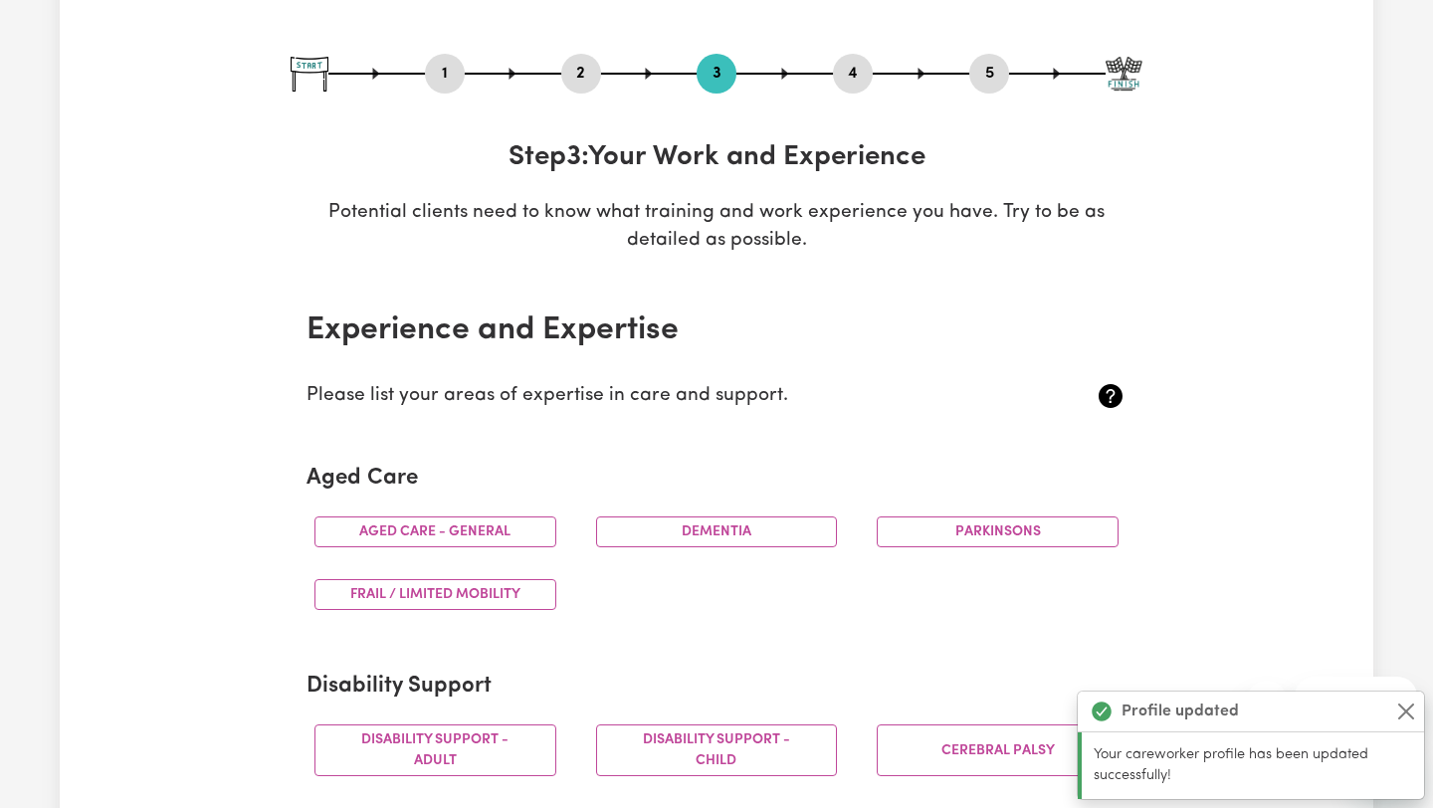
scroll to position [289, 0]
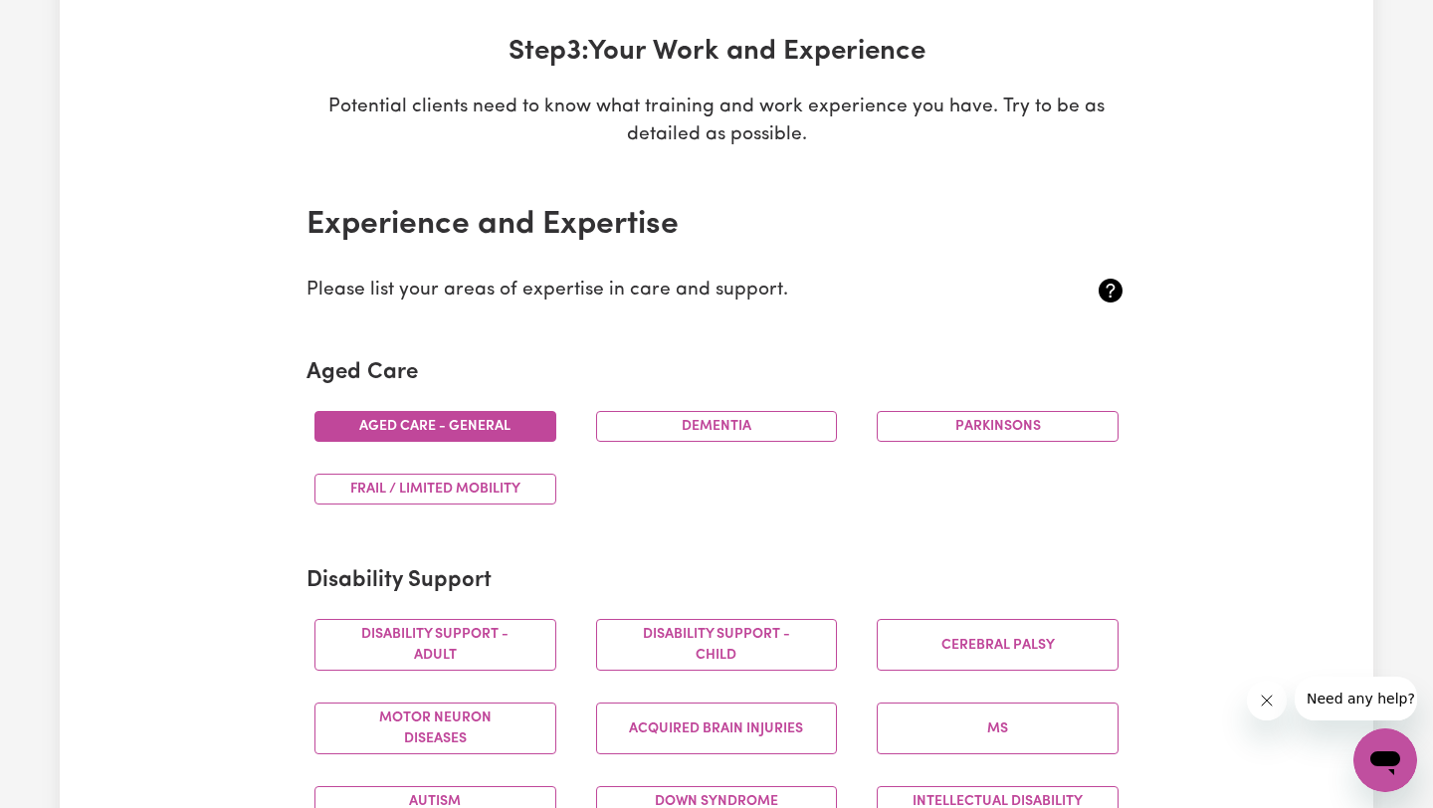
click at [440, 418] on button "Aged care - General" at bounding box center [435, 426] width 242 height 31
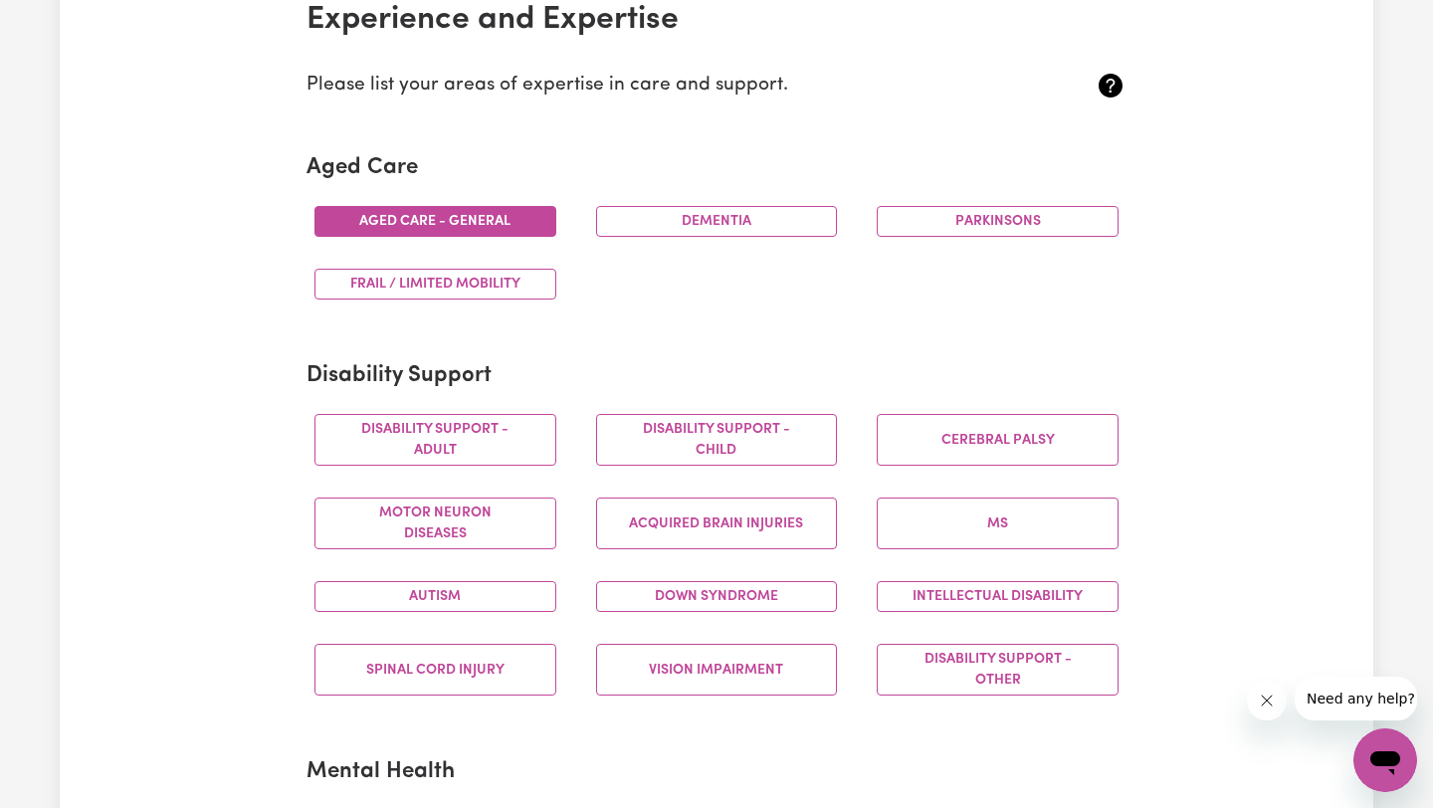
scroll to position [503, 0]
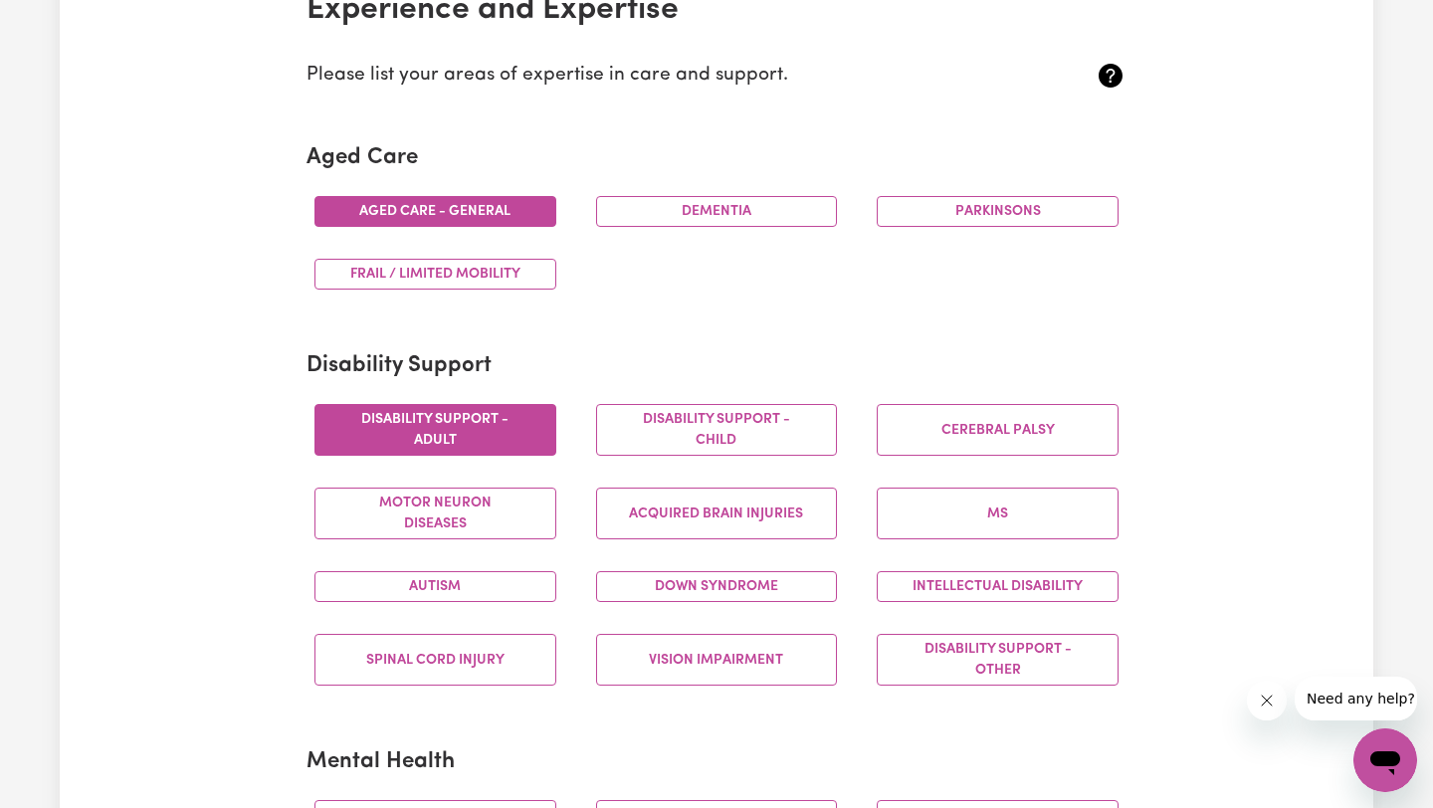
click at [478, 417] on button "Disability support - Adult" at bounding box center [435, 430] width 242 height 52
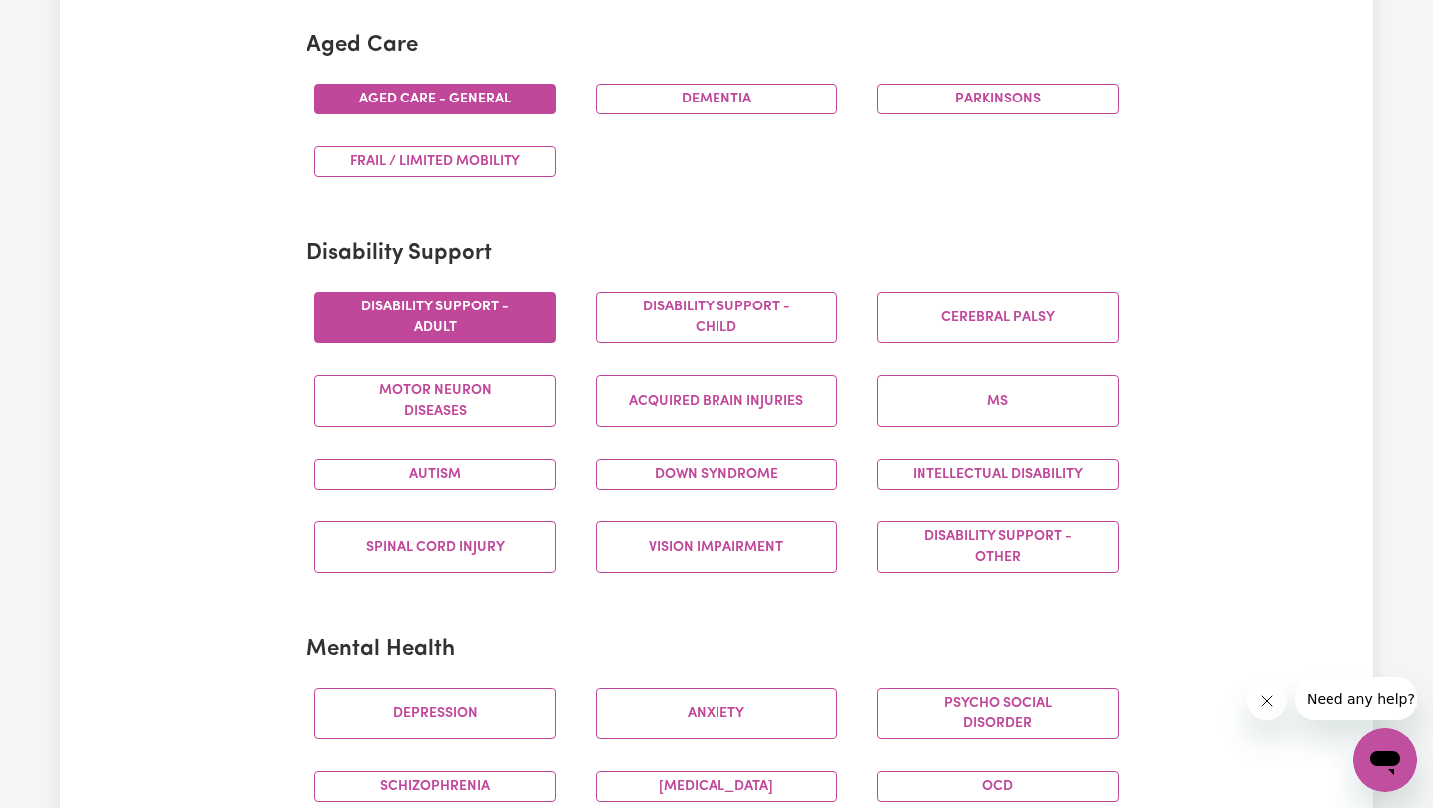
scroll to position [622, 0]
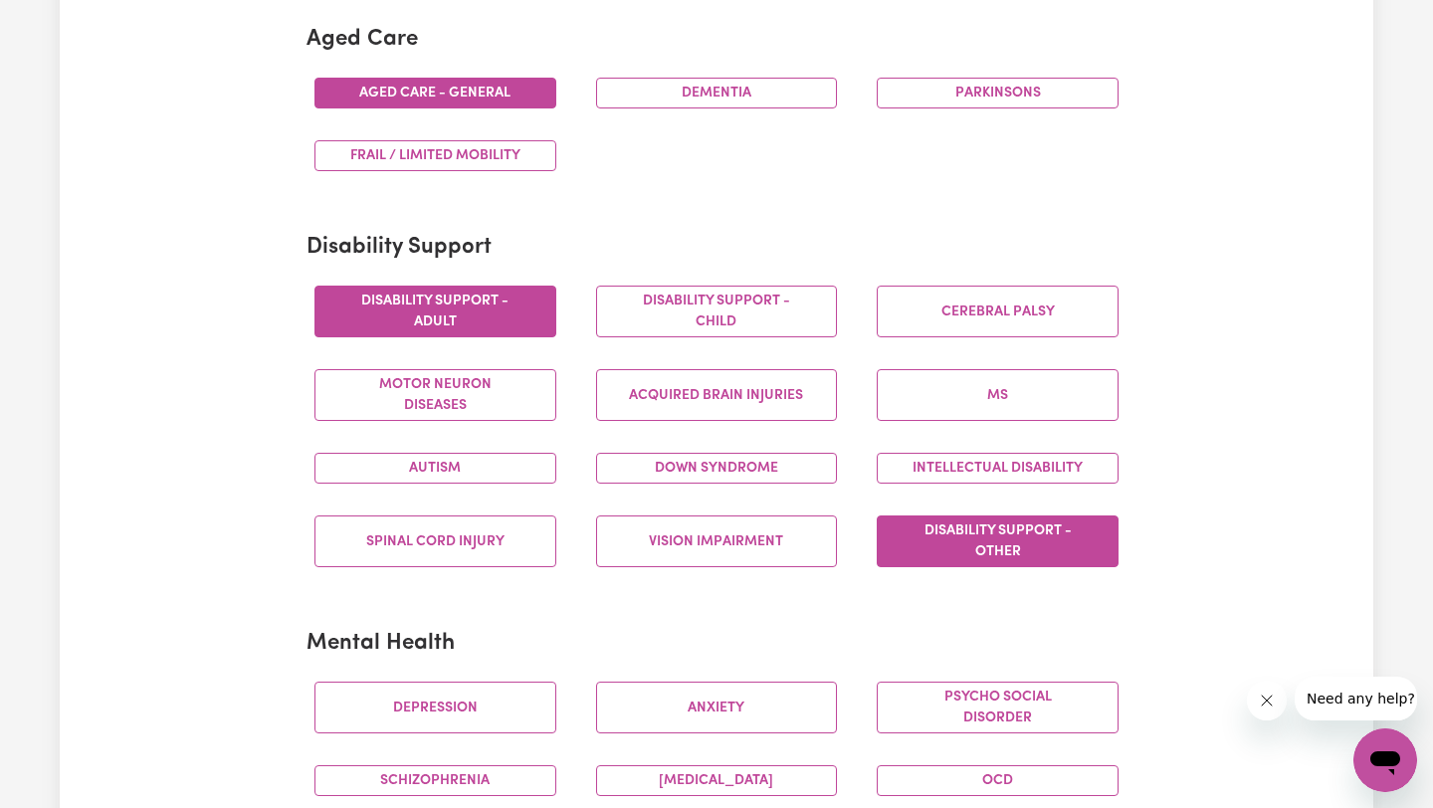
click at [954, 539] on button "Disability support - Other" at bounding box center [998, 541] width 242 height 52
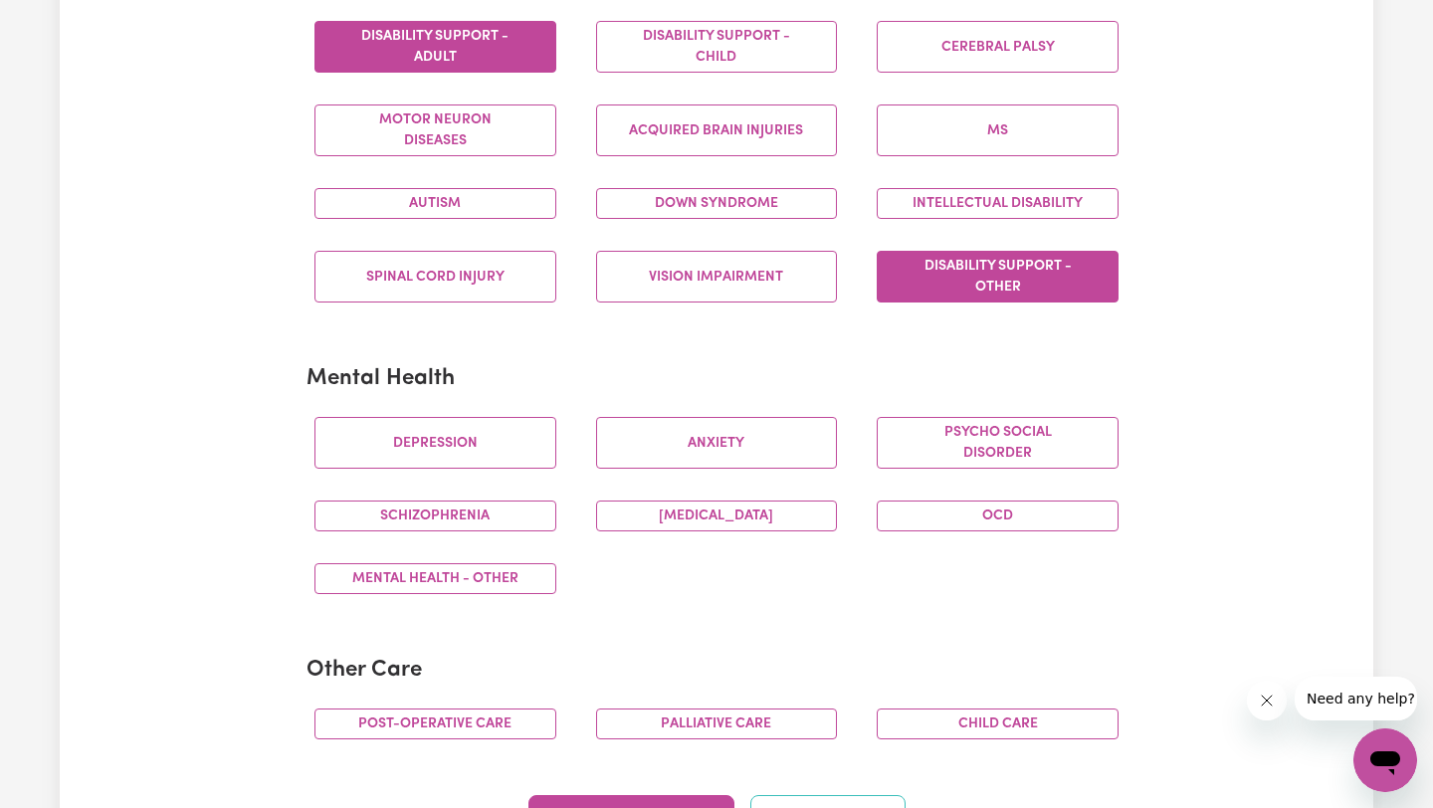
scroll to position [895, 0]
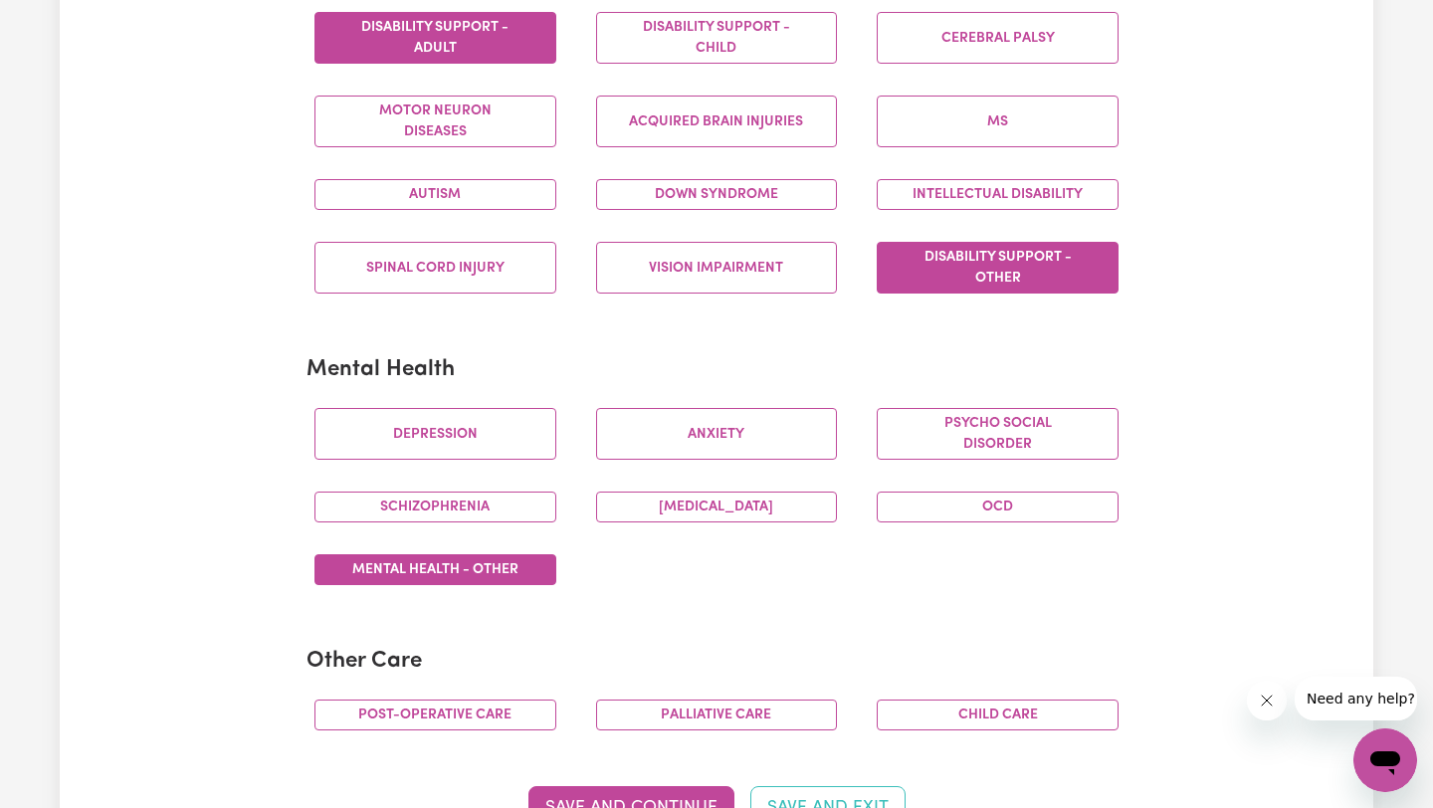
click at [491, 573] on button "Mental Health - Other" at bounding box center [435, 569] width 242 height 31
click at [486, 443] on button "Depression" at bounding box center [435, 434] width 242 height 52
click at [491, 568] on button "Mental Health - Other" at bounding box center [435, 569] width 242 height 31
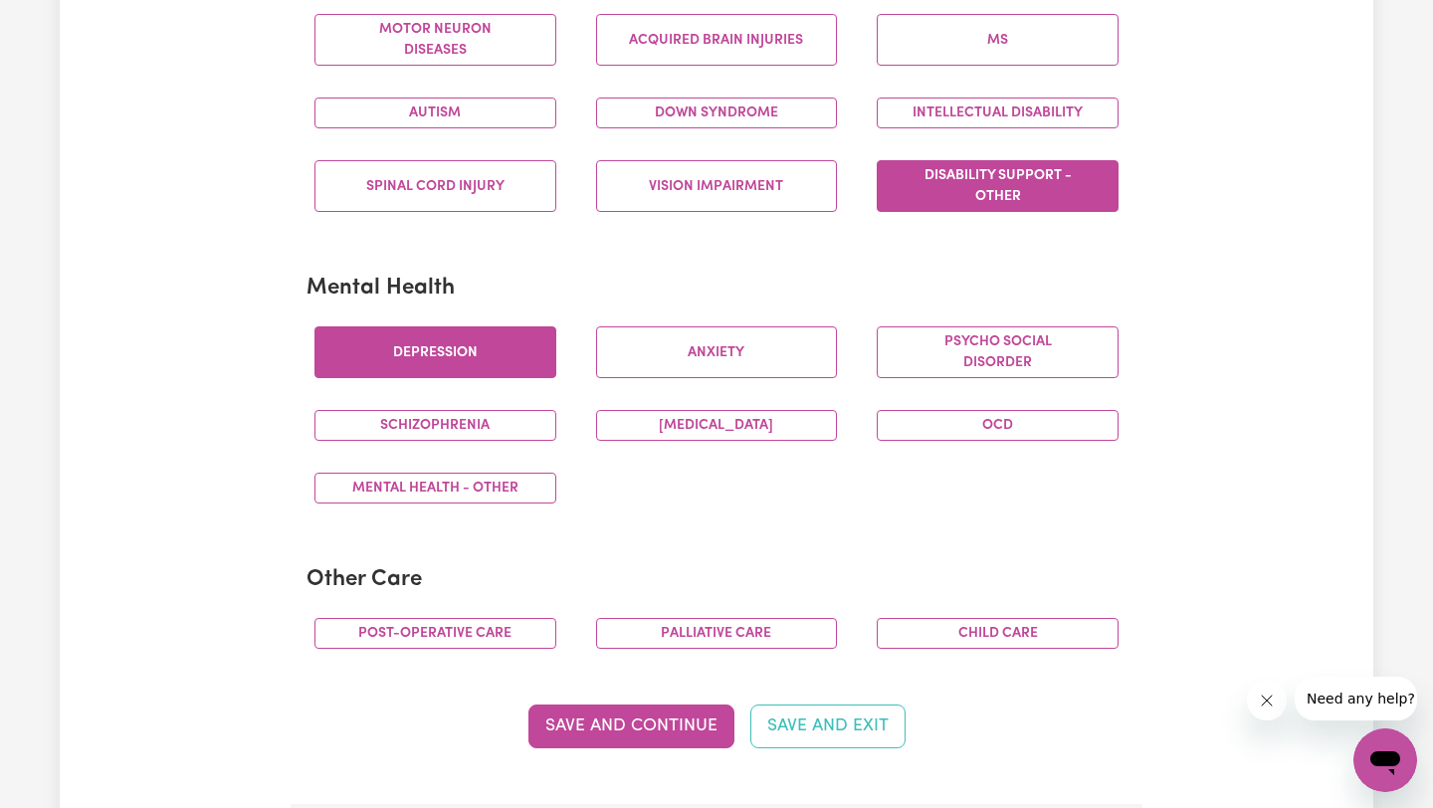
scroll to position [1073, 0]
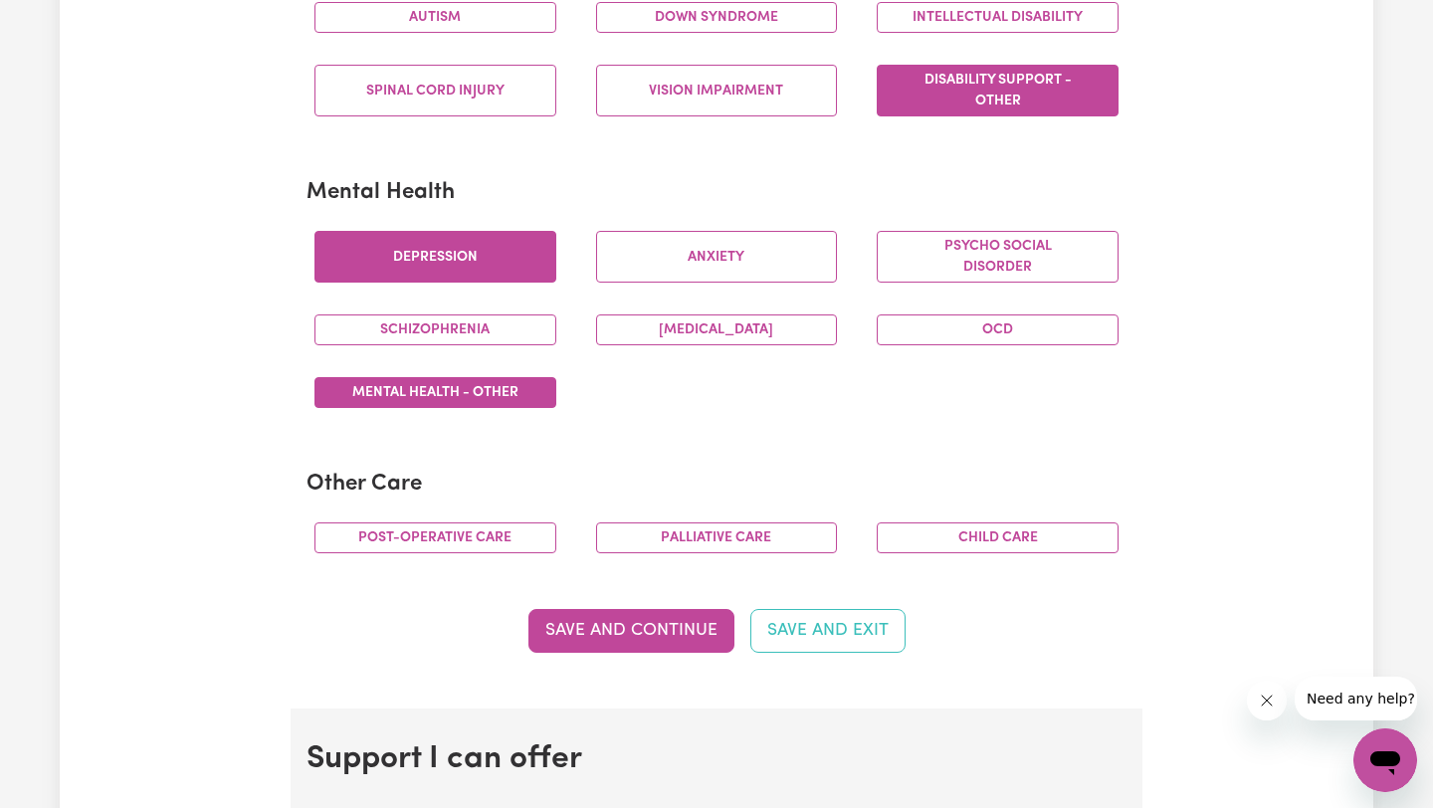
click at [457, 402] on button "Mental Health - Other" at bounding box center [435, 392] width 242 height 31
click at [477, 256] on button "Depression" at bounding box center [435, 257] width 242 height 52
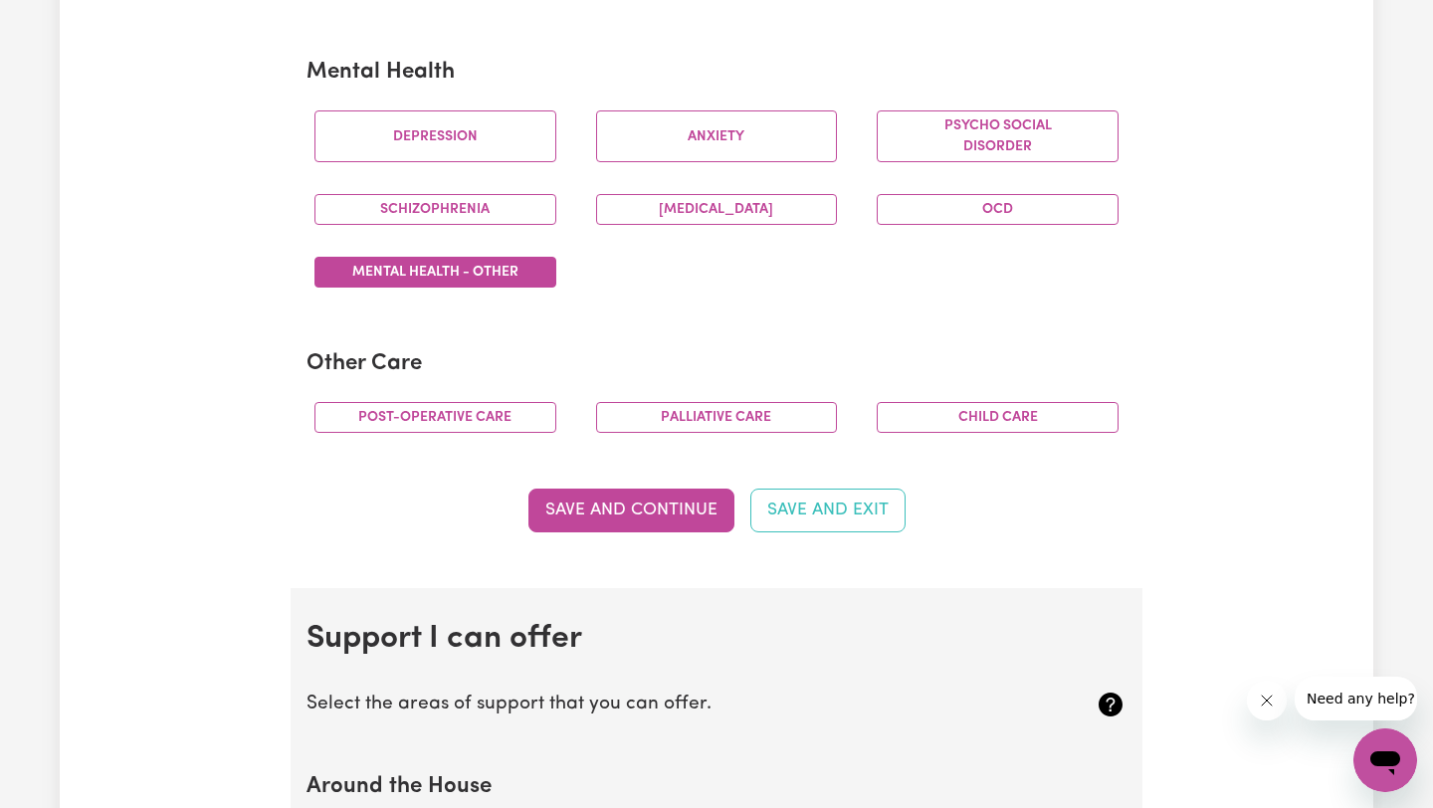
scroll to position [1202, 0]
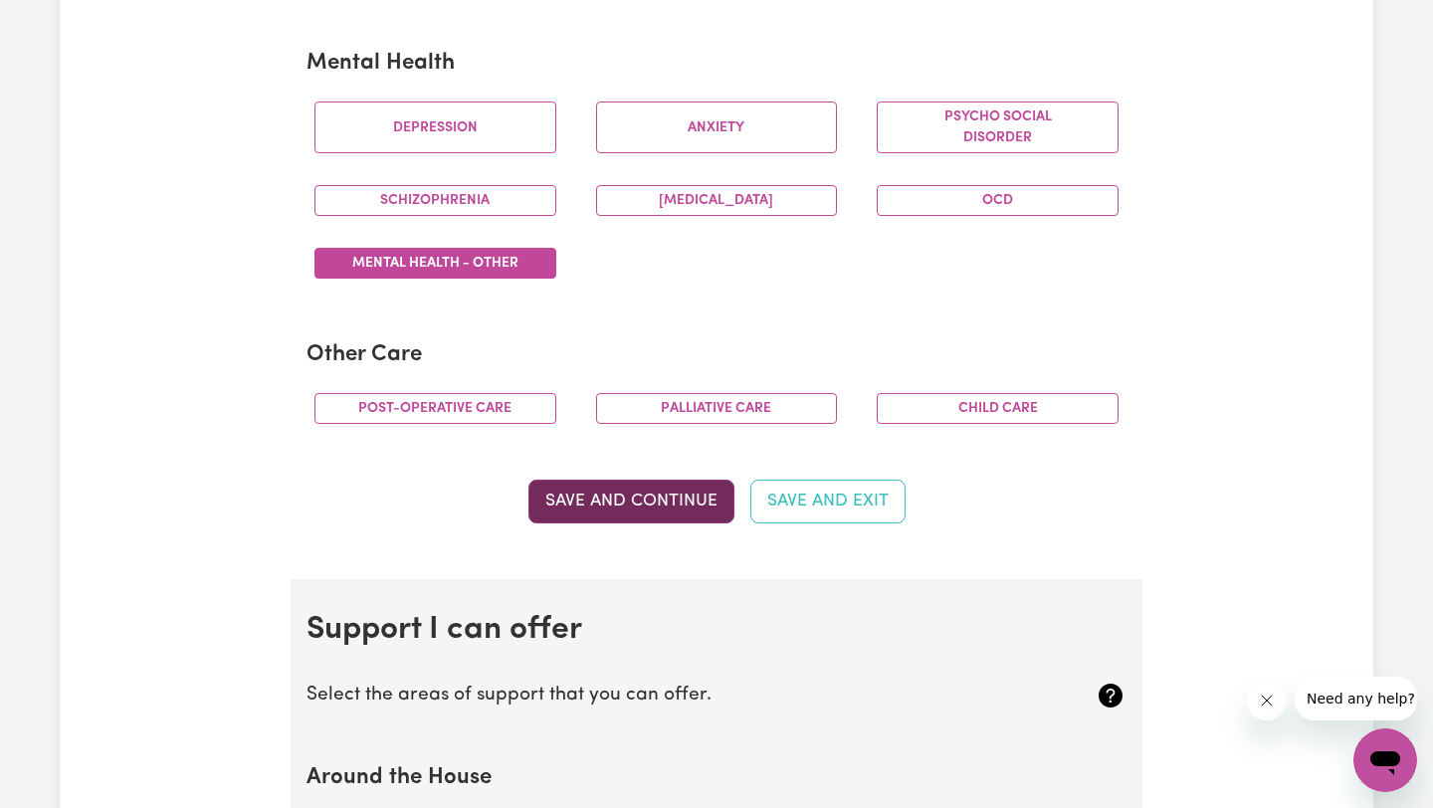
click at [638, 518] on button "Save and Continue" at bounding box center [631, 502] width 206 height 44
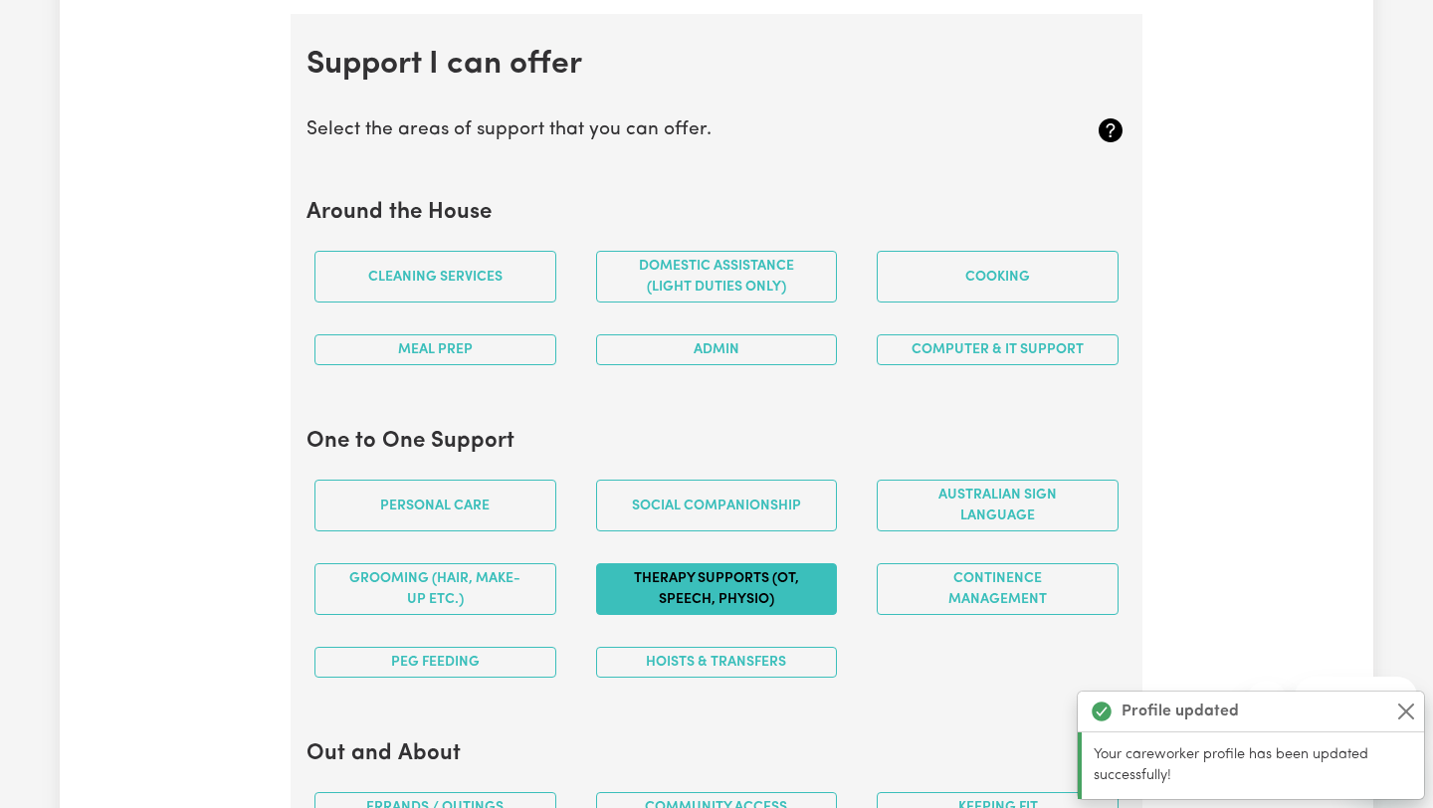
scroll to position [1781, 0]
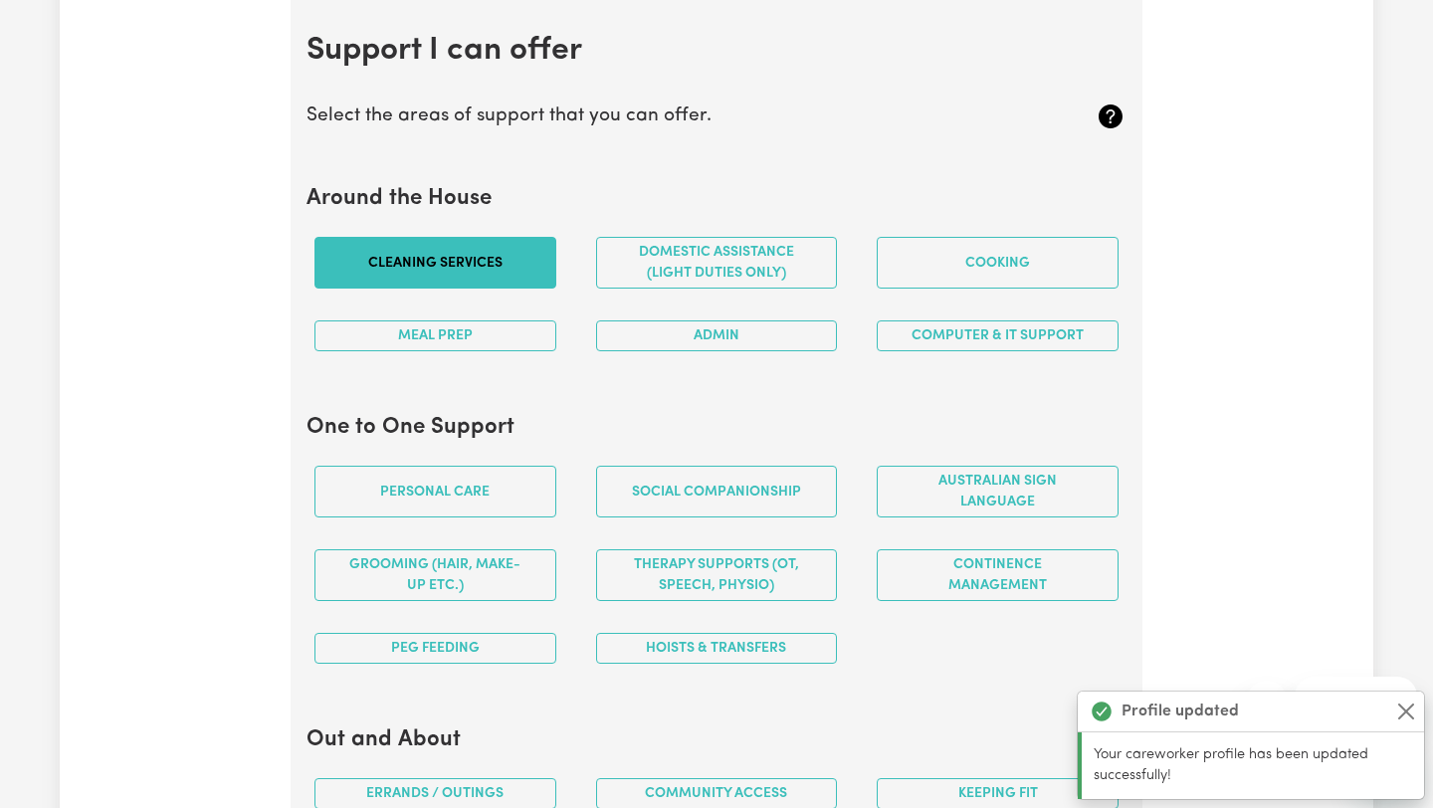
click at [478, 279] on button "Cleaning services" at bounding box center [435, 263] width 242 height 52
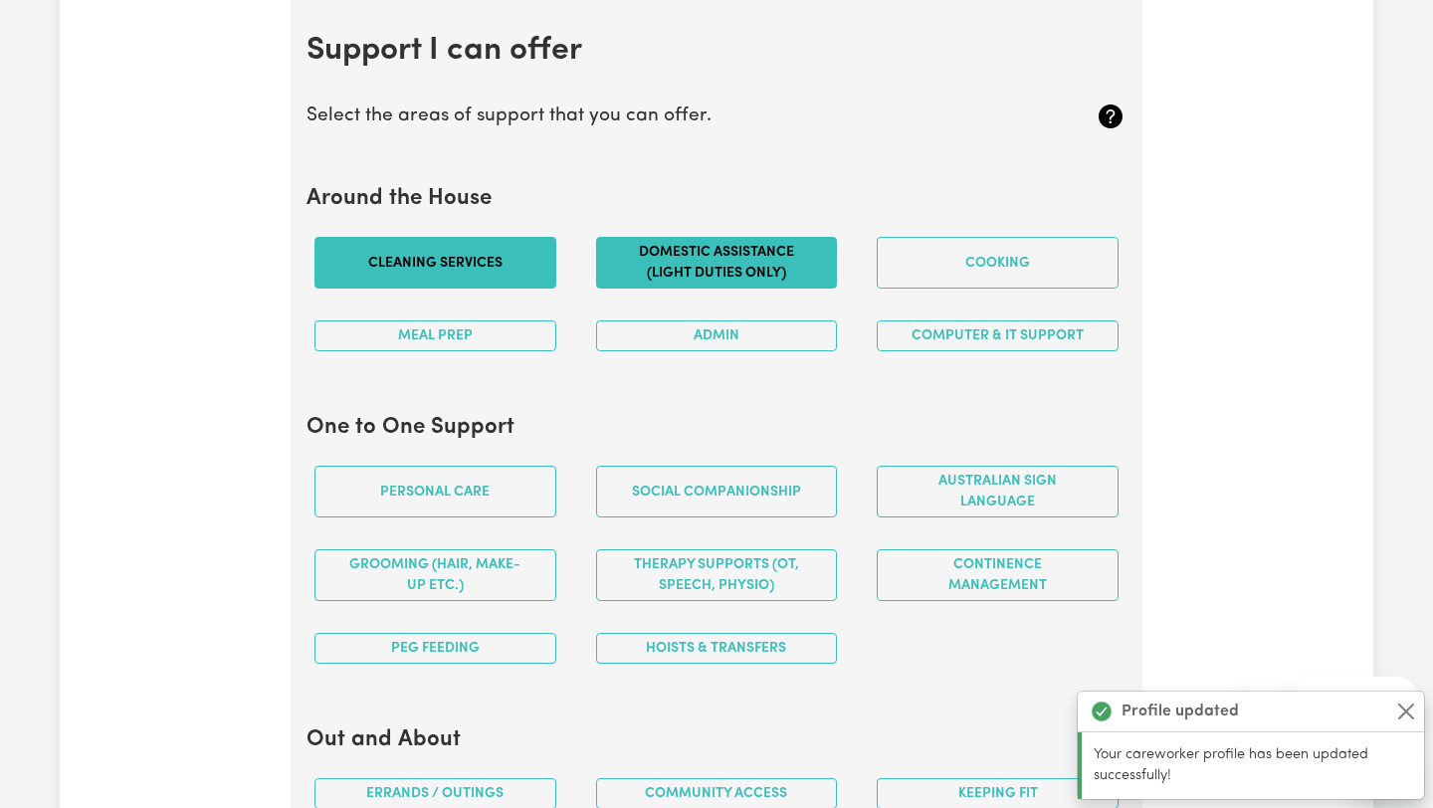
click at [686, 258] on button "Domestic assistance (light duties only)" at bounding box center [717, 263] width 242 height 52
click at [514, 338] on button "Meal prep" at bounding box center [435, 335] width 242 height 31
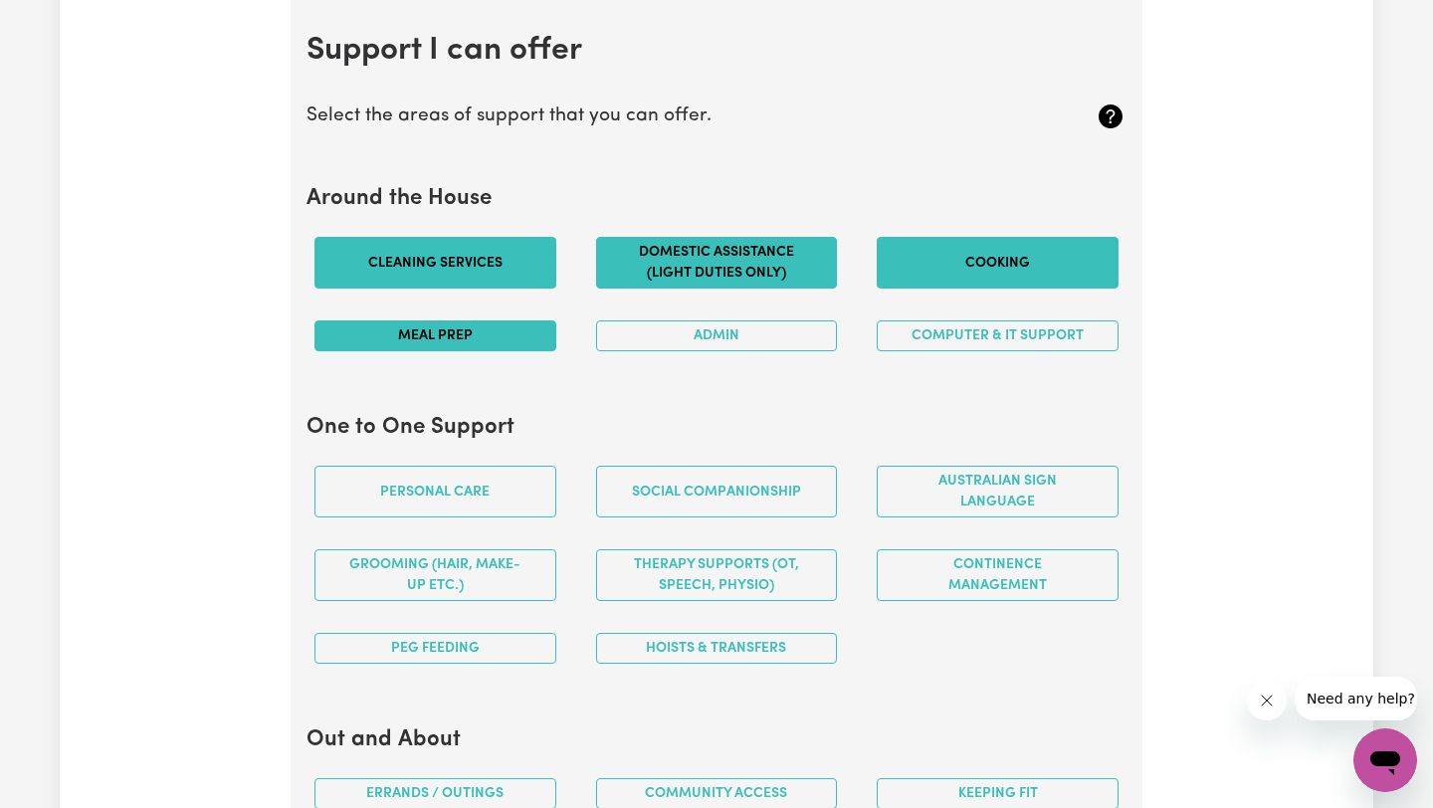
click at [1049, 273] on button "Cooking" at bounding box center [998, 263] width 242 height 52
click at [993, 340] on button "Computer & IT Support" at bounding box center [998, 335] width 242 height 31
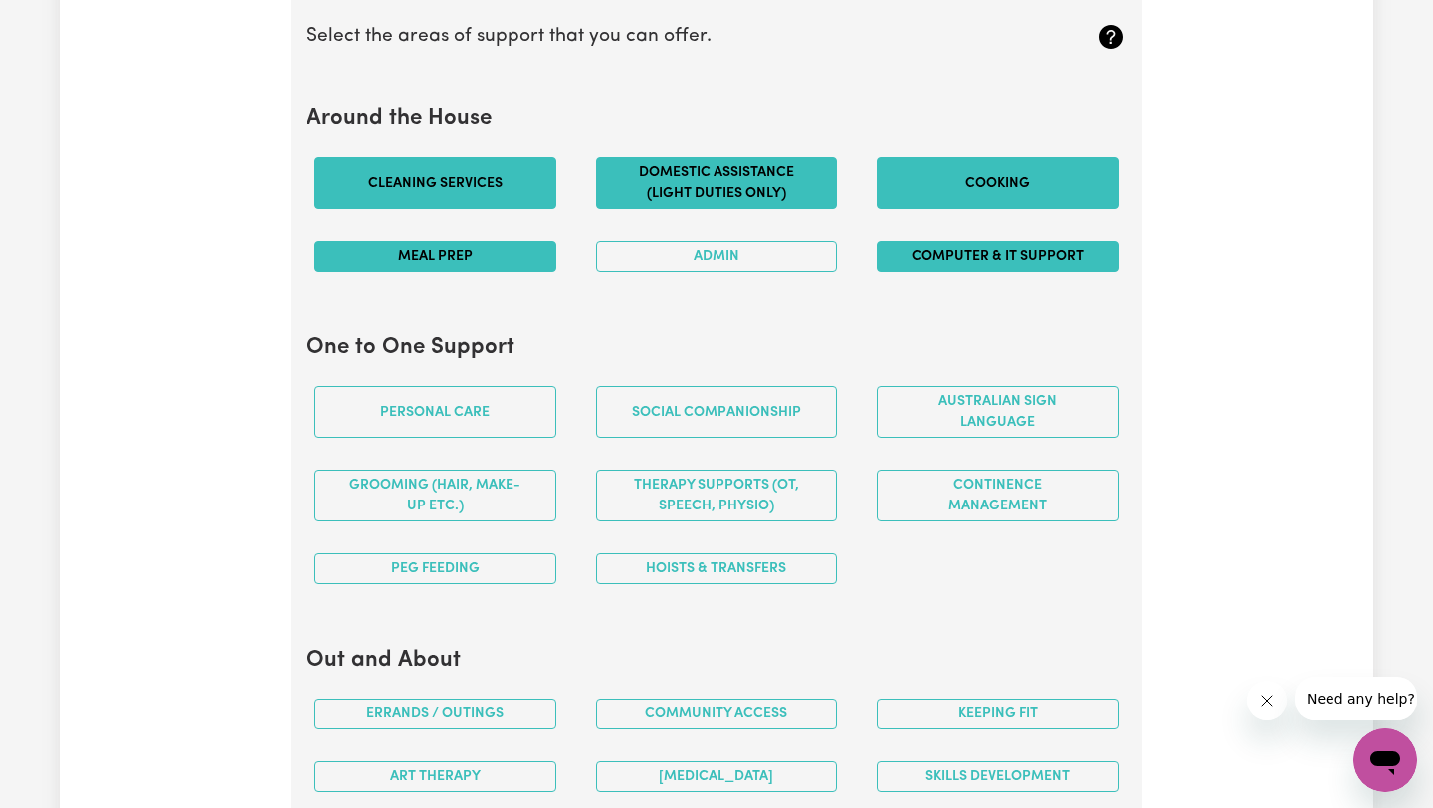
scroll to position [1891, 0]
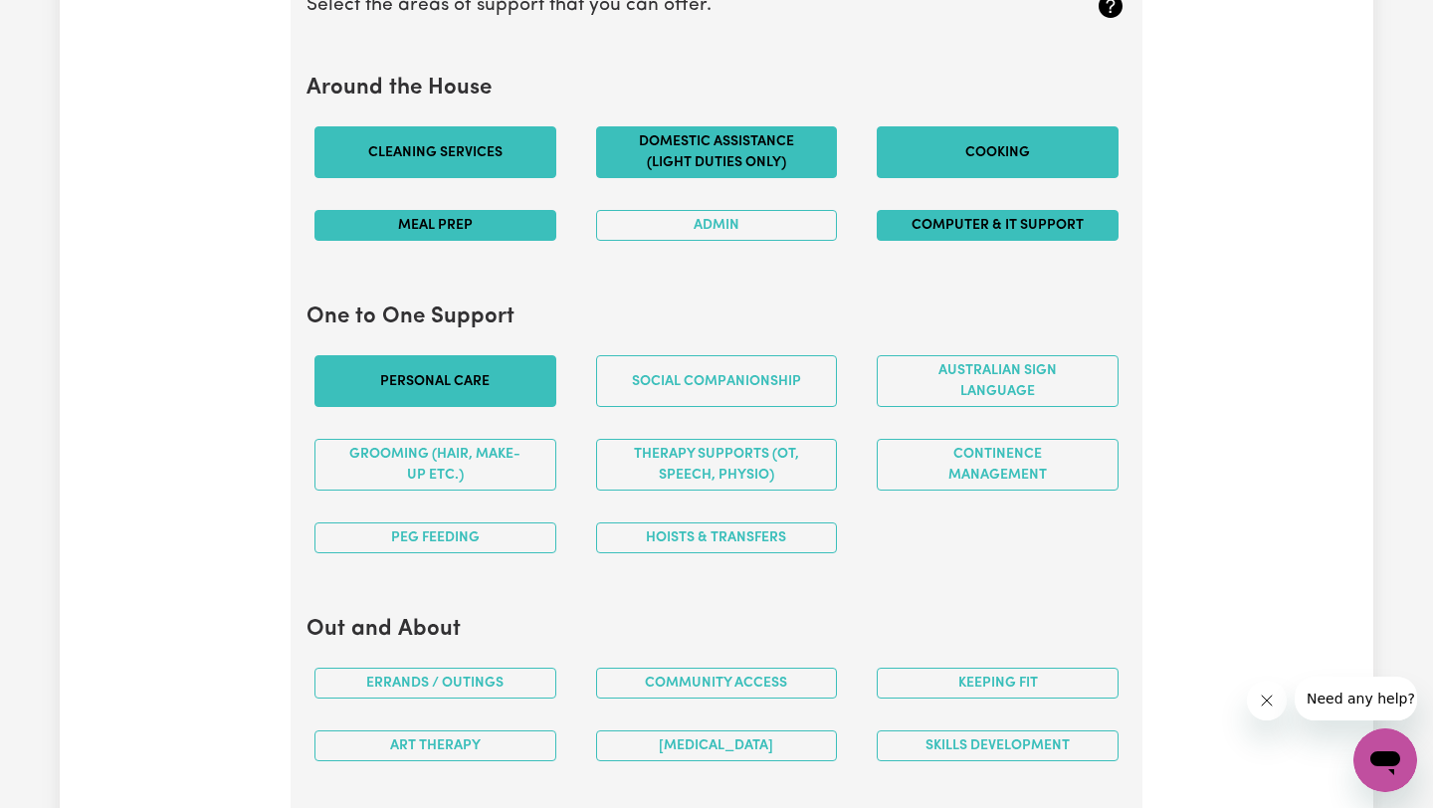
click at [459, 371] on button "Personal care" at bounding box center [435, 381] width 242 height 52
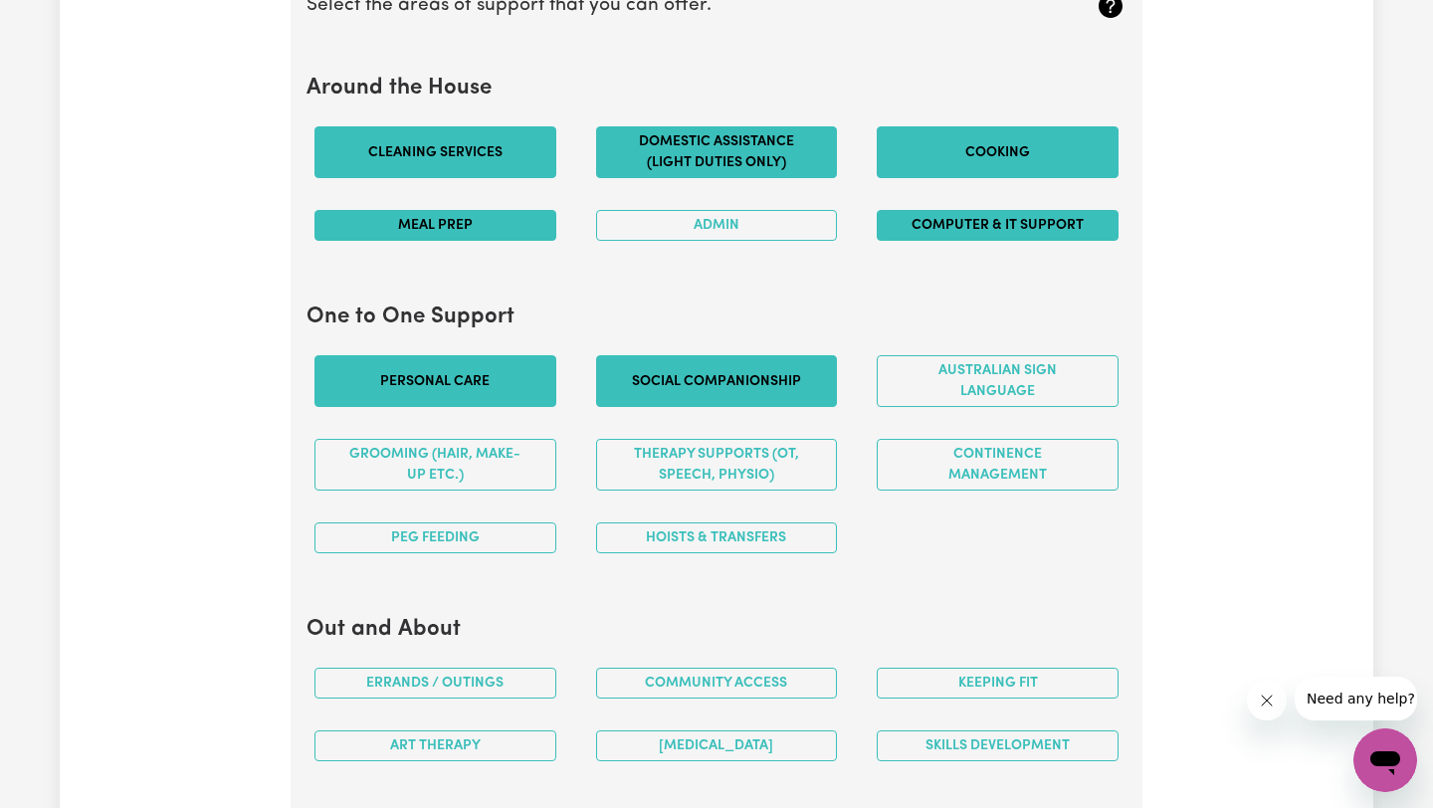
click at [758, 386] on button "Social companionship" at bounding box center [717, 381] width 242 height 52
click at [937, 481] on button "Continence management" at bounding box center [998, 465] width 242 height 52
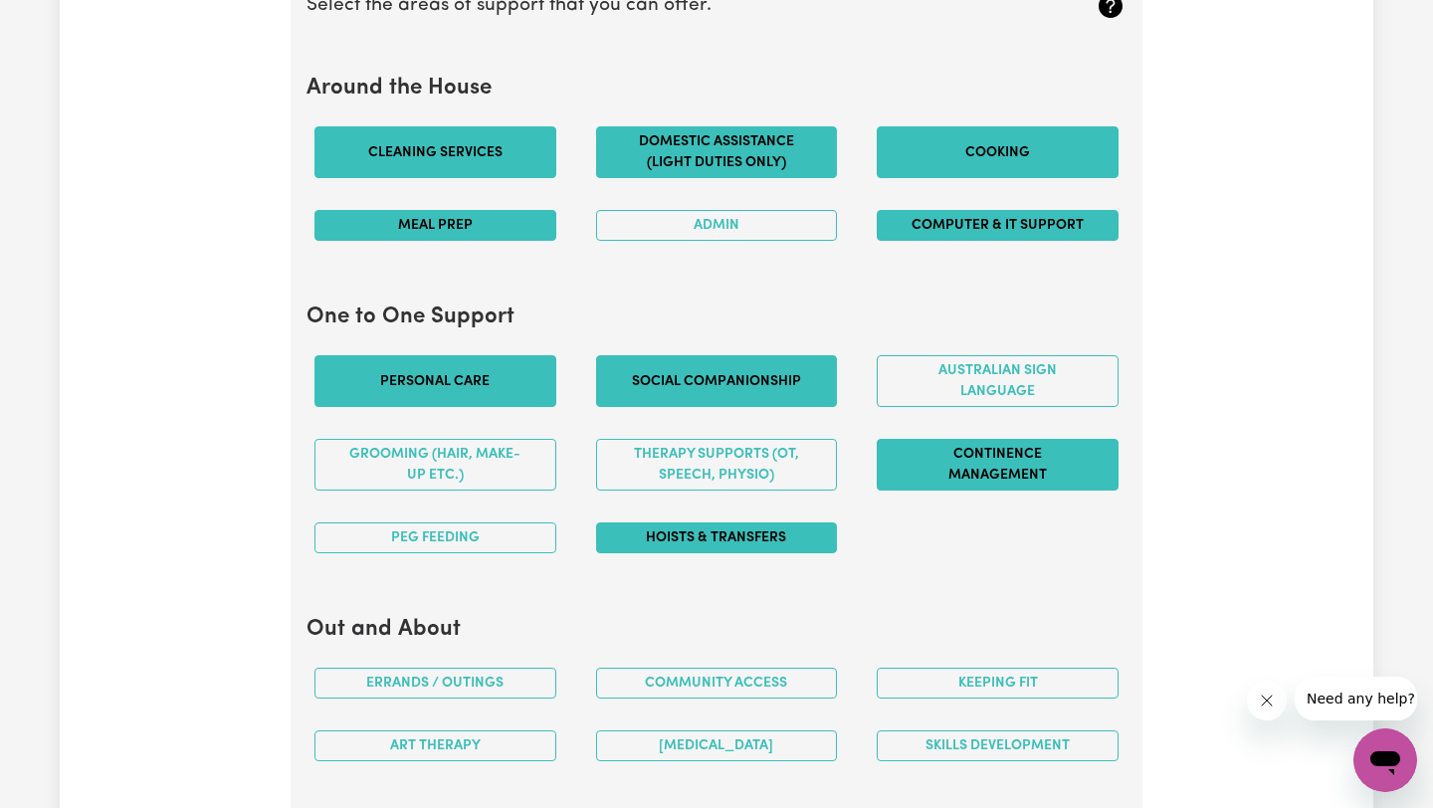
click at [681, 537] on button "Hoists & transfers" at bounding box center [717, 537] width 242 height 31
click at [522, 536] on button "PEG feeding" at bounding box center [435, 537] width 242 height 31
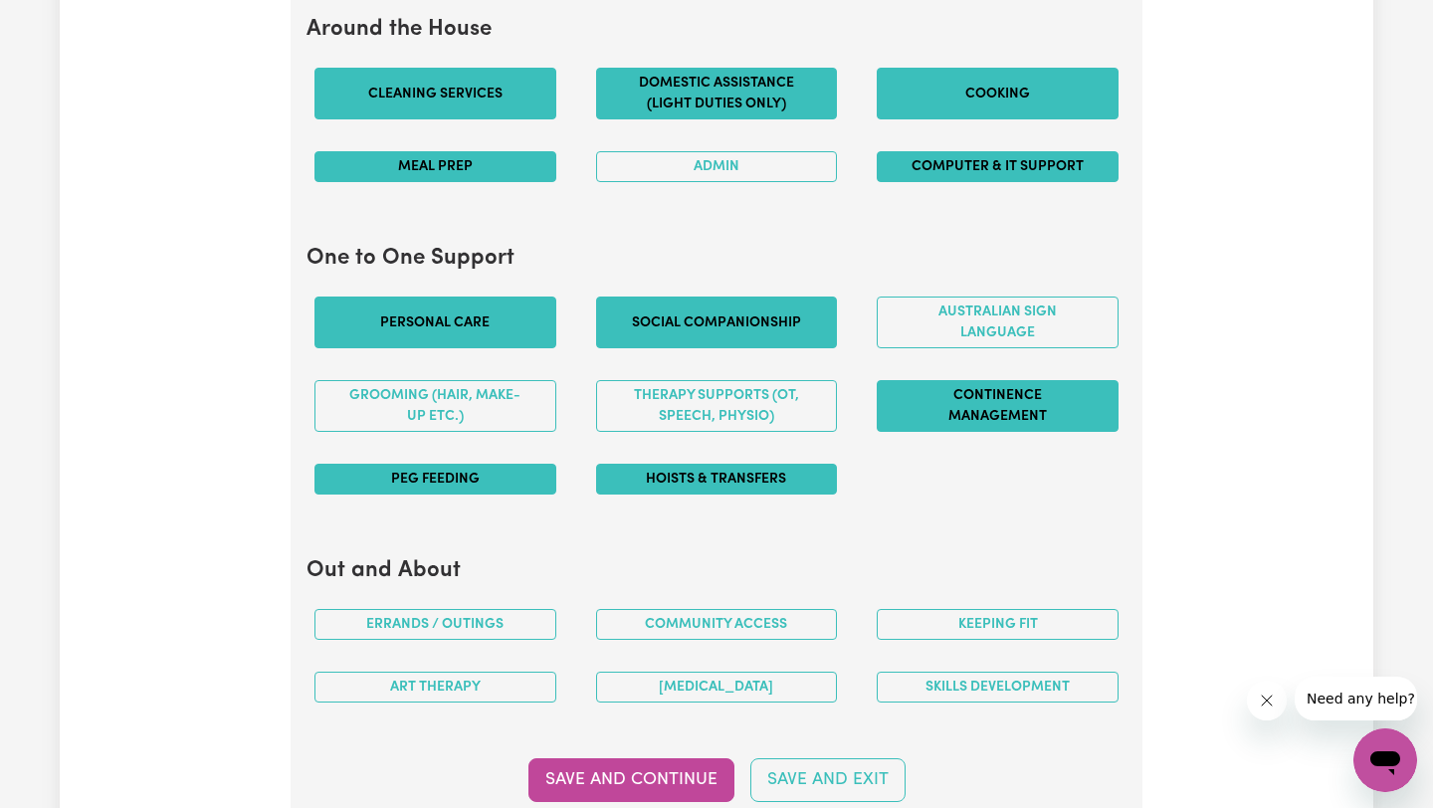
scroll to position [2141, 0]
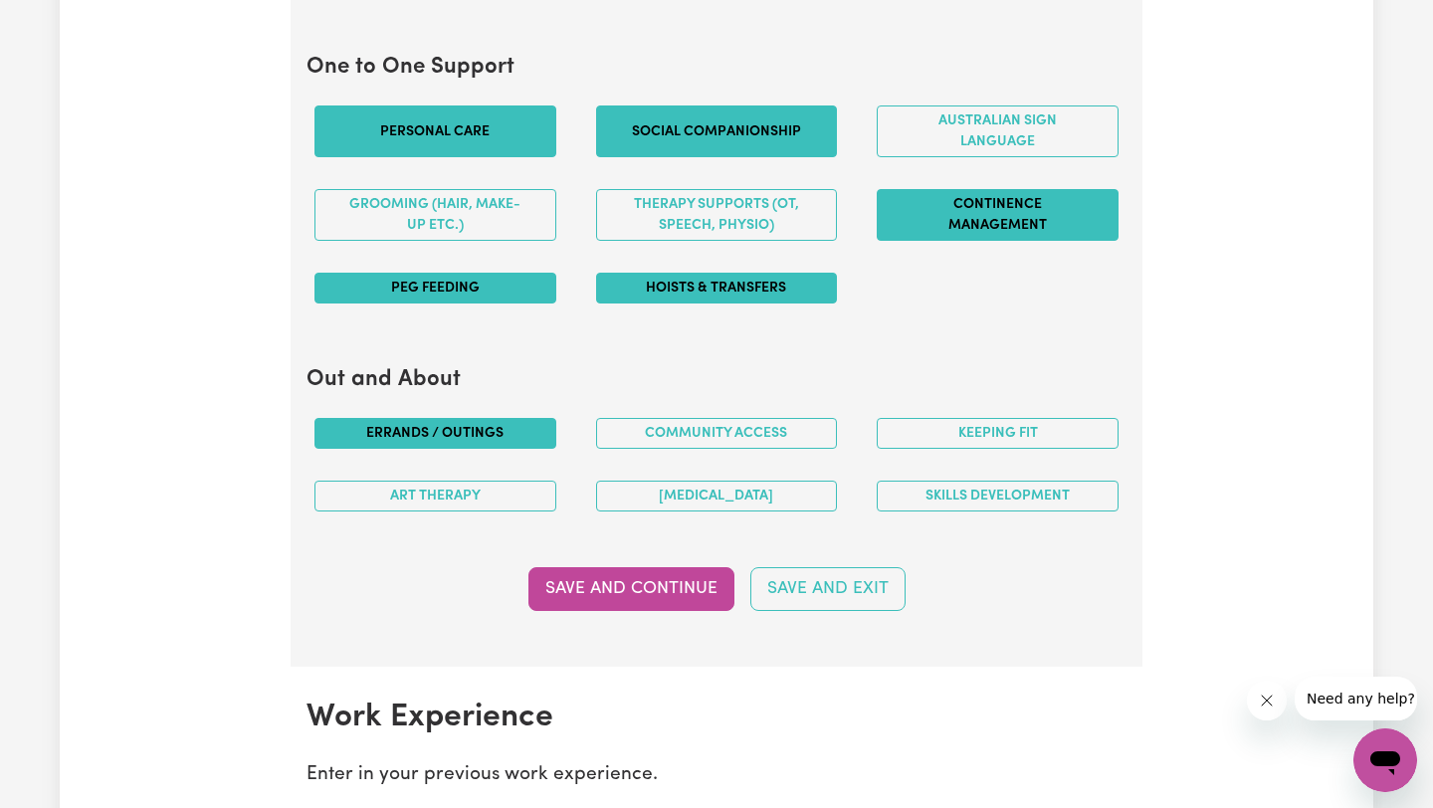
click at [486, 421] on button "Errands / Outings" at bounding box center [435, 433] width 242 height 31
click at [709, 433] on button "Community access" at bounding box center [717, 433] width 242 height 31
click at [515, 434] on button "Errands / Outings" at bounding box center [435, 433] width 242 height 31
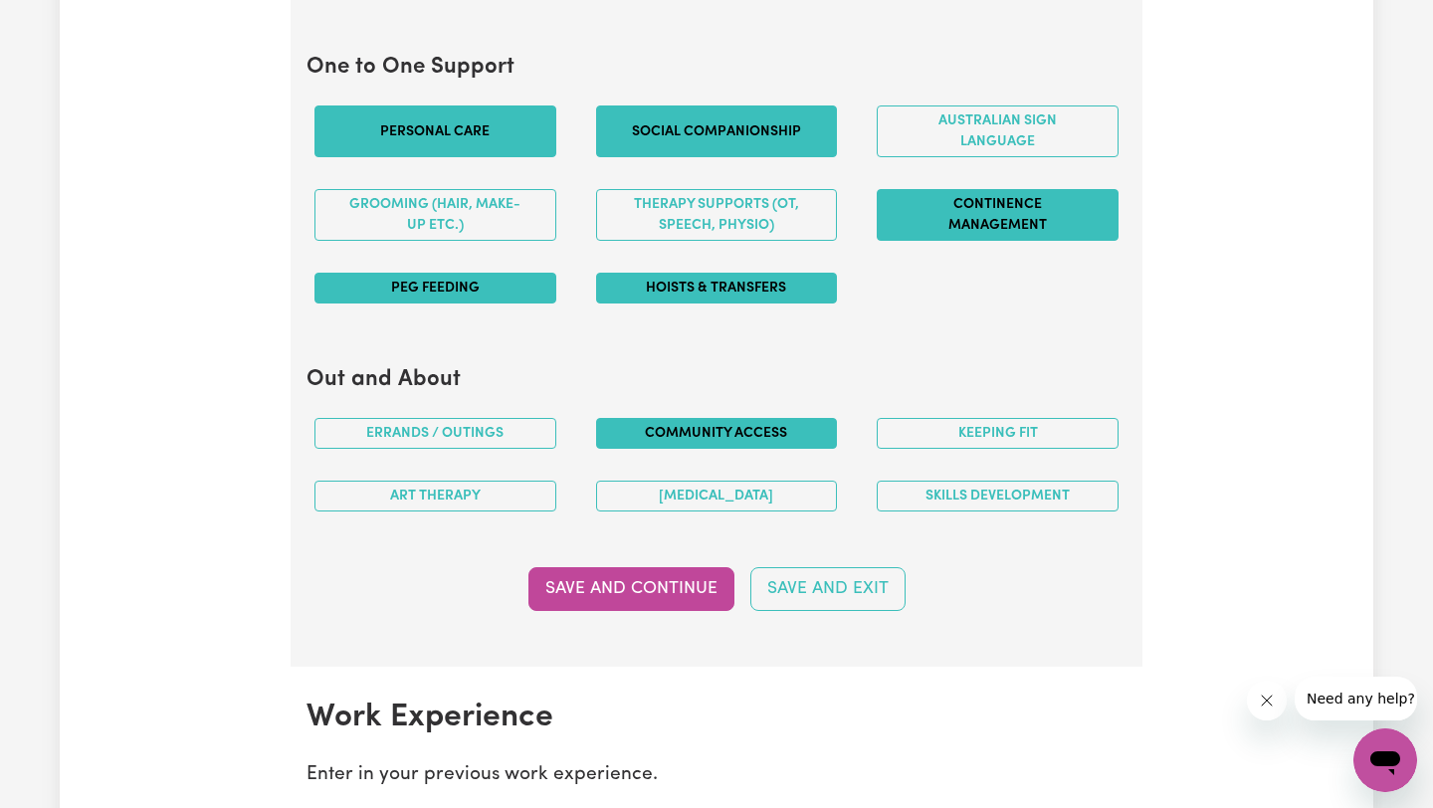
click at [802, 443] on button "Community access" at bounding box center [717, 433] width 242 height 31
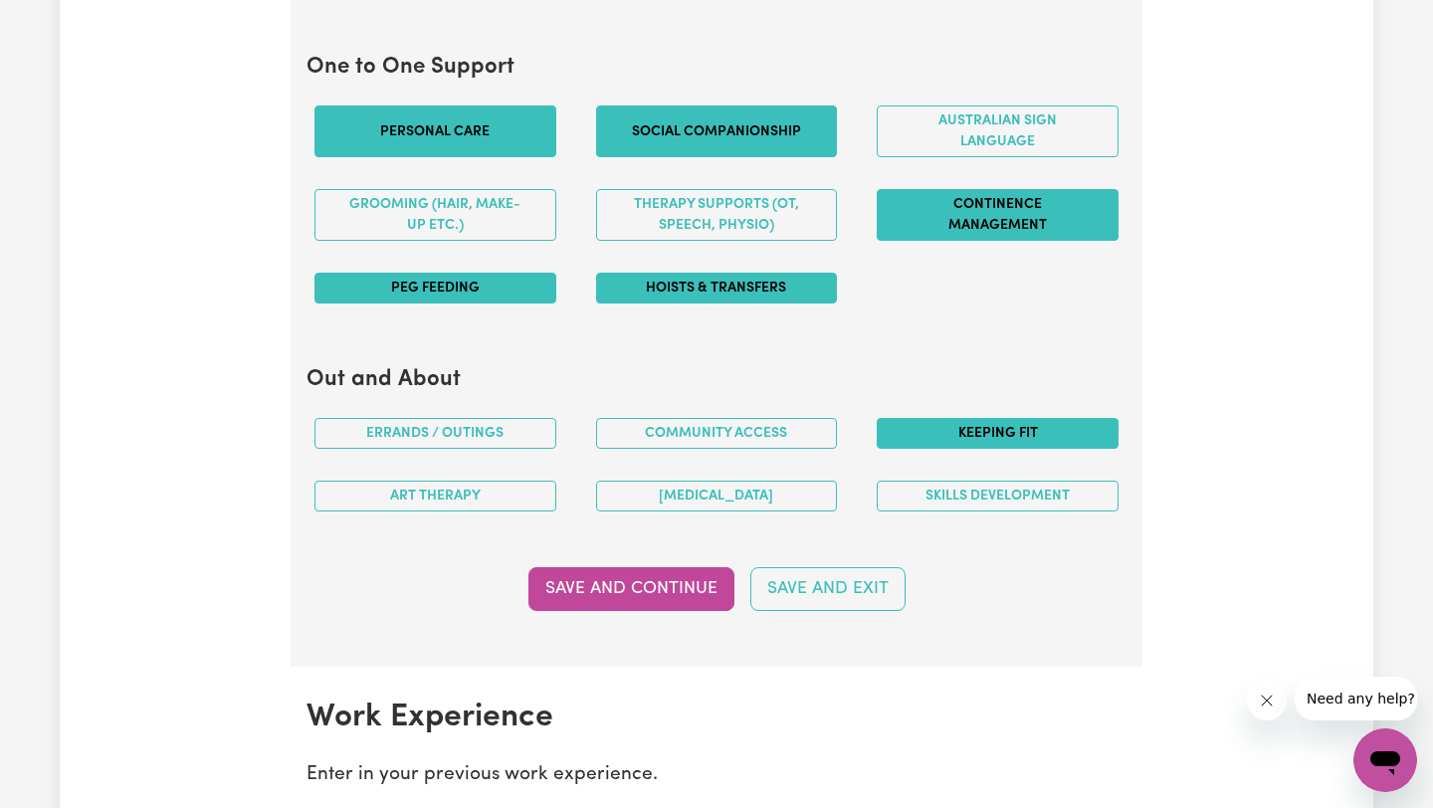
click at [961, 425] on button "Keeping fit" at bounding box center [998, 433] width 242 height 31
click at [746, 502] on button "[MEDICAL_DATA]" at bounding box center [717, 496] width 242 height 31
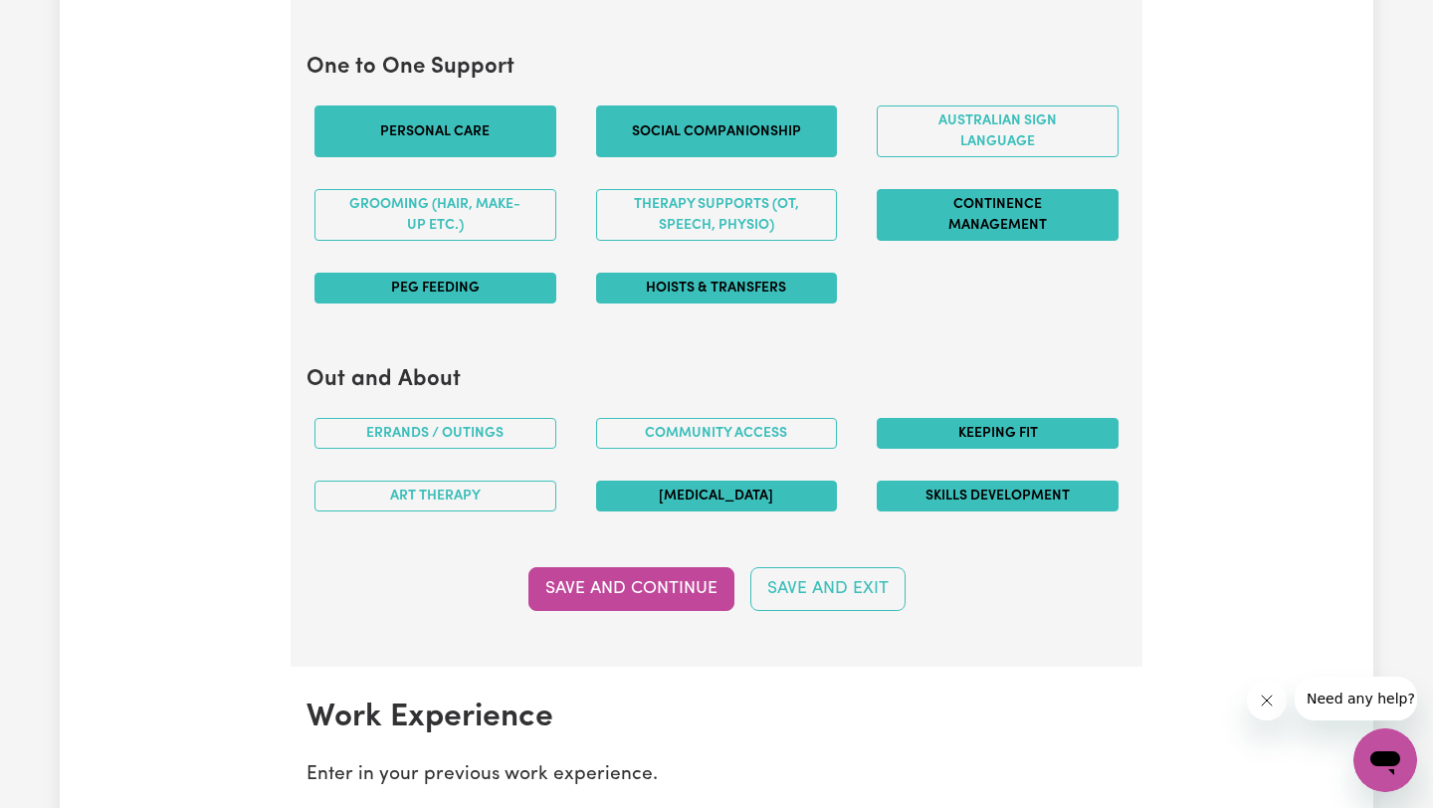
click at [1023, 501] on button "Skills Development" at bounding box center [998, 496] width 242 height 31
click at [692, 579] on button "Save and Continue" at bounding box center [631, 589] width 206 height 44
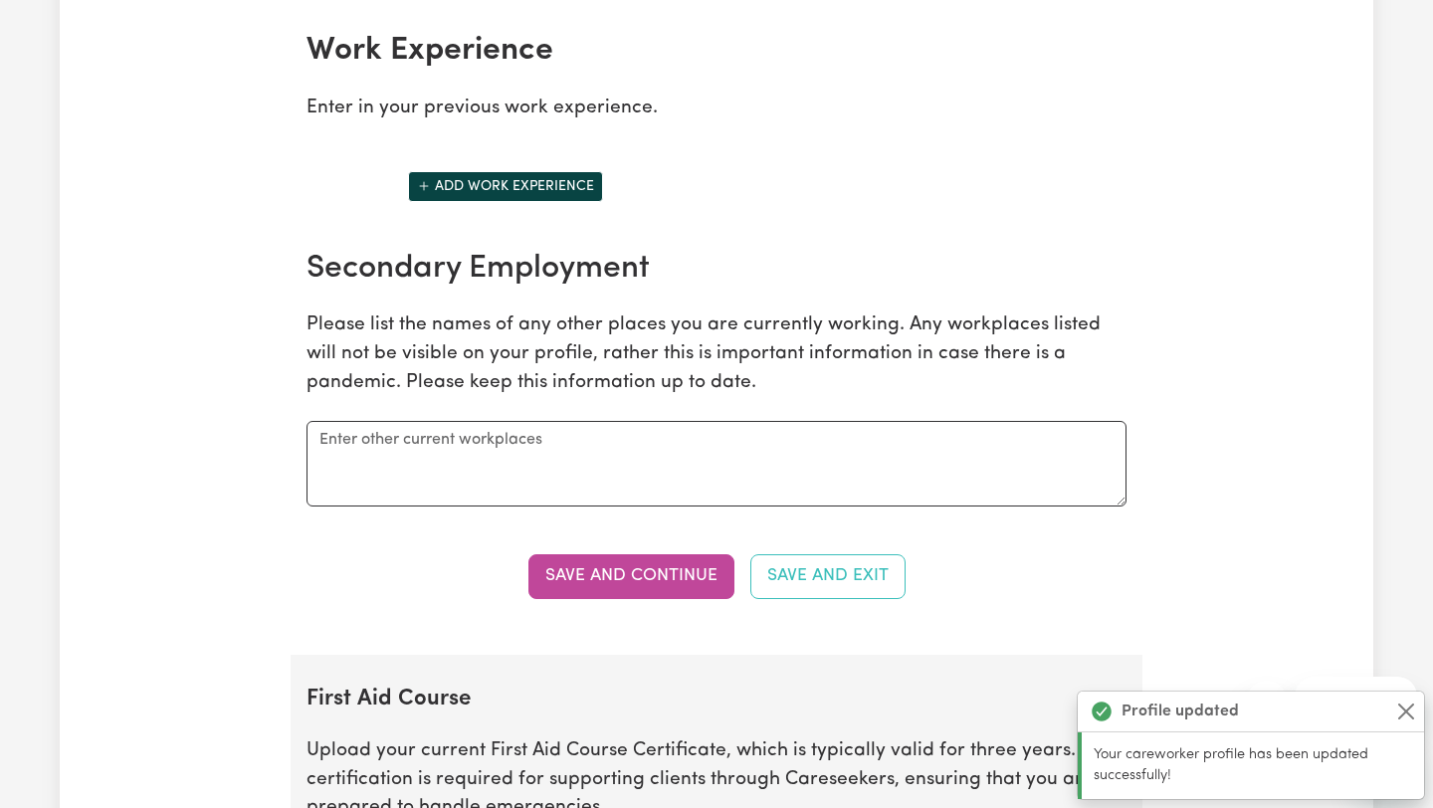
scroll to position [2815, 0]
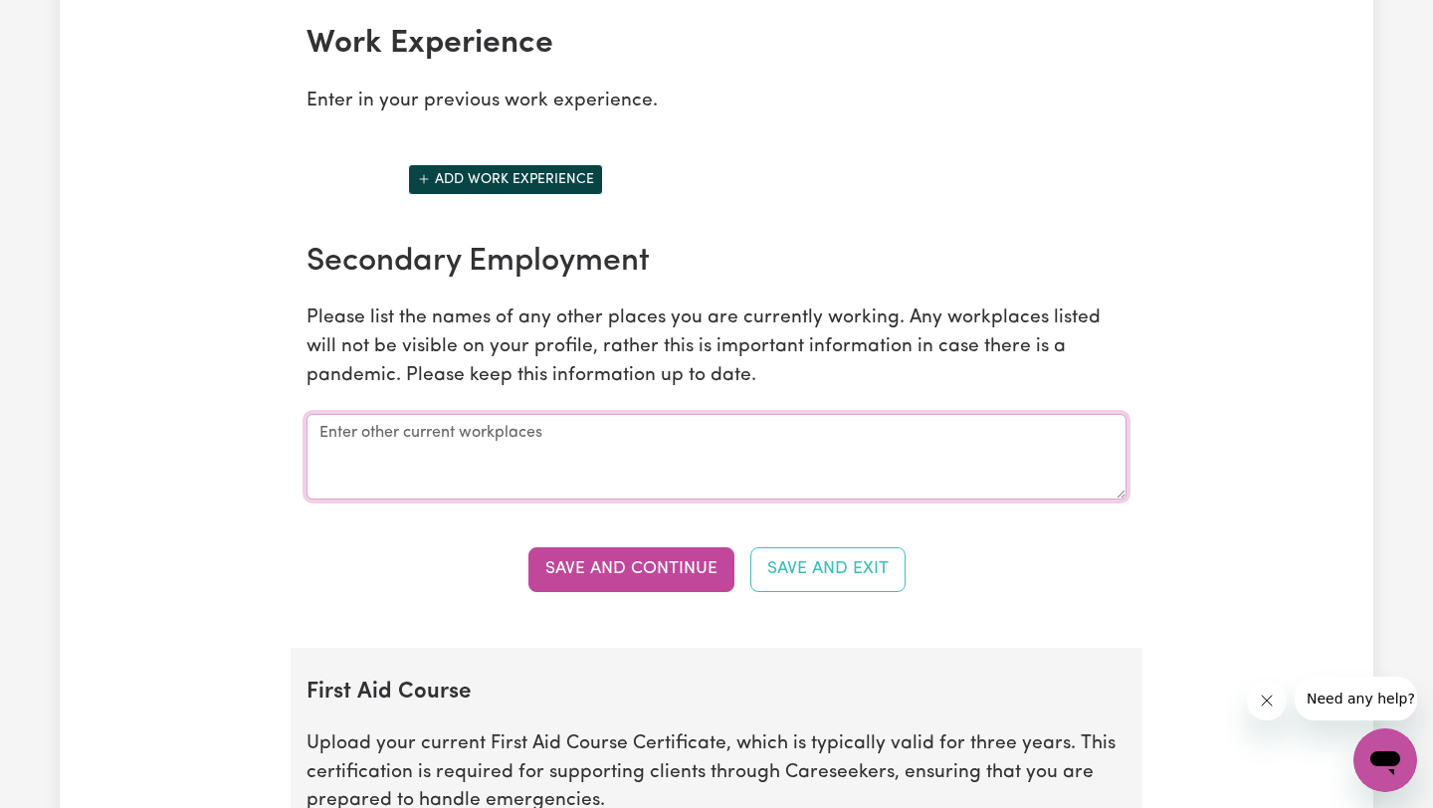
click at [579, 452] on textarea at bounding box center [716, 457] width 820 height 86
paste textarea "During my 120-hour placement as an Assistant in Nursing at [GEOGRAPHIC_DATA], I…"
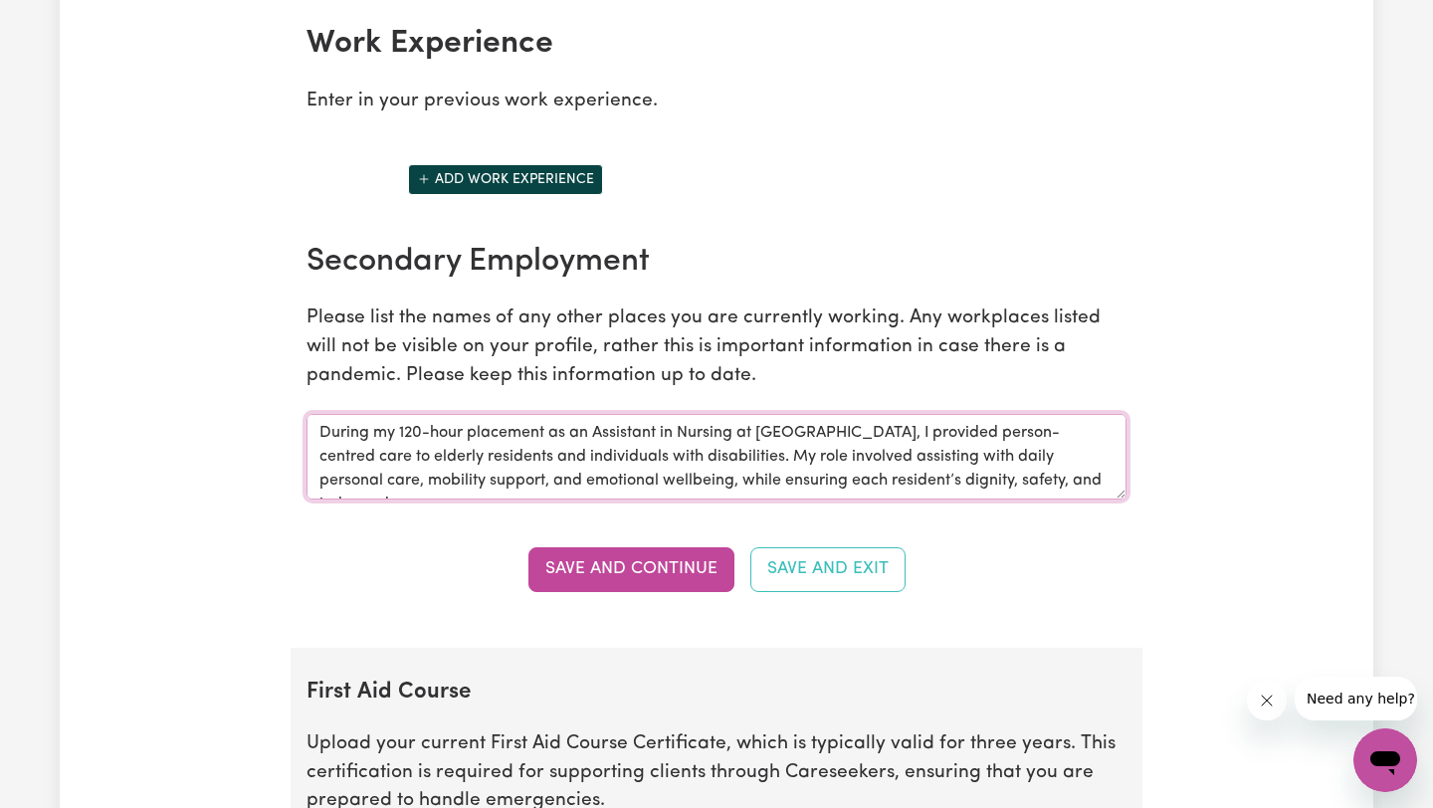
scroll to position [62, 0]
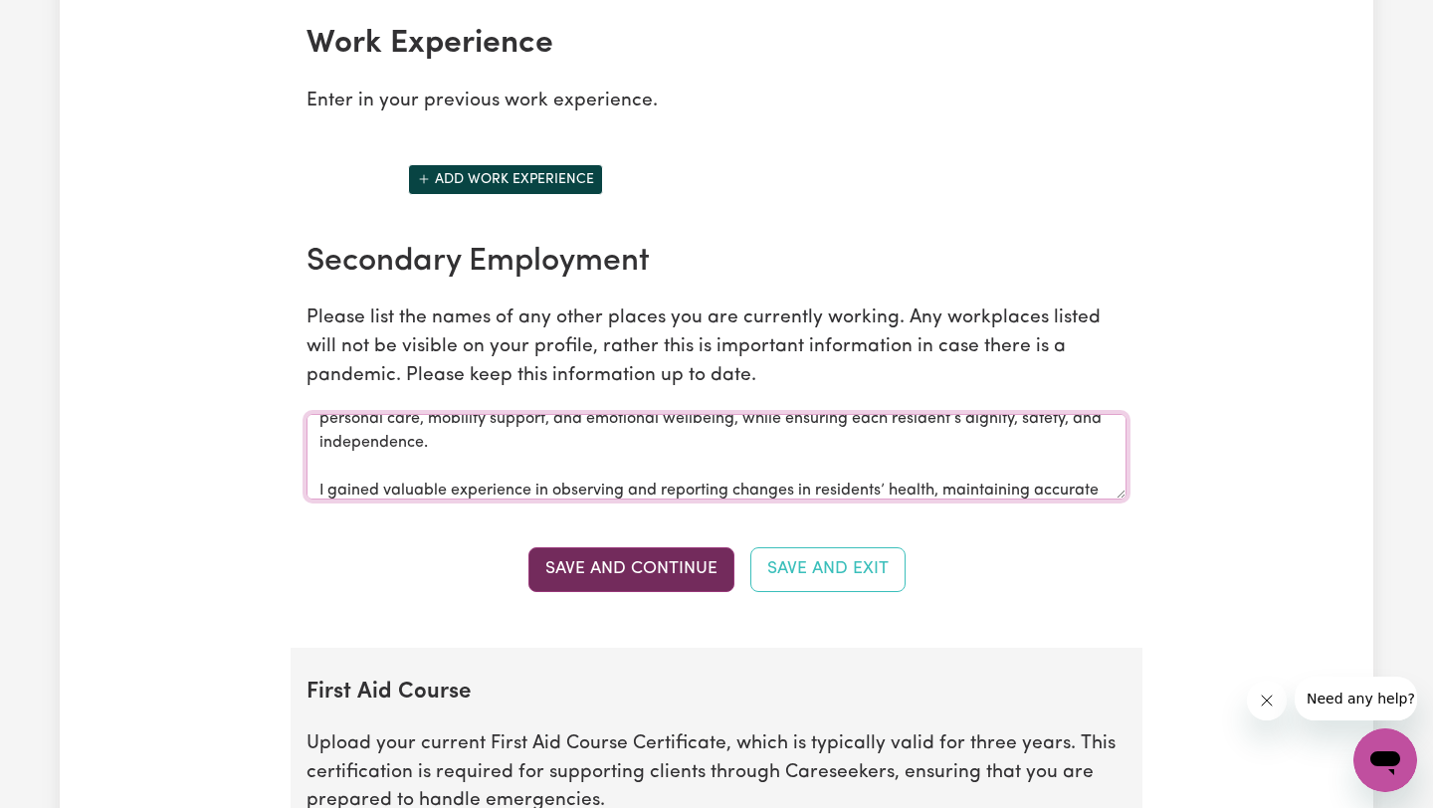
type textarea "During my 120-hour placement as an Assistant in Nursing at [GEOGRAPHIC_DATA], I…"
click at [639, 586] on button "Save and Continue" at bounding box center [631, 569] width 206 height 44
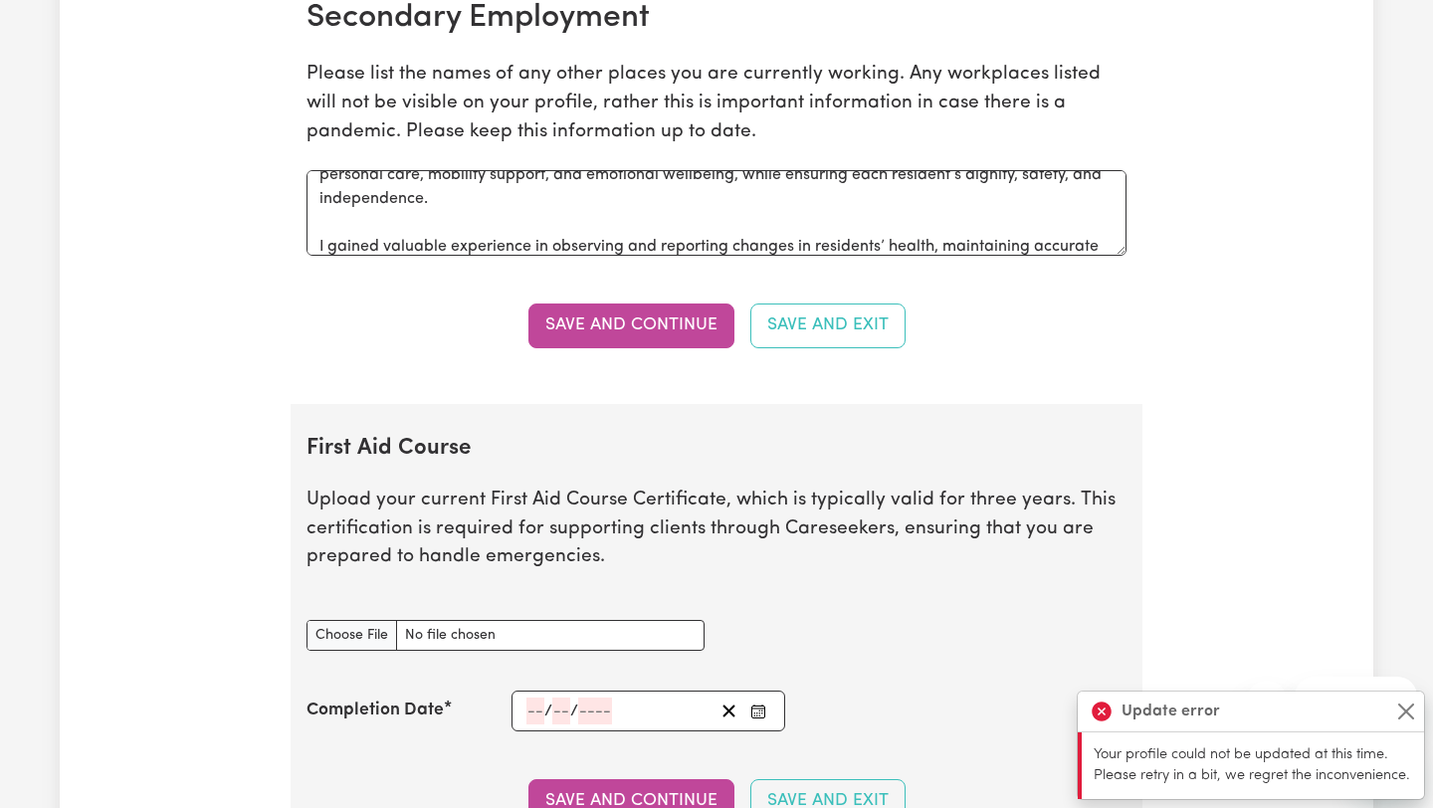
scroll to position [3081, 0]
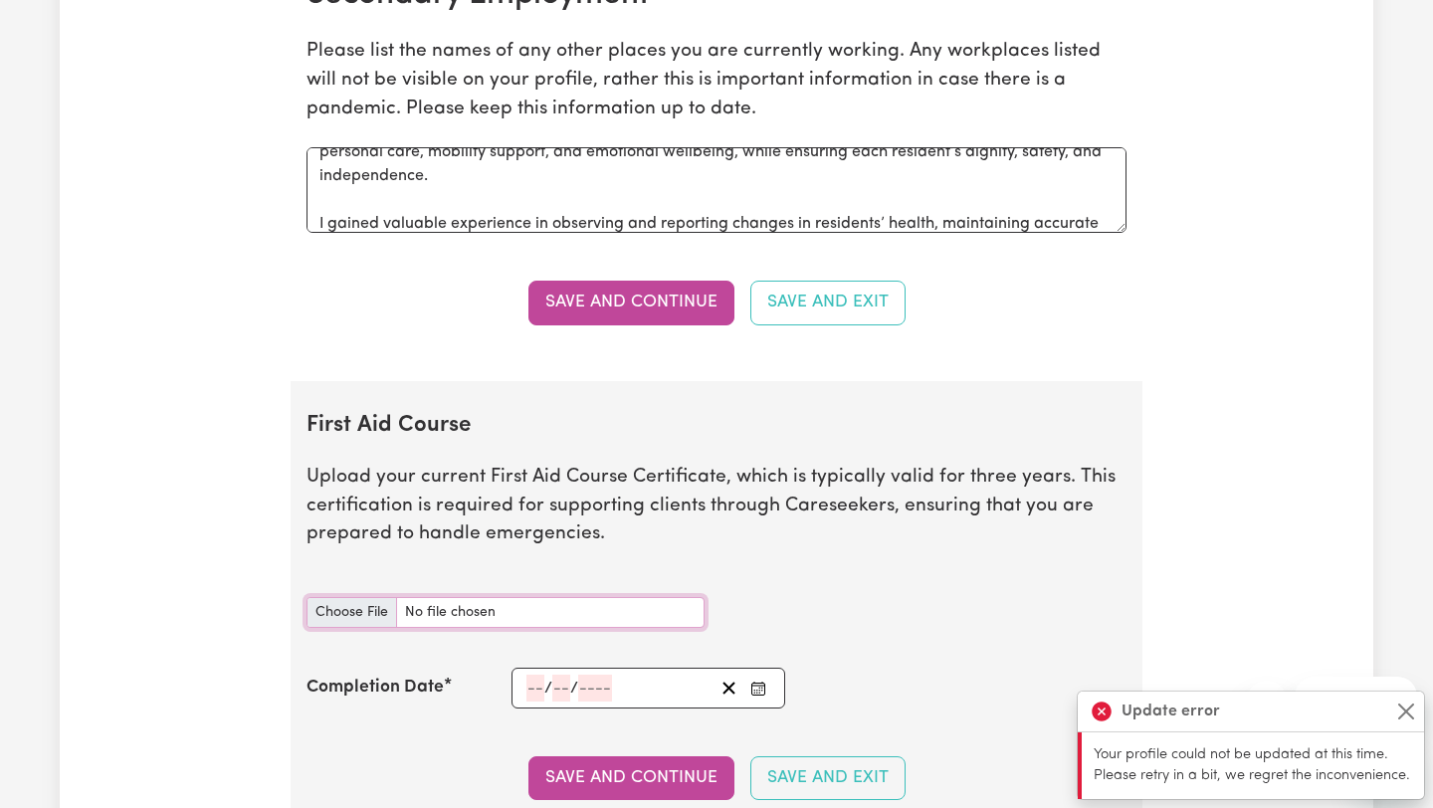
click at [483, 610] on input "First Aid Course document" at bounding box center [505, 612] width 398 height 31
type input "C:\fakepath\P-FA-[PERSON_NAME].pdf"
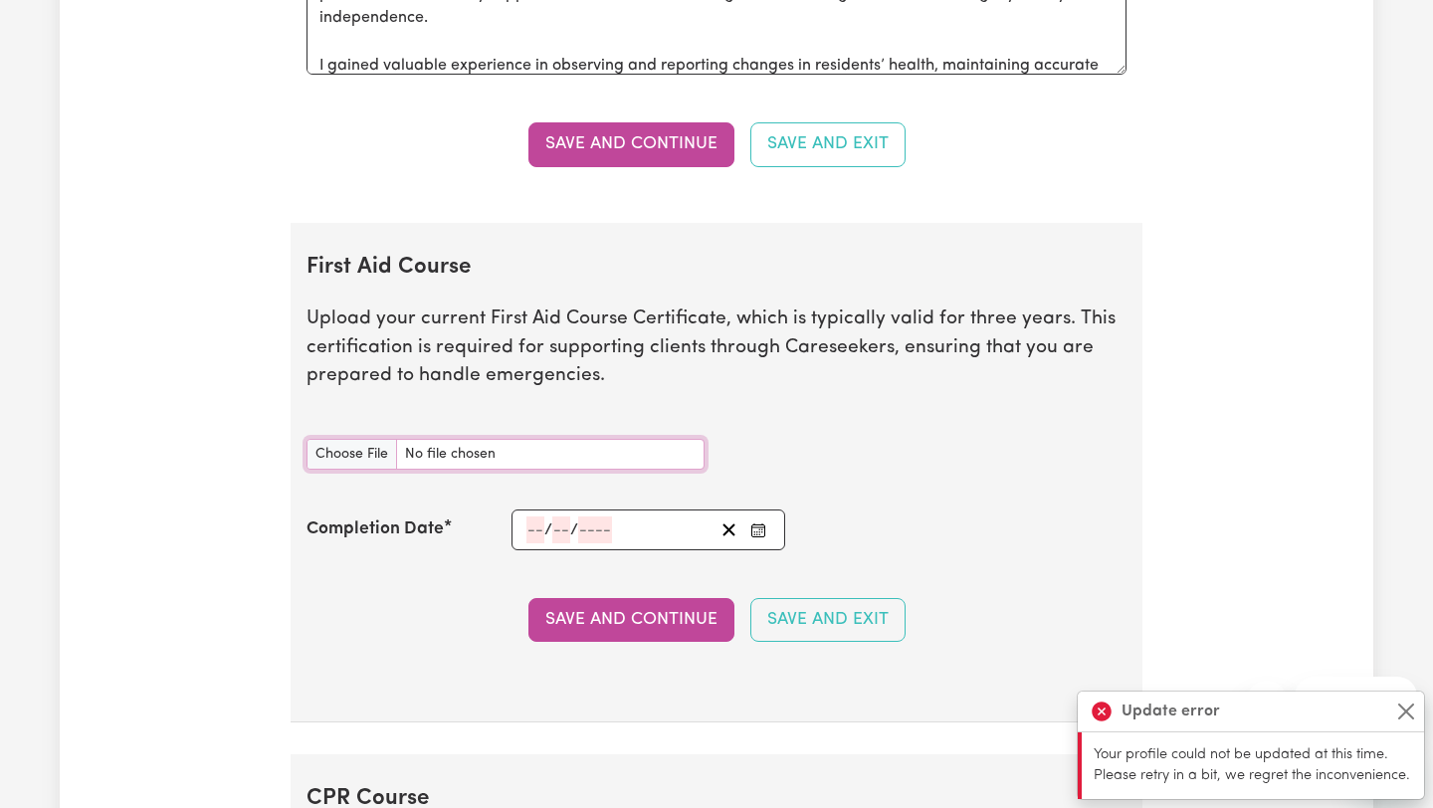
scroll to position [3285, 0]
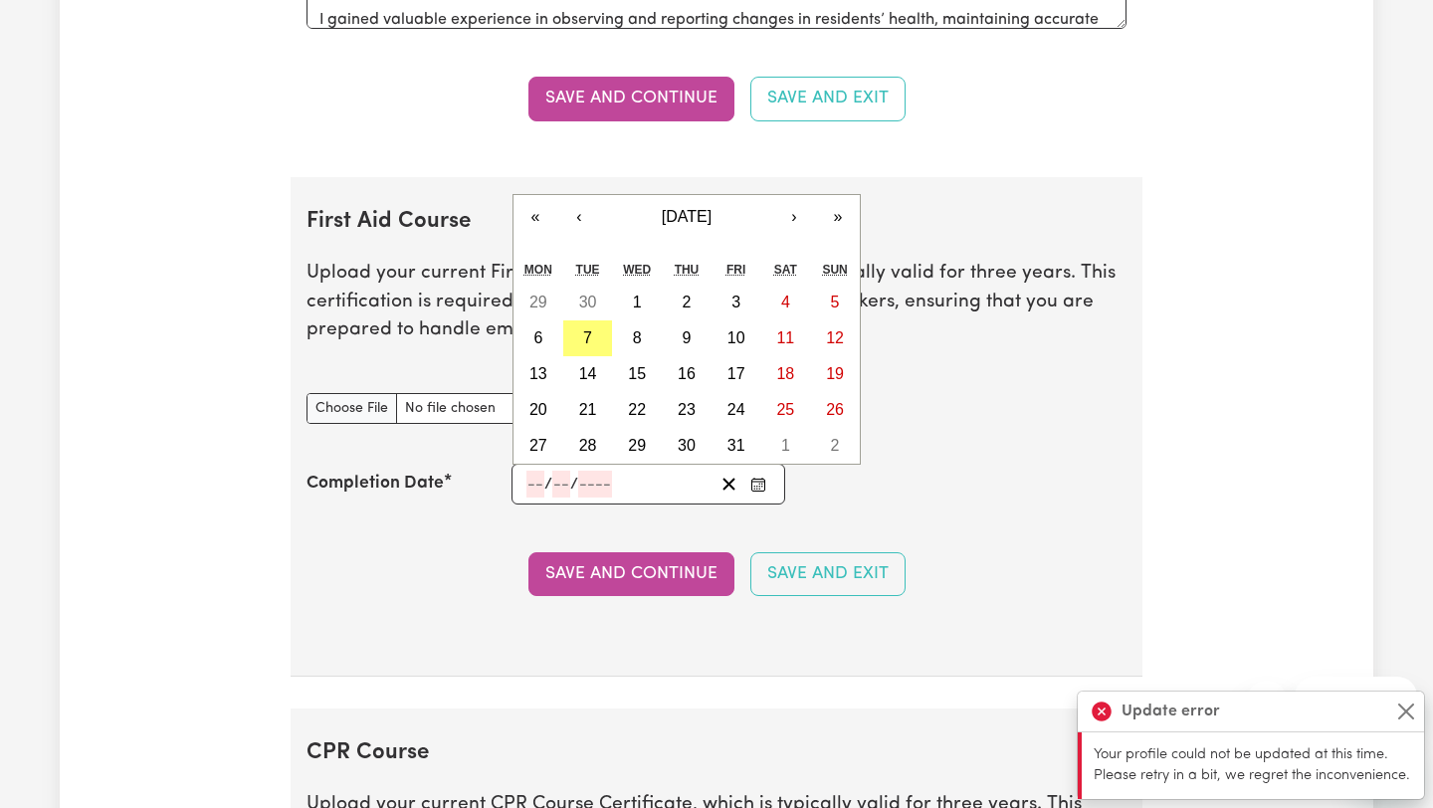
click at [528, 491] on input "number" at bounding box center [535, 484] width 18 height 27
type input "11"
click at [589, 223] on button "‹" at bounding box center [579, 217] width 44 height 44
click at [788, 208] on button "›" at bounding box center [794, 217] width 44 height 44
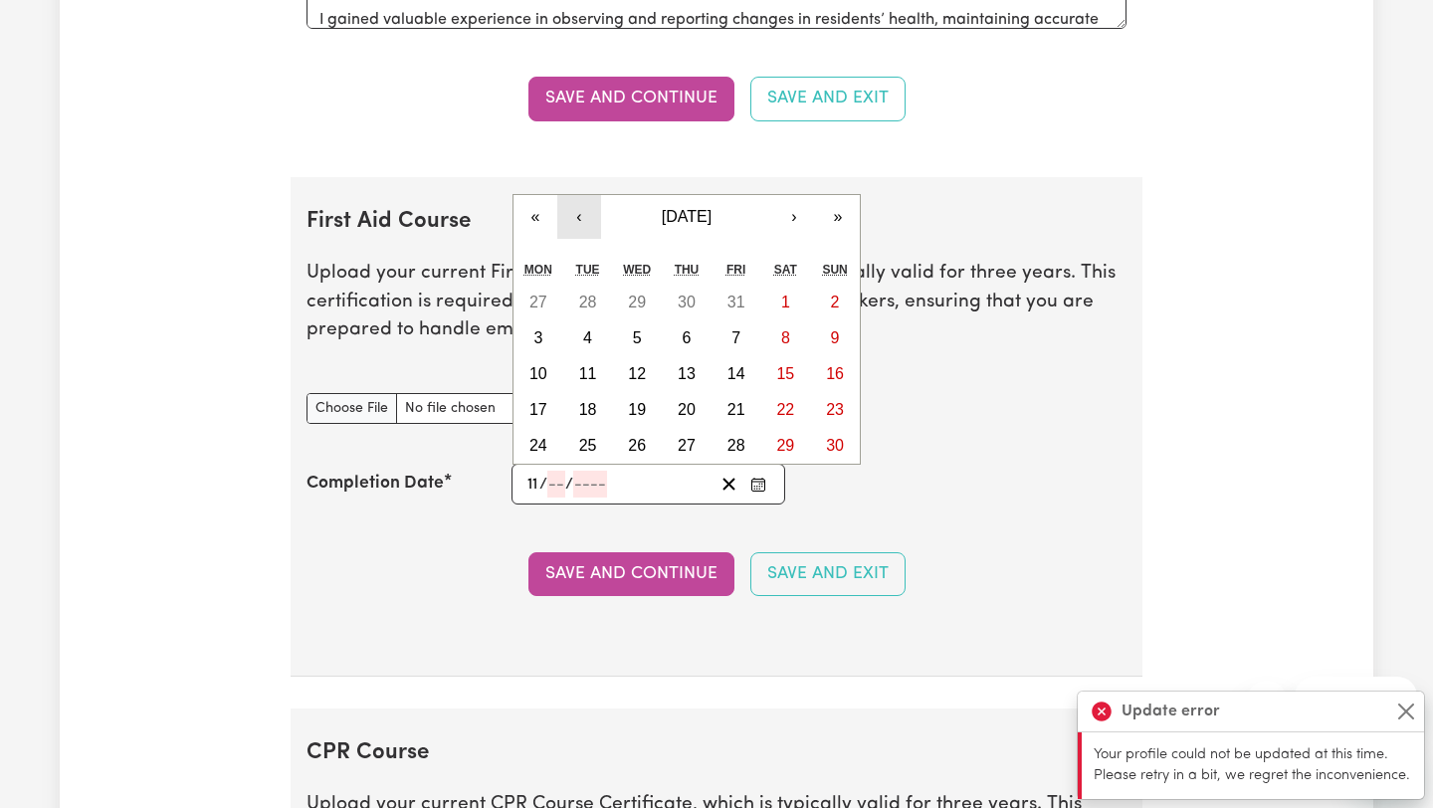
click at [579, 225] on button "‹" at bounding box center [579, 217] width 44 height 44
click at [702, 212] on span "[DATE]" at bounding box center [687, 216] width 50 height 17
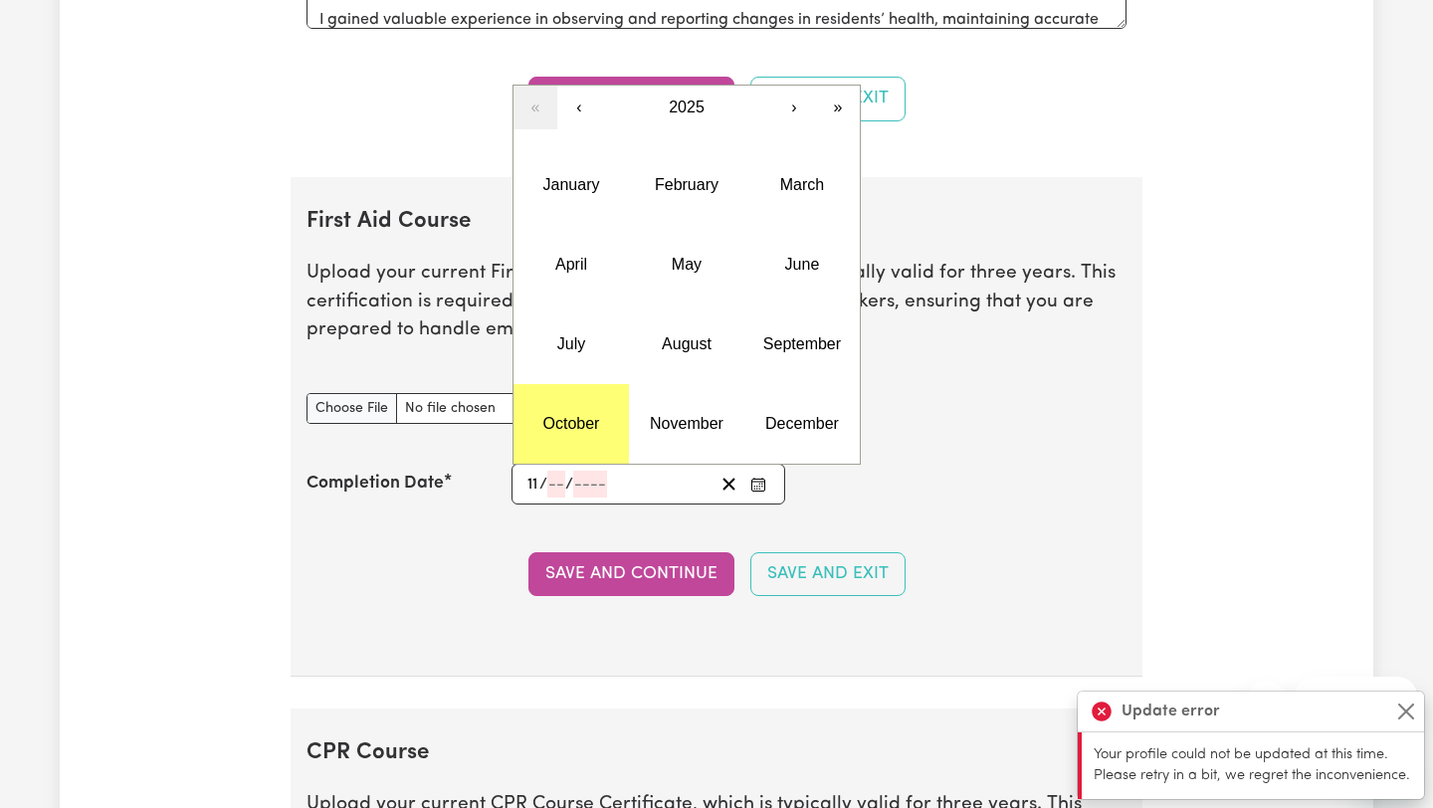
click at [759, 604] on section "First Aid Course Upload your current First Aid Course Certificate, which is typ…" at bounding box center [717, 427] width 852 height 500
click at [560, 487] on input "number" at bounding box center [561, 484] width 18 height 27
click at [726, 338] on button "August" at bounding box center [686, 344] width 115 height 80
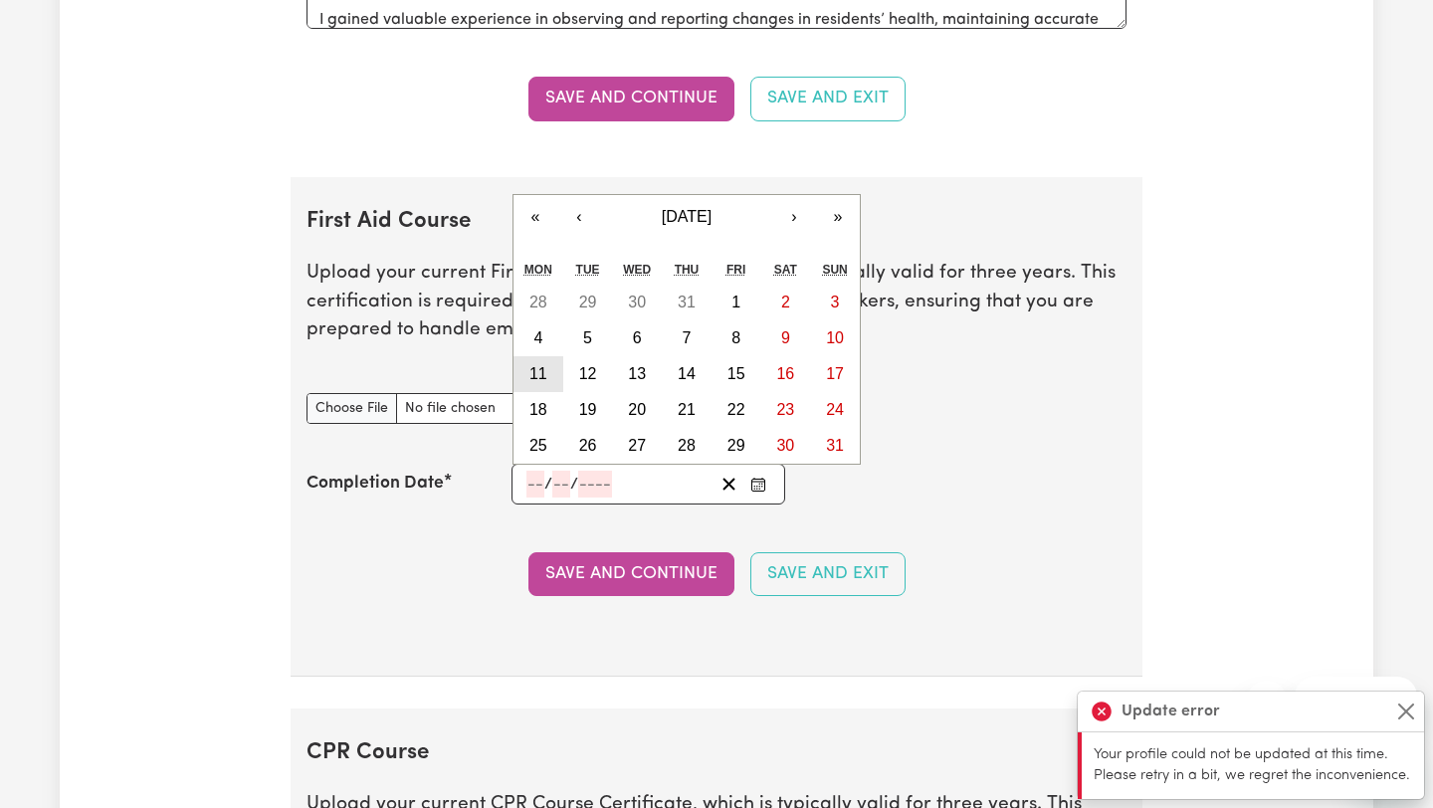
click at [539, 376] on abbr "11" at bounding box center [538, 373] width 18 height 17
type input "[DATE]"
type input "11"
type input "8"
type input "2025"
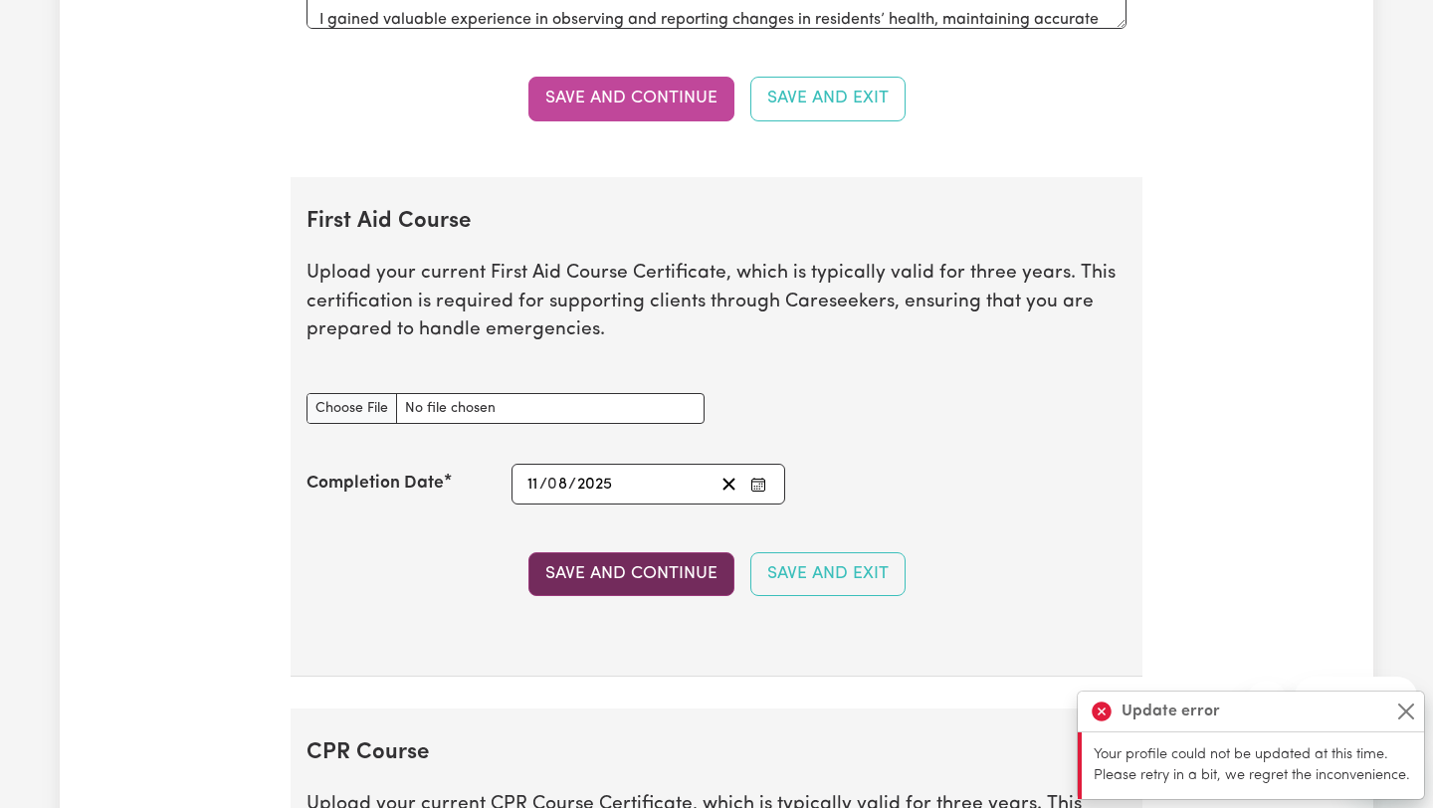
click at [652, 591] on button "Save and Continue" at bounding box center [631, 574] width 206 height 44
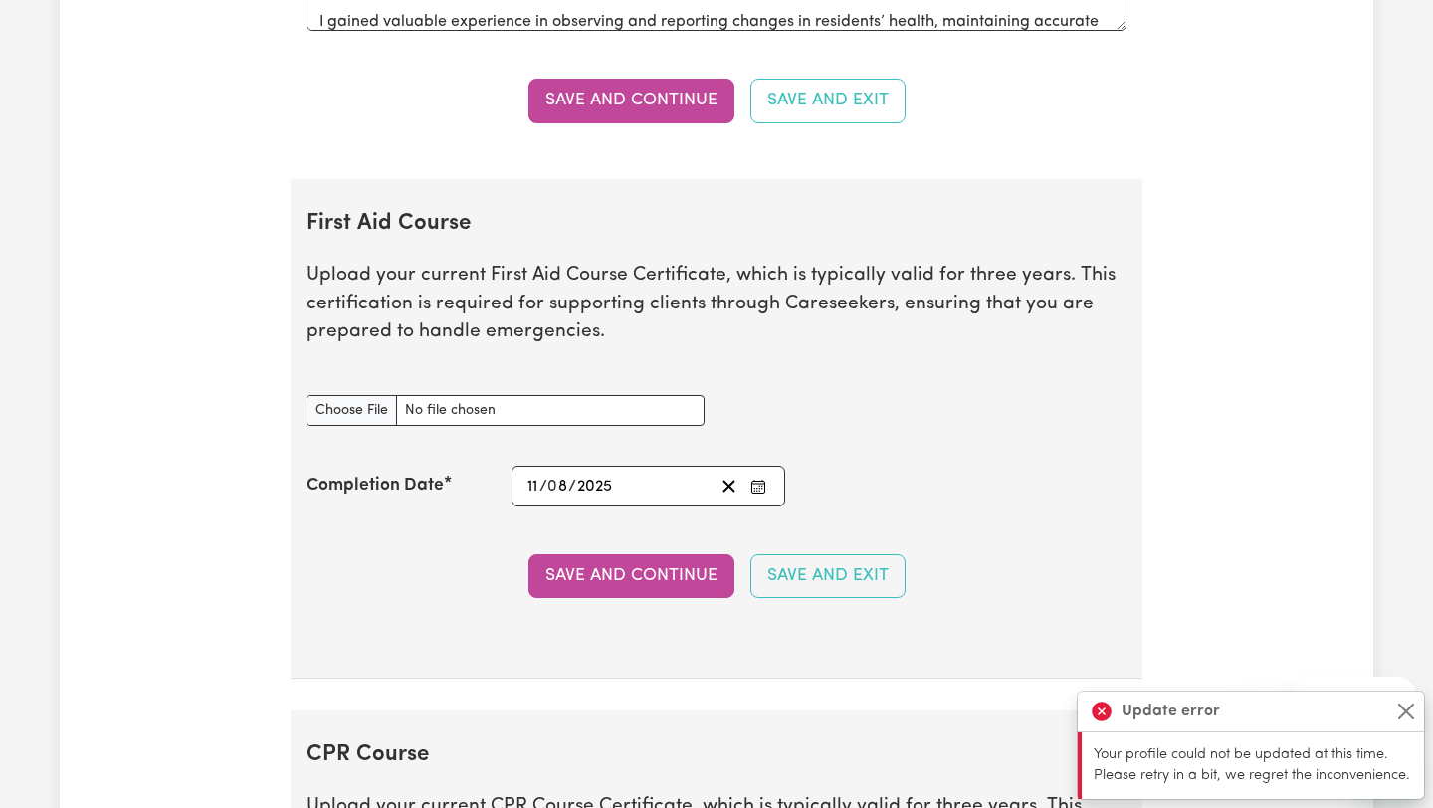
scroll to position [3467, 0]
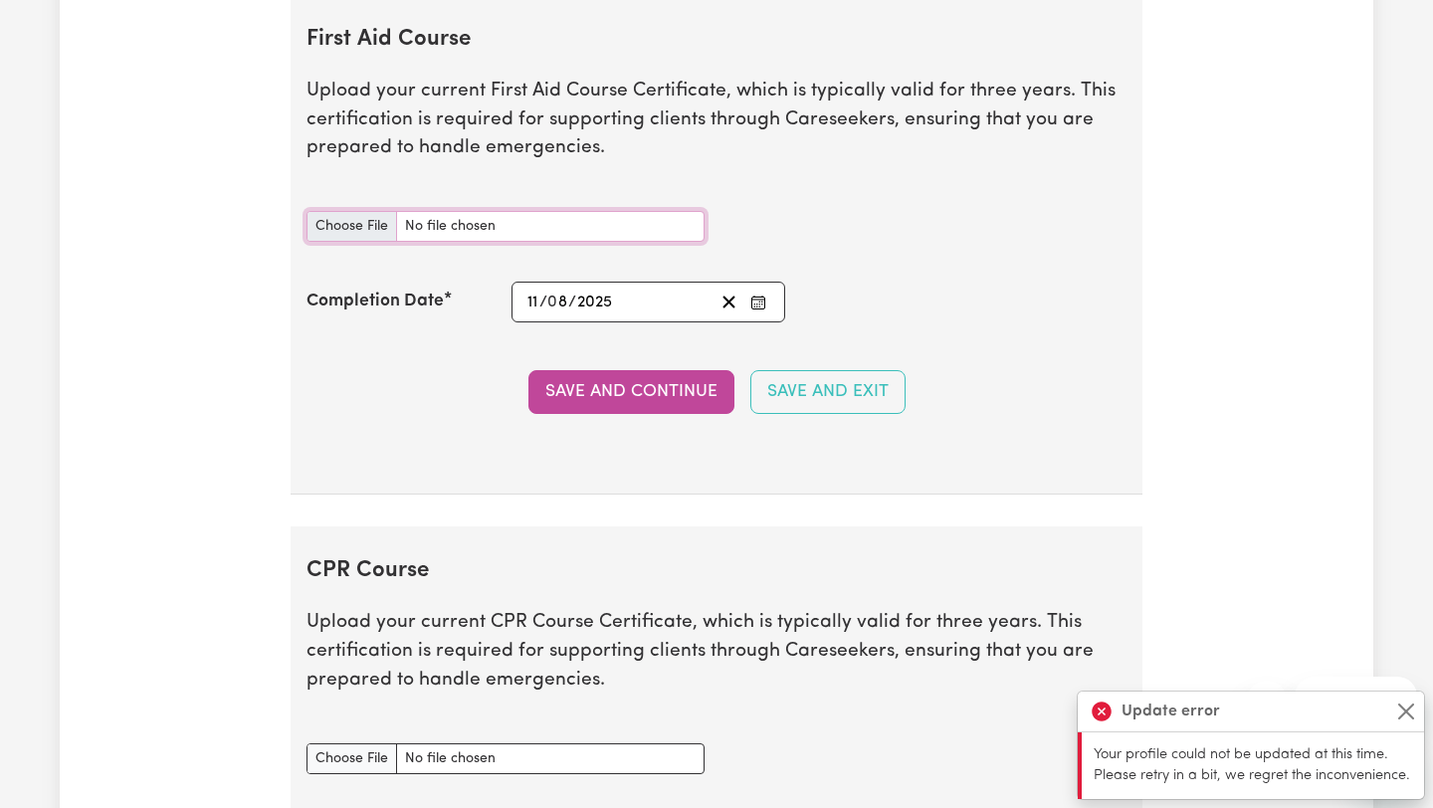
click at [440, 235] on input "First Aid Course document" at bounding box center [505, 226] width 398 height 31
type input "C:\fakepath\P-FA-[PERSON_NAME].pdf"
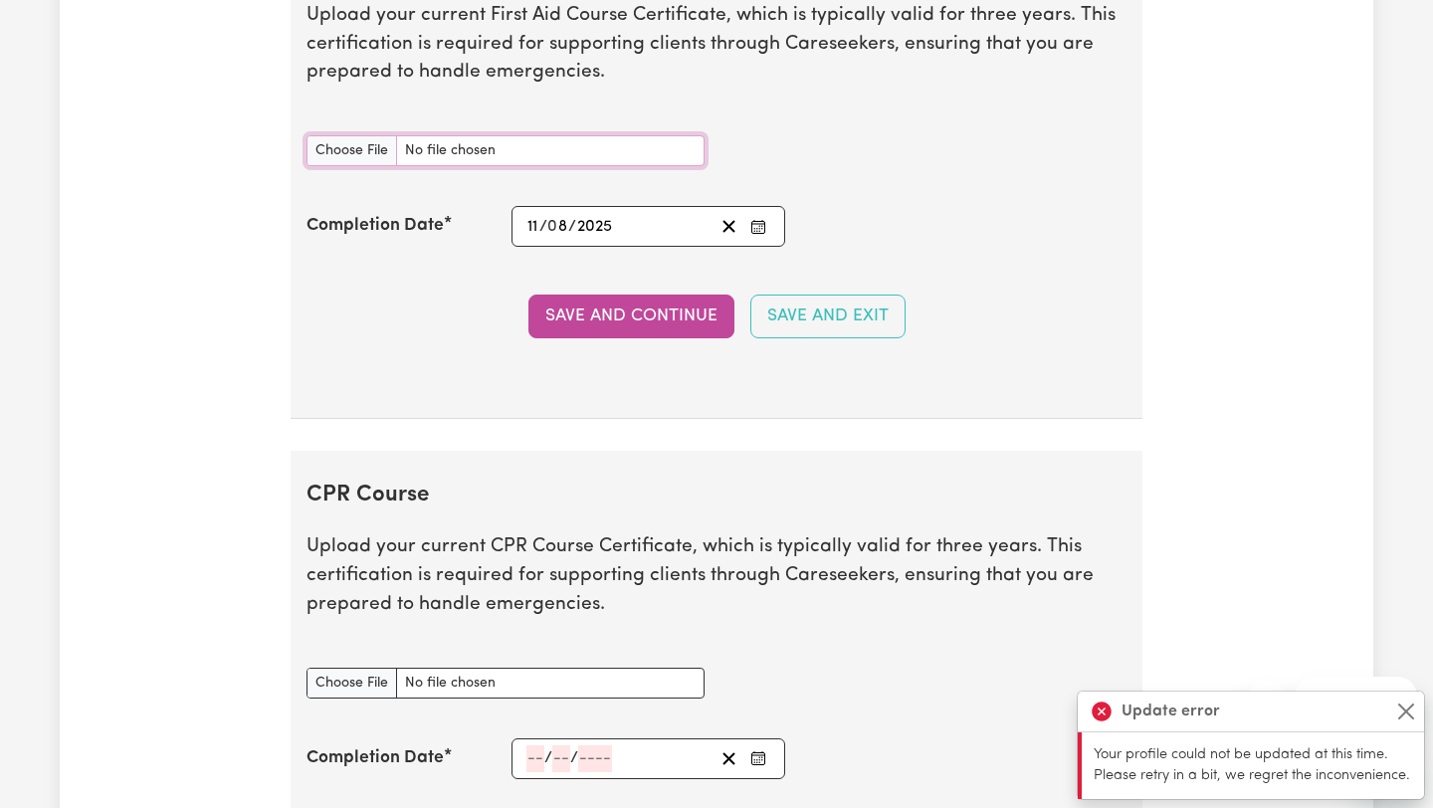
scroll to position [3546, 0]
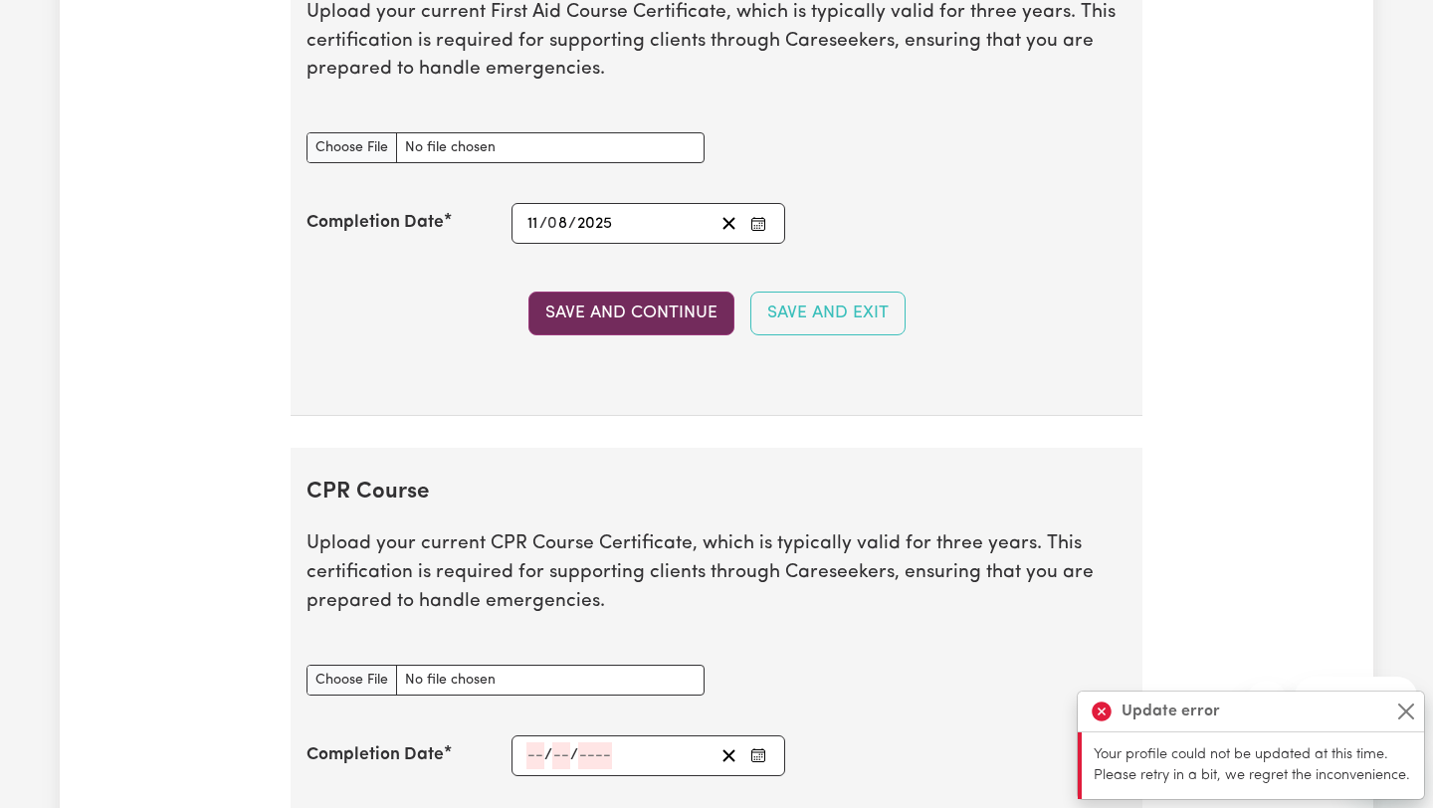
click at [610, 317] on button "Save and Continue" at bounding box center [631, 314] width 206 height 44
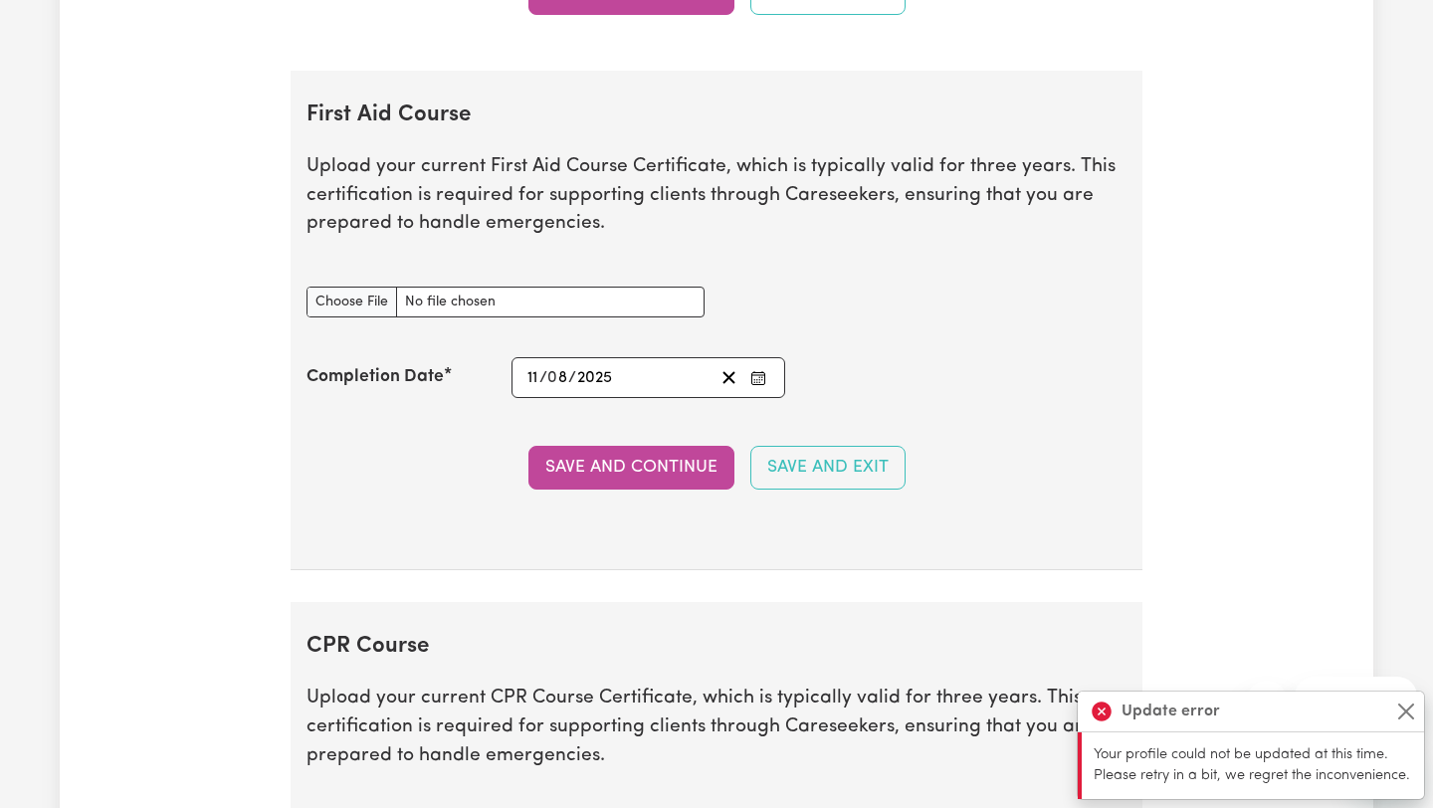
scroll to position [3385, 0]
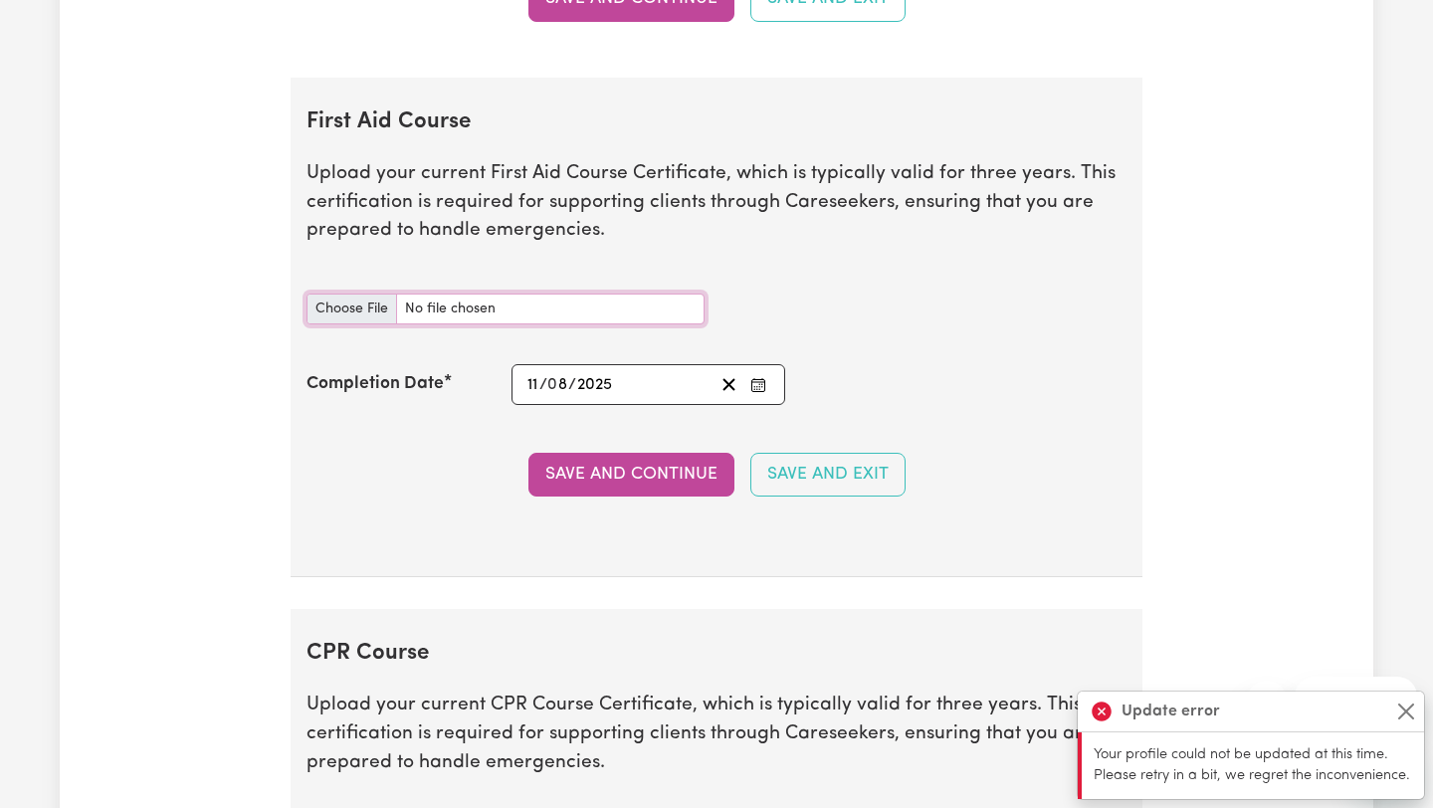
click at [569, 311] on input "First Aid Course document" at bounding box center [505, 309] width 398 height 31
type input "C:\fakepath\P-FA-[PERSON_NAME].pdf"
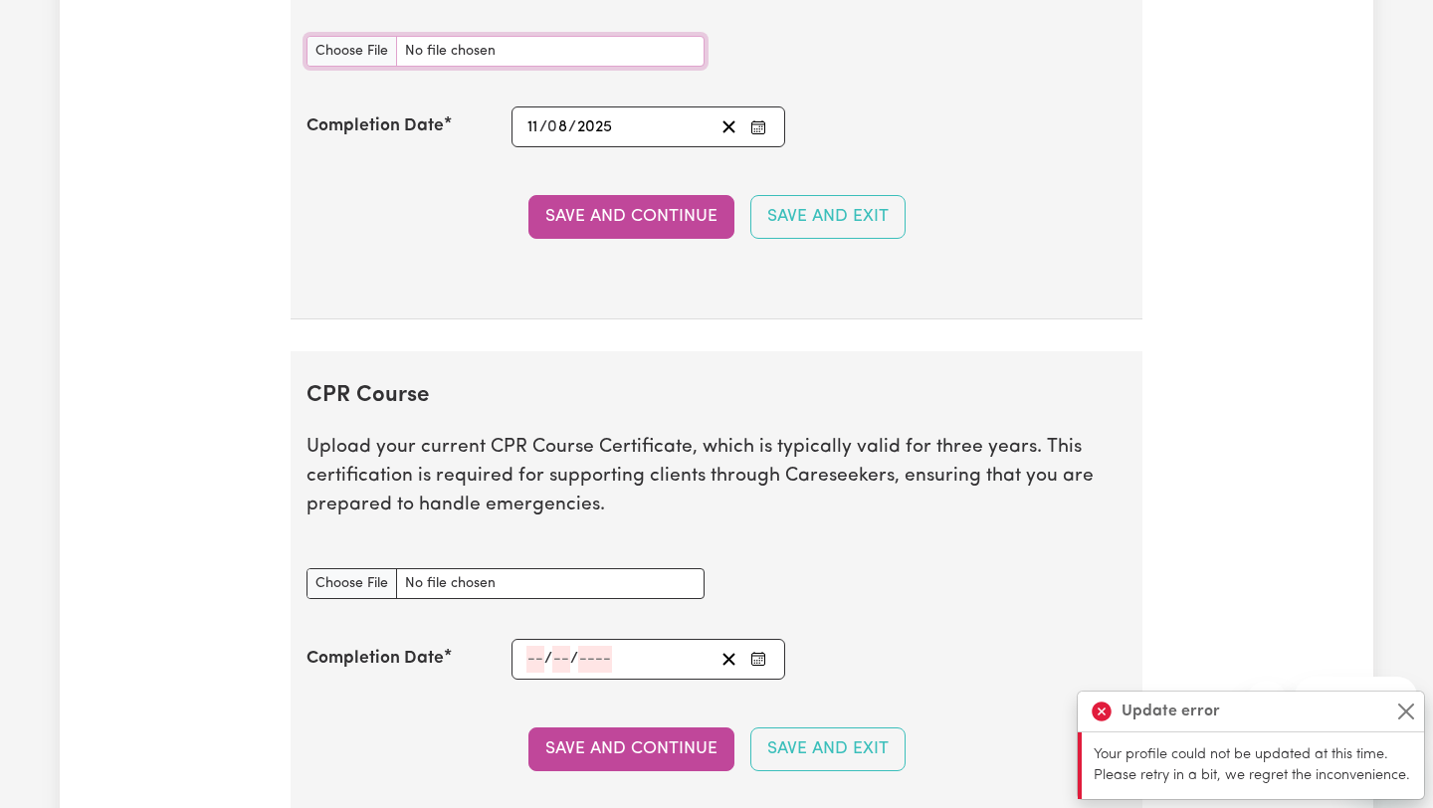
scroll to position [3665, 0]
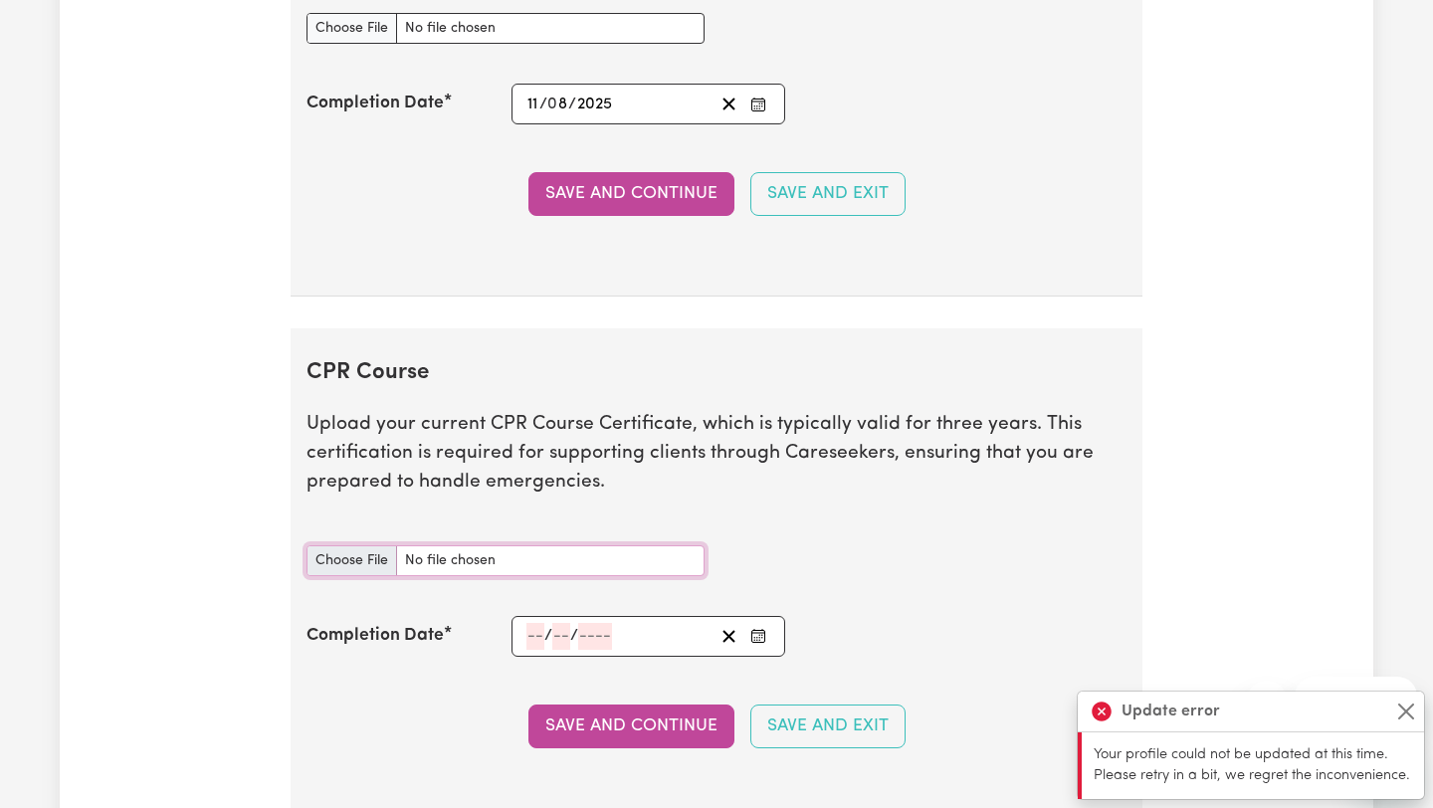
click at [506, 563] on input "CPR Course document" at bounding box center [505, 560] width 398 height 31
type input "C:\fakepath\P-FA-[PERSON_NAME].pdf"
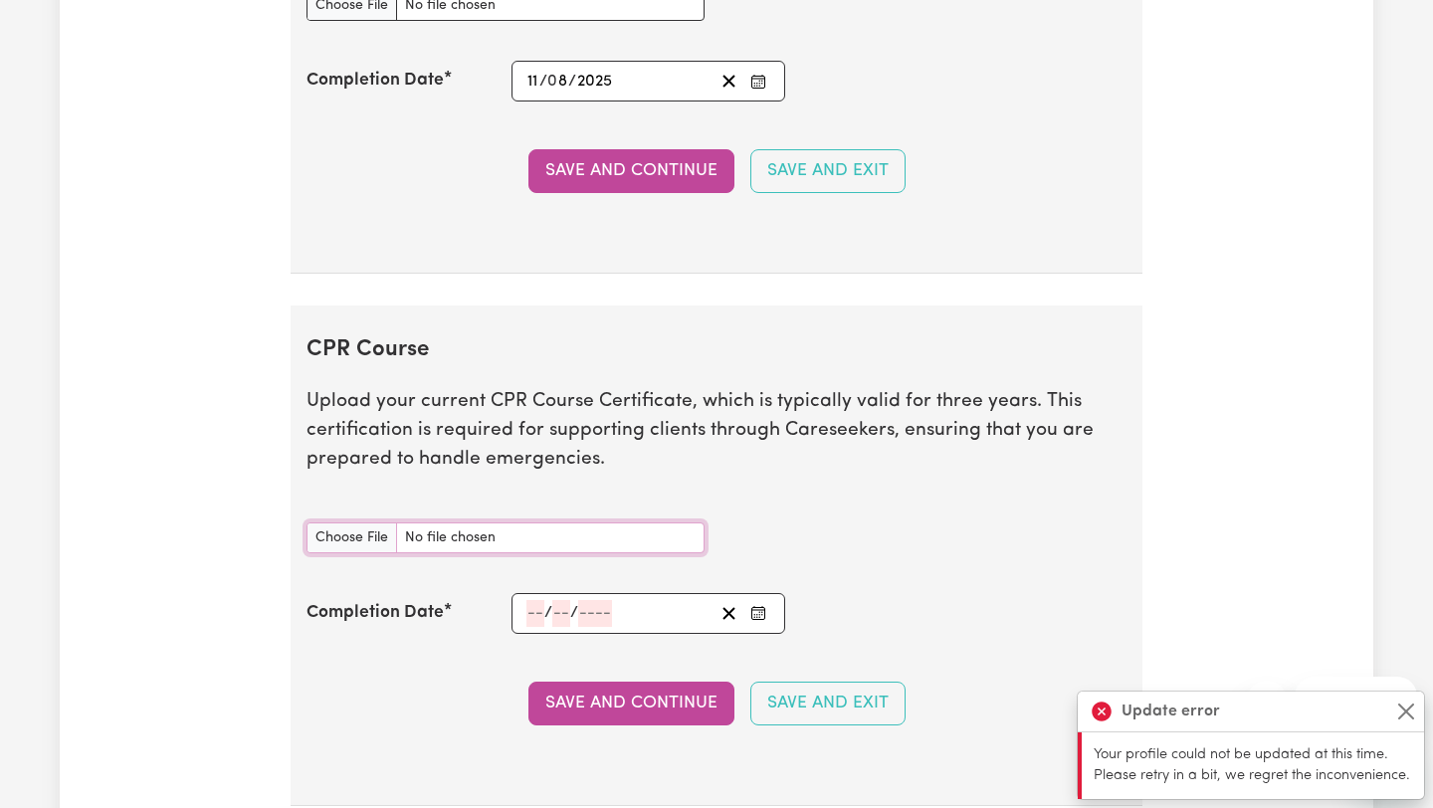
scroll to position [3781, 0]
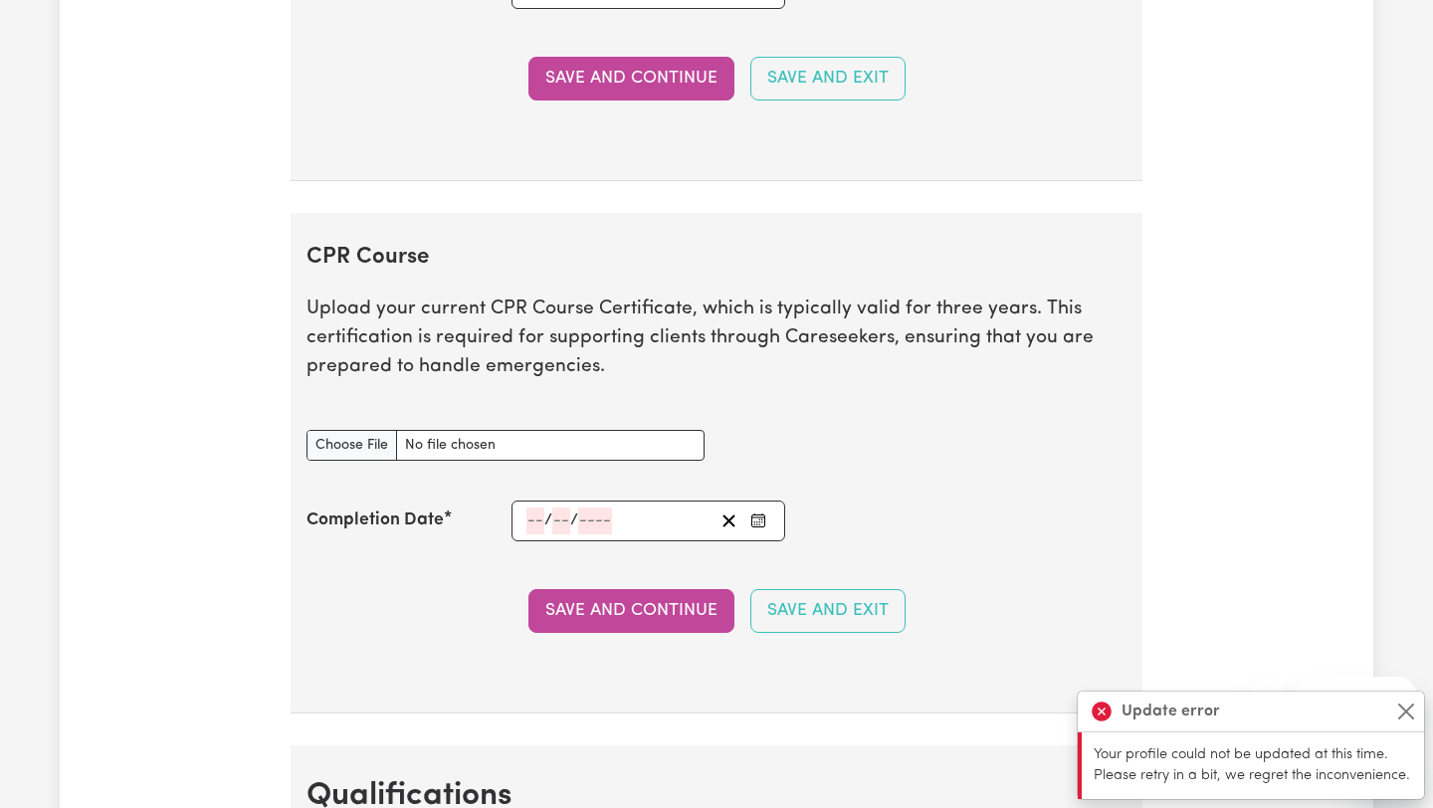
click at [593, 522] on input "number" at bounding box center [595, 520] width 34 height 27
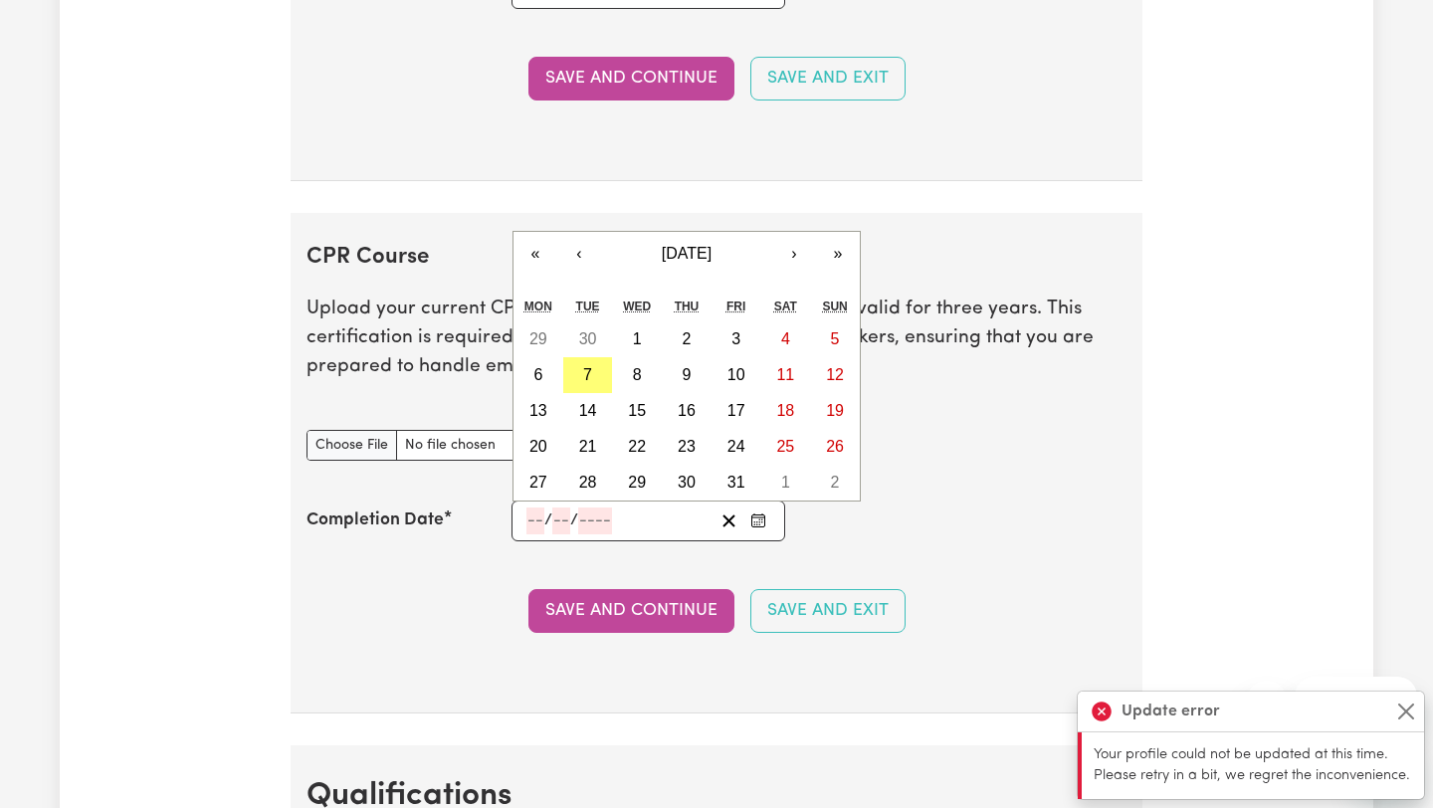
click at [523, 524] on div "/ / « ‹ [DATE] › » Mon Tue Wed Thu Fri Sat Sun 29 30 1 2 3 4 5 6 7 8 9 10 11 12…" at bounding box center [648, 520] width 274 height 41
click at [539, 522] on input "number" at bounding box center [535, 520] width 18 height 27
type input "11"
click at [590, 251] on button "‹" at bounding box center [579, 254] width 44 height 44
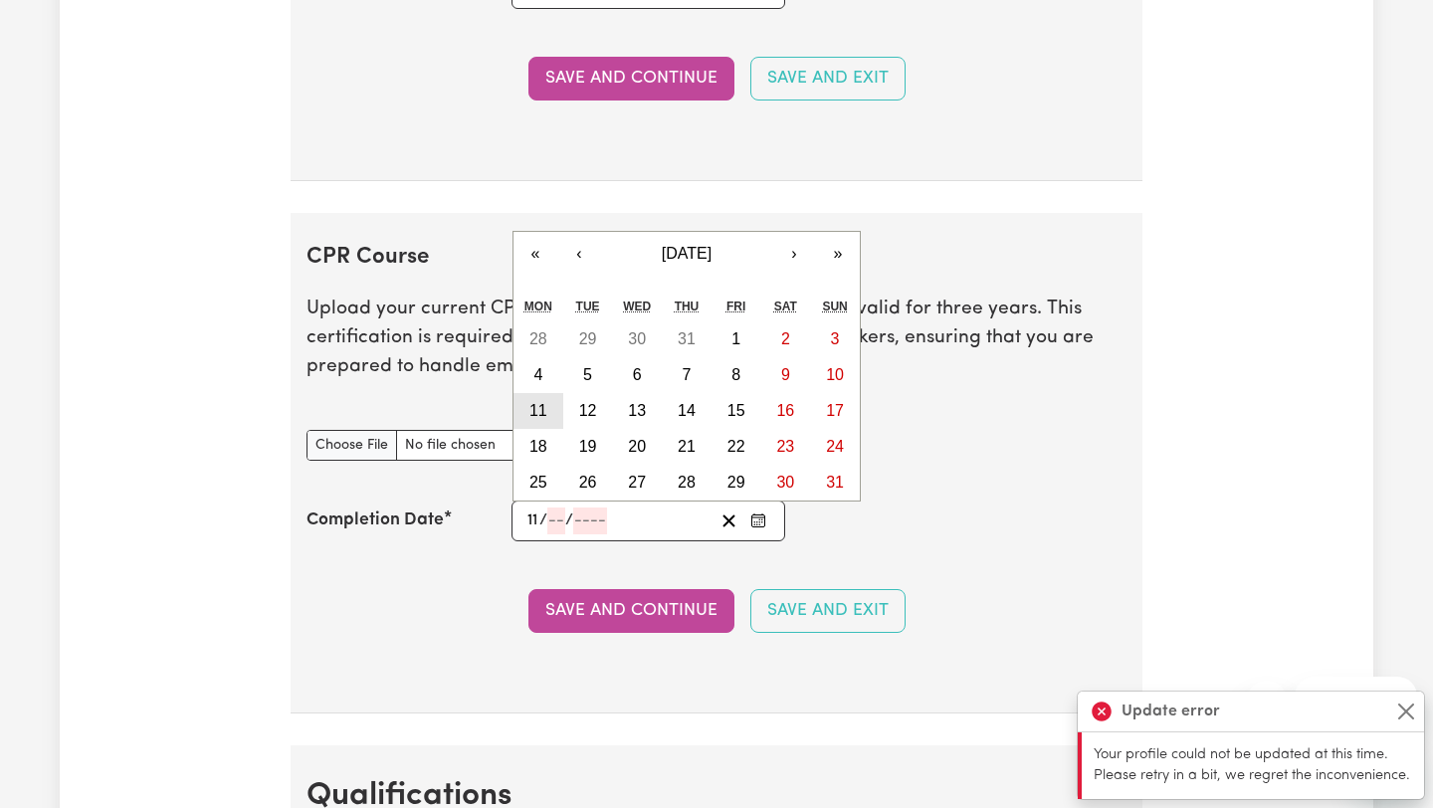
click at [555, 418] on button "11" at bounding box center [538, 411] width 50 height 36
type input "[DATE]"
type input "8"
type input "2025"
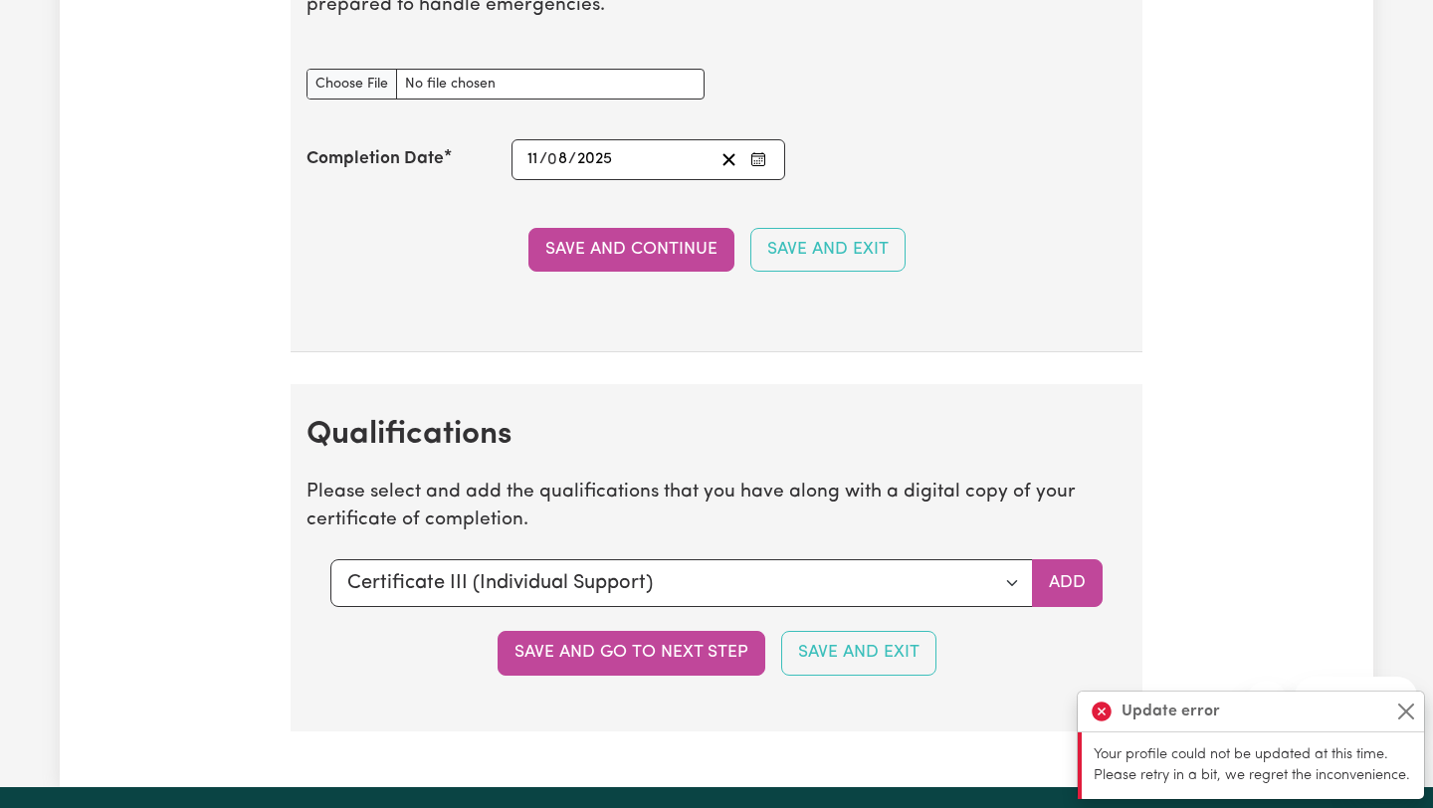
scroll to position [4165, 0]
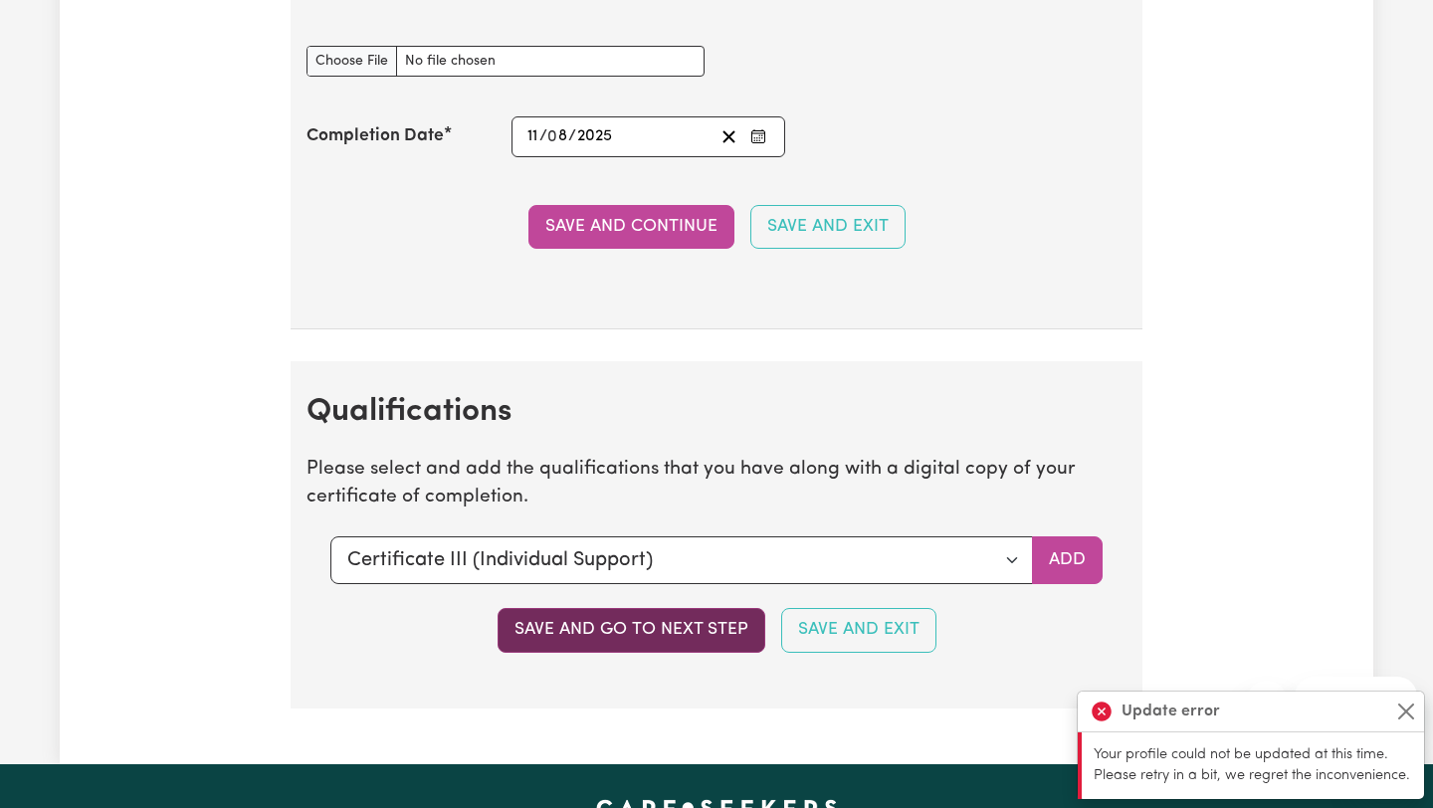
click at [675, 643] on button "Save and go to next step" at bounding box center [631, 630] width 268 height 44
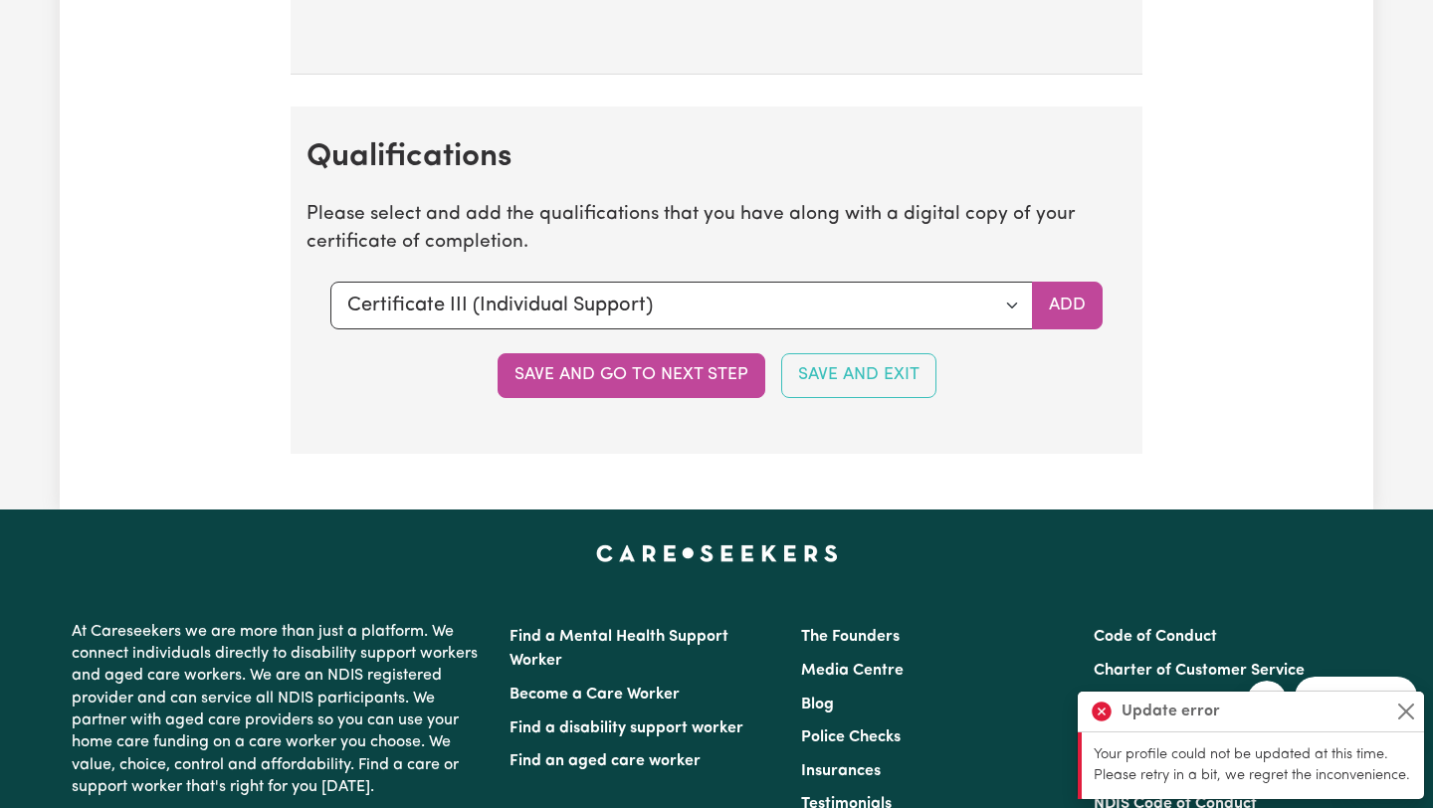
scroll to position [4446, 0]
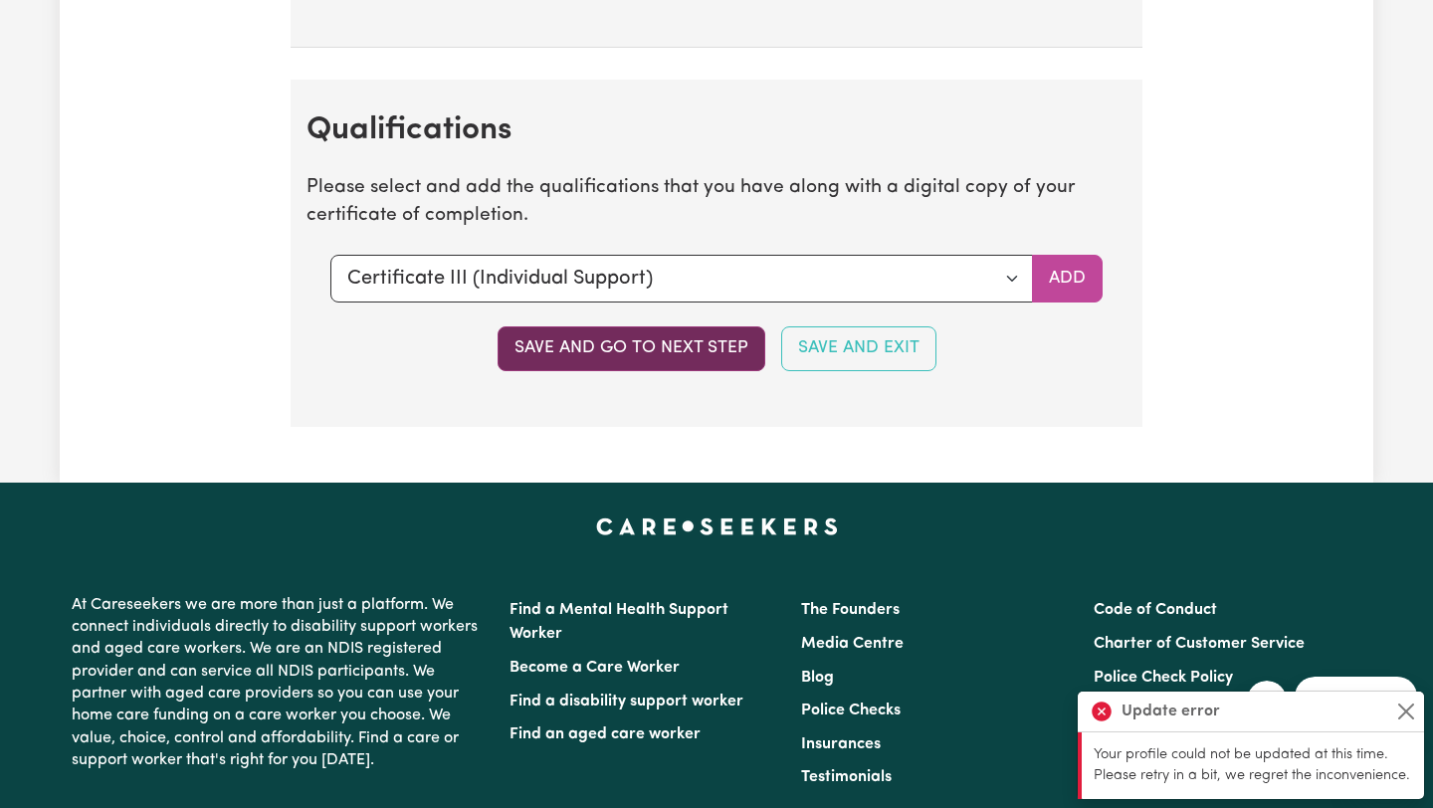
click at [666, 350] on button "Save and go to next step" at bounding box center [631, 348] width 268 height 44
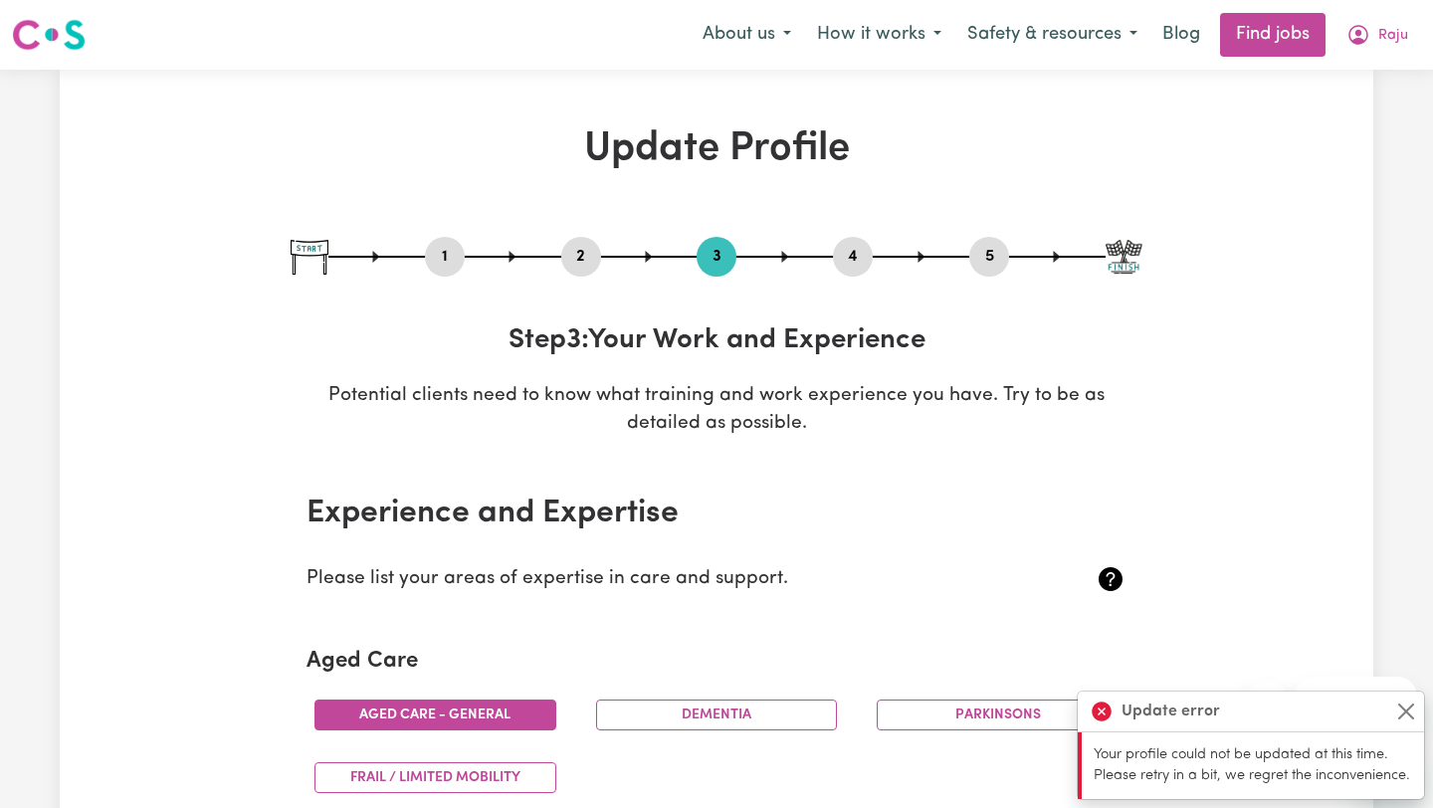
scroll to position [31, 0]
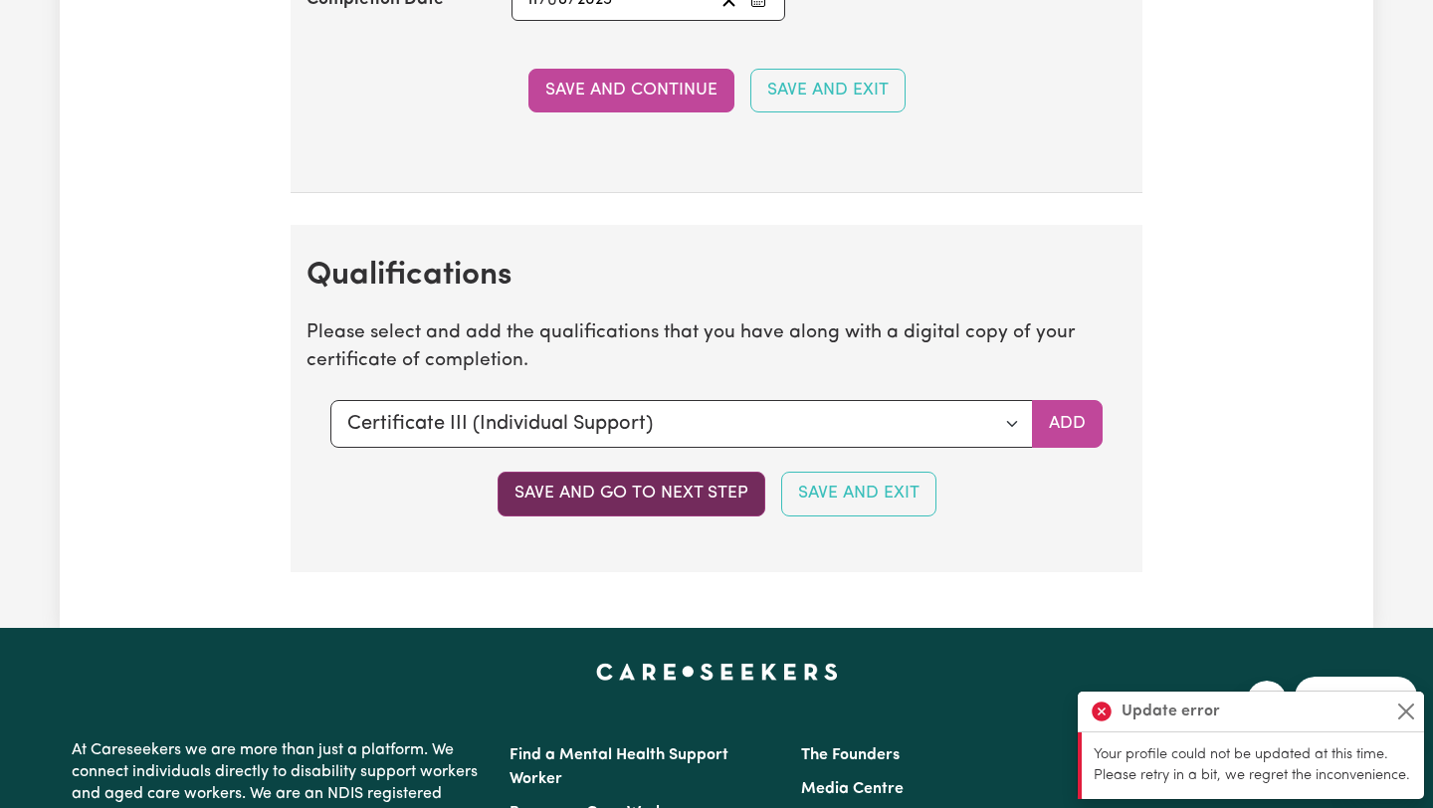
click at [659, 494] on button "Save and go to next step" at bounding box center [631, 494] width 268 height 44
click at [658, 488] on button "Save and go to next step" at bounding box center [631, 494] width 268 height 44
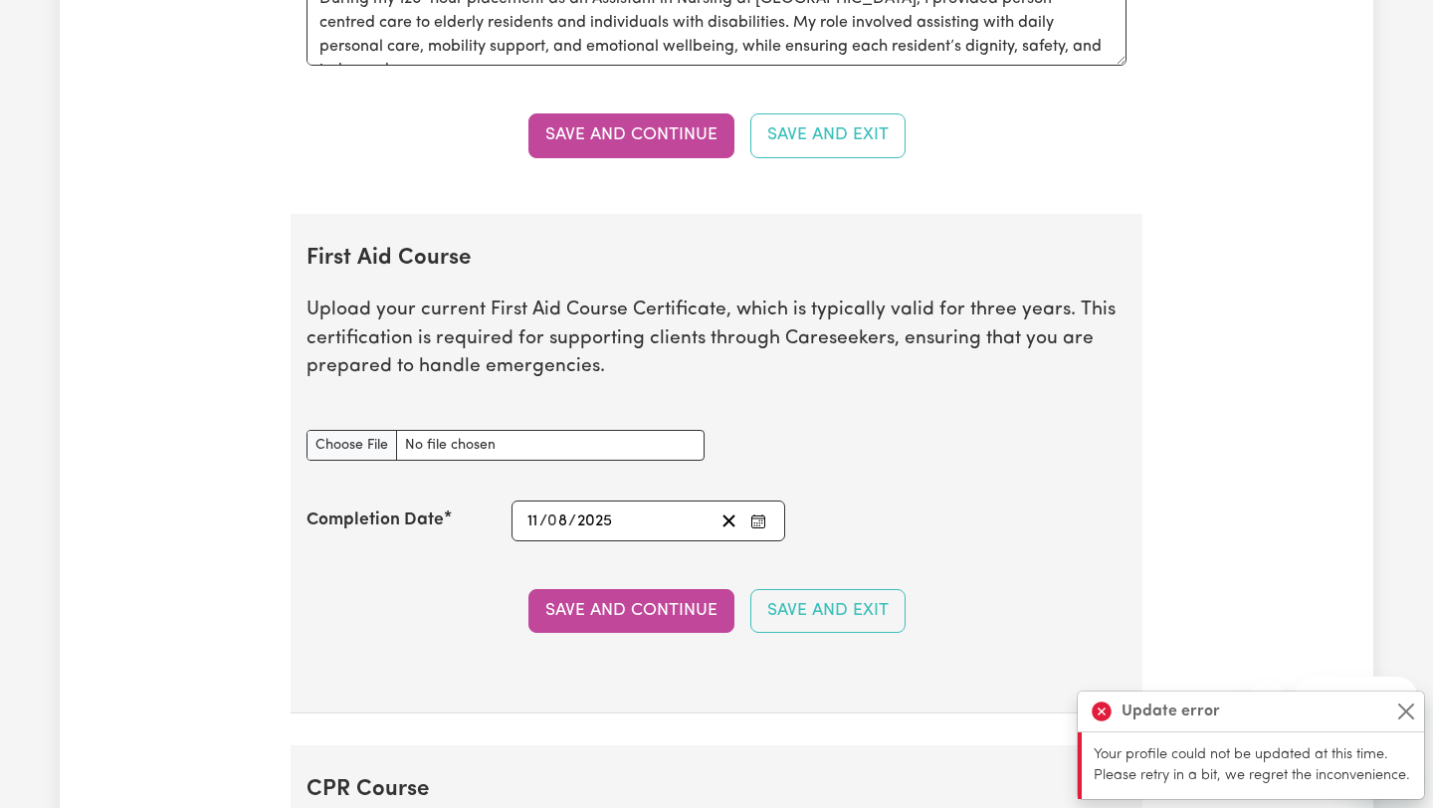
scroll to position [3117, 0]
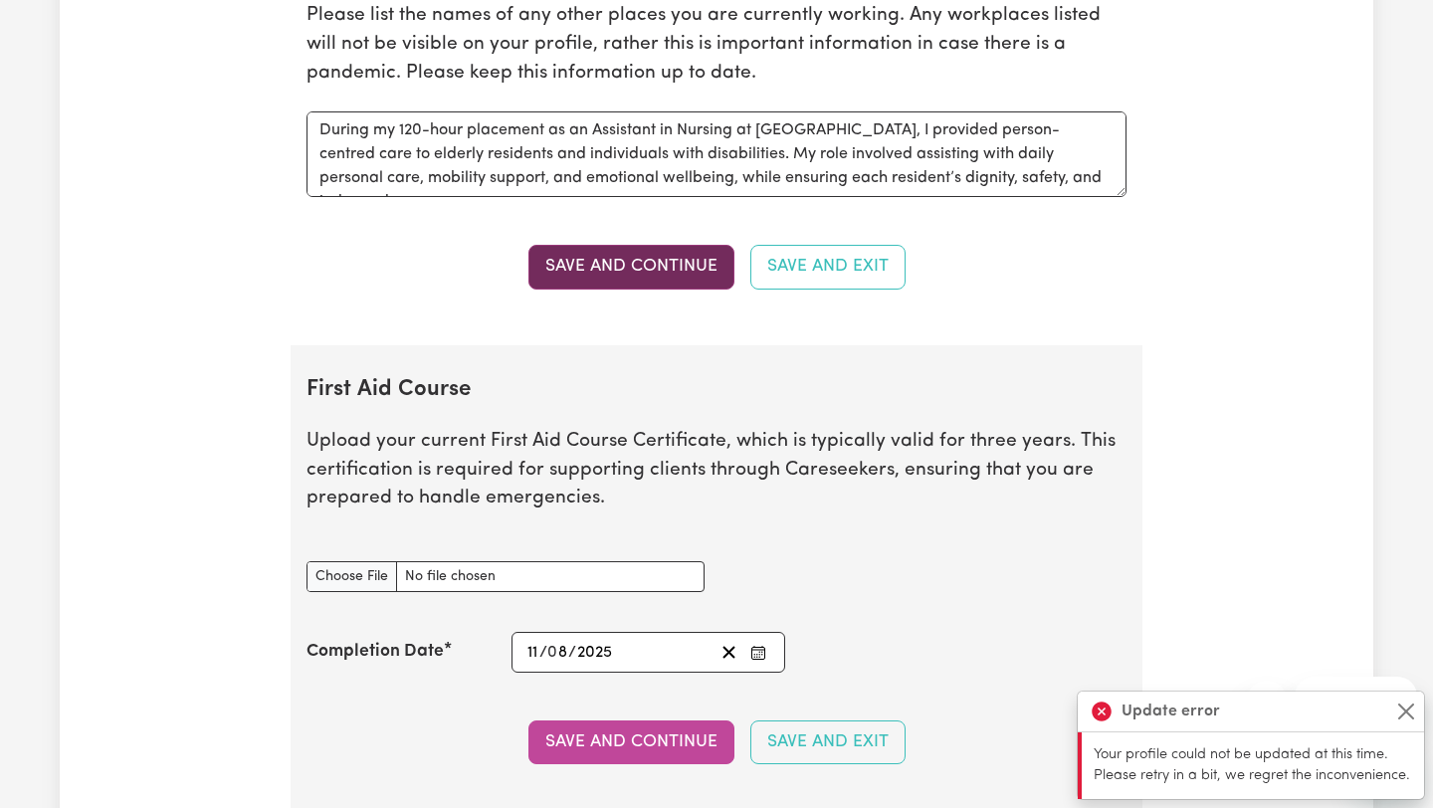
click at [600, 263] on button "Save and Continue" at bounding box center [631, 267] width 206 height 44
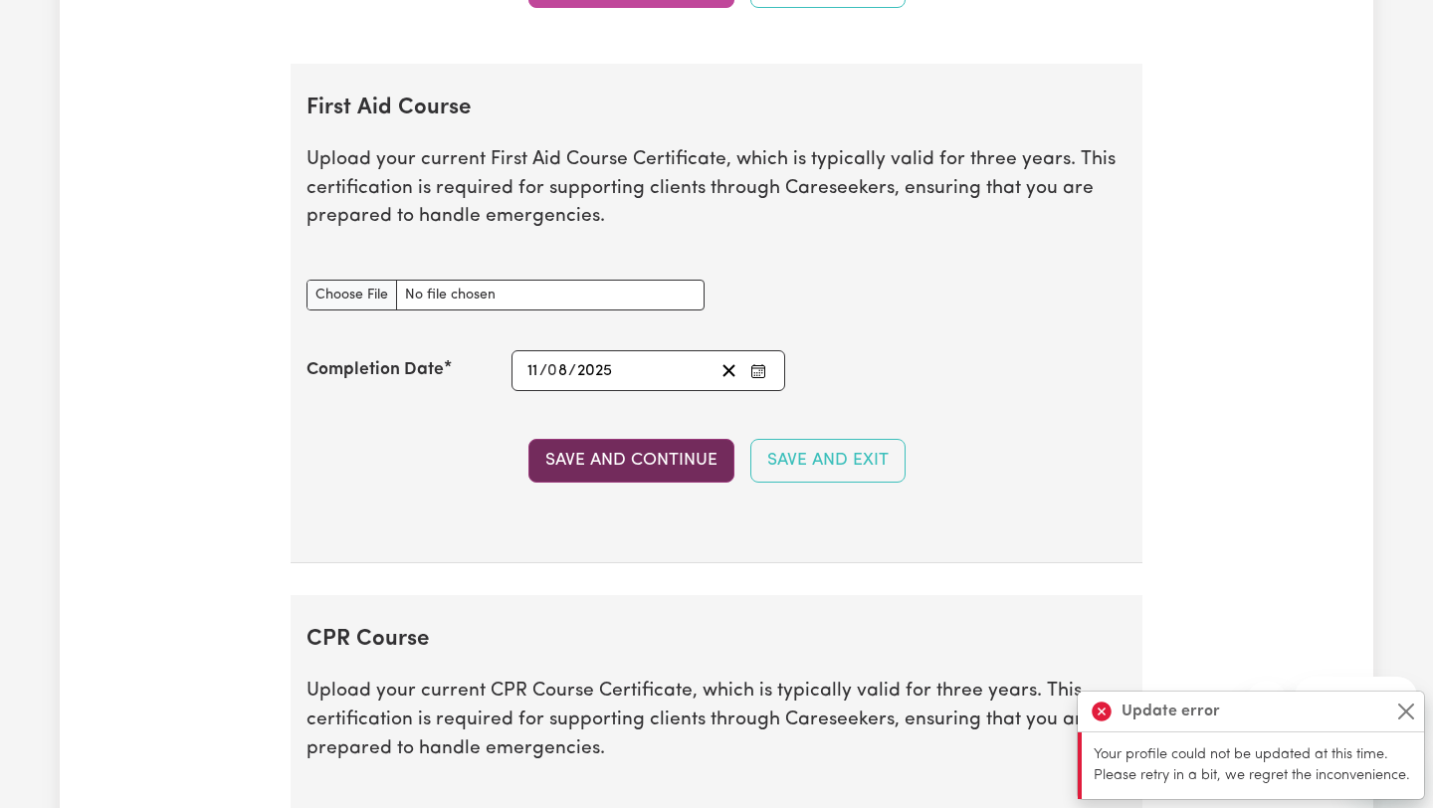
click at [567, 458] on button "Save and Continue" at bounding box center [631, 461] width 206 height 44
click at [540, 299] on input "First Aid Course document" at bounding box center [505, 295] width 398 height 31
type input "C:\fakepath\P-FA-[PERSON_NAME].pdf"
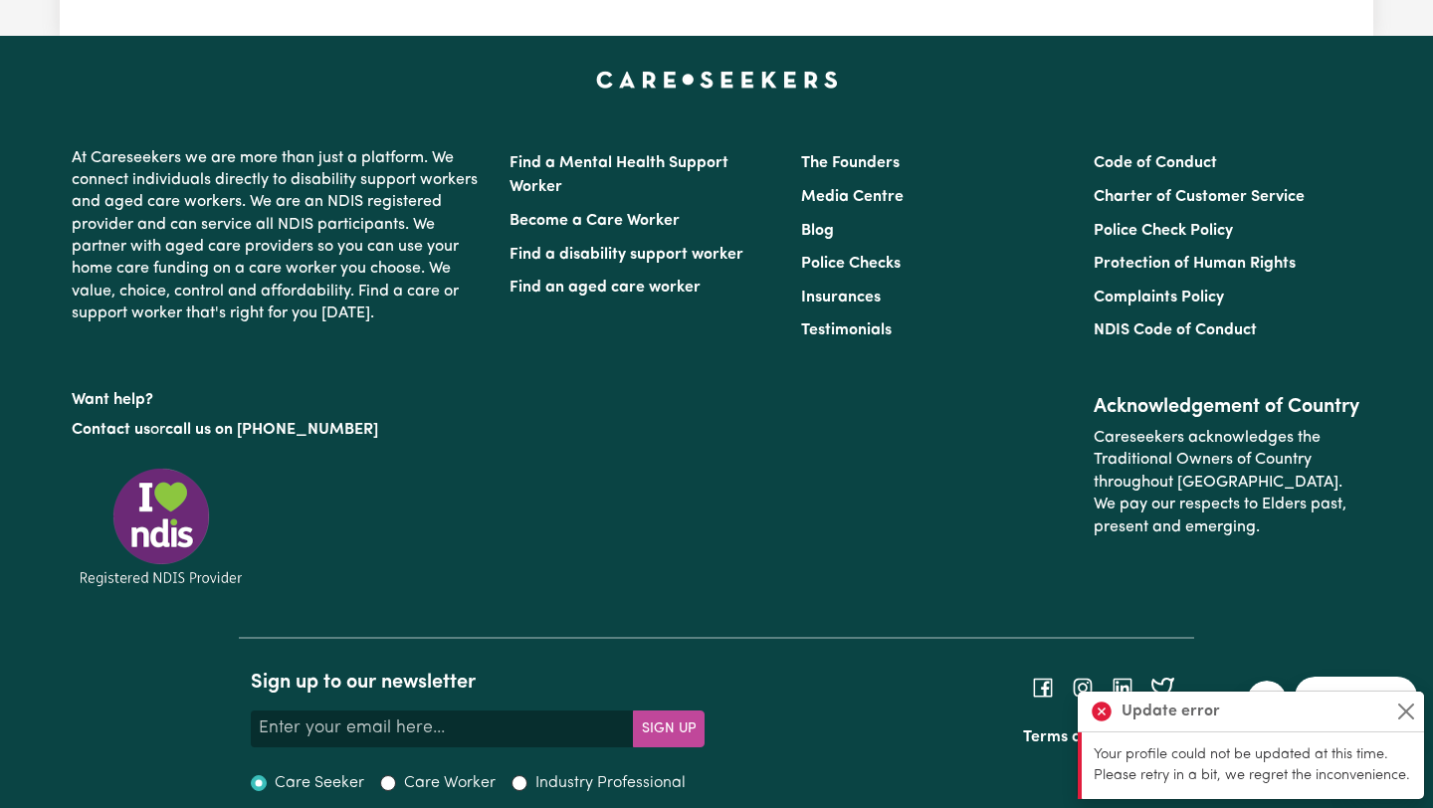
scroll to position [4509, 0]
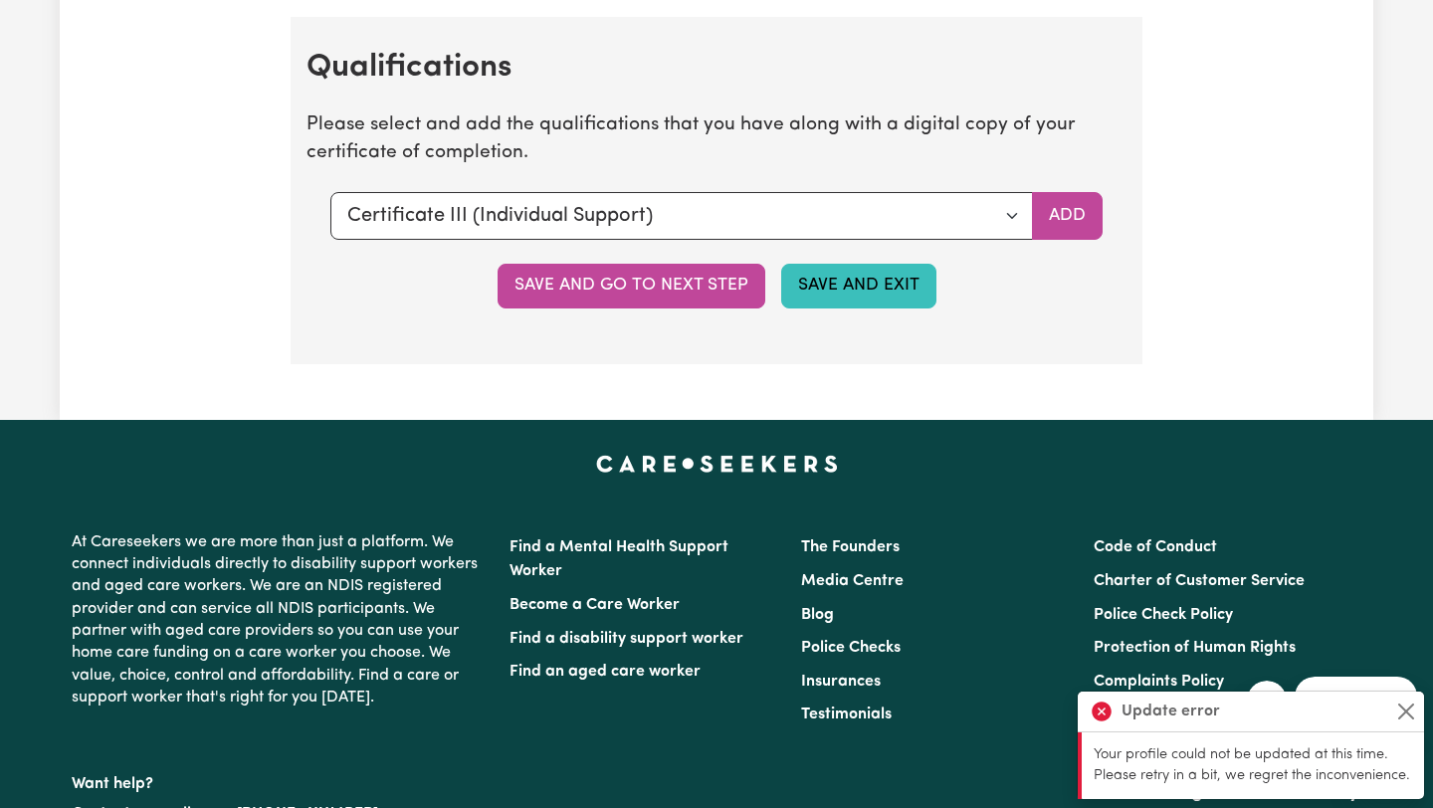
click at [843, 277] on button "Save and Exit" at bounding box center [858, 286] width 155 height 44
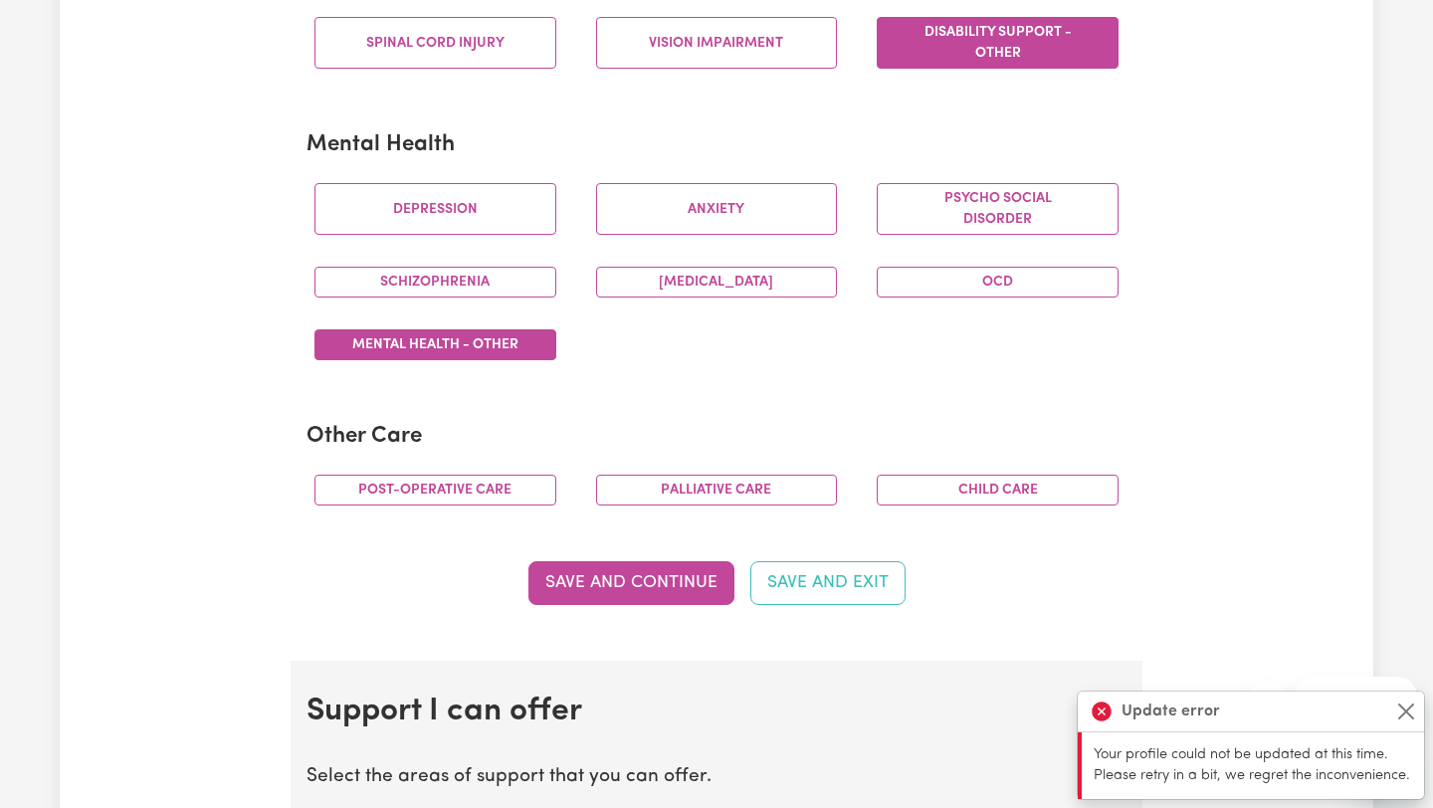
scroll to position [0, 0]
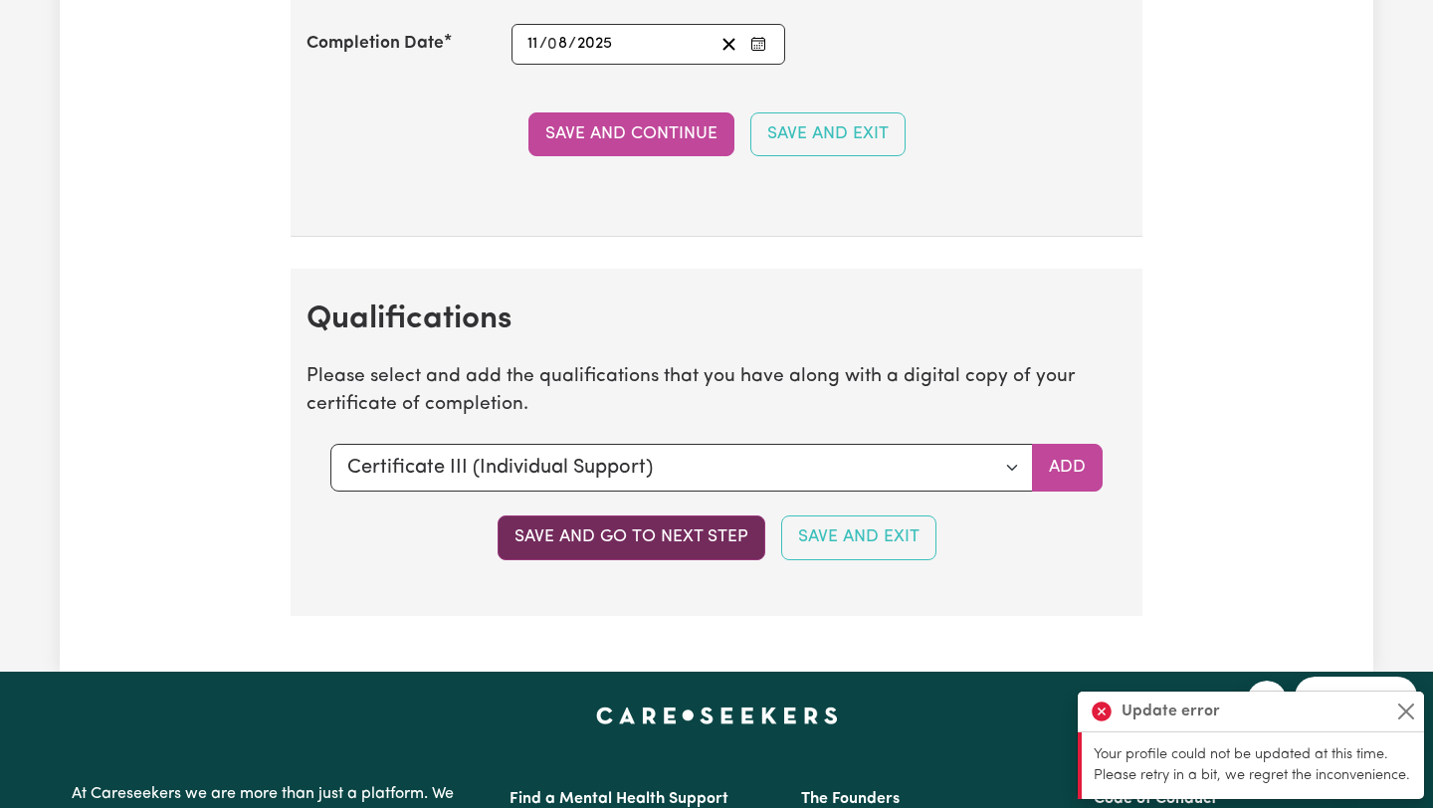
click at [650, 542] on button "Save and go to next step" at bounding box center [631, 537] width 268 height 44
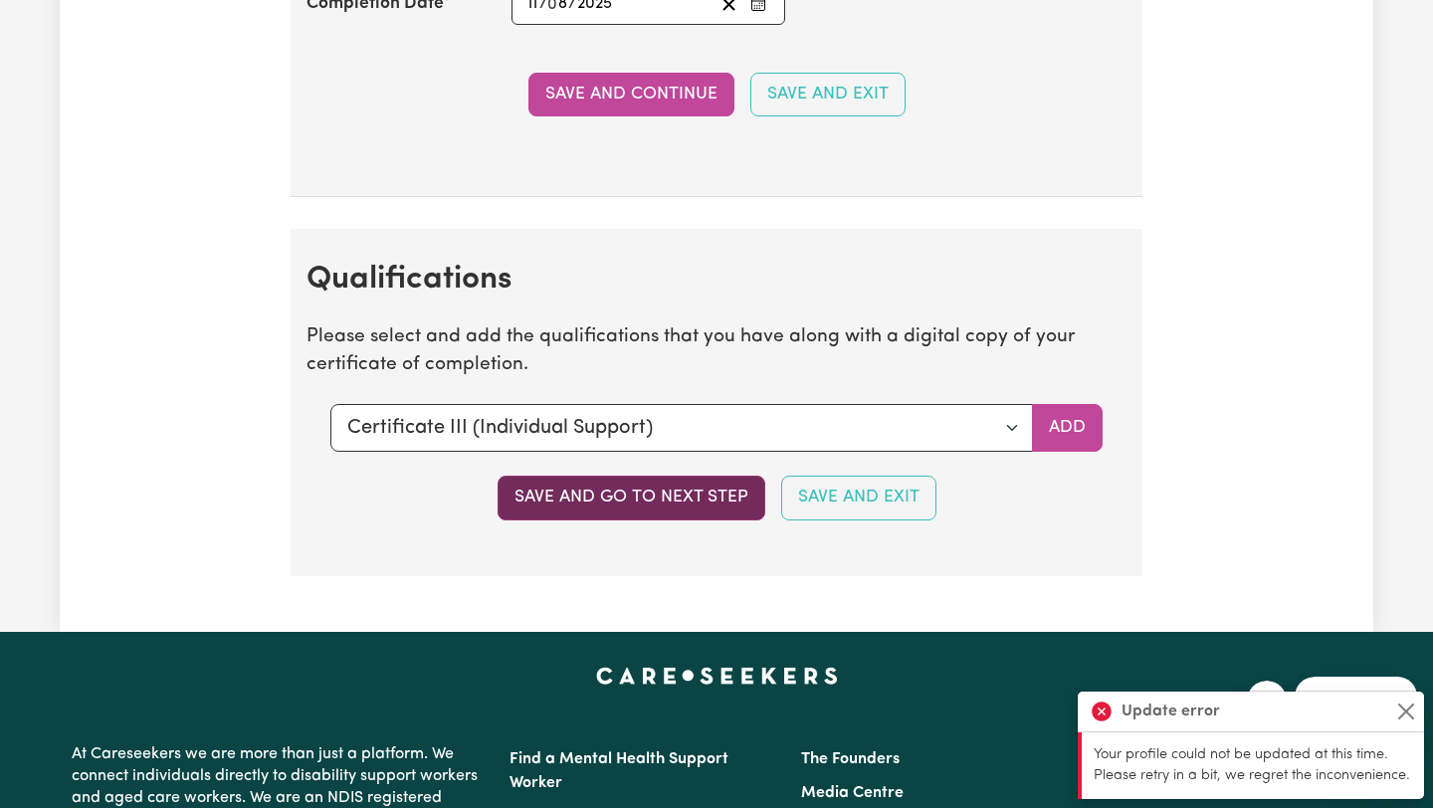
scroll to position [4257, 0]
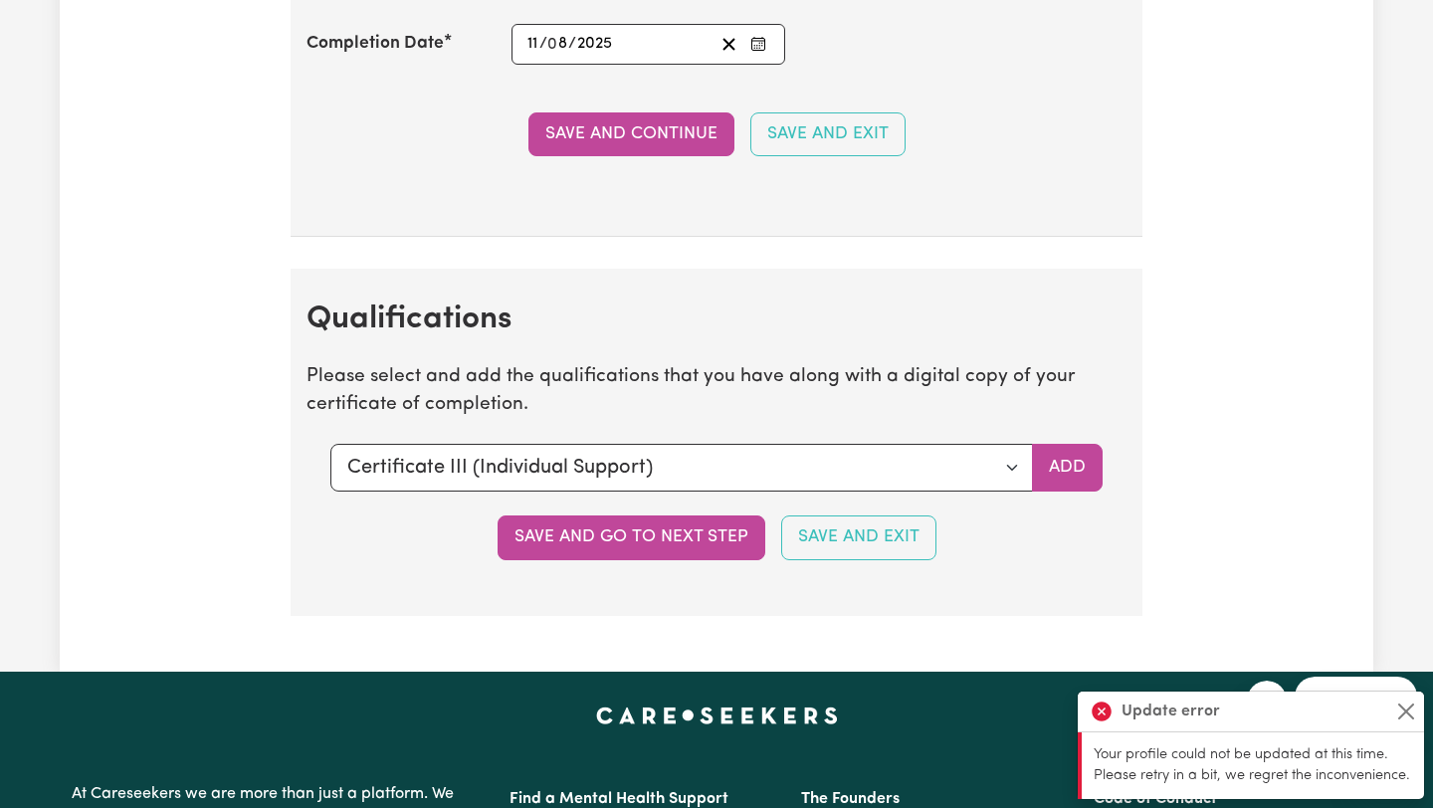
click at [644, 559] on section "Qualifications Please select and add the qualifications that you have along wit…" at bounding box center [717, 442] width 852 height 346
click at [644, 554] on button "Save and go to next step" at bounding box center [631, 537] width 268 height 44
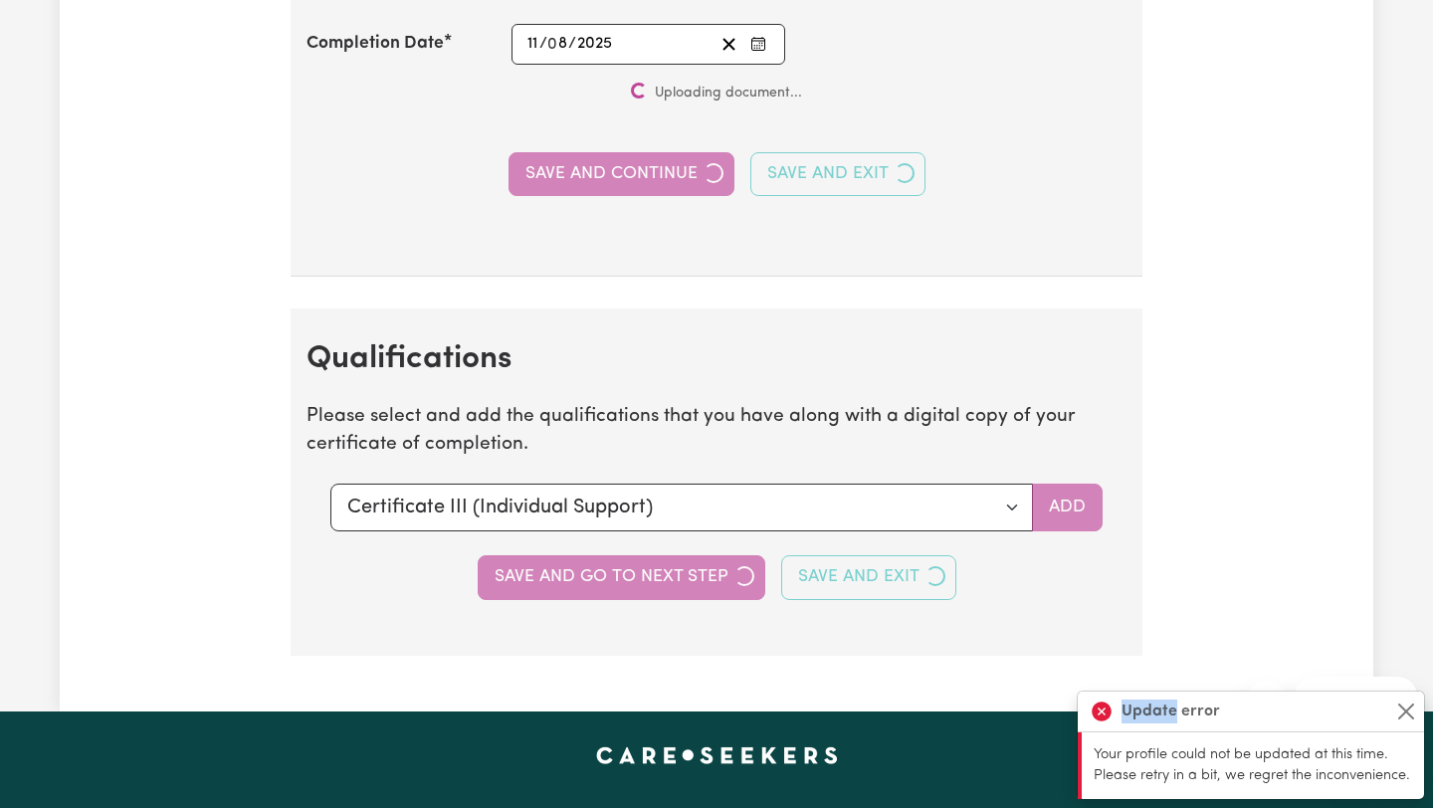
click at [644, 555] on div "Save and go to next step Save and Exit" at bounding box center [716, 577] width 820 height 44
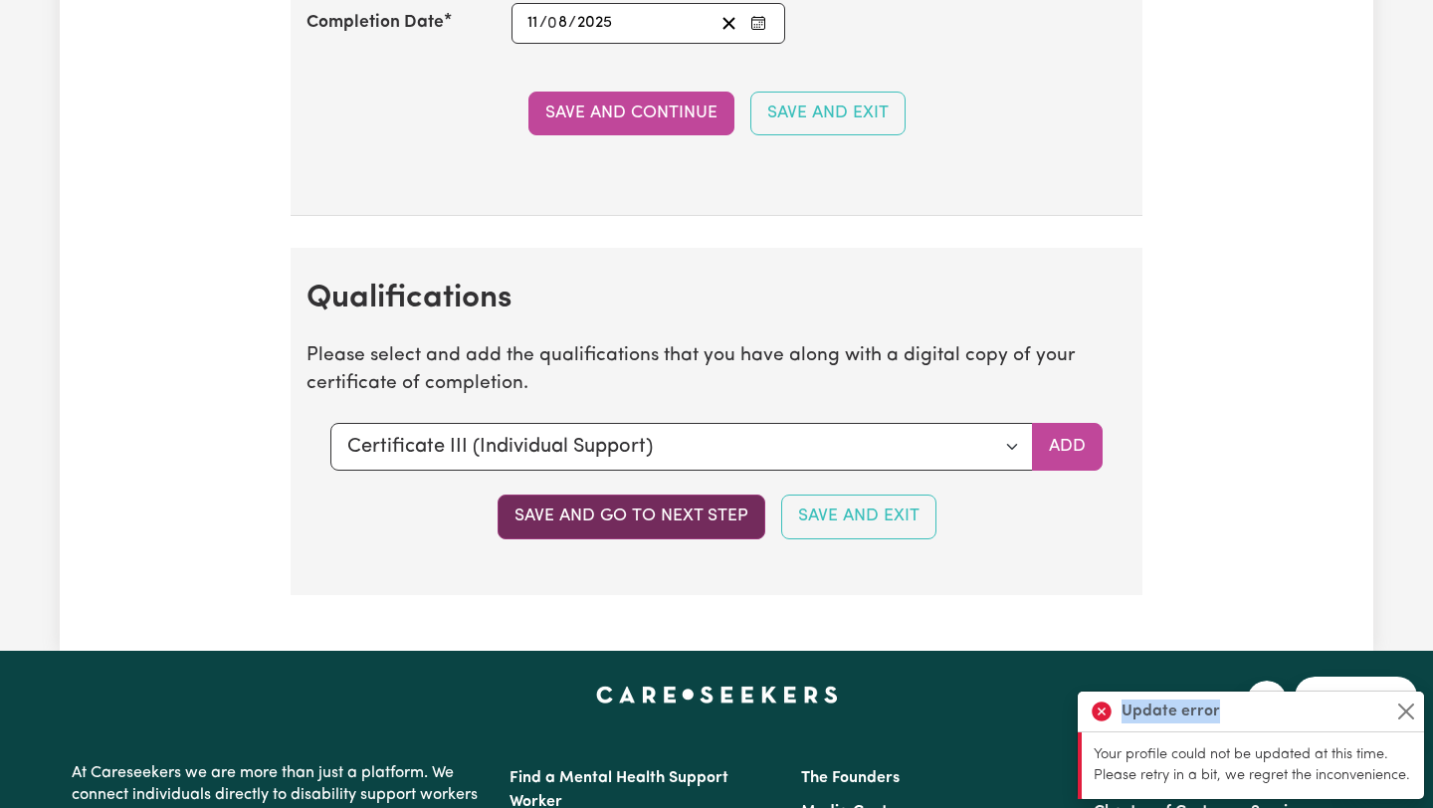
click at [644, 538] on button "Save and go to next step" at bounding box center [631, 516] width 268 height 44
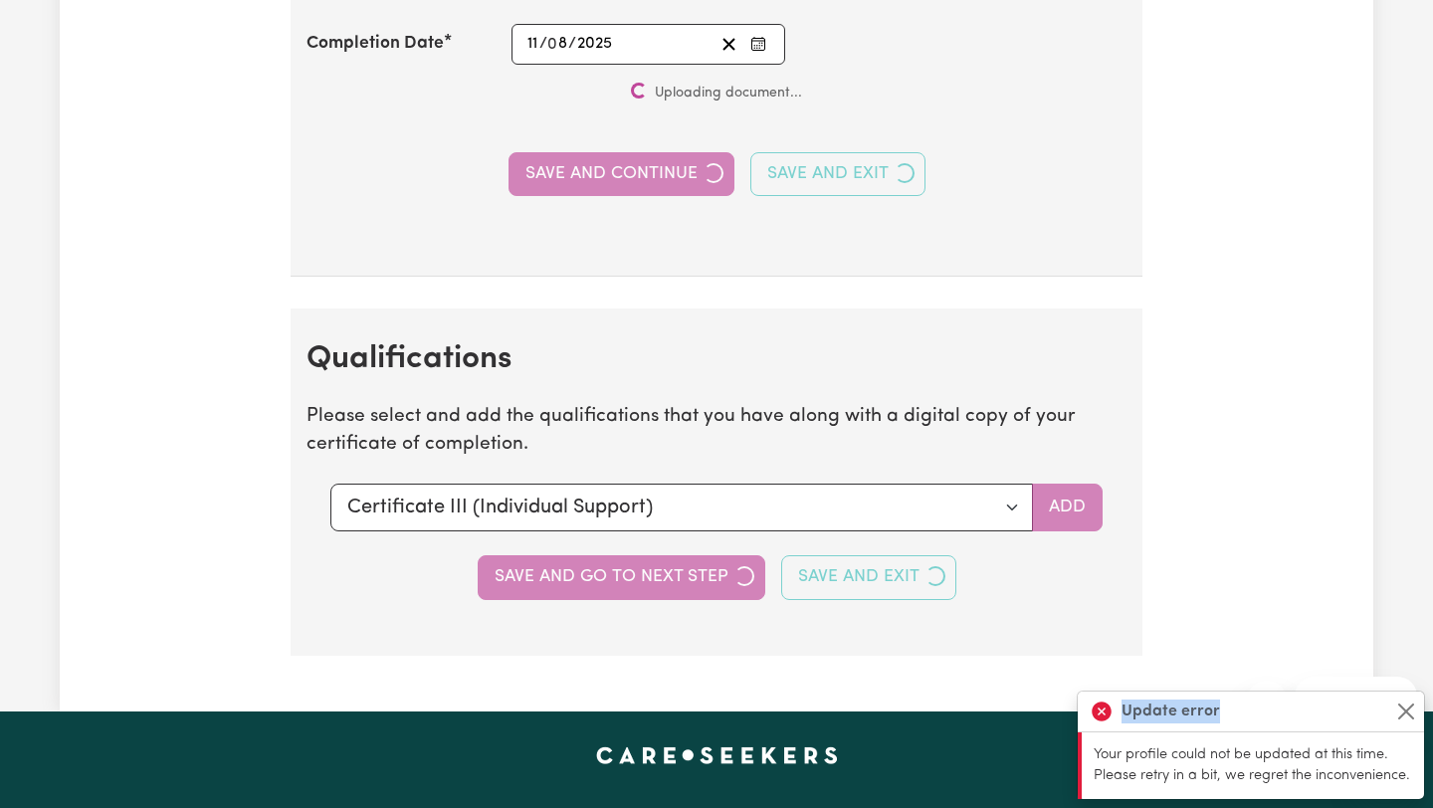
click at [644, 555] on div "Save and go to next step Save and Exit" at bounding box center [716, 577] width 820 height 44
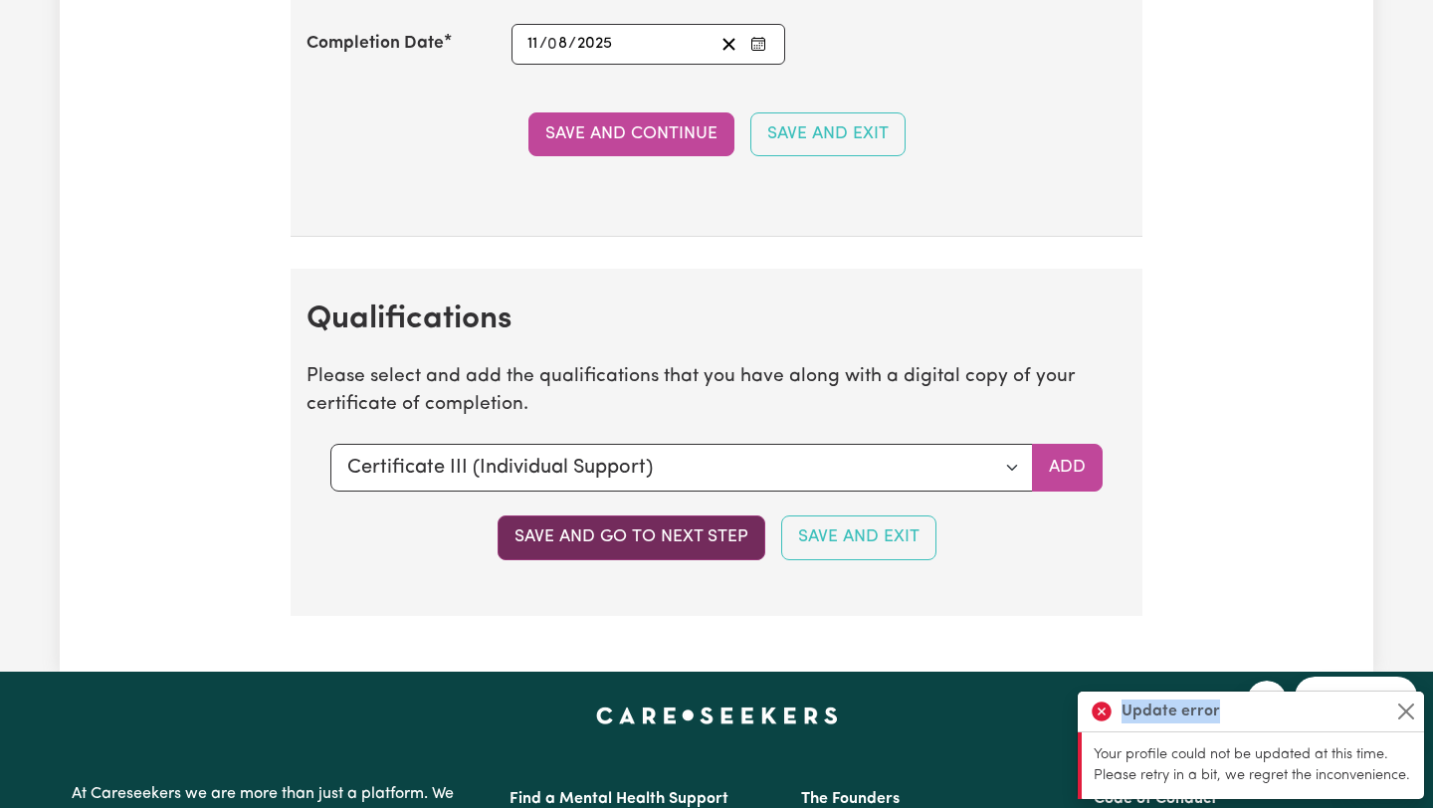
click at [644, 554] on button "Save and go to next step" at bounding box center [631, 537] width 268 height 44
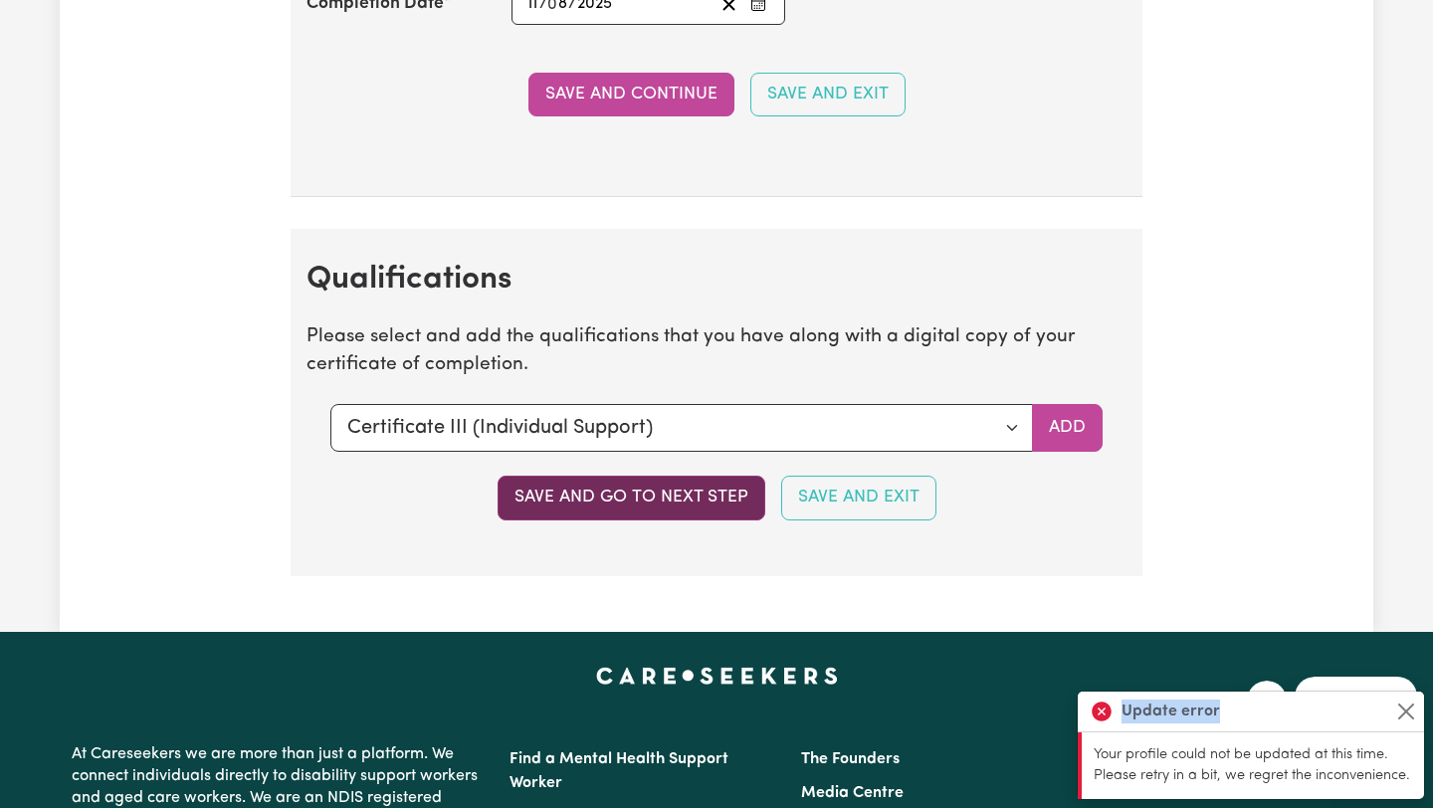
click at [644, 519] on div "Save and go to next step Save and Exit" at bounding box center [716, 498] width 820 height 44
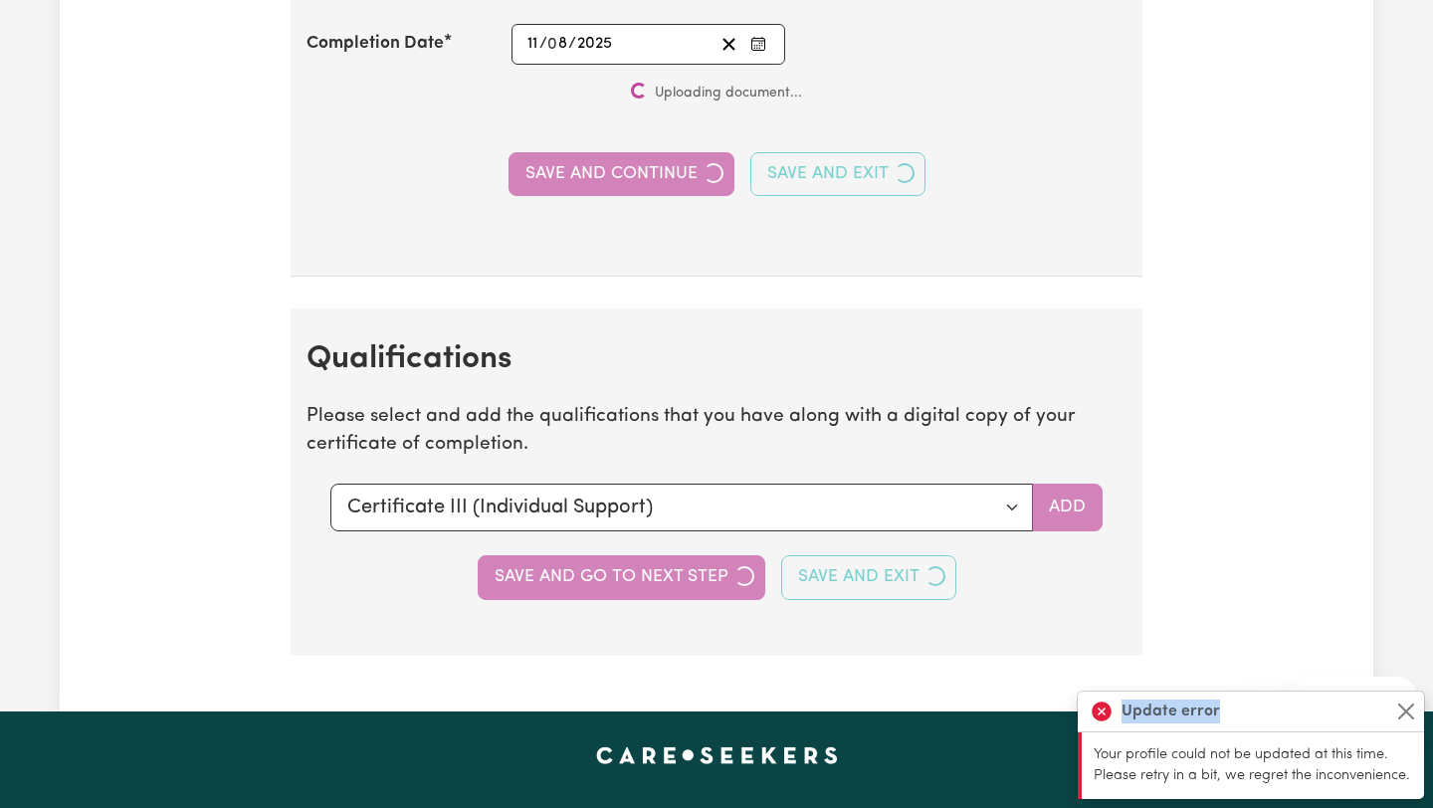
click at [644, 555] on div "Save and go to next step Save and Exit" at bounding box center [716, 577] width 820 height 44
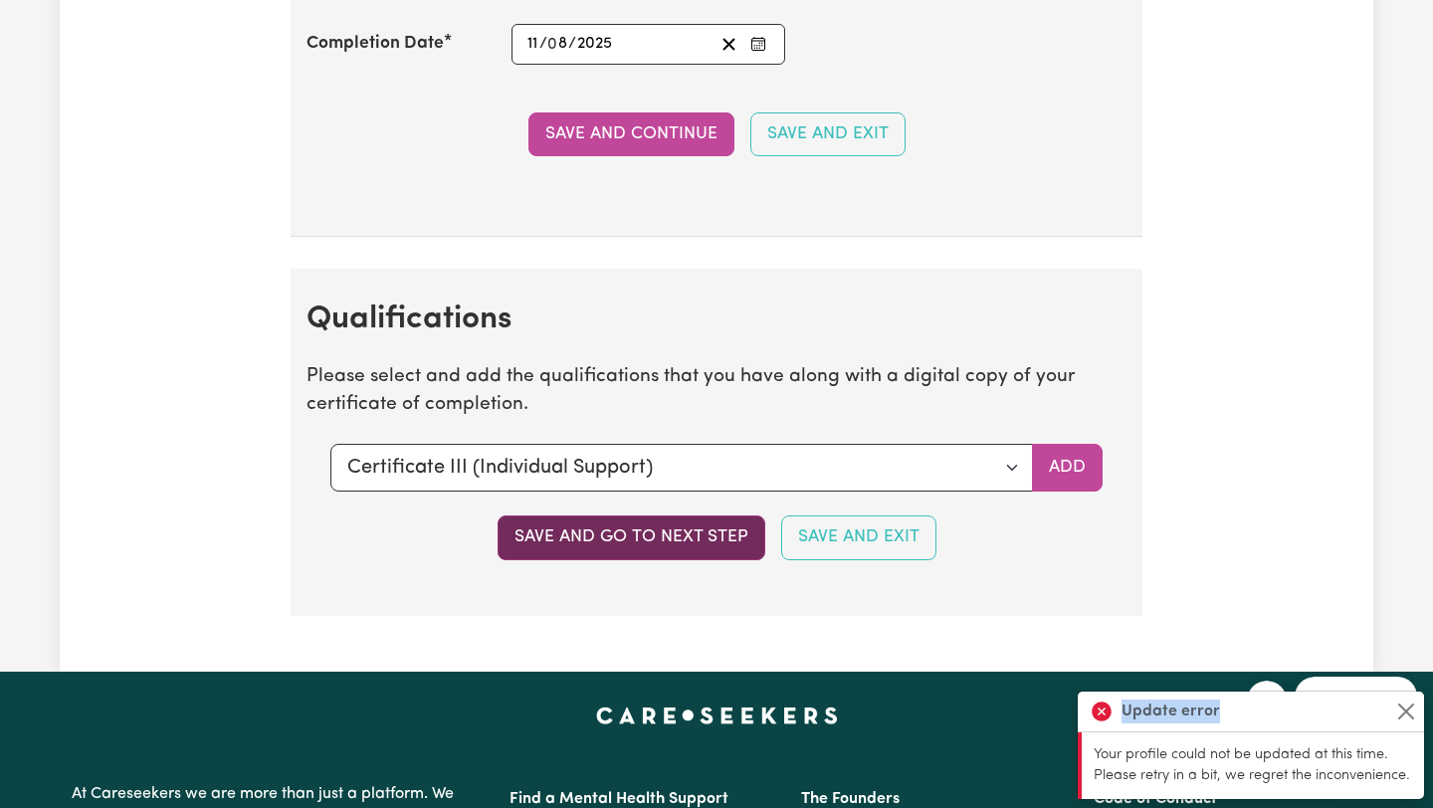
click at [644, 554] on button "Save and go to next step" at bounding box center [631, 537] width 268 height 44
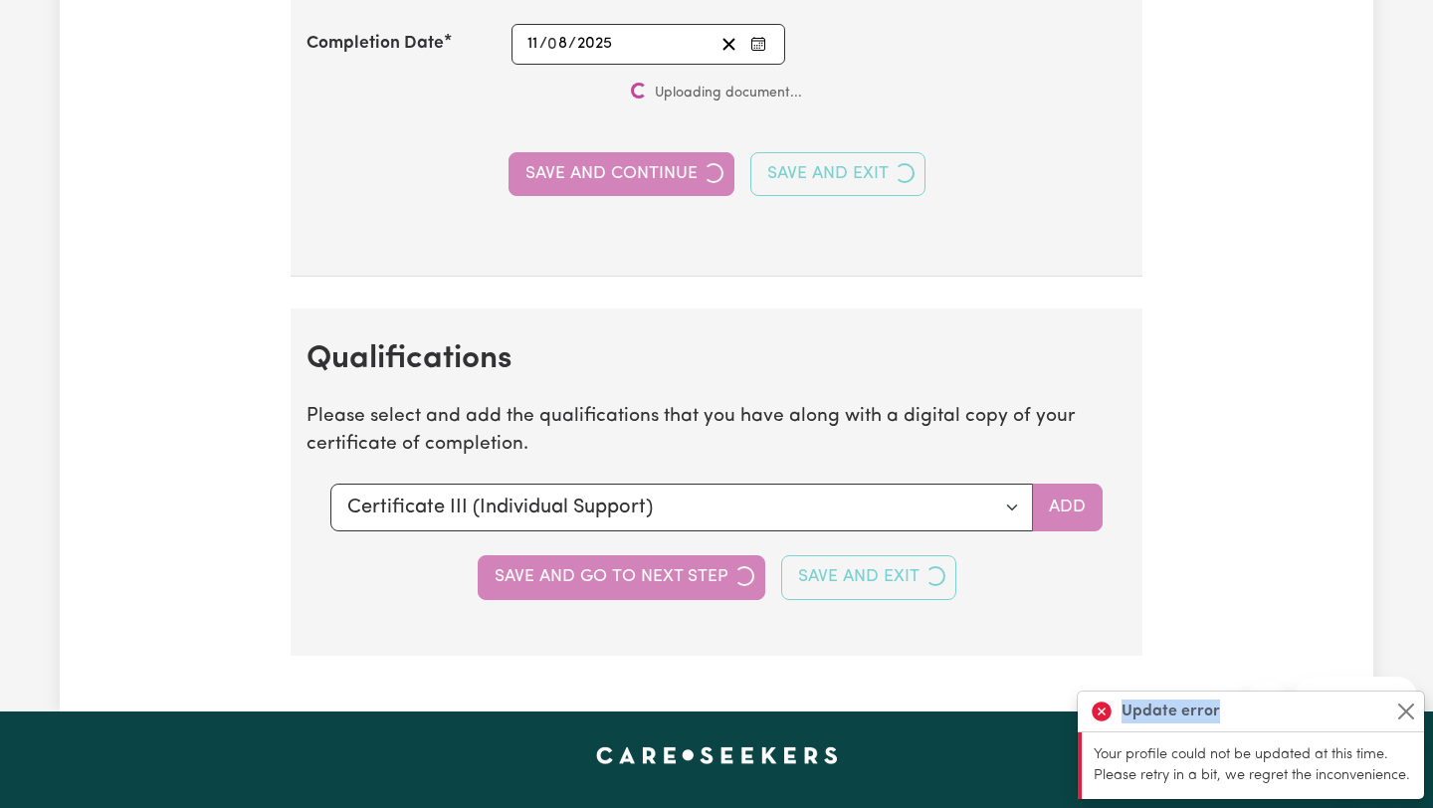
click at [644, 555] on div "Save and go to next step Save and Exit" at bounding box center [716, 577] width 820 height 44
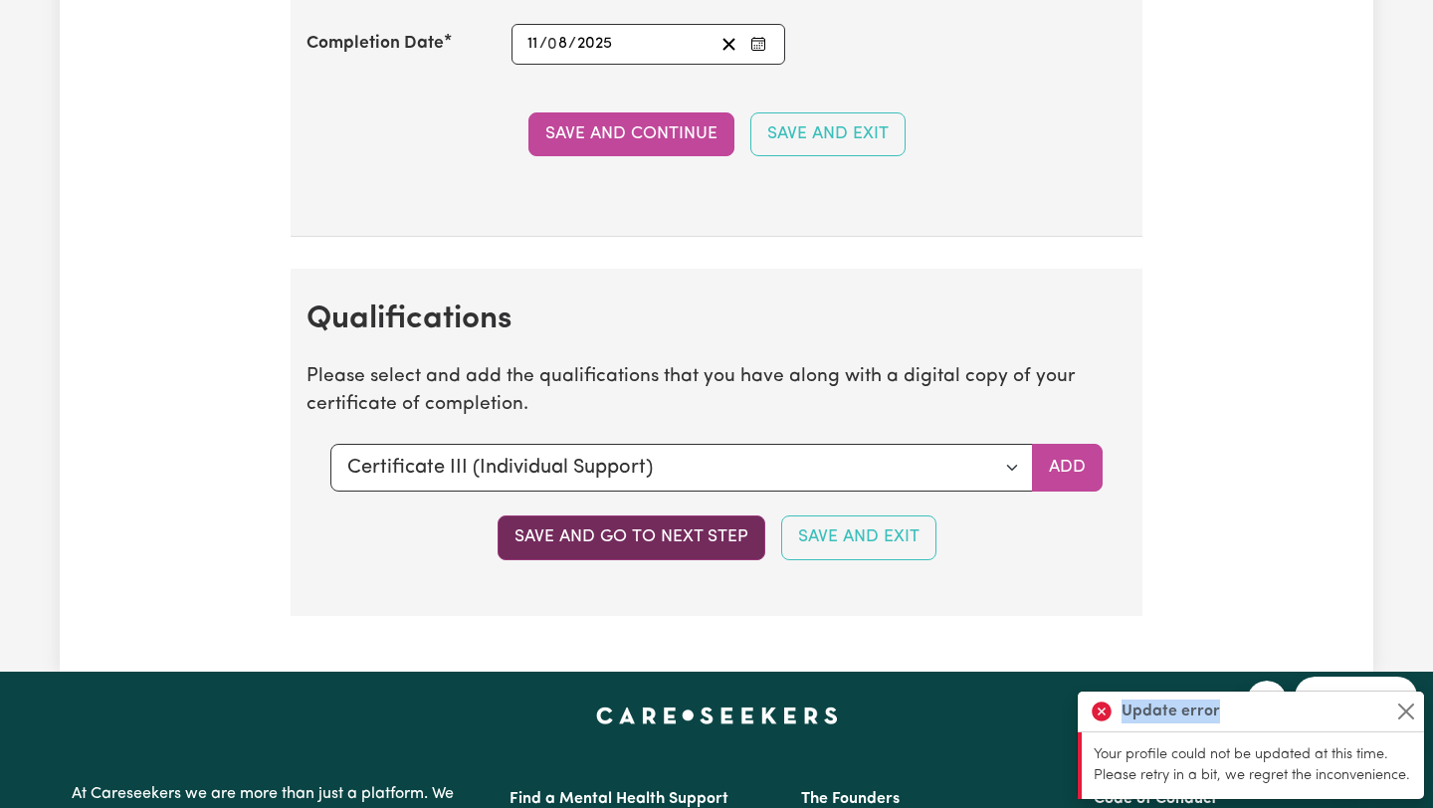
click at [644, 554] on div "Save and go to next step Save and Exit" at bounding box center [716, 537] width 820 height 44
click at [644, 554] on button "Save and go to next step" at bounding box center [631, 537] width 268 height 44
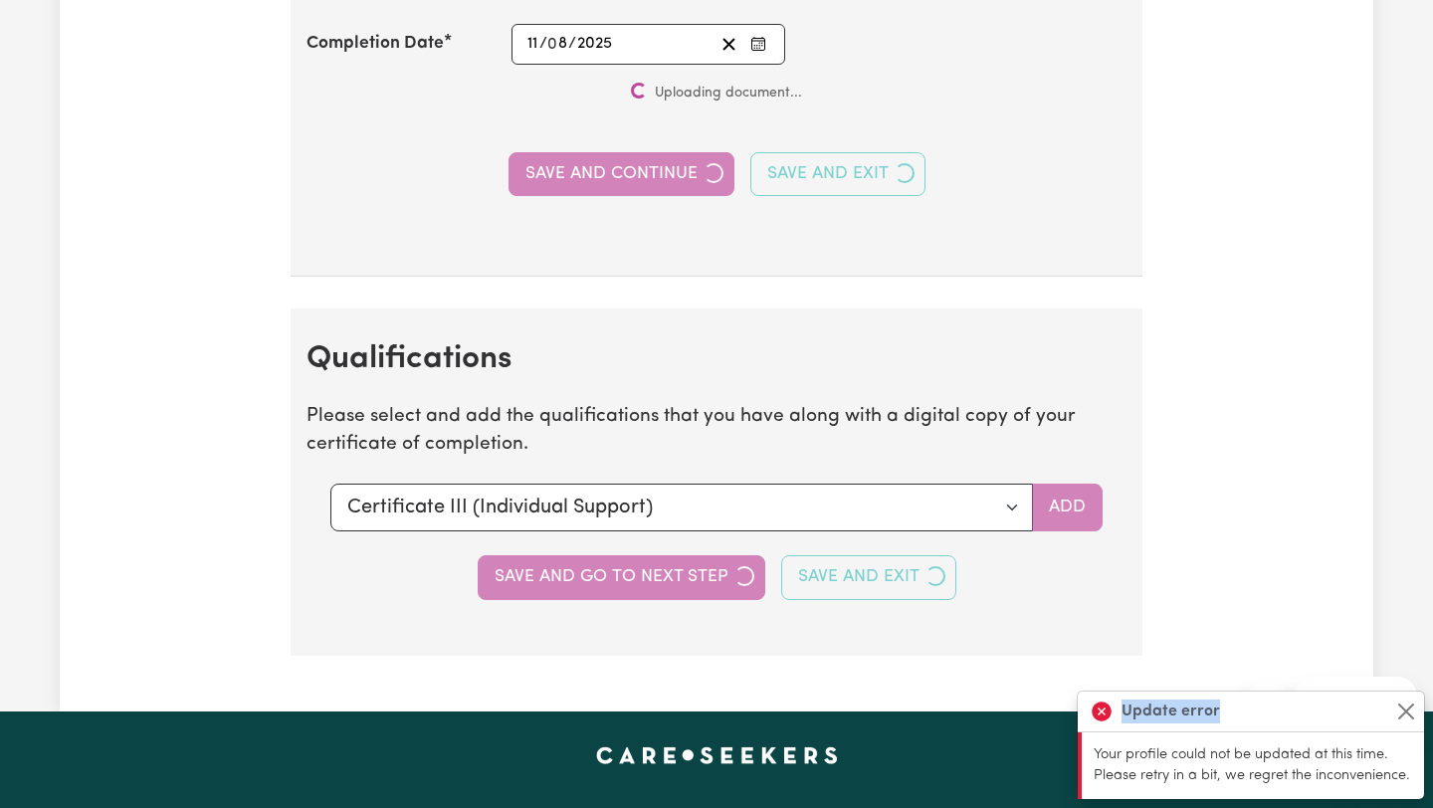
click at [644, 555] on div "Save and go to next step Save and Exit" at bounding box center [716, 577] width 820 height 44
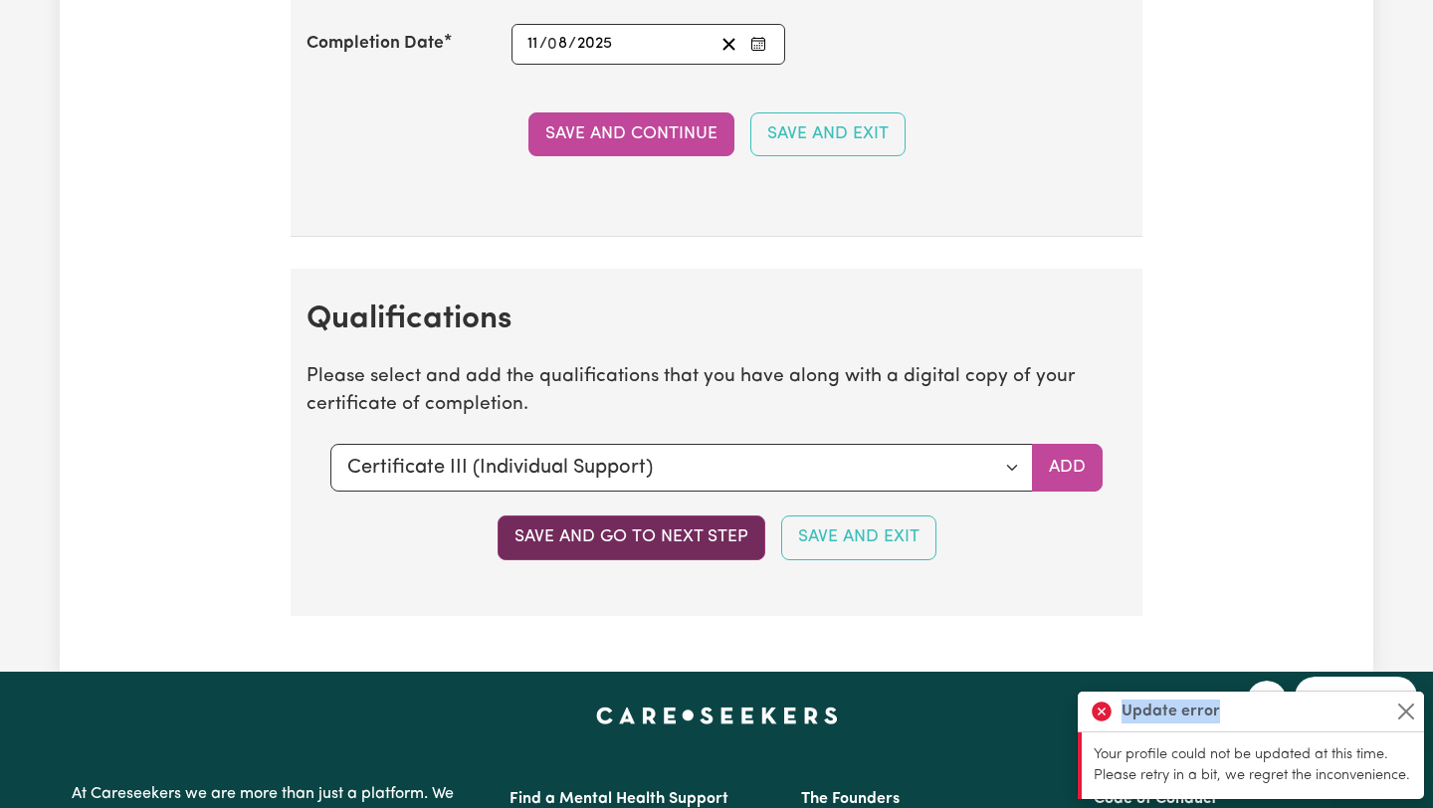
click at [644, 554] on button "Save and go to next step" at bounding box center [631, 537] width 268 height 44
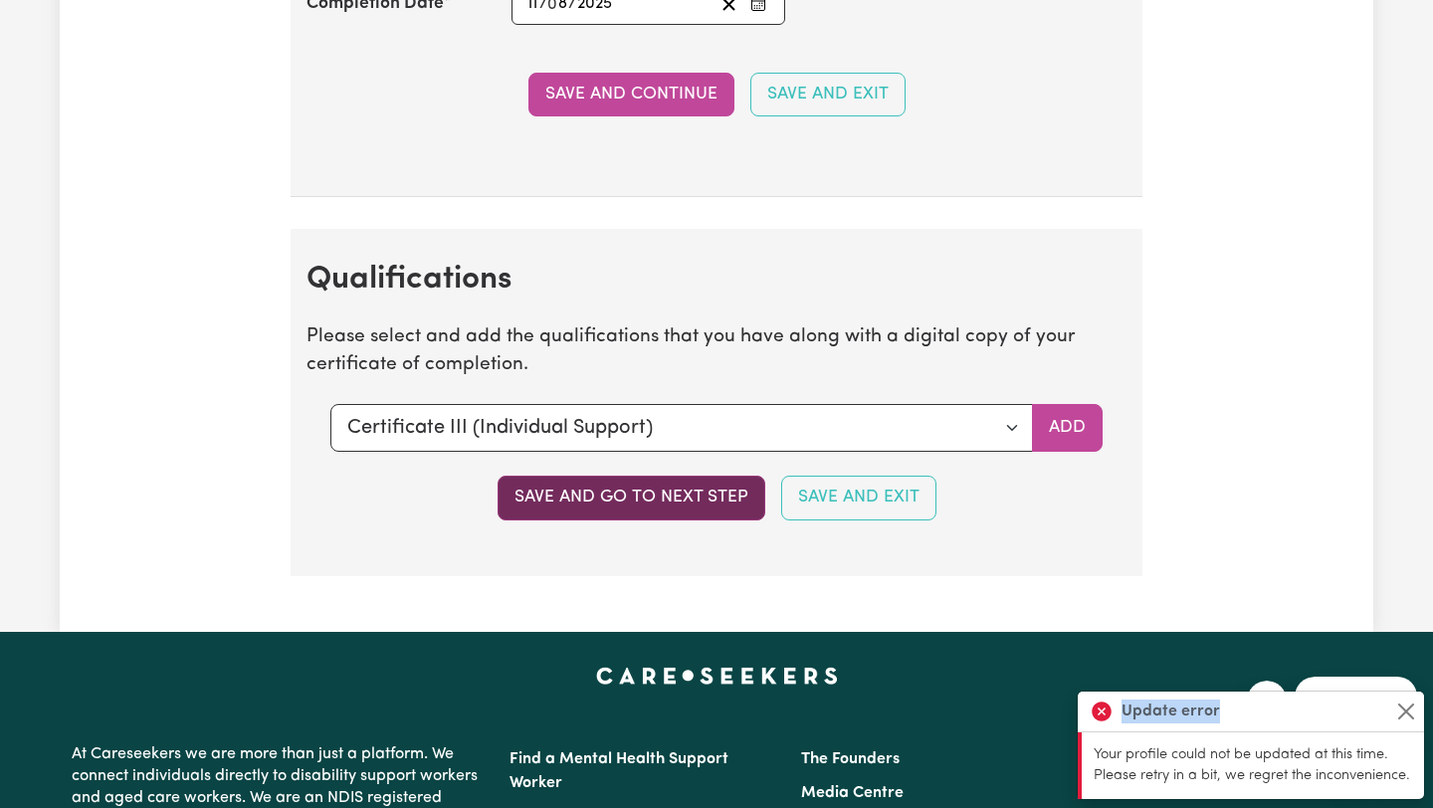
click at [644, 519] on div "Save and go to next step Save and Exit" at bounding box center [716, 498] width 820 height 44
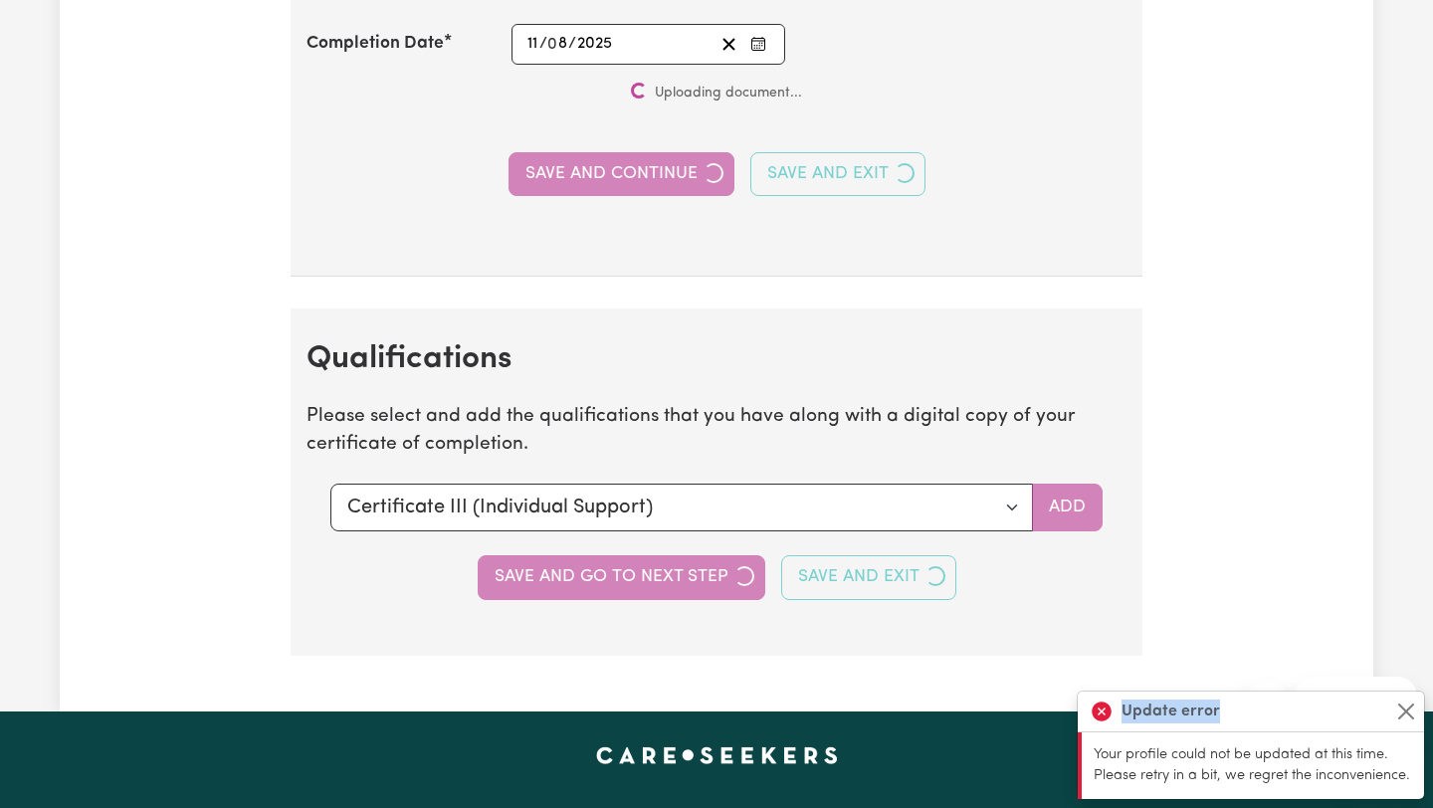
click at [644, 555] on div "Save and go to next step Save and Exit" at bounding box center [716, 577] width 820 height 44
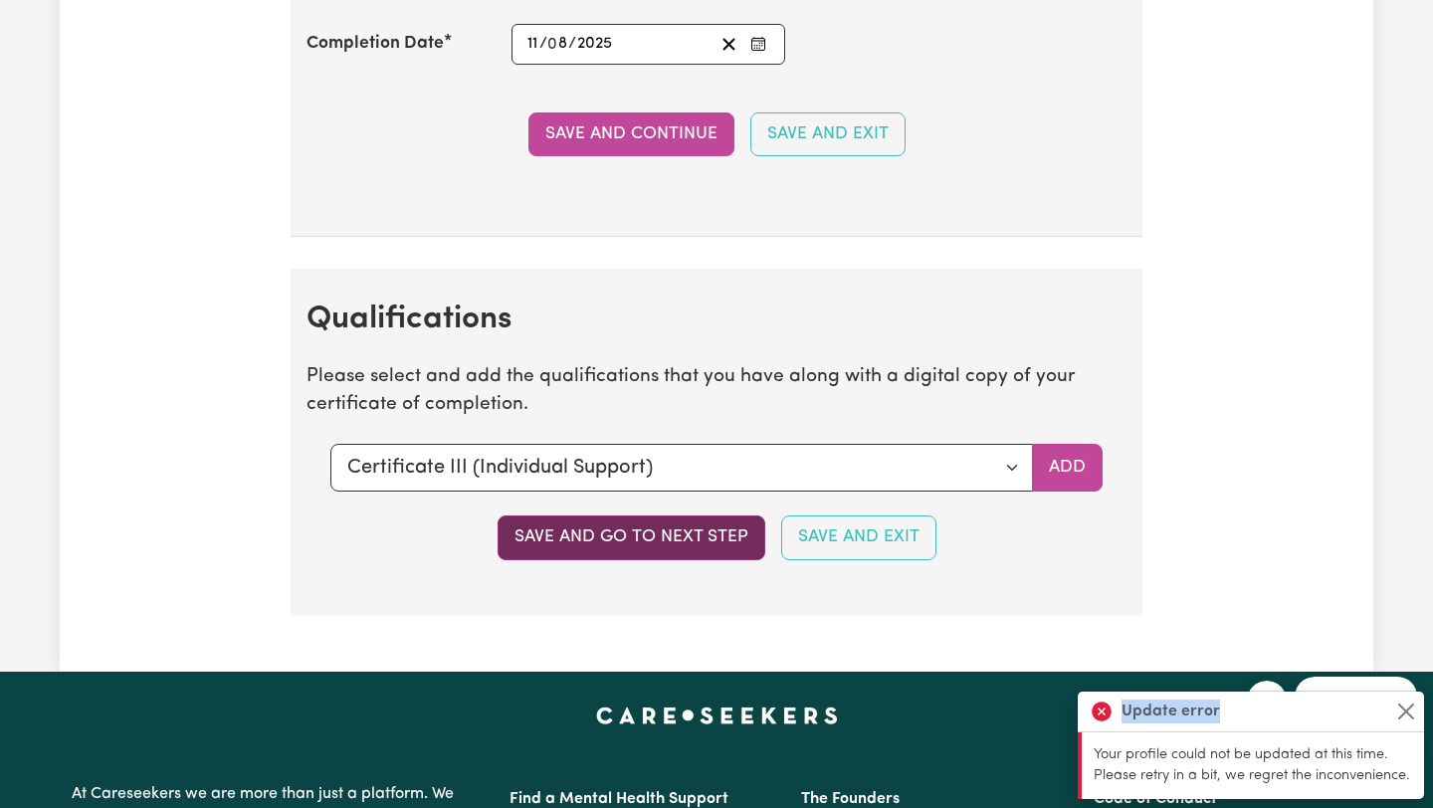
click at [644, 554] on button "Save and go to next step" at bounding box center [631, 537] width 268 height 44
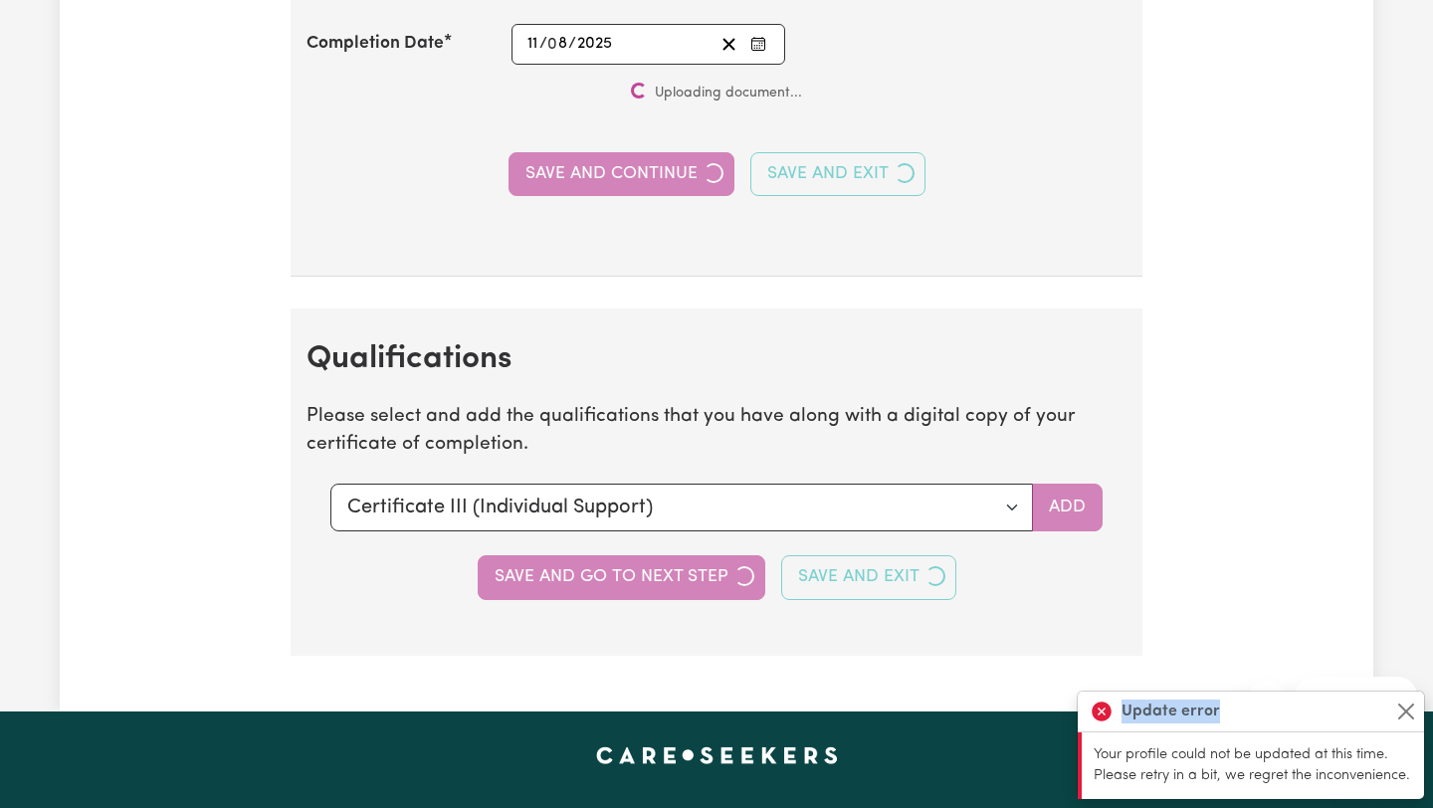
click at [644, 555] on div "Save and go to next step Save and Exit" at bounding box center [716, 577] width 820 height 44
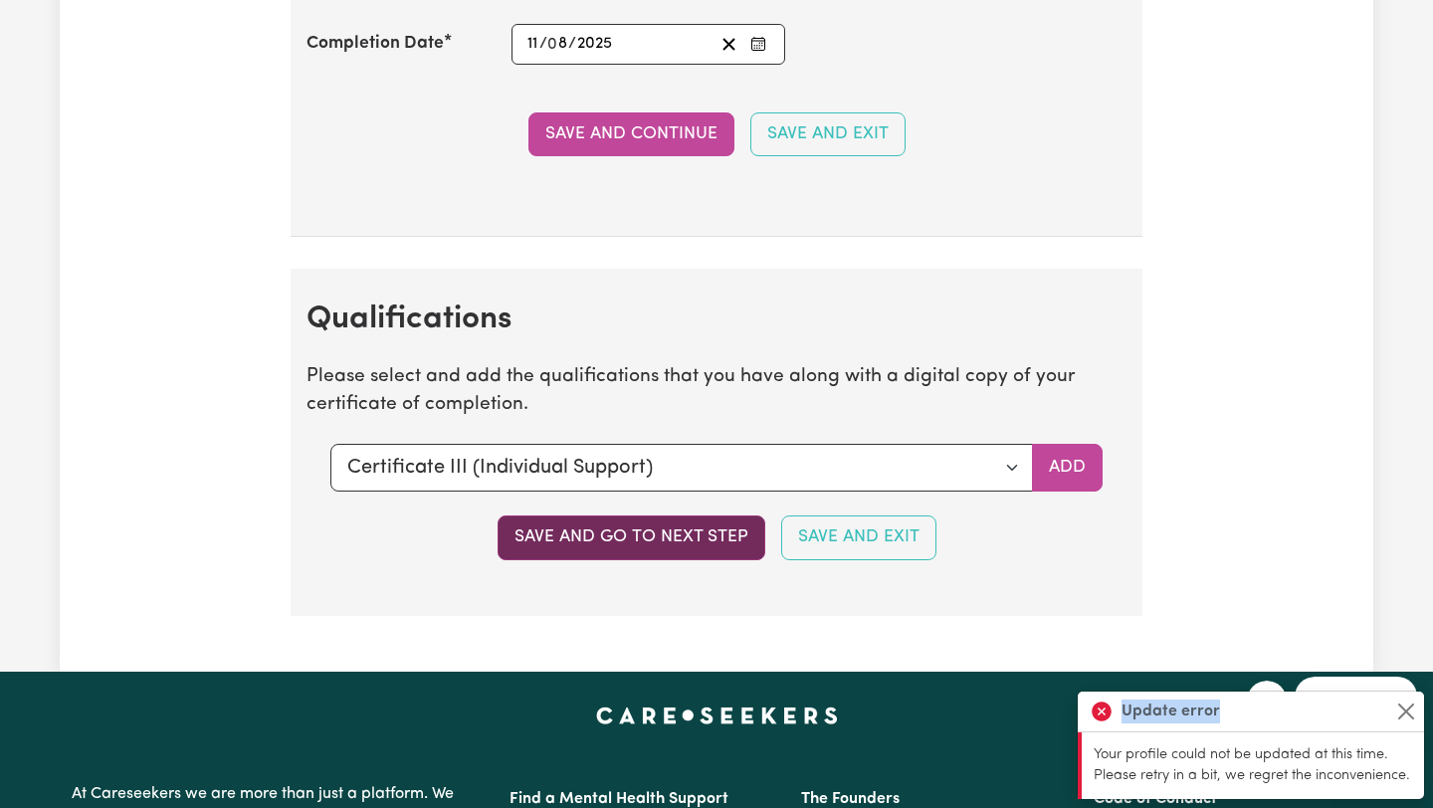
click at [644, 554] on button "Save and go to next step" at bounding box center [631, 537] width 268 height 44
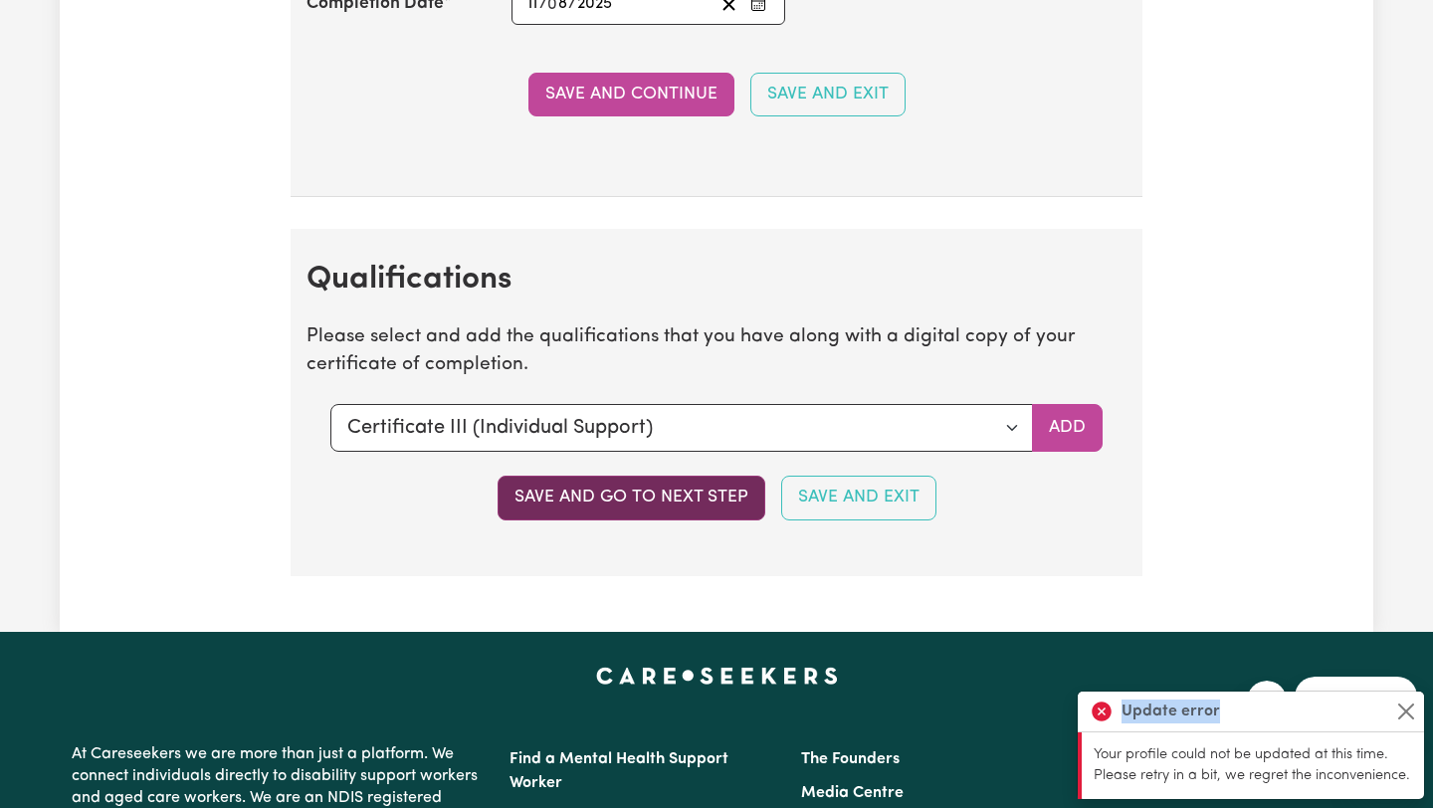
click at [644, 519] on div "Save and go to next step Save and Exit" at bounding box center [716, 498] width 820 height 44
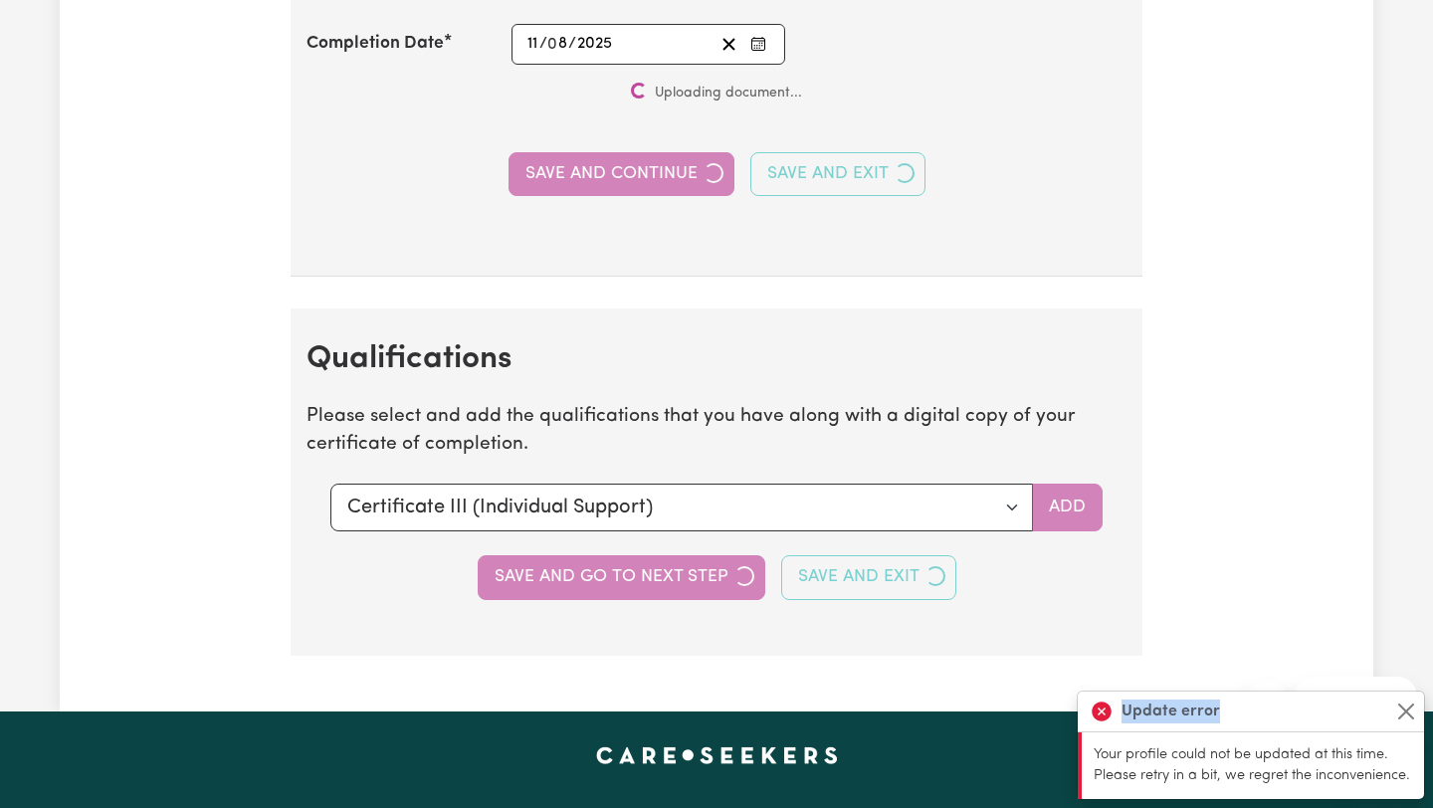
click at [644, 555] on div "Save and go to next step Save and Exit" at bounding box center [716, 577] width 820 height 44
click at [644, 555] on button "Save and go to next step" at bounding box center [622, 577] width 288 height 44
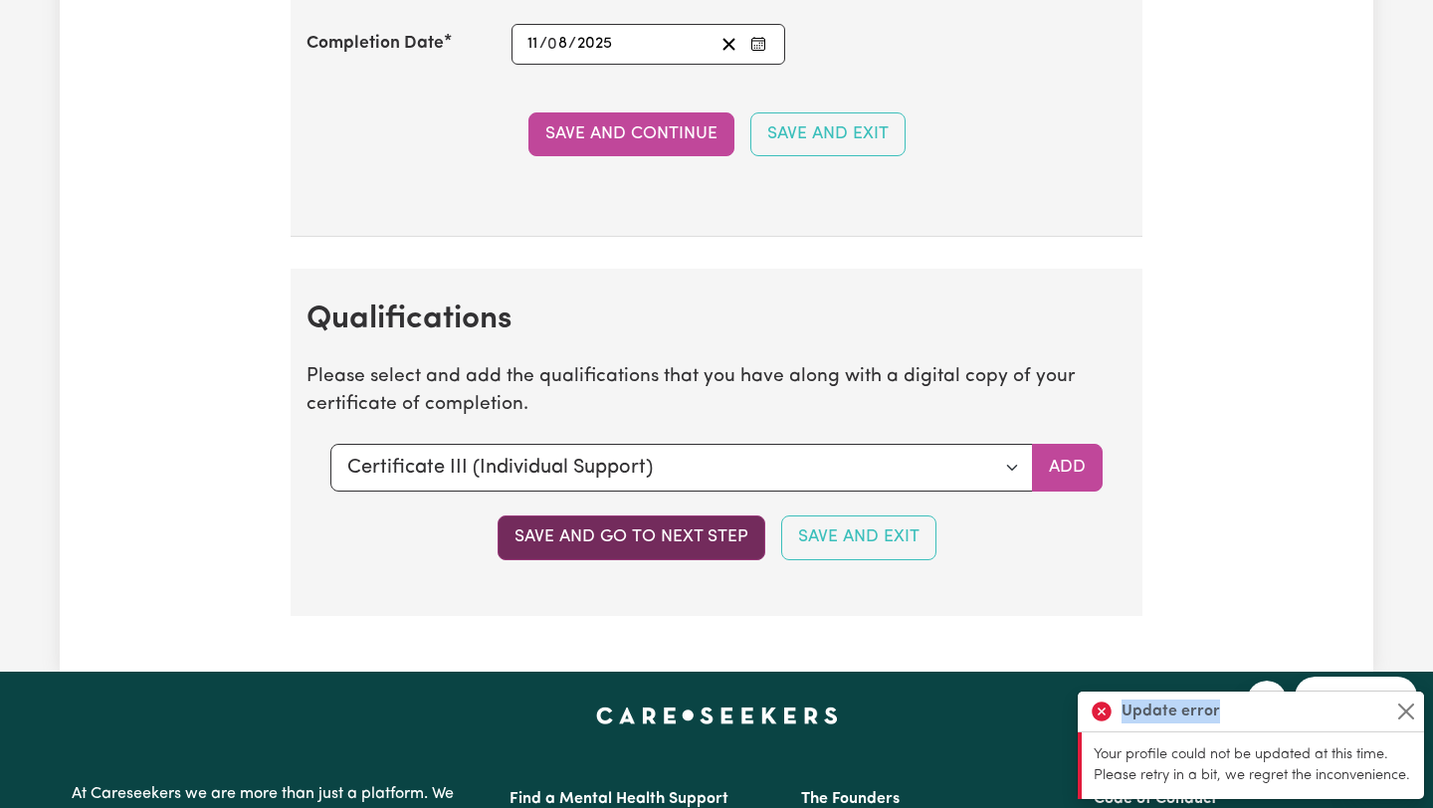
click at [542, 533] on button "Save and go to next step" at bounding box center [631, 537] width 268 height 44
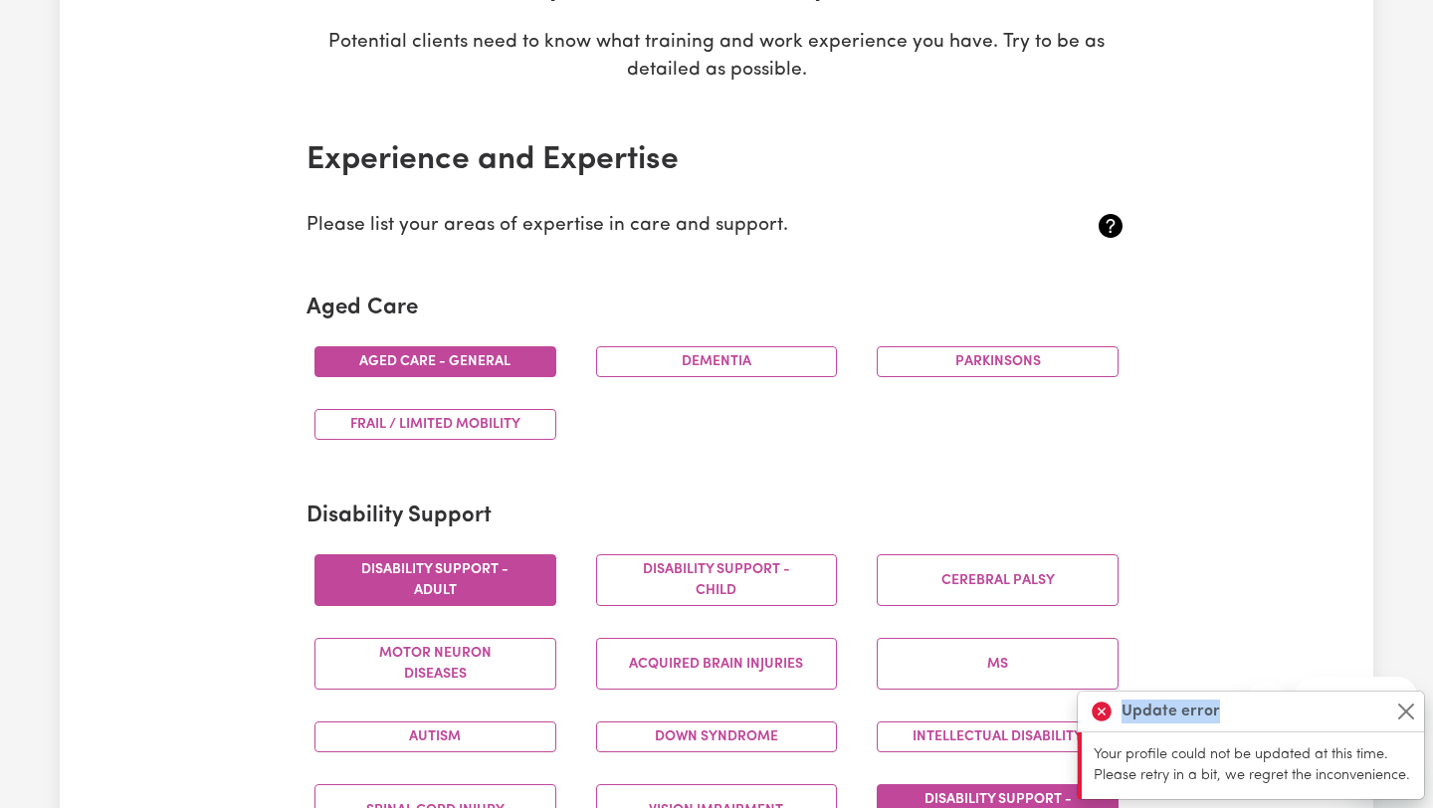
scroll to position [0, 0]
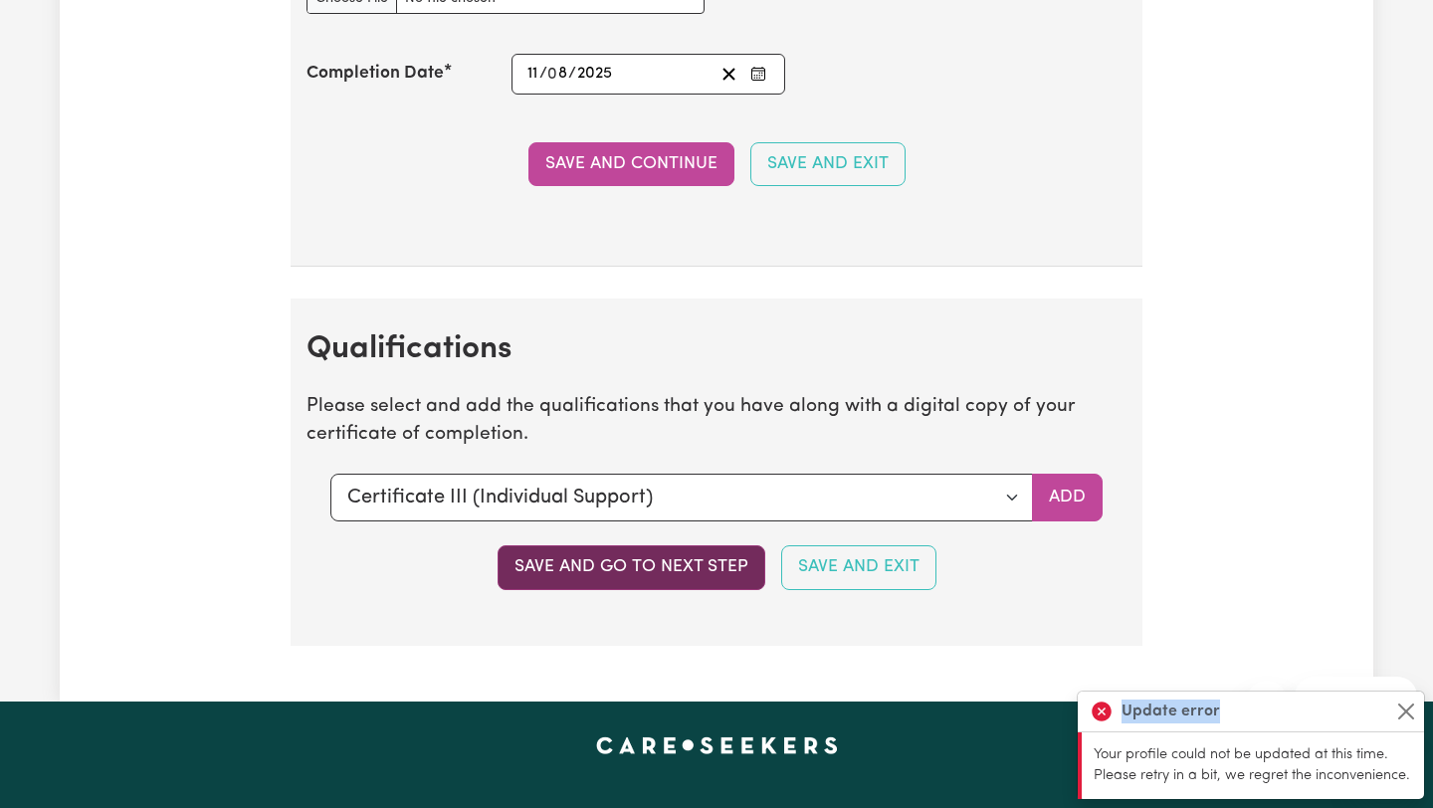
click at [599, 565] on button "Save and go to next step" at bounding box center [631, 567] width 268 height 44
